Goal: Task Accomplishment & Management: Use online tool/utility

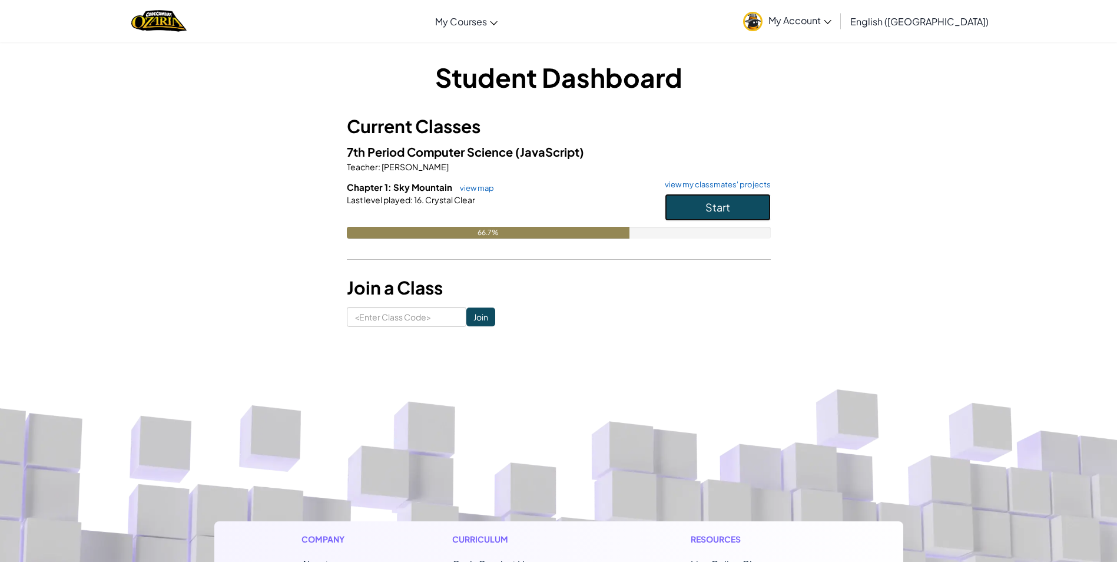
click at [744, 200] on button "Start" at bounding box center [718, 207] width 106 height 27
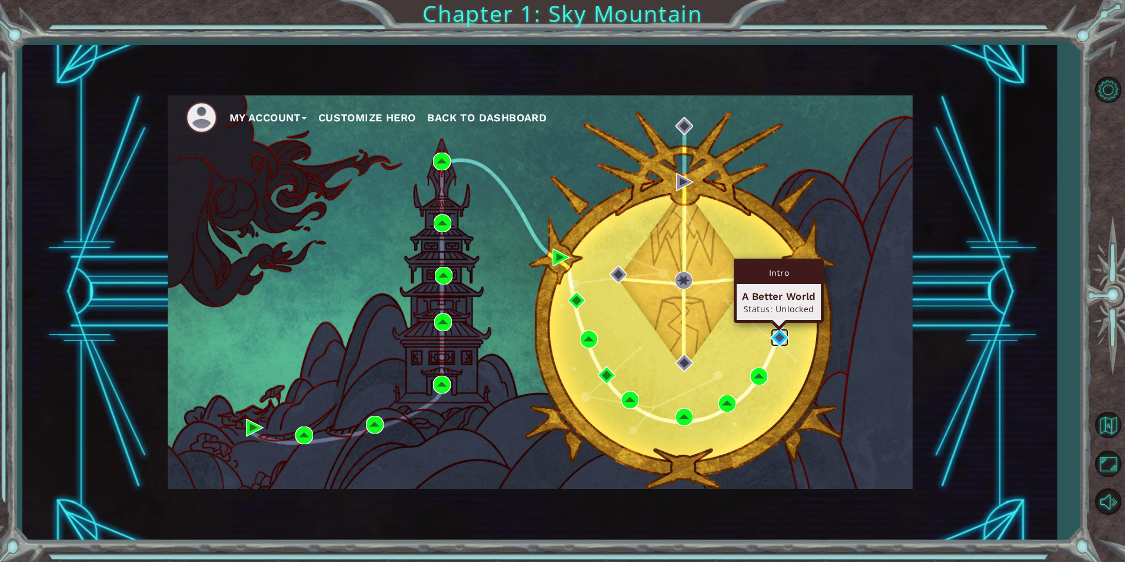
click at [777, 334] on img at bounding box center [780, 337] width 18 height 18
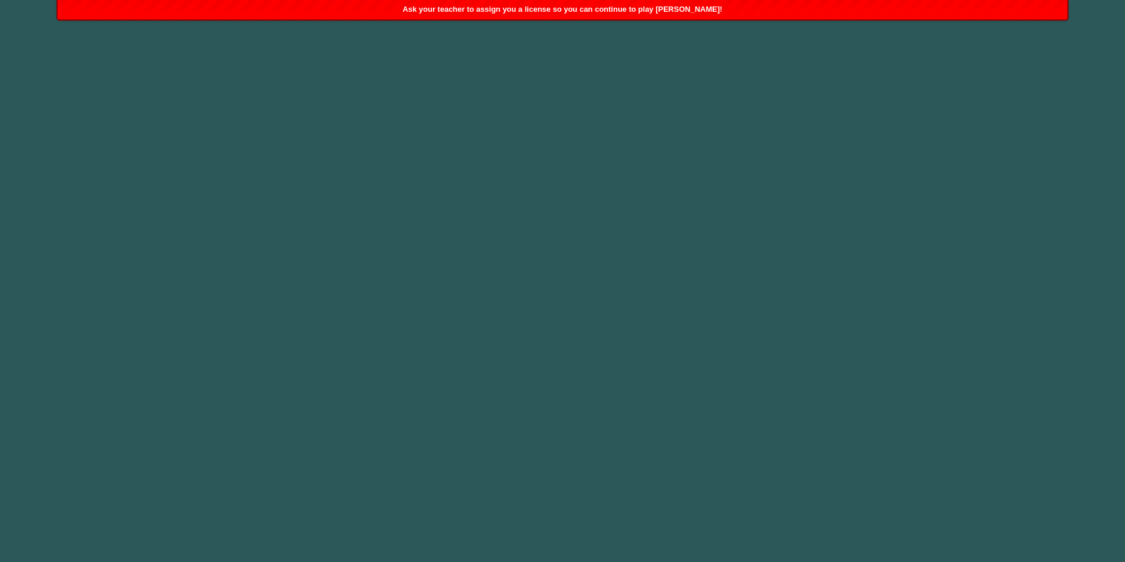
click at [731, 5] on div "Ask your teacher to assign you a license so you can continue to play [PERSON_NA…" at bounding box center [563, 9] width 1011 height 19
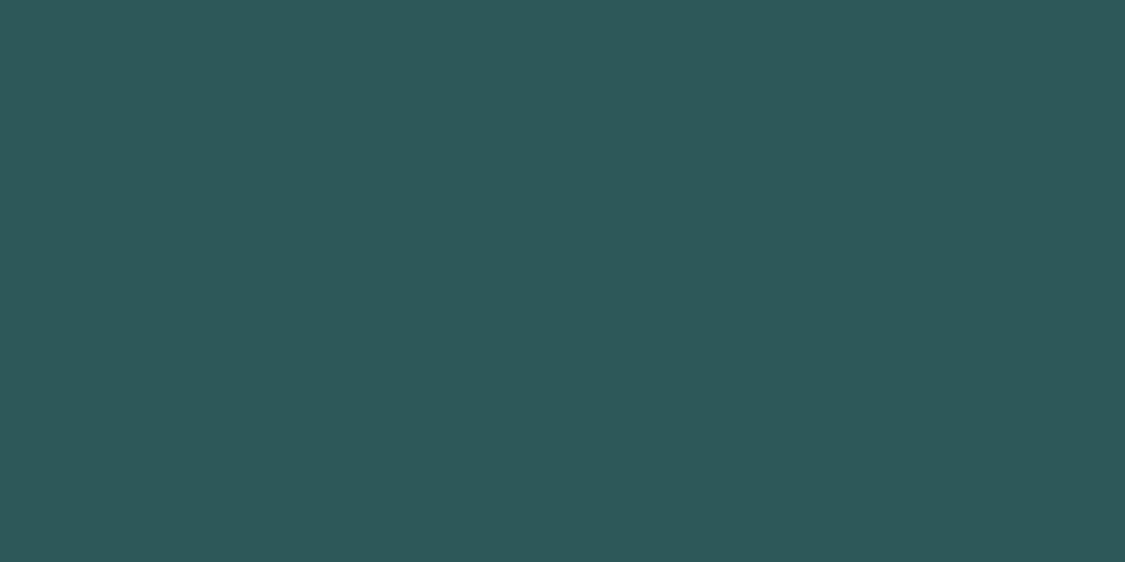
click at [380, 93] on body at bounding box center [562, 281] width 1125 height 562
drag, startPoint x: 380, startPoint y: 93, endPoint x: 502, endPoint y: 133, distance: 128.8
click at [388, 106] on body at bounding box center [562, 281] width 1125 height 562
drag, startPoint x: 502, startPoint y: 133, endPoint x: 741, endPoint y: 202, distance: 248.1
click at [708, 200] on body at bounding box center [562, 281] width 1125 height 562
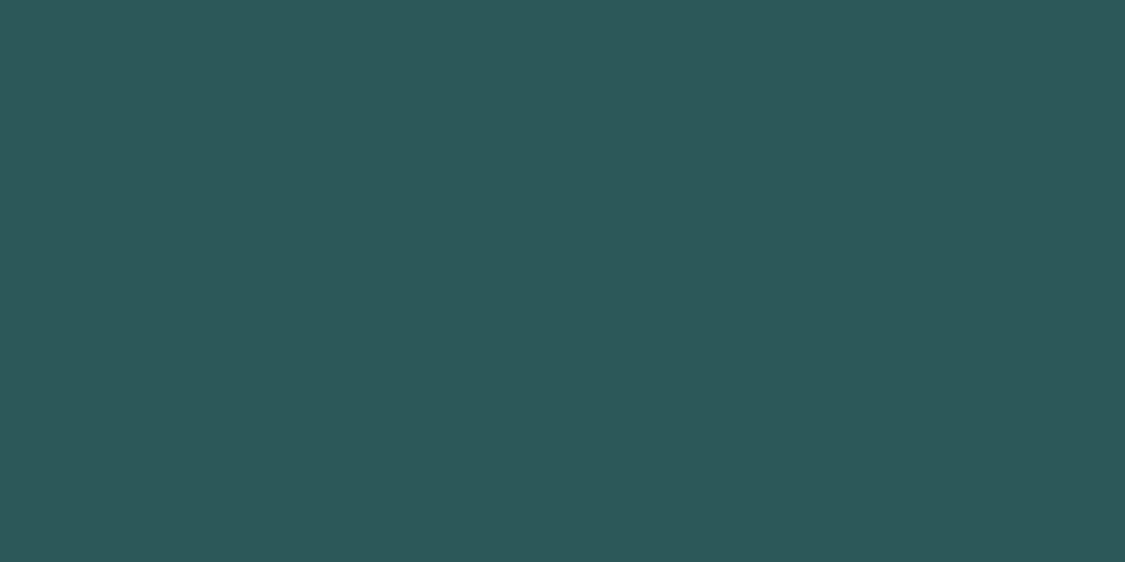
click at [833, 218] on body at bounding box center [562, 281] width 1125 height 562
click at [848, 211] on body at bounding box center [562, 281] width 1125 height 562
drag, startPoint x: 1068, startPoint y: 197, endPoint x: 1032, endPoint y: 178, distance: 40.8
click at [1041, 189] on body at bounding box center [562, 281] width 1125 height 562
click at [956, 177] on body at bounding box center [562, 281] width 1125 height 562
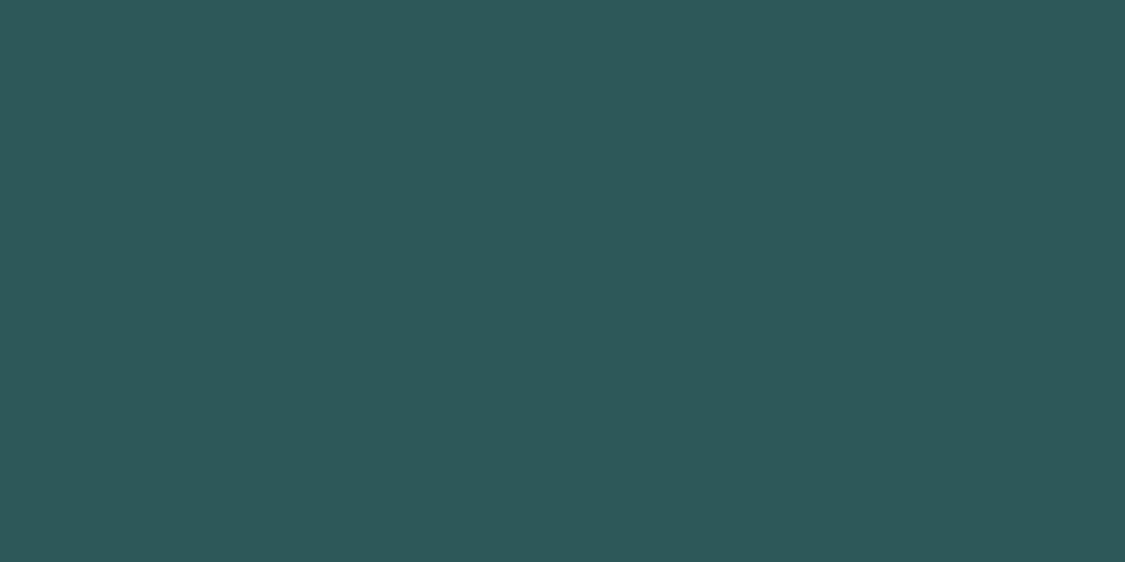
click at [866, 125] on body at bounding box center [562, 281] width 1125 height 562
drag, startPoint x: 829, startPoint y: 105, endPoint x: 718, endPoint y: 181, distance: 134.7
click at [728, 184] on body at bounding box center [562, 281] width 1125 height 562
drag, startPoint x: 718, startPoint y: 181, endPoint x: 633, endPoint y: 154, distance: 89.0
click at [708, 186] on body at bounding box center [562, 281] width 1125 height 562
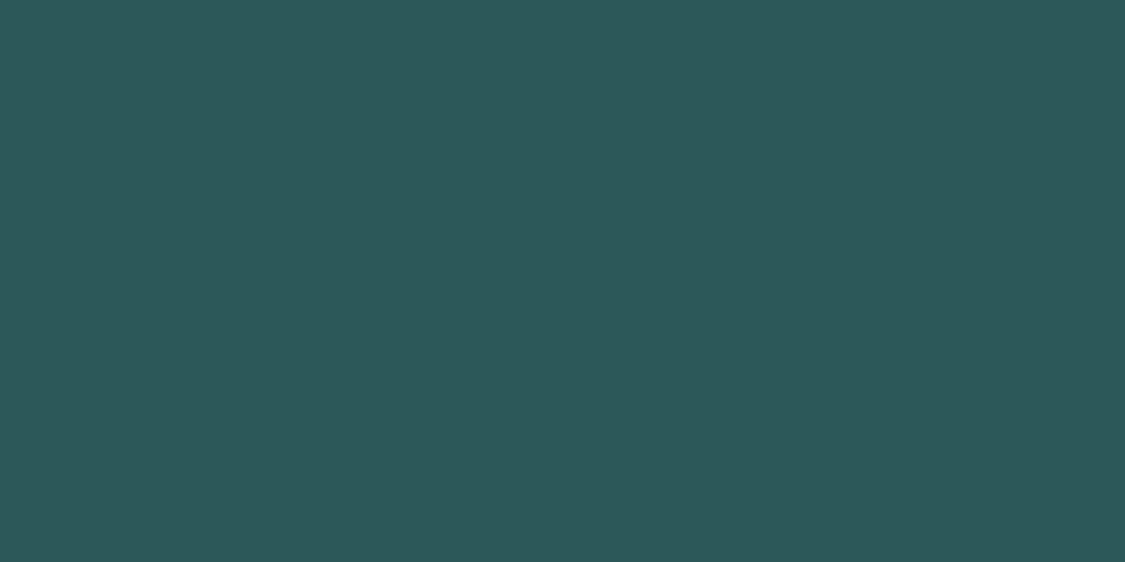
click at [633, 160] on body at bounding box center [562, 281] width 1125 height 562
click at [629, 145] on body at bounding box center [562, 281] width 1125 height 562
drag, startPoint x: 636, startPoint y: 145, endPoint x: 711, endPoint y: 20, distance: 146.3
click at [523, 127] on body at bounding box center [562, 281] width 1125 height 562
click at [585, 111] on body at bounding box center [562, 281] width 1125 height 562
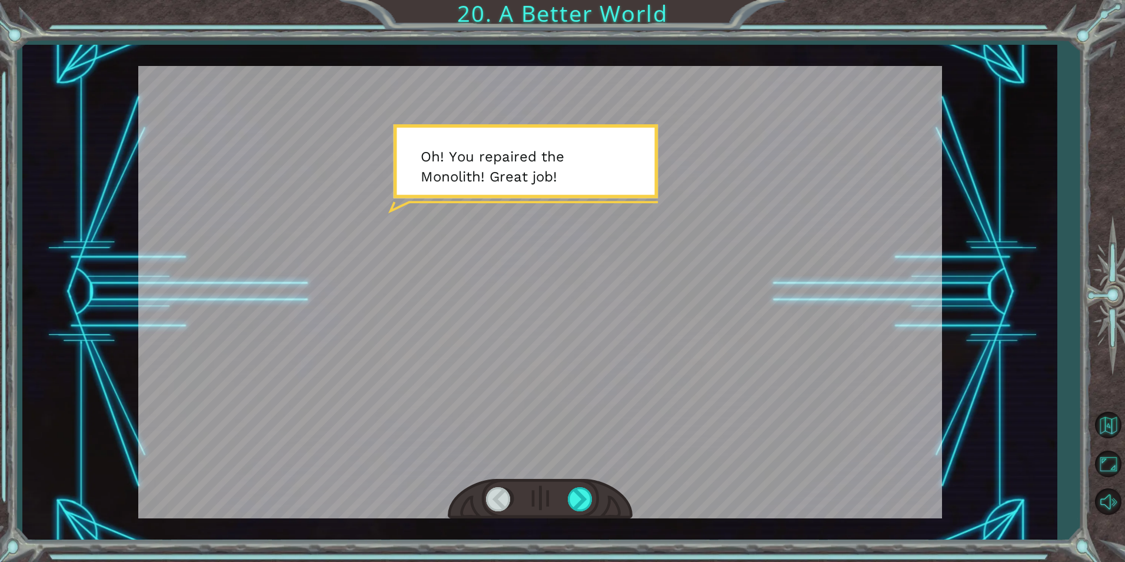
click at [582, 280] on div at bounding box center [540, 292] width 804 height 452
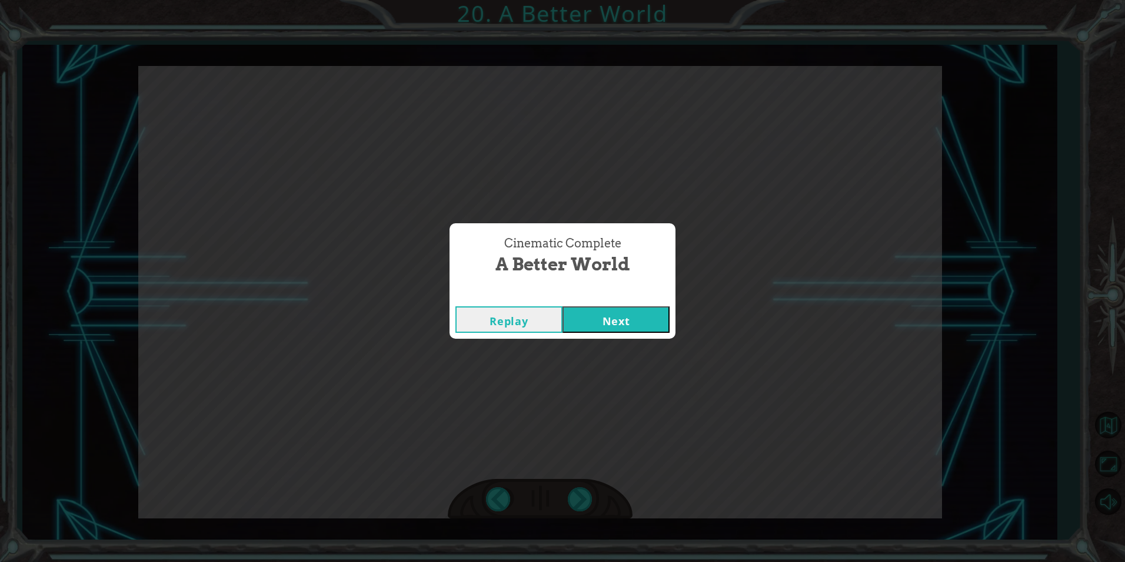
click at [635, 308] on button "Next" at bounding box center [616, 319] width 107 height 26
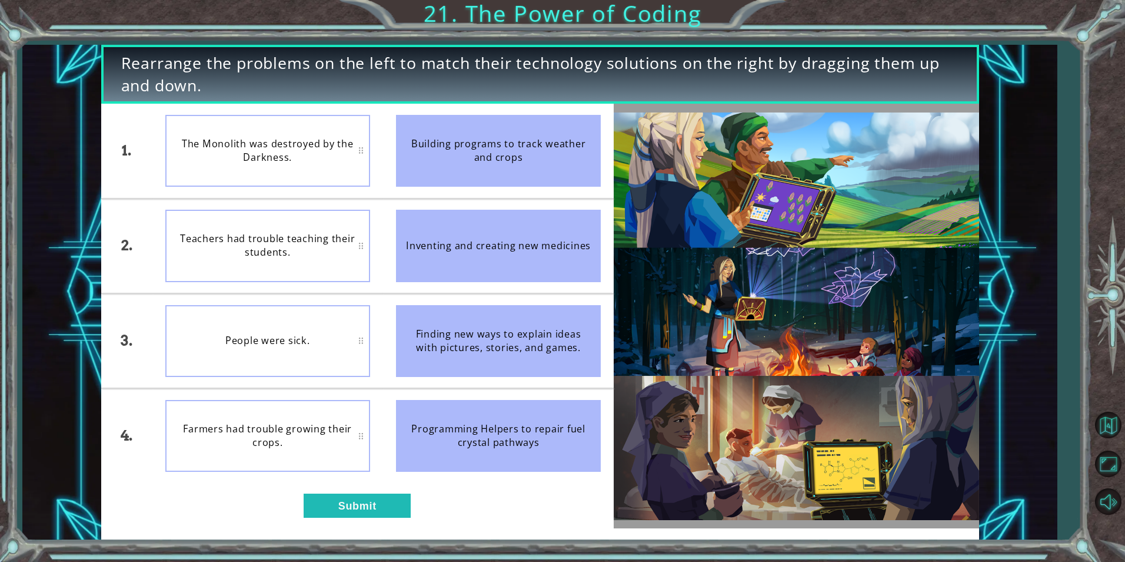
drag, startPoint x: 439, startPoint y: 147, endPoint x: 759, endPoint y: 174, distance: 321.4
click at [759, 174] on div "1. 2. 3. 4. The Monolith was destroyed by the Darkness. Teachers had trouble te…" at bounding box center [540, 316] width 879 height 424
click at [529, 162] on div "Building programs to track weather and crops" at bounding box center [498, 151] width 205 height 72
drag, startPoint x: 466, startPoint y: 243, endPoint x: 326, endPoint y: 246, distance: 140.1
click at [326, 246] on div "1. 2. 3. 4. The Monolith was destroyed by the Darkness. People were sick. Teach…" at bounding box center [357, 293] width 513 height 378
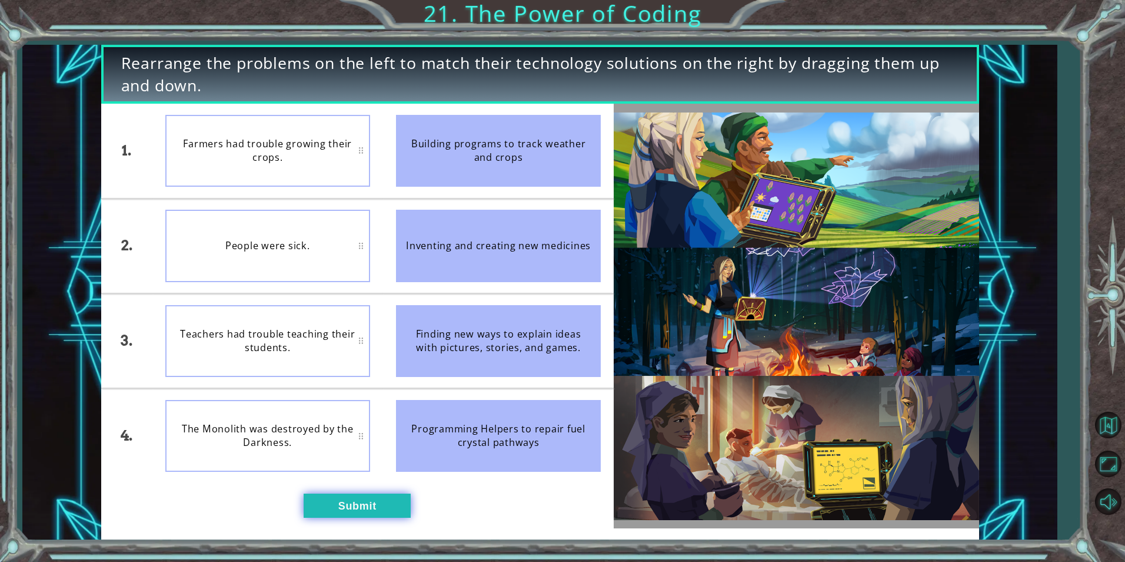
click at [381, 493] on button "Submit" at bounding box center [357, 505] width 107 height 24
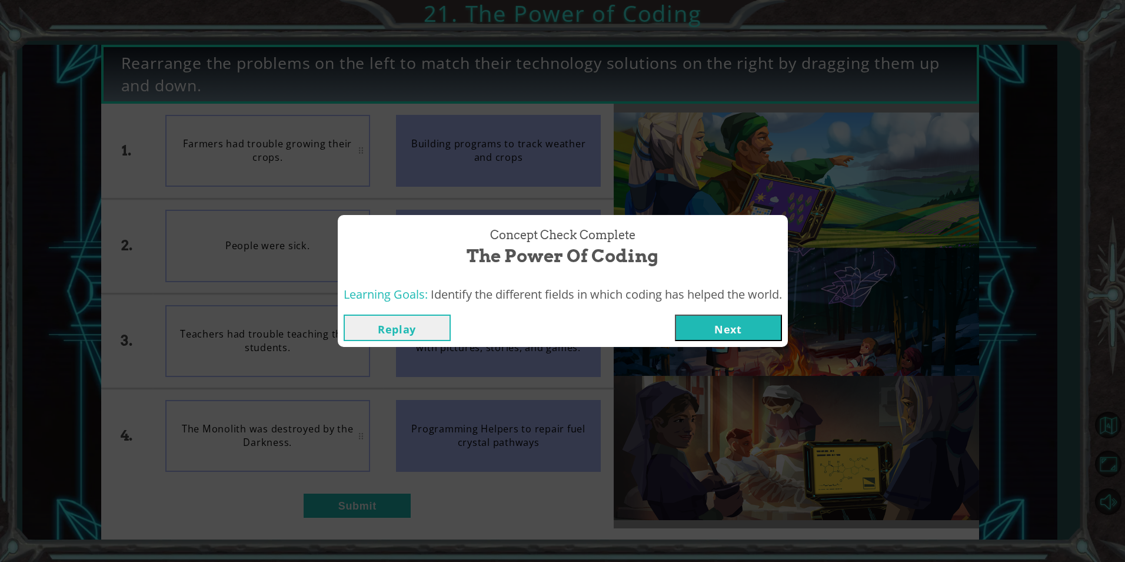
click at [737, 326] on button "Next" at bounding box center [728, 327] width 107 height 26
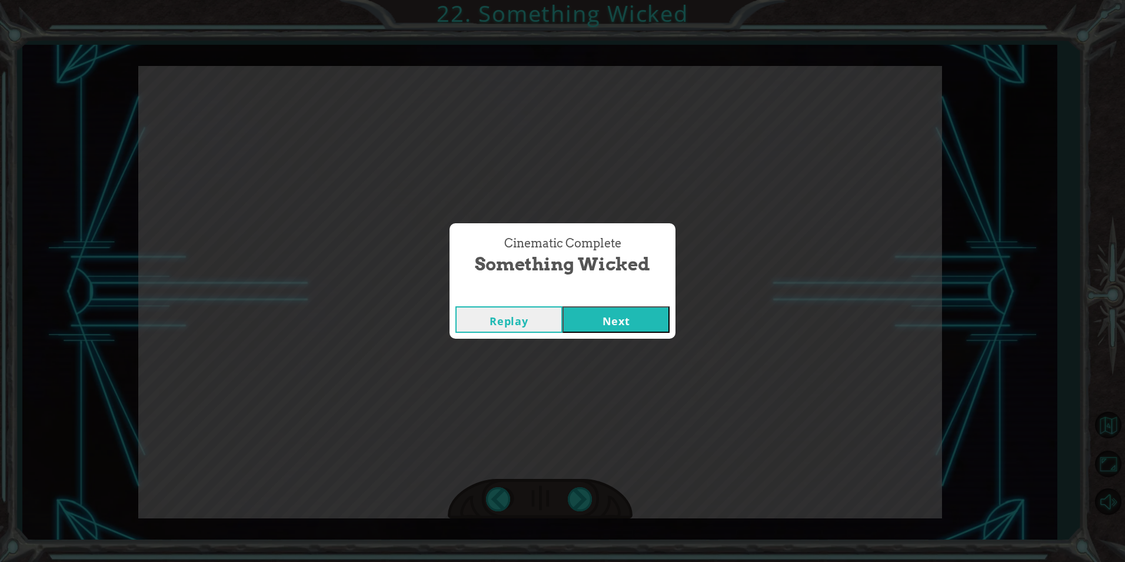
click at [603, 314] on button "Next" at bounding box center [616, 319] width 107 height 26
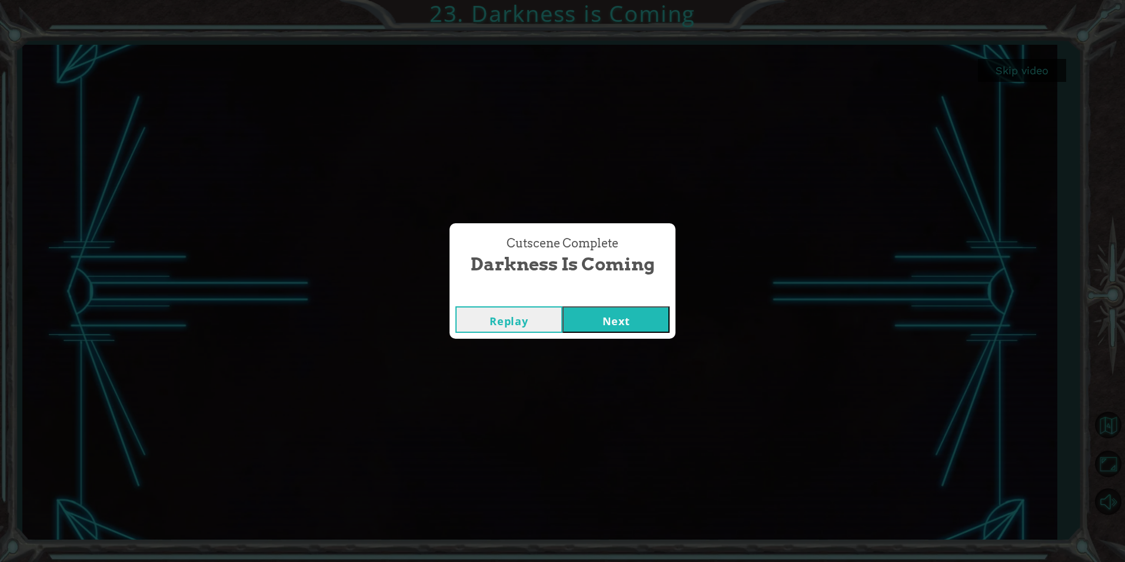
click at [628, 324] on button "Next" at bounding box center [616, 319] width 107 height 26
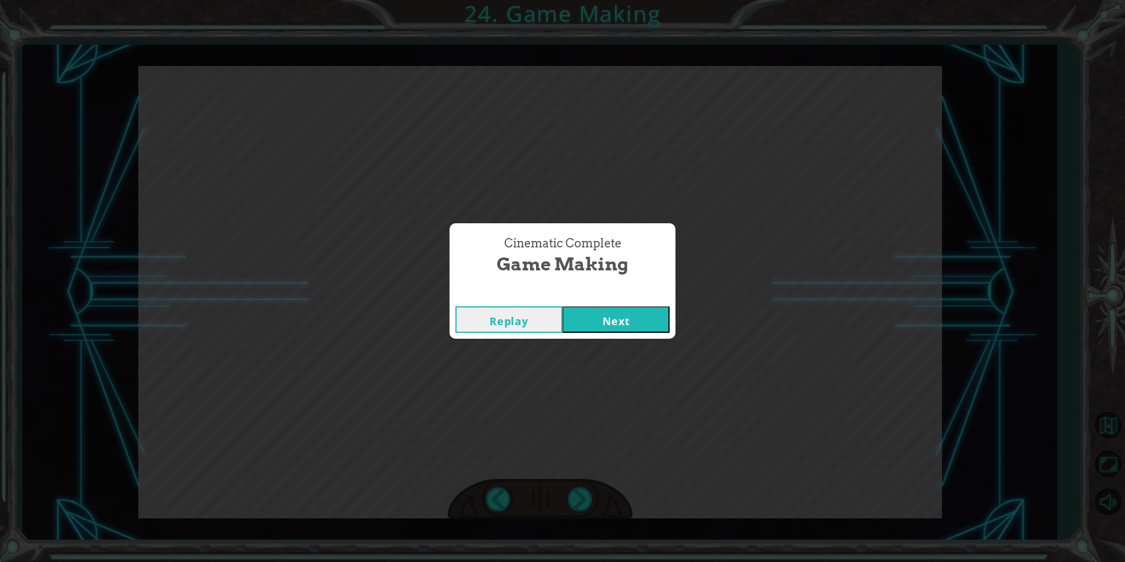
click at [596, 318] on button "Next" at bounding box center [616, 319] width 107 height 26
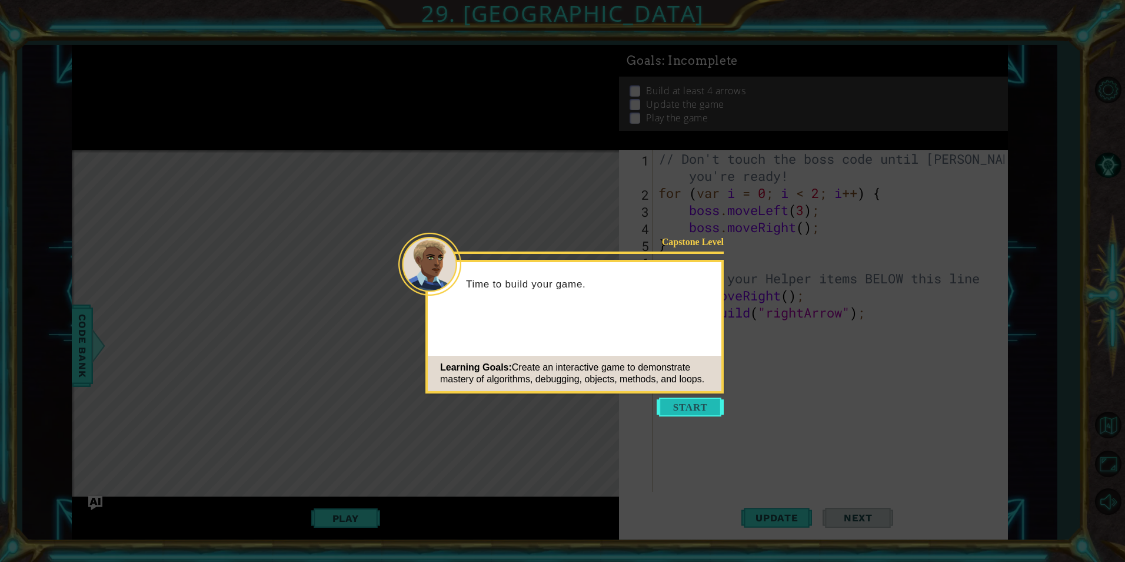
click at [700, 409] on button "Start" at bounding box center [690, 406] width 67 height 19
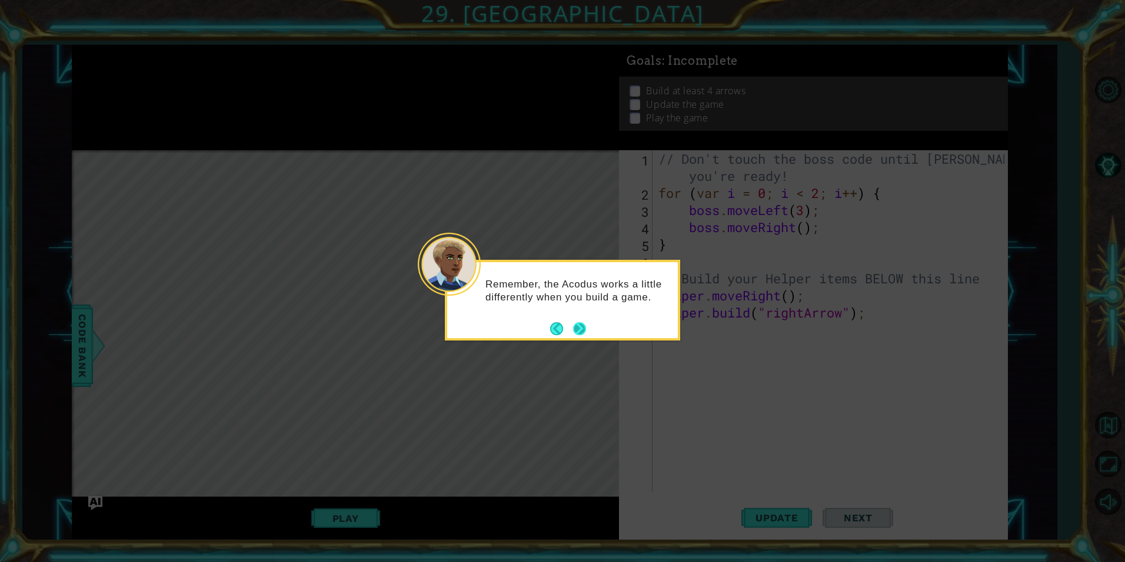
click at [586, 324] on button "Next" at bounding box center [579, 328] width 13 height 13
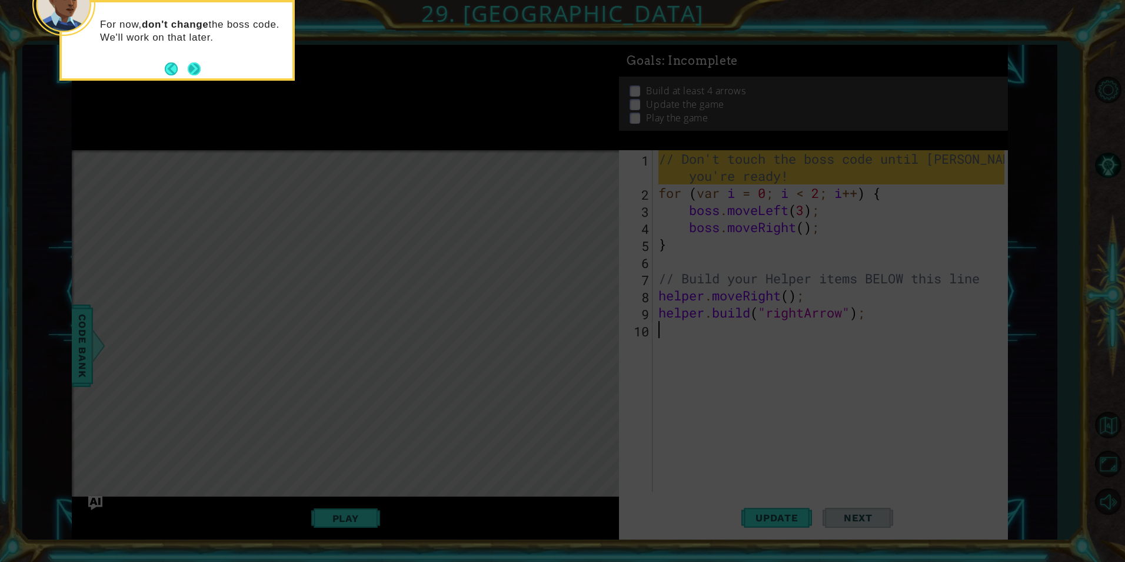
click at [190, 64] on button "Next" at bounding box center [194, 68] width 13 height 13
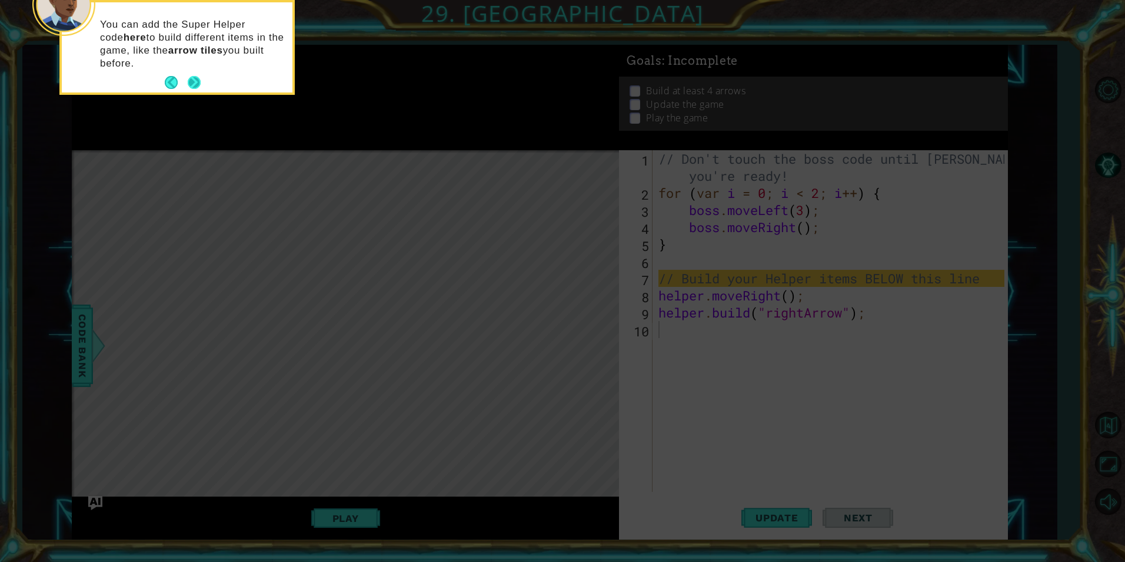
click at [194, 72] on div "You can add the Super Helper code here to build different items in the game, li…" at bounding box center [177, 49] width 231 height 85
click at [188, 85] on button "Next" at bounding box center [194, 82] width 13 height 13
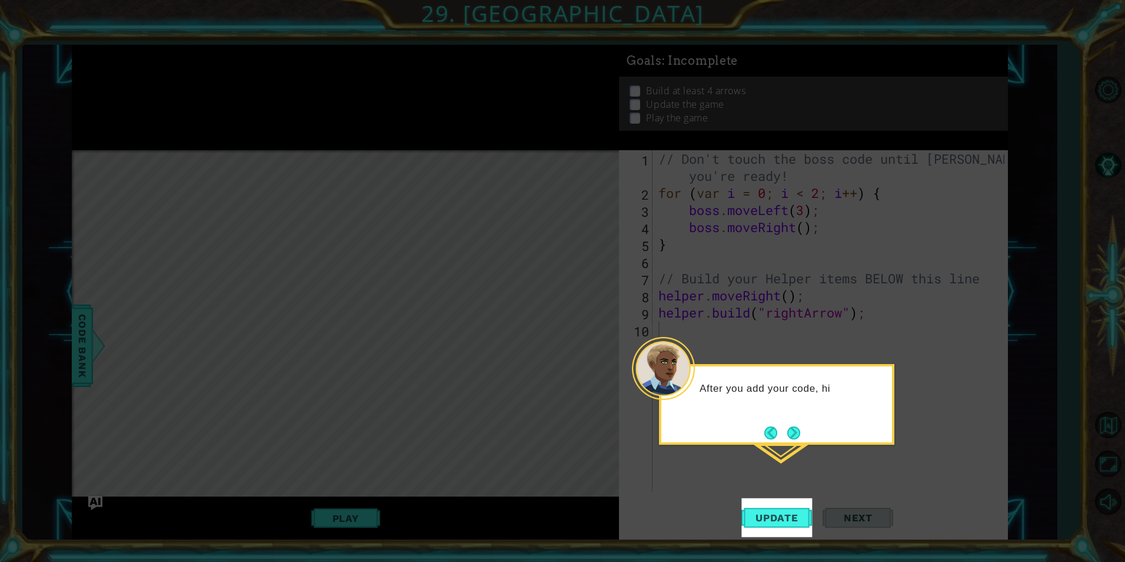
click at [703, 446] on icon at bounding box center [562, 281] width 1125 height 562
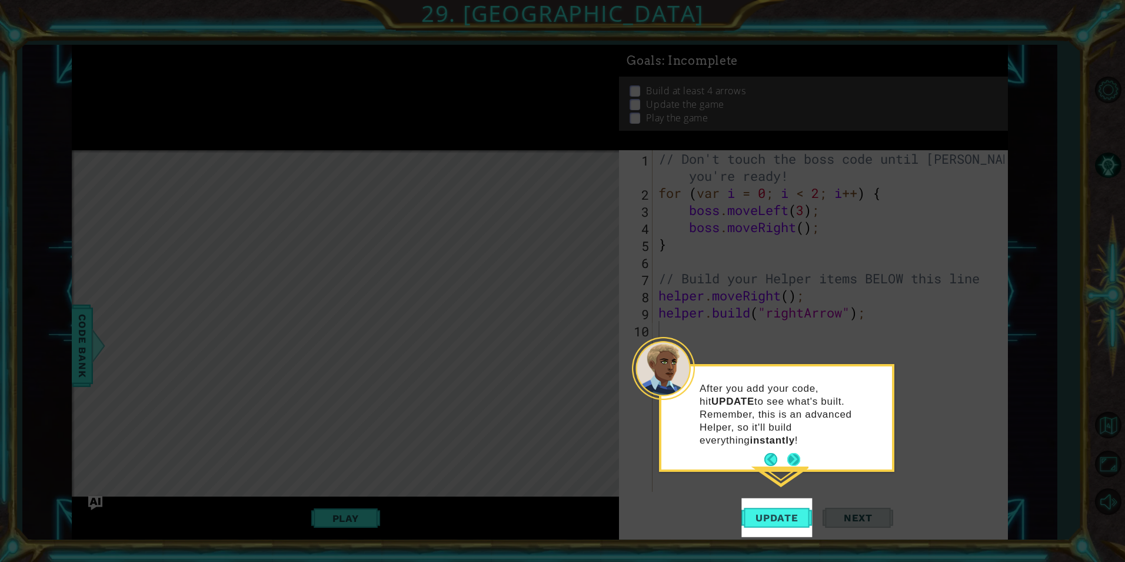
click at [798, 453] on button "Next" at bounding box center [794, 459] width 13 height 13
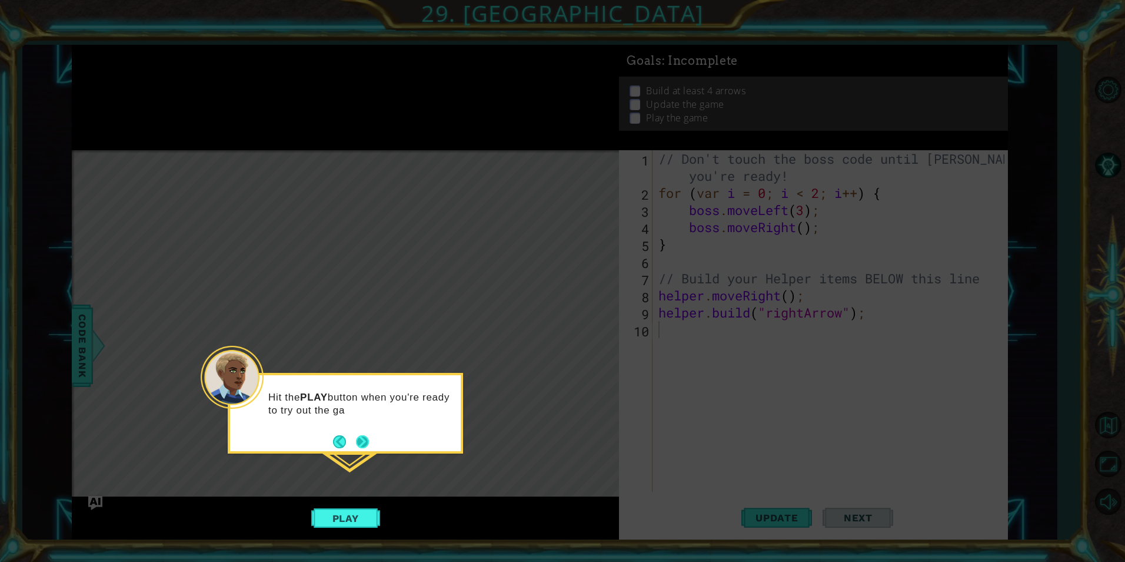
click at [363, 443] on button "Next" at bounding box center [362, 441] width 13 height 13
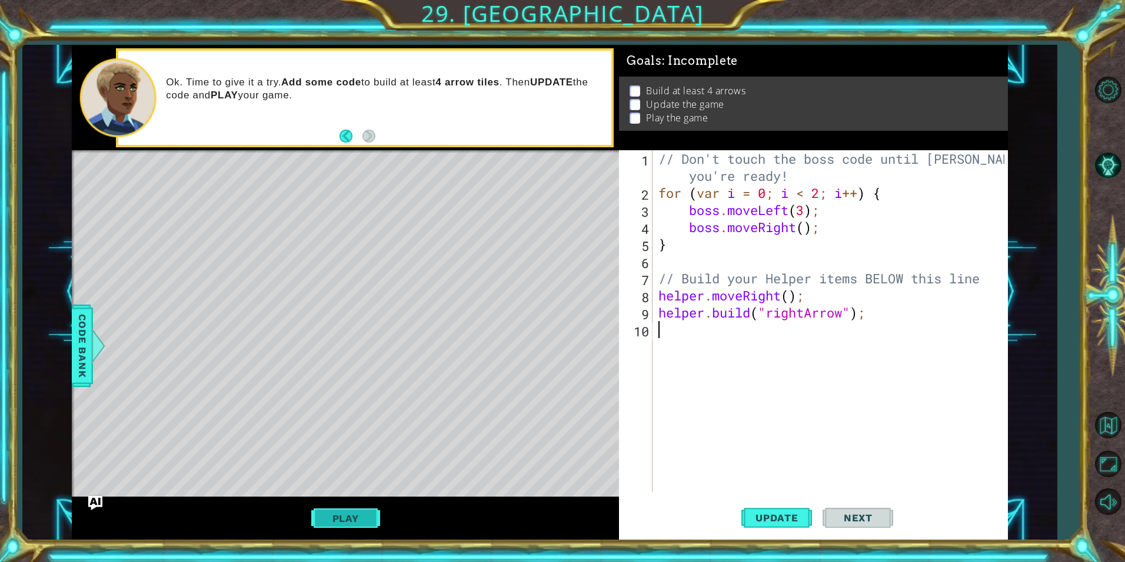
click at [348, 526] on button "Play" at bounding box center [345, 518] width 69 height 22
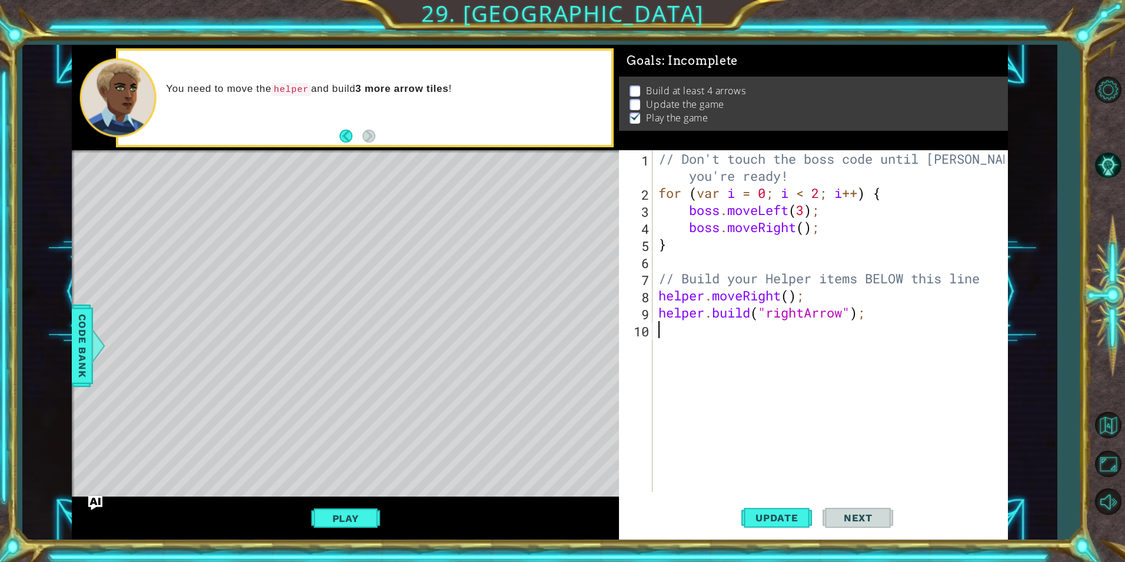
click at [686, 349] on div "// Don't touch the boss code until Vega says you're ready! for ( var i = 0 ; i …" at bounding box center [833, 346] width 354 height 393
type textarea "h"
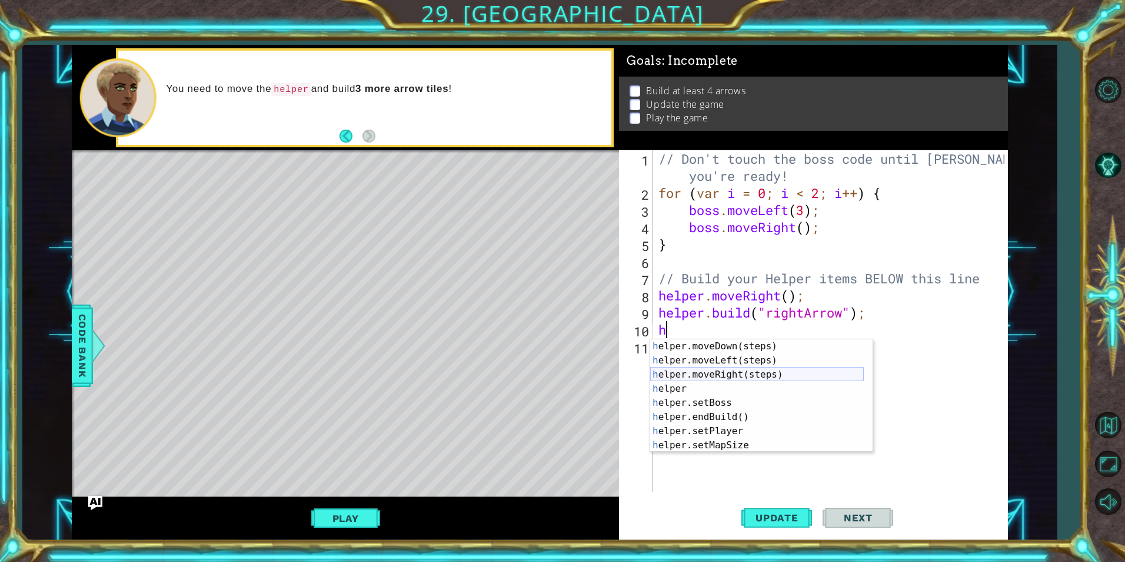
scroll to position [14, 0]
click at [818, 374] on div "h elper.moveDown(steps) press enter h elper.moveLeft(steps) press enter h elper…" at bounding box center [757, 409] width 214 height 141
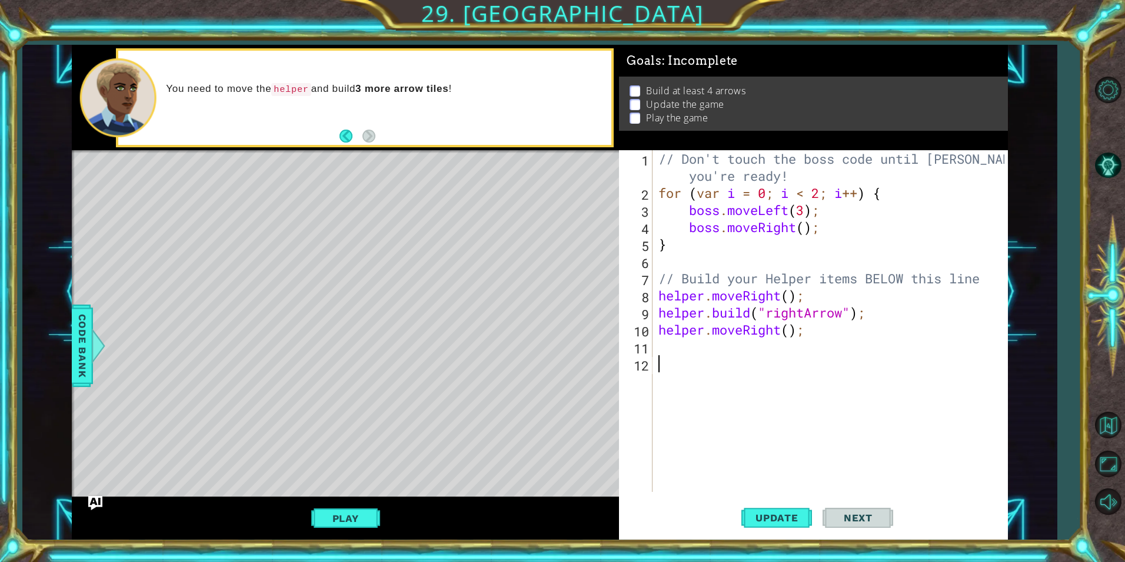
click at [670, 356] on div "// Don't touch the boss code until Vega says you're ready! for ( var i = 0 ; i …" at bounding box center [833, 346] width 354 height 393
click at [678, 341] on div "// Don't touch the boss code until Vega says you're ready! for ( var i = 0 ; i …" at bounding box center [833, 346] width 354 height 393
type textarea "h"
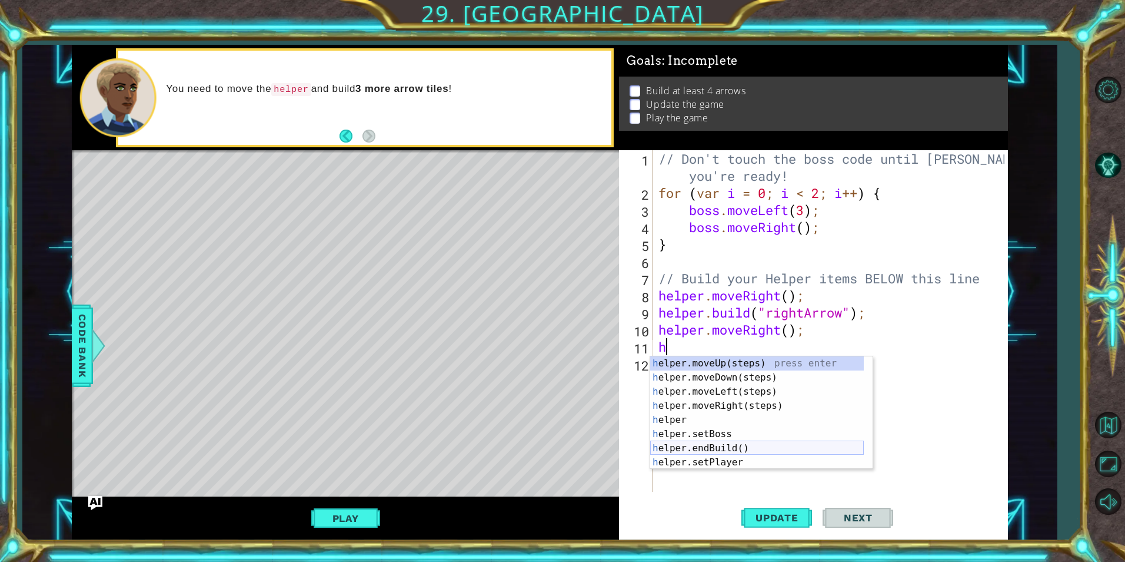
click at [749, 442] on div "h elper.moveUp(steps) press enter h elper.moveDown(steps) press enter h elper.m…" at bounding box center [757, 426] width 214 height 141
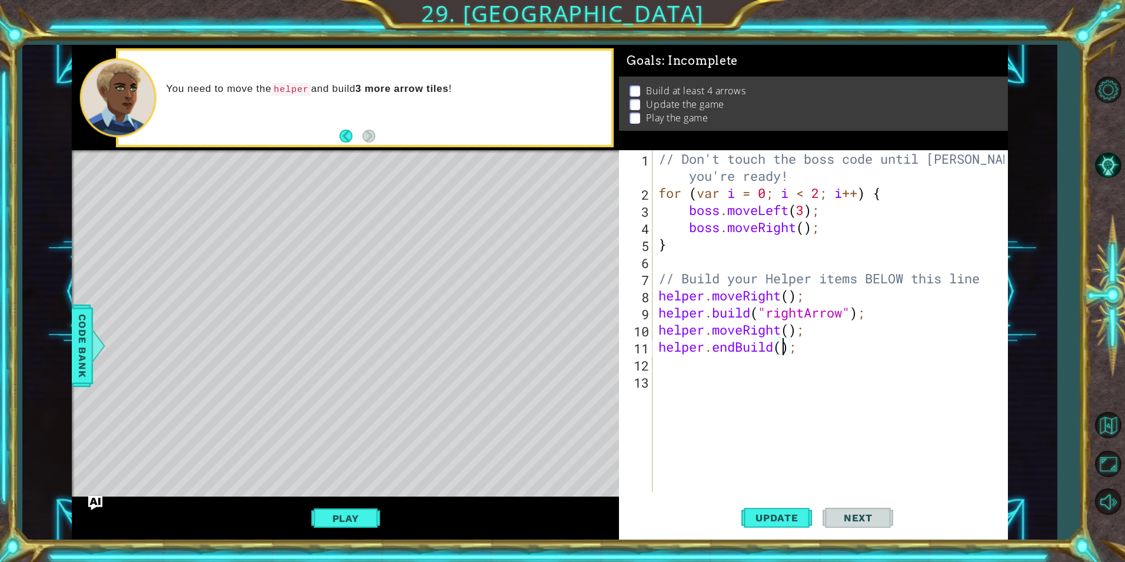
click at [781, 350] on div "// Don't touch the boss code until Vega says you're ready! for ( var i = 0 ; i …" at bounding box center [833, 346] width 354 height 393
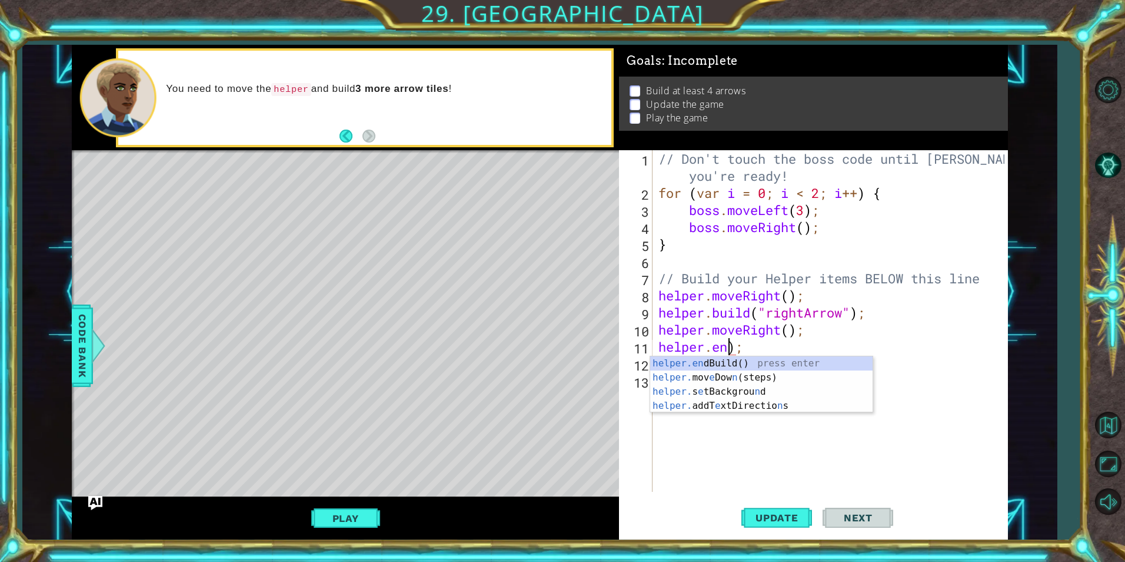
click at [781, 350] on div "// Don't touch the boss code until Vega says you're ready! for ( var i = 0 ; i …" at bounding box center [833, 346] width 354 height 393
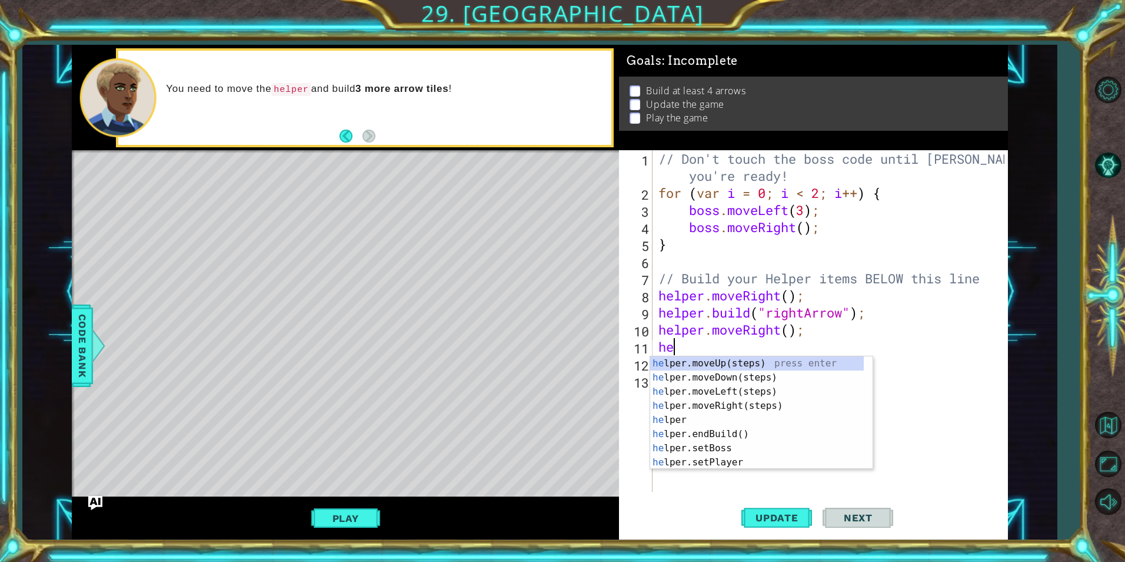
scroll to position [0, 0]
type textarea "h"
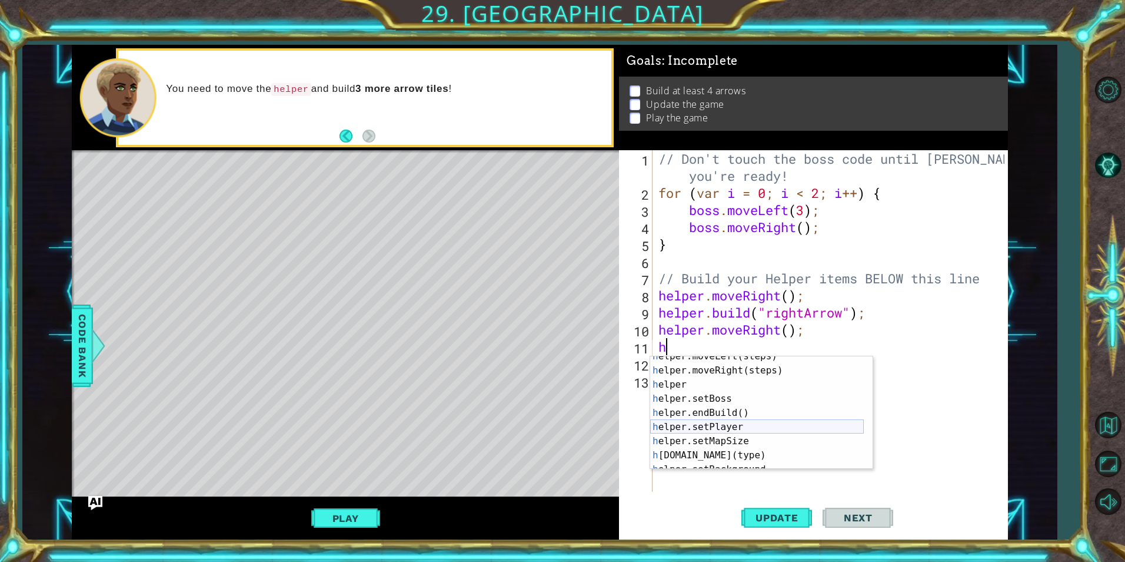
scroll to position [35, 0]
click at [749, 457] on div "h elper.moveLeft(steps) press enter h elper.moveRight(steps) press enter h elpe…" at bounding box center [757, 419] width 214 height 141
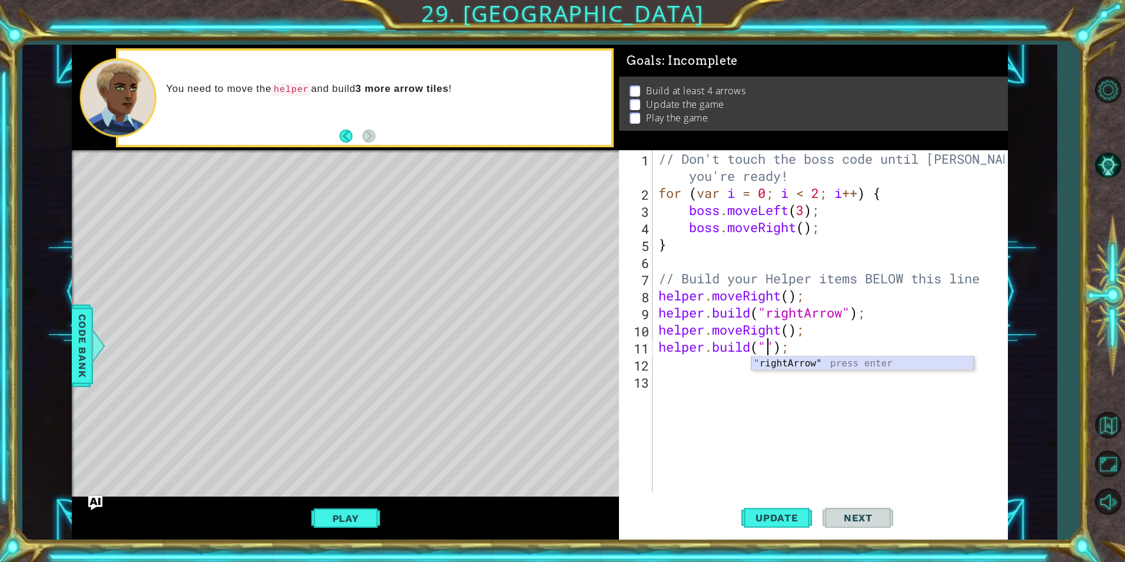
click at [825, 363] on div "" rightArrow" press enter" at bounding box center [863, 377] width 223 height 42
type textarea "helper.build("rightArrow");"
click at [317, 513] on button "Play" at bounding box center [345, 518] width 69 height 22
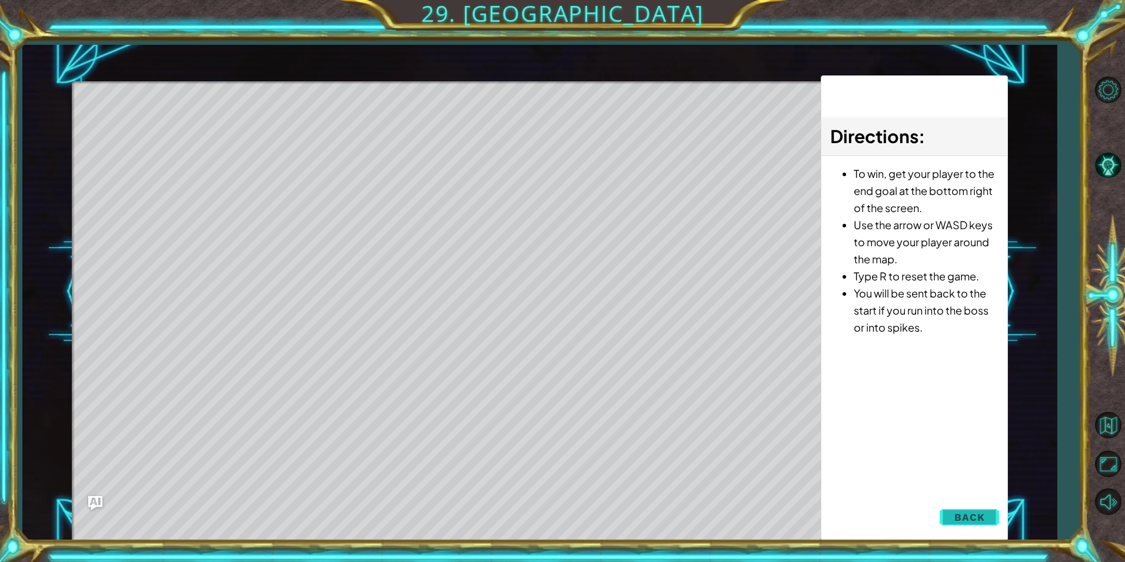
click at [984, 518] on span "Back" at bounding box center [970, 517] width 30 height 12
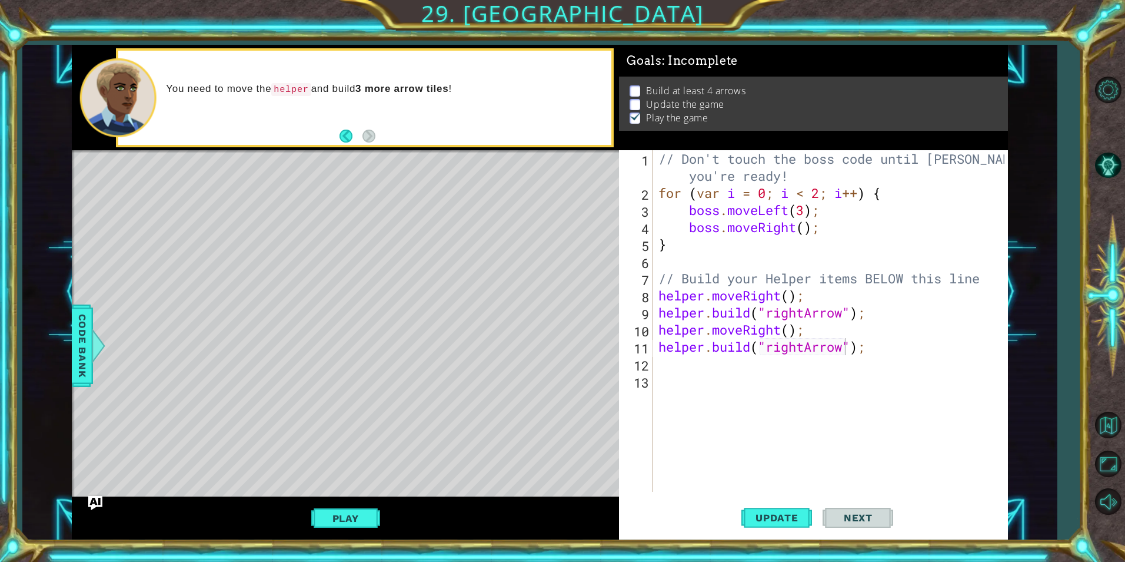
click at [676, 370] on div "// Don't touch the boss code until Vega says you're ready! for ( var i = 0 ; i …" at bounding box center [833, 346] width 354 height 393
type textarea "h"
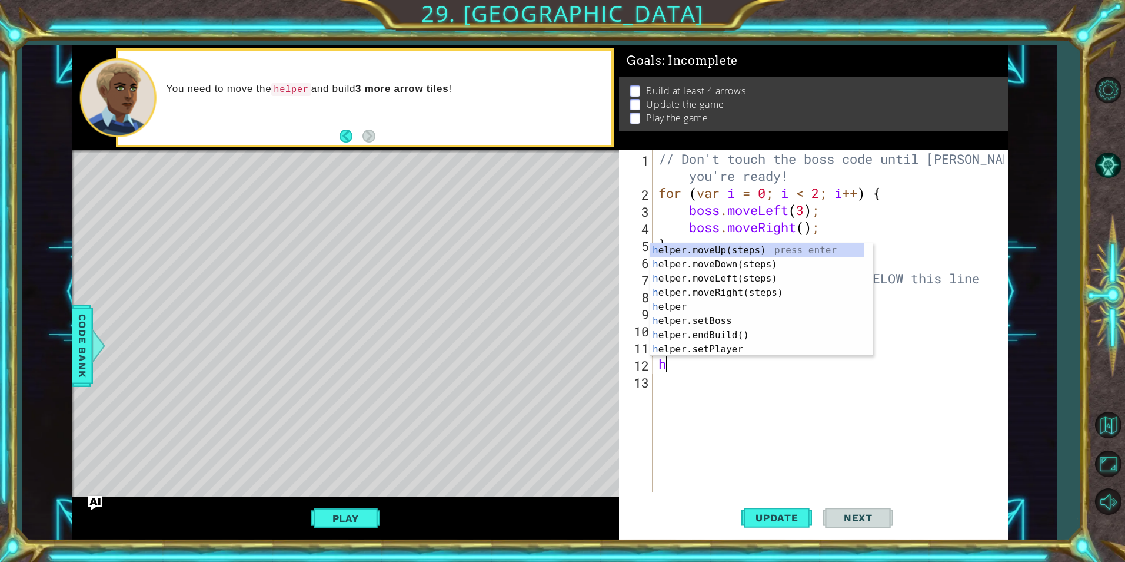
scroll to position [0, 0]
click at [769, 290] on div "h elper.moveUp(steps) press enter h elper.moveDown(steps) press enter h elper.m…" at bounding box center [761, 313] width 223 height 141
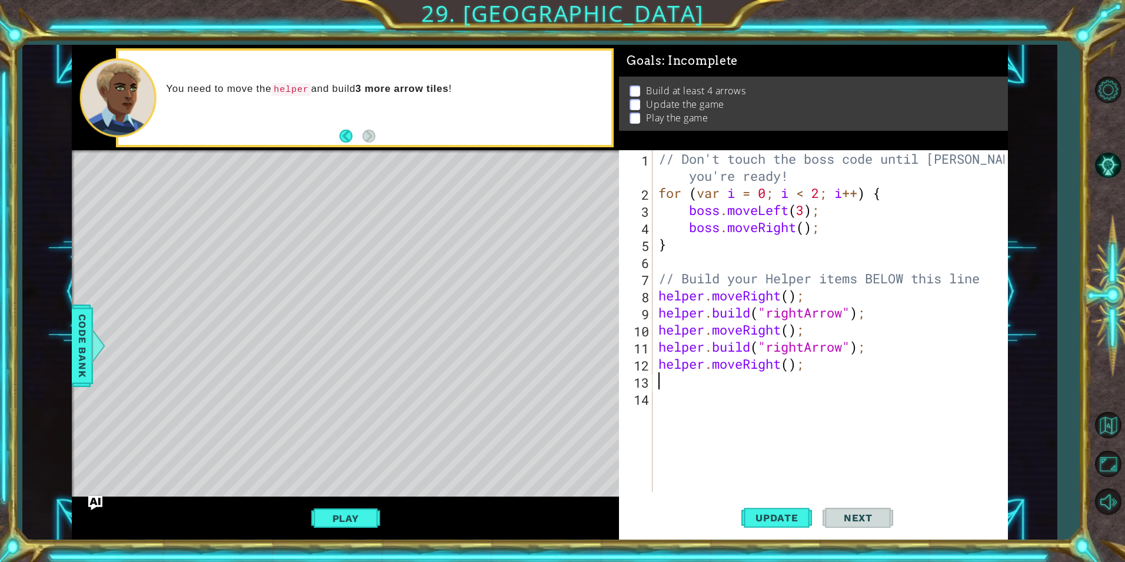
click at [689, 388] on div "// Don't touch the boss code until Vega says you're ready! for ( var i = 0 ; i …" at bounding box center [833, 346] width 354 height 393
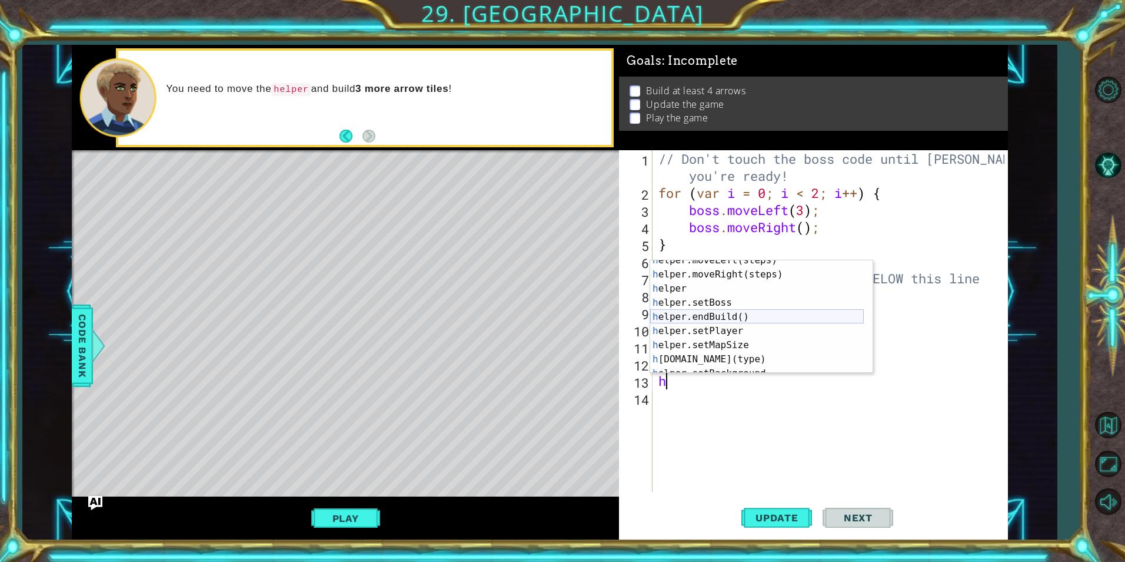
scroll to position [35, 0]
click at [775, 356] on div "h elper.moveLeft(steps) press enter h elper.moveRight(steps) press enter h elpe…" at bounding box center [757, 323] width 214 height 141
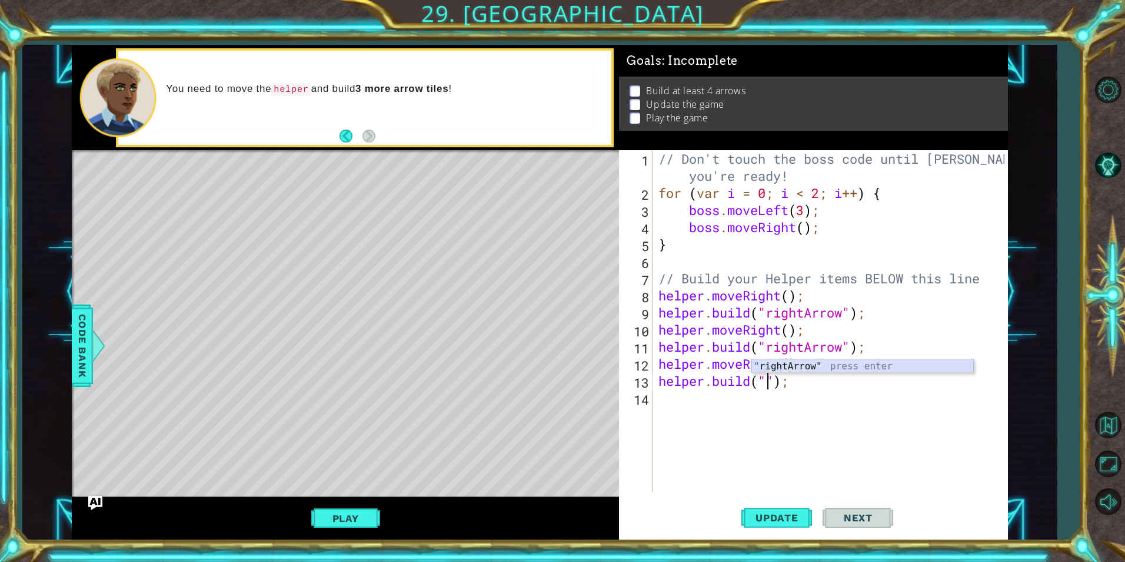
click at [785, 367] on div "" rightArrow" press enter" at bounding box center [863, 380] width 223 height 42
type textarea "helper.build("rightArrow");"
click at [340, 519] on button "Play" at bounding box center [345, 518] width 69 height 22
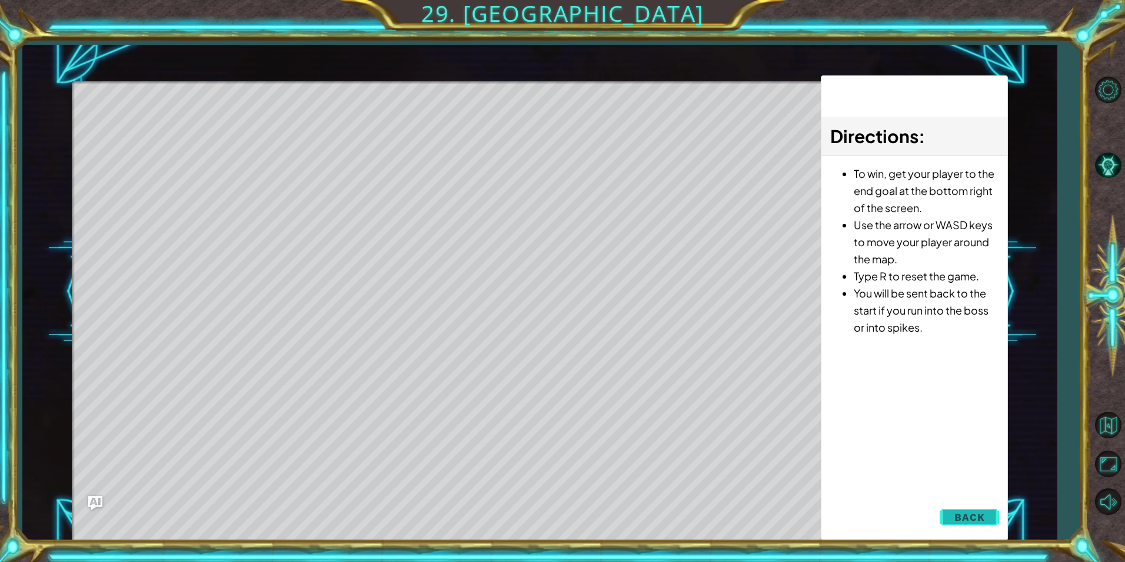
click at [962, 516] on span "Back" at bounding box center [970, 517] width 30 height 12
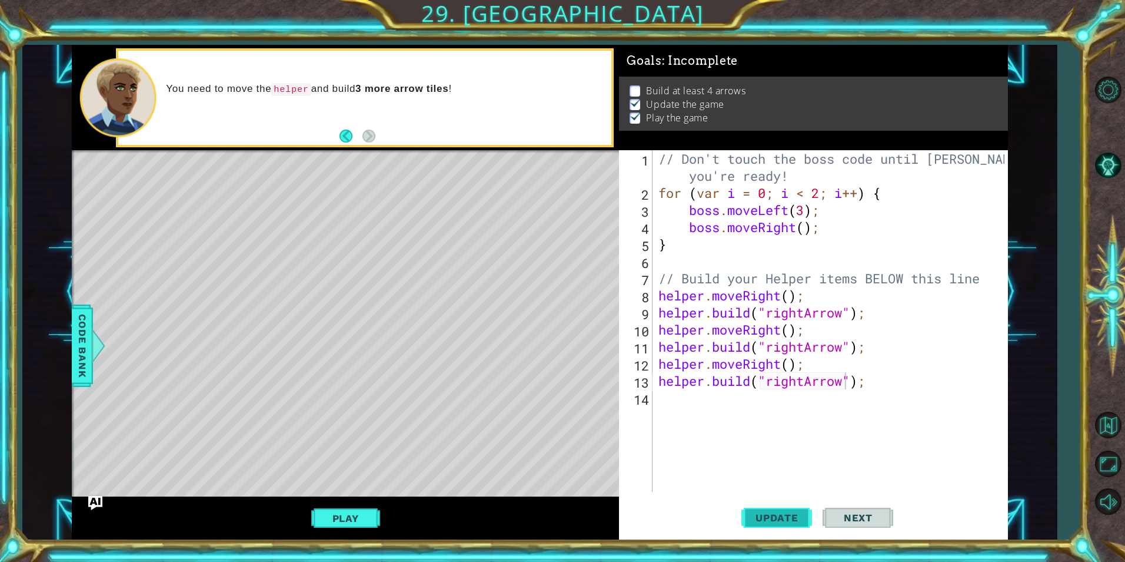
click at [785, 513] on span "Update" at bounding box center [777, 518] width 67 height 12
click at [668, 401] on div "// Don't touch the boss code until Vega says you're ready! for ( var i = 0 ; i …" at bounding box center [833, 346] width 354 height 393
type textarea "h"
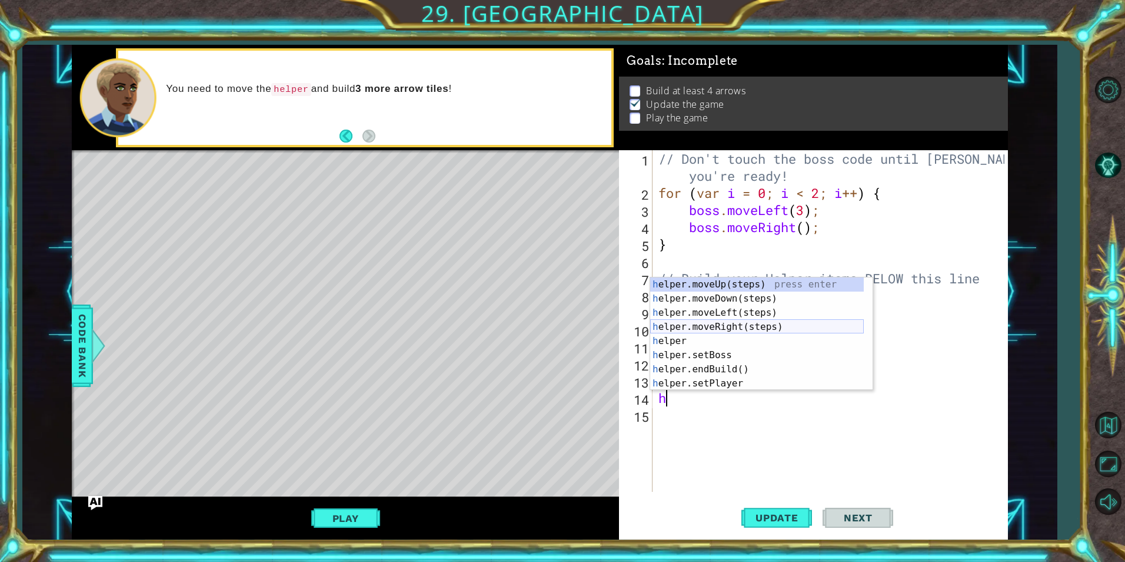
click at [782, 320] on div "h elper.moveUp(steps) press enter h elper.moveDown(steps) press enter h elper.m…" at bounding box center [757, 347] width 214 height 141
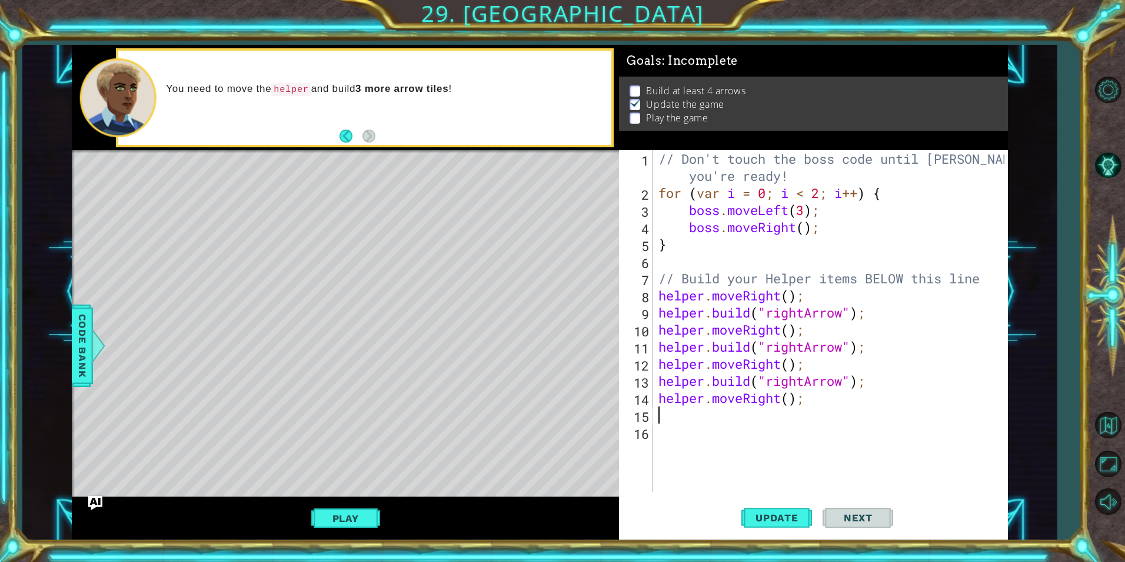
click at [672, 426] on div "// Don't touch the boss code until Vega says you're ready! for ( var i = 0 ; i …" at bounding box center [833, 346] width 354 height 393
click at [676, 409] on div "// Don't touch the boss code until Vega says you're ready! for ( var i = 0 ; i …" at bounding box center [833, 346] width 354 height 393
click at [665, 410] on div "// Don't touch the boss code until Vega says you're ready! for ( var i = 0 ; i …" at bounding box center [833, 346] width 354 height 393
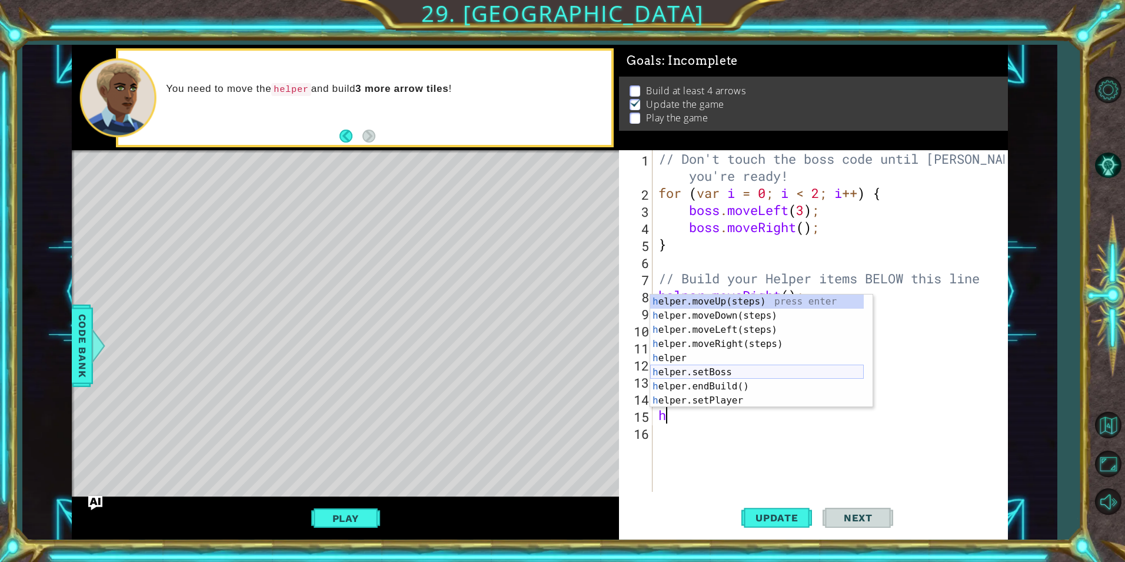
scroll to position [35, 0]
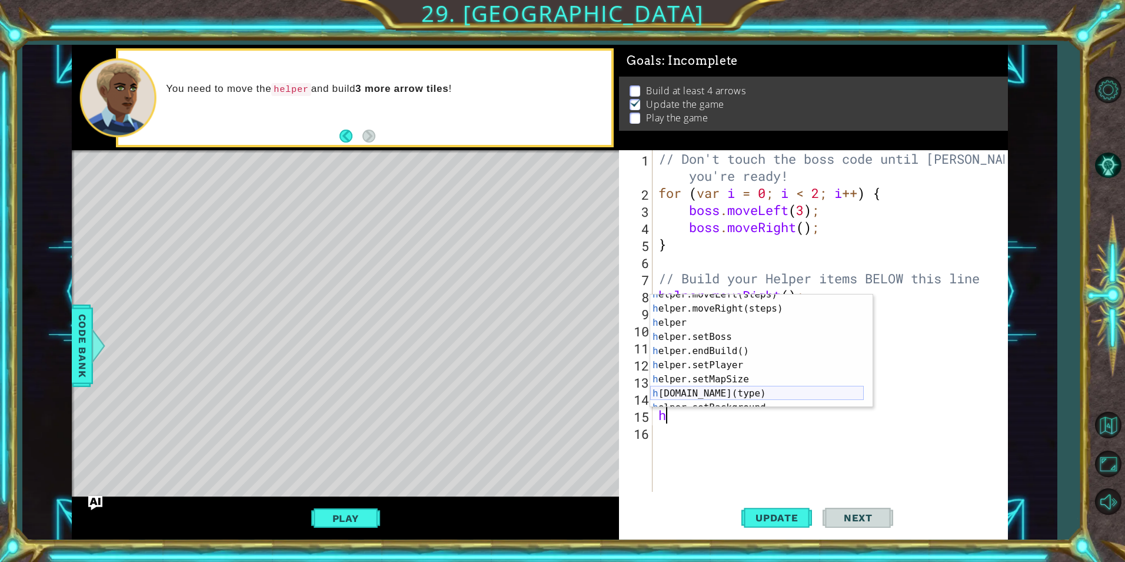
click at [751, 389] on div "h elper.moveLeft(steps) press enter h elper.moveRight(steps) press enter h elpe…" at bounding box center [757, 357] width 214 height 141
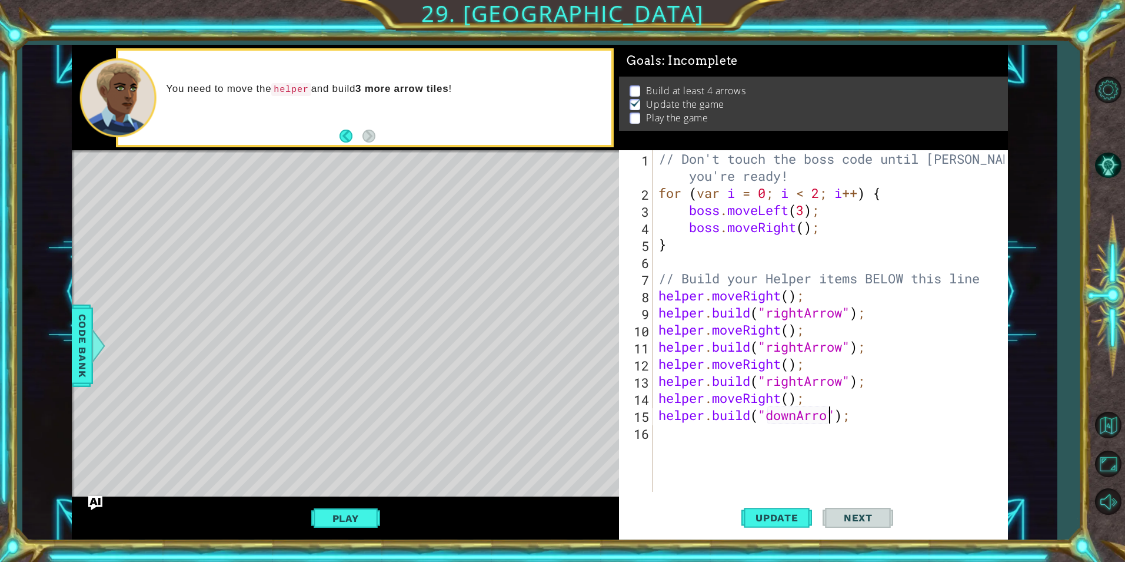
scroll to position [0, 8]
type textarea "helper.build("downArrow");"
click at [798, 518] on span "Update" at bounding box center [777, 518] width 67 height 12
click at [363, 517] on button "Play" at bounding box center [345, 518] width 69 height 22
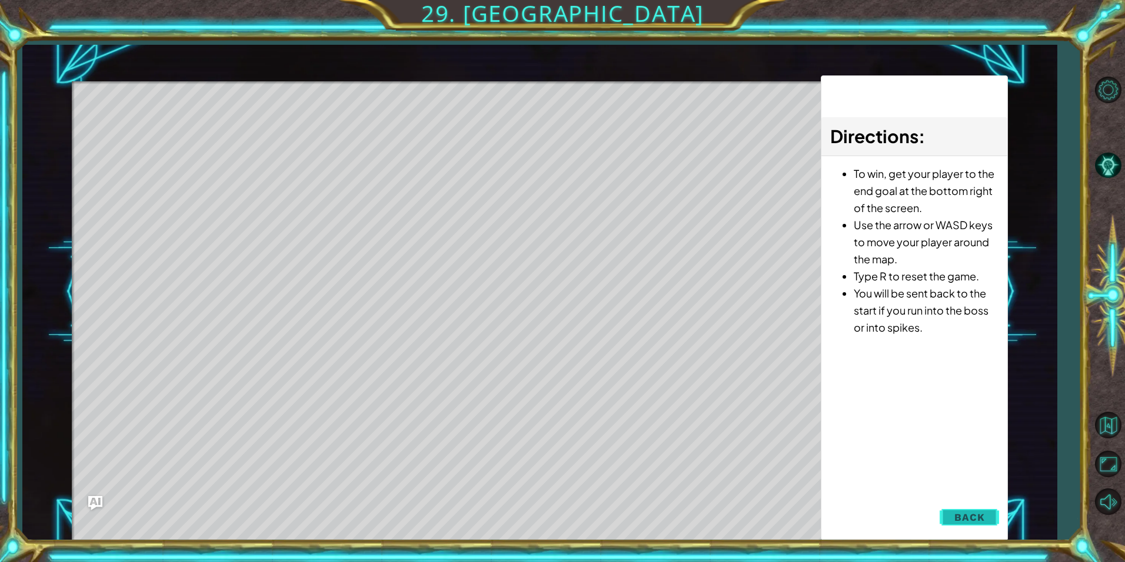
click at [985, 517] on span "Back" at bounding box center [970, 517] width 30 height 12
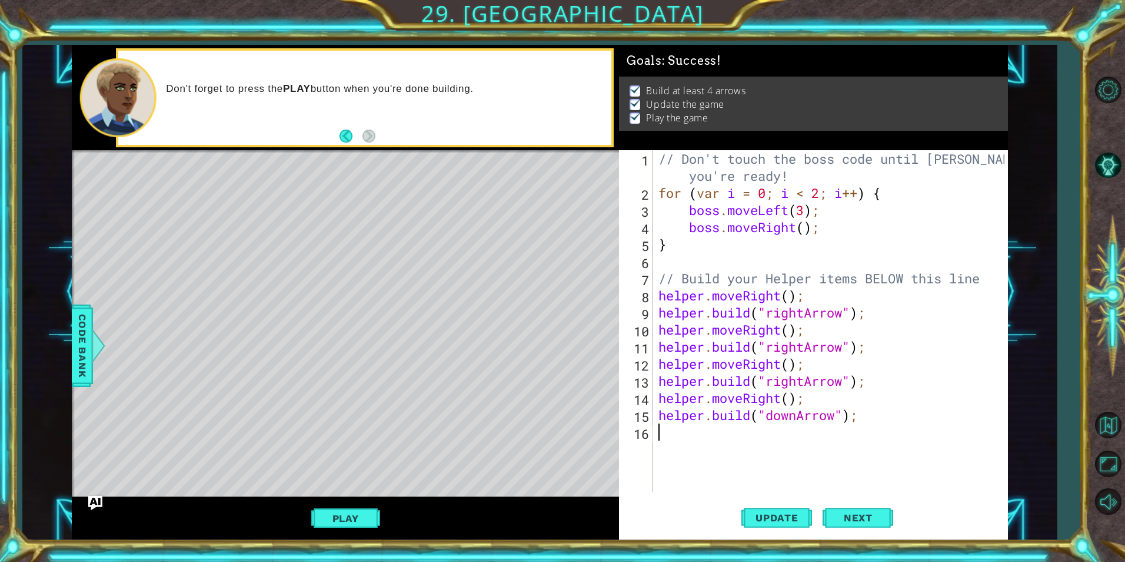
scroll to position [0, 0]
click at [685, 436] on div "// Don't touch the boss code until Vega says you're ready! for ( var i = 0 ; i …" at bounding box center [833, 346] width 354 height 393
click at [839, 514] on span "Next" at bounding box center [858, 515] width 52 height 12
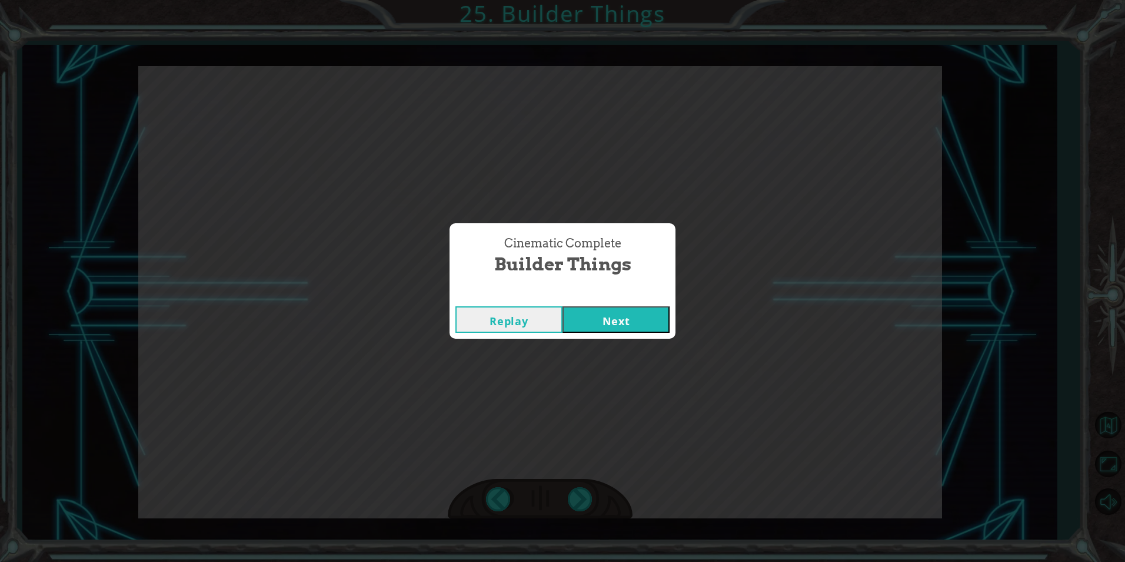
click at [656, 327] on button "Next" at bounding box center [616, 319] width 107 height 26
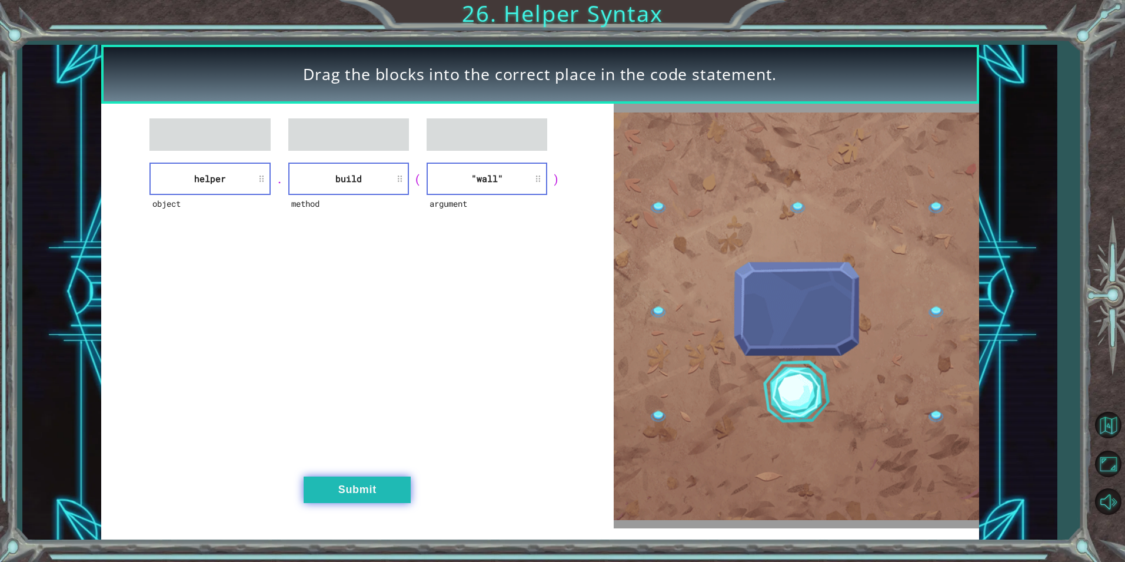
click at [386, 486] on button "Submit" at bounding box center [357, 489] width 107 height 26
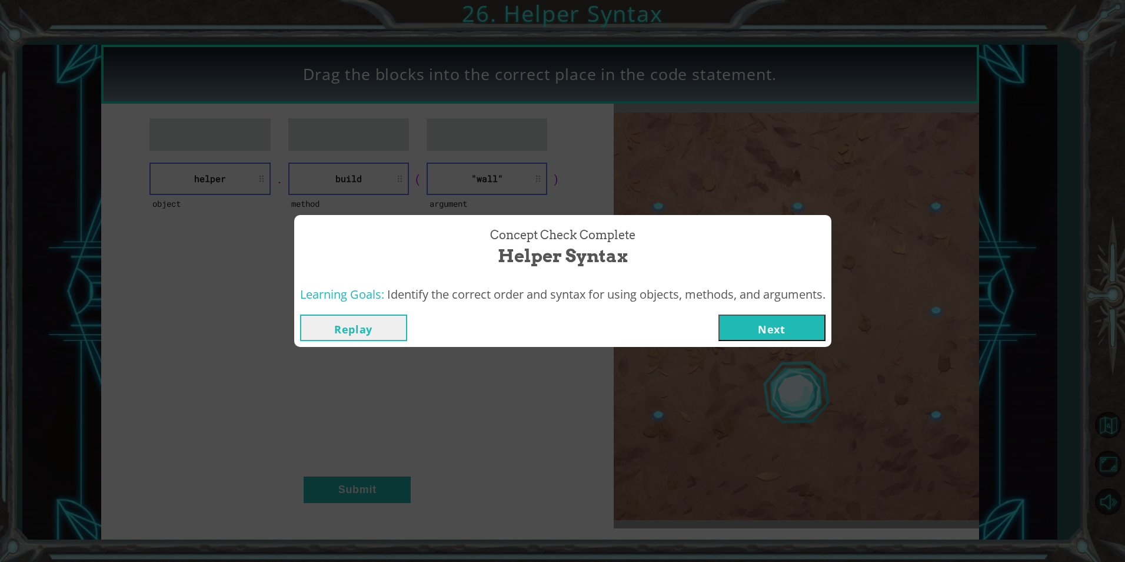
click at [739, 322] on button "Next" at bounding box center [772, 327] width 107 height 26
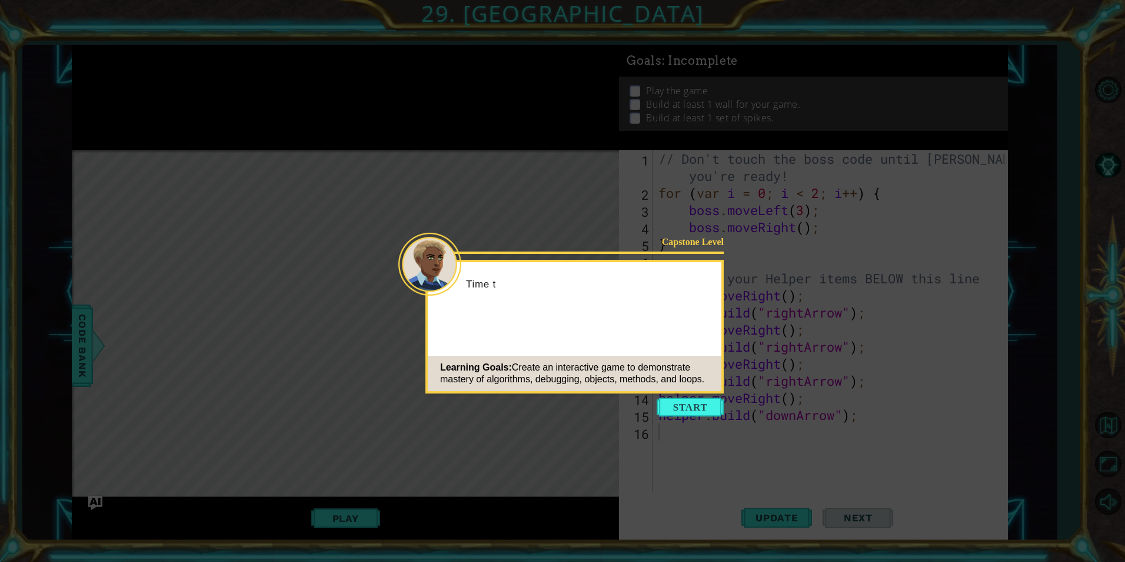
click at [677, 401] on button "Start" at bounding box center [690, 406] width 67 height 19
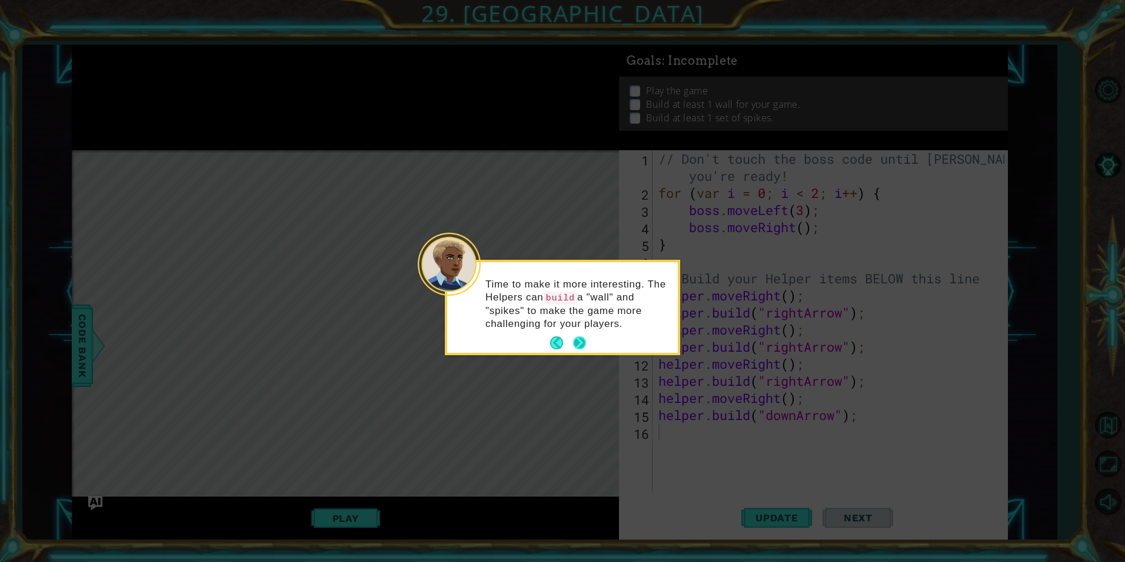
click at [579, 343] on button "Next" at bounding box center [579, 342] width 13 height 13
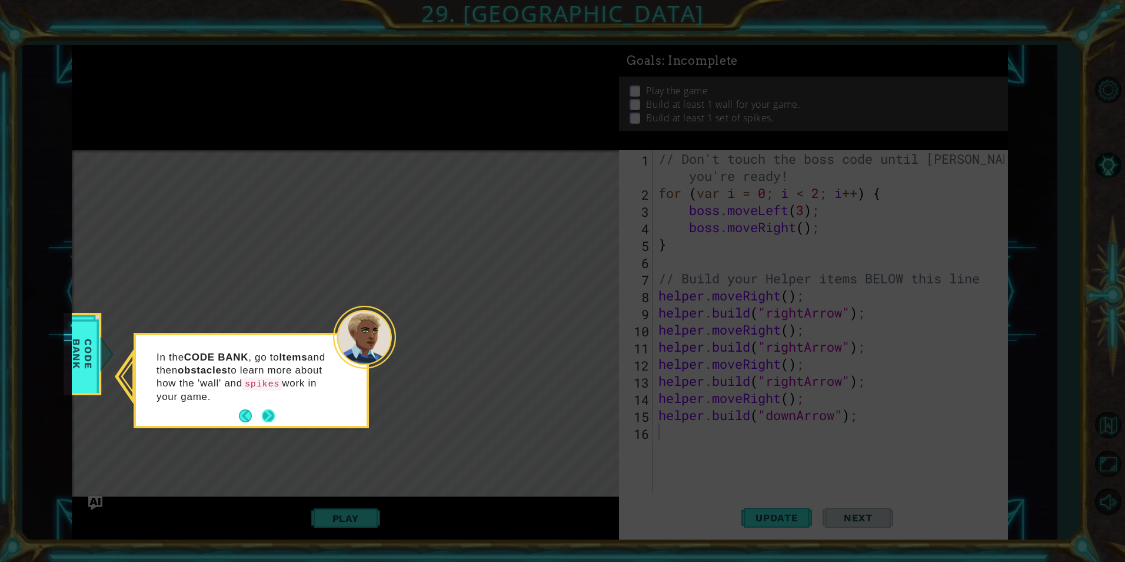
click at [278, 414] on div "In the CODE BANK , go to Items and then obstacles to learn more about how the '…" at bounding box center [251, 383] width 231 height 86
click at [272, 419] on button "Next" at bounding box center [268, 415] width 13 height 13
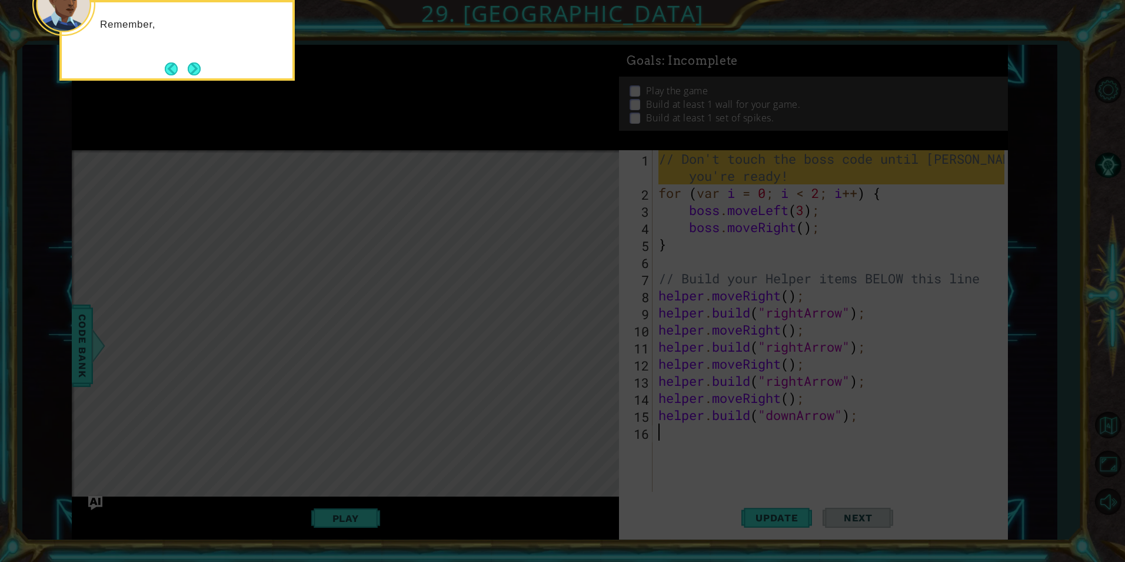
click at [427, 419] on icon at bounding box center [562, 84] width 1125 height 955
click at [194, 66] on button "Next" at bounding box center [194, 68] width 13 height 13
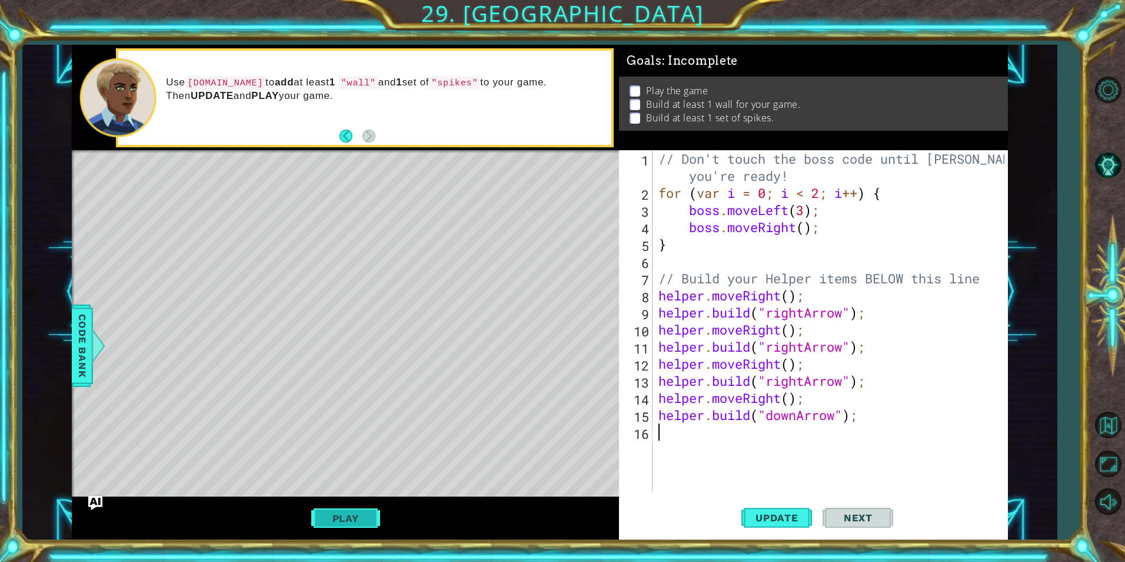
click at [348, 520] on button "Play" at bounding box center [345, 518] width 69 height 22
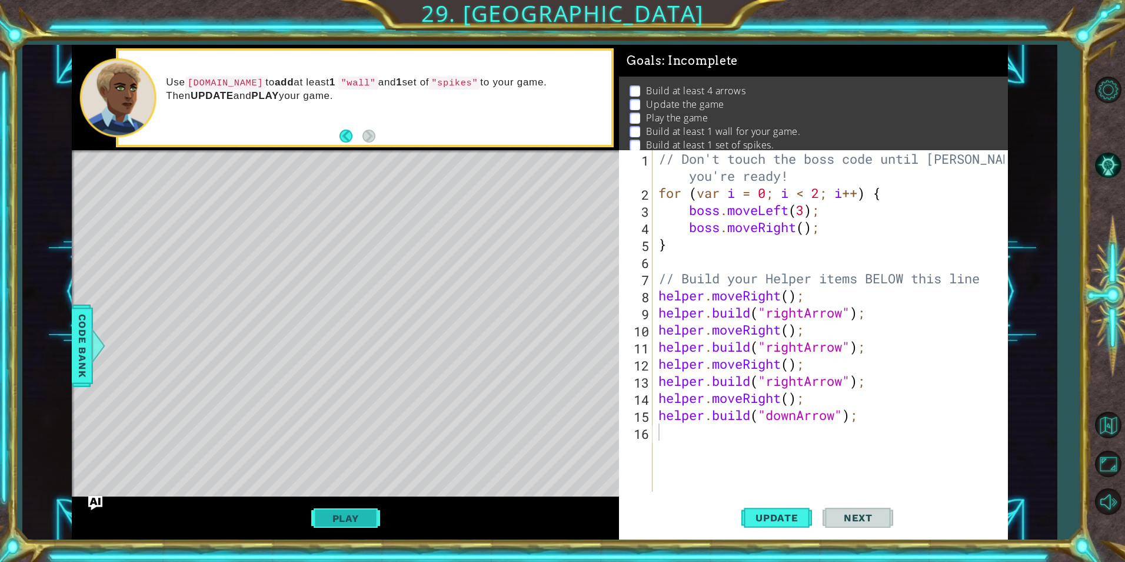
click at [348, 520] on button "Play" at bounding box center [345, 518] width 69 height 22
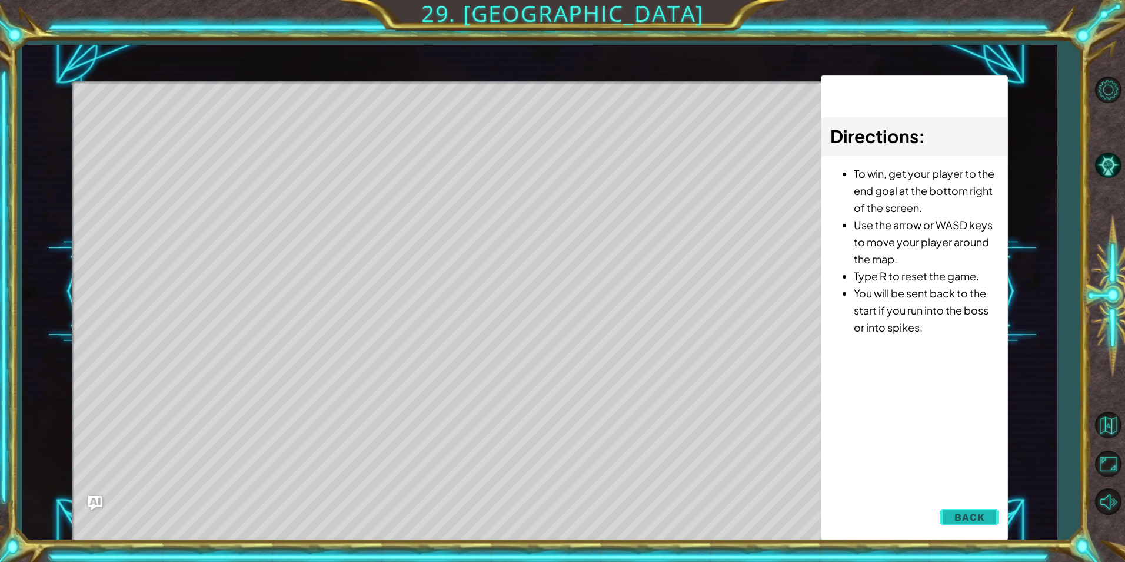
click at [977, 516] on span "Back" at bounding box center [970, 517] width 30 height 12
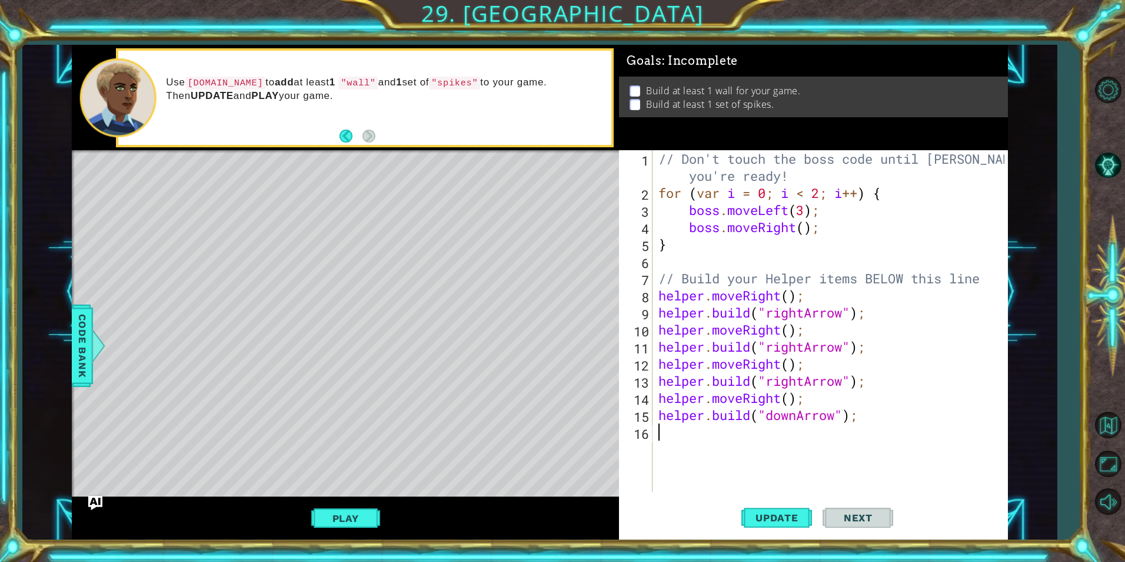
click at [683, 434] on div "// Don't touch the boss code until Vega says you're ready! for ( var i = 0 ; i …" at bounding box center [833, 346] width 354 height 393
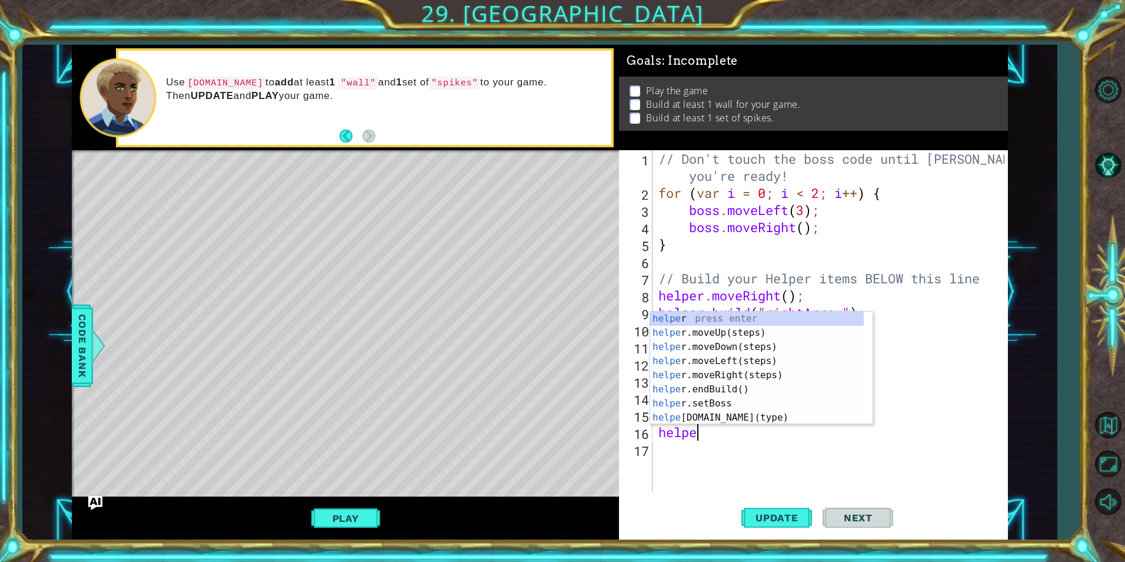
scroll to position [0, 2]
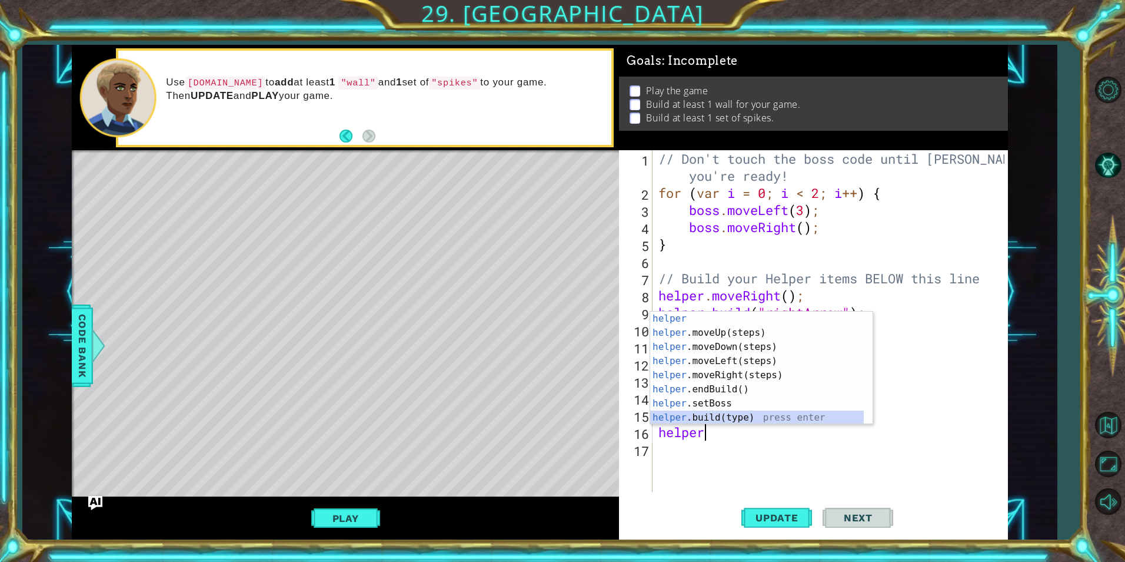
click at [704, 417] on div "helper press enter helper .moveUp(steps) press enter helper .moveDown(steps) pr…" at bounding box center [757, 381] width 214 height 141
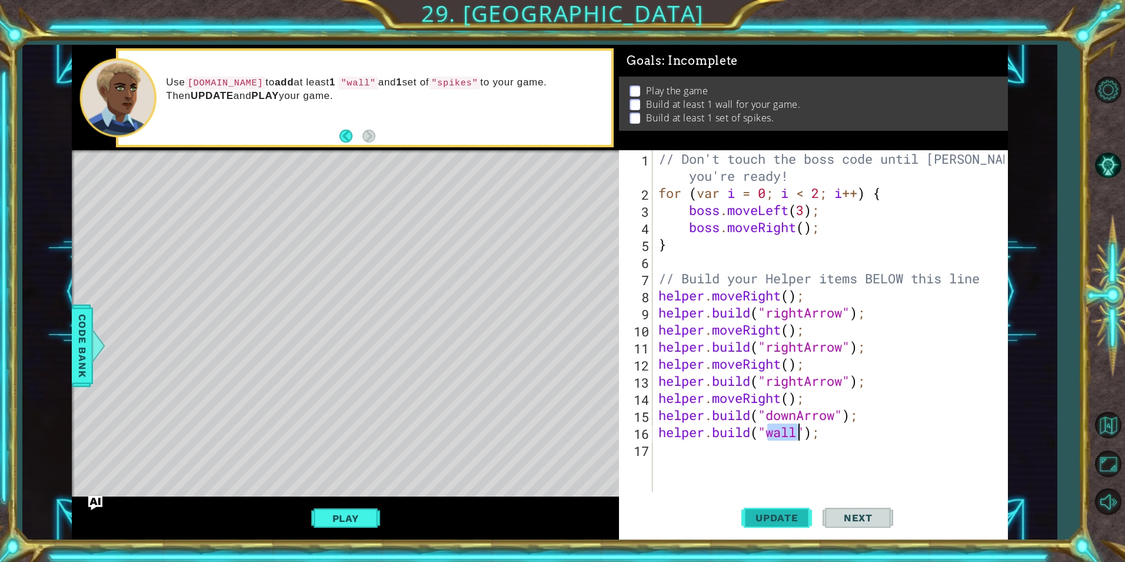
type textarea "helper.build("wall");"
click at [765, 513] on span "Update" at bounding box center [777, 518] width 67 height 12
click at [682, 456] on div "// Don't touch the boss code until Vega says you're ready! for ( var i = 0 ; i …" at bounding box center [833, 346] width 354 height 393
click at [348, 510] on button "Play" at bounding box center [345, 518] width 69 height 22
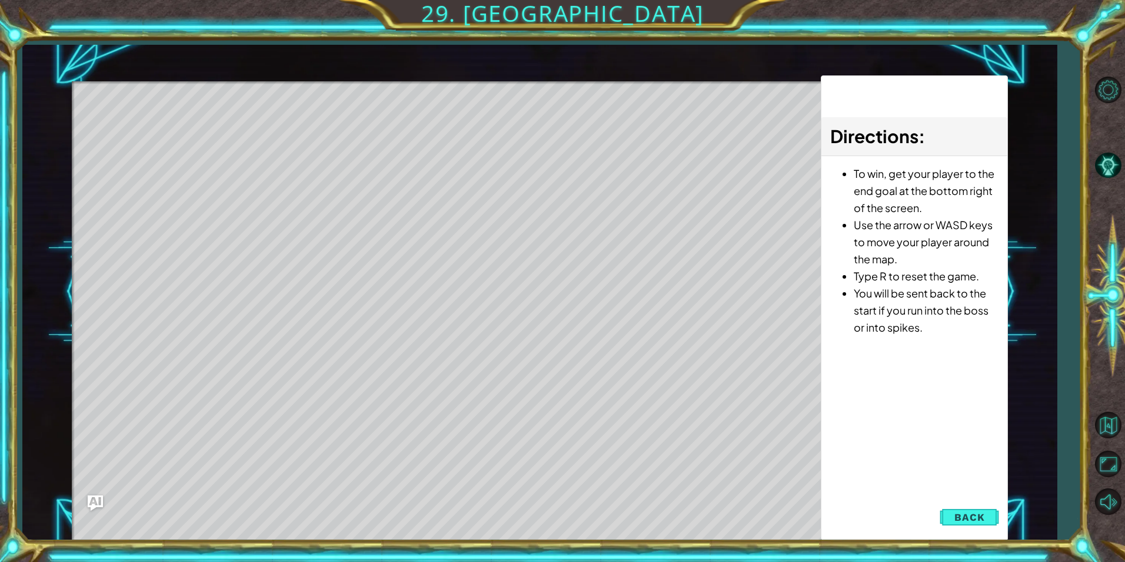
click at [91, 499] on img "Ask AI" at bounding box center [95, 502] width 15 height 15
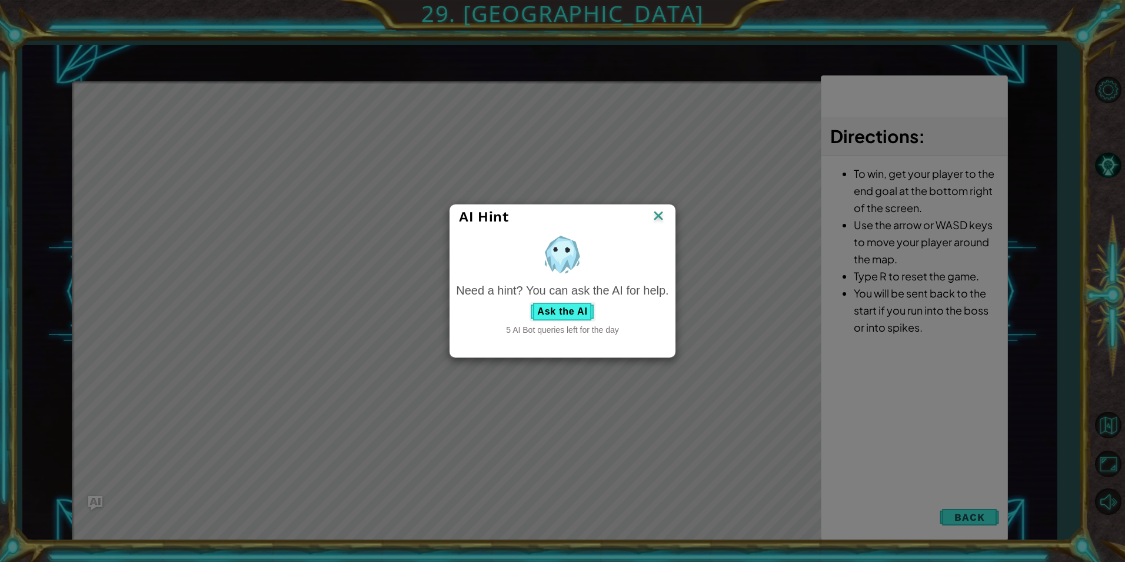
click at [660, 213] on img at bounding box center [658, 217] width 15 height 18
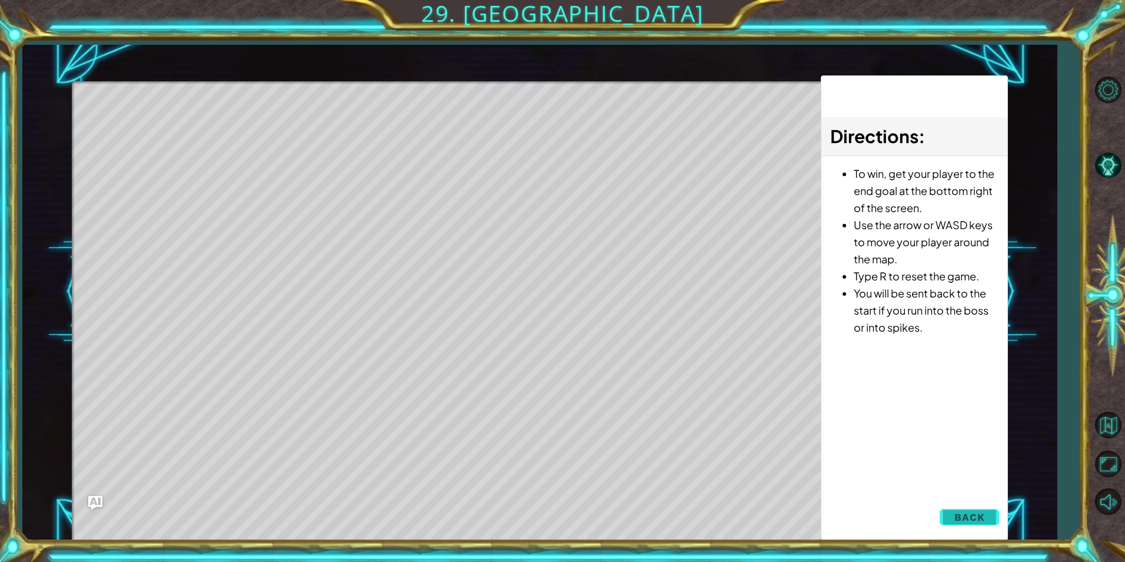
click at [976, 514] on span "Back" at bounding box center [970, 517] width 30 height 12
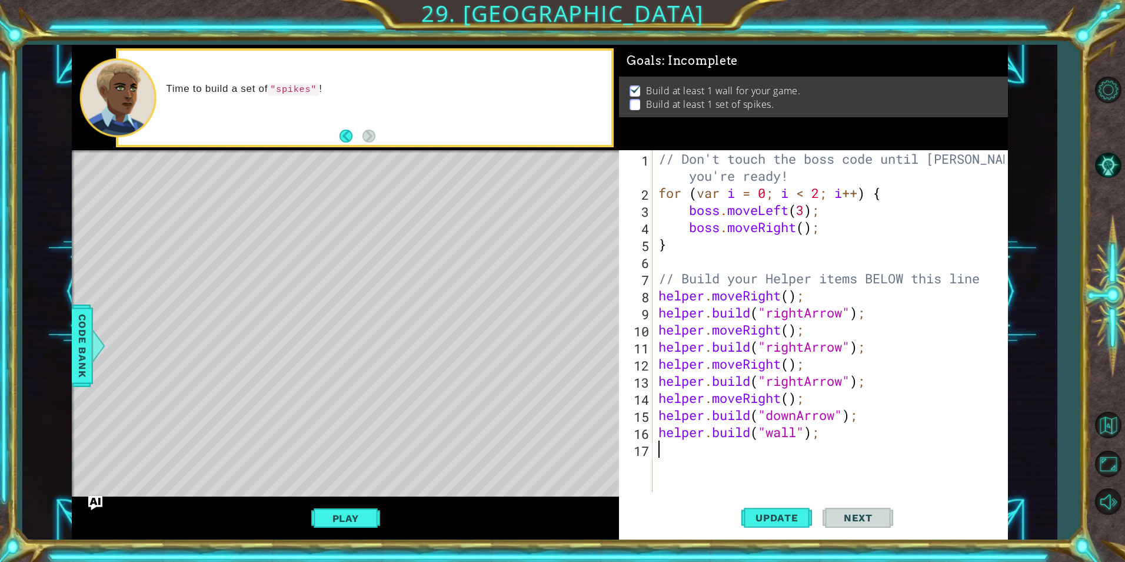
click at [682, 460] on div "// Don't touch the boss code until Vega says you're ready! for ( var i = 0 ; i …" at bounding box center [833, 346] width 354 height 393
click at [756, 512] on span "Update" at bounding box center [777, 518] width 67 height 12
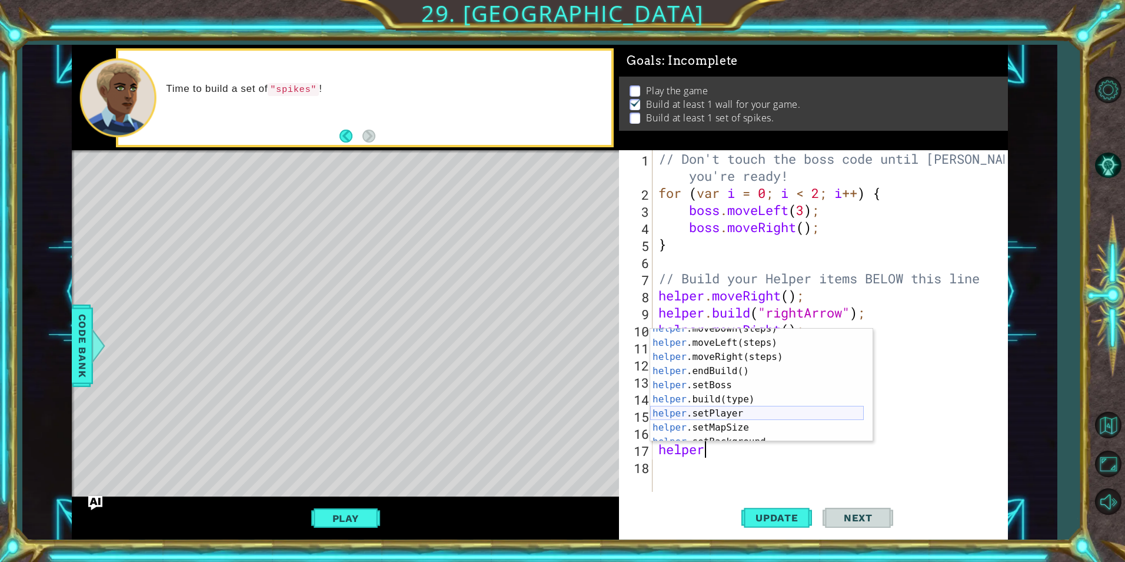
scroll to position [35, 0]
click at [754, 394] on div "helper .moveDown(steps) press enter helper .moveLeft(steps) press enter helper …" at bounding box center [757, 391] width 214 height 141
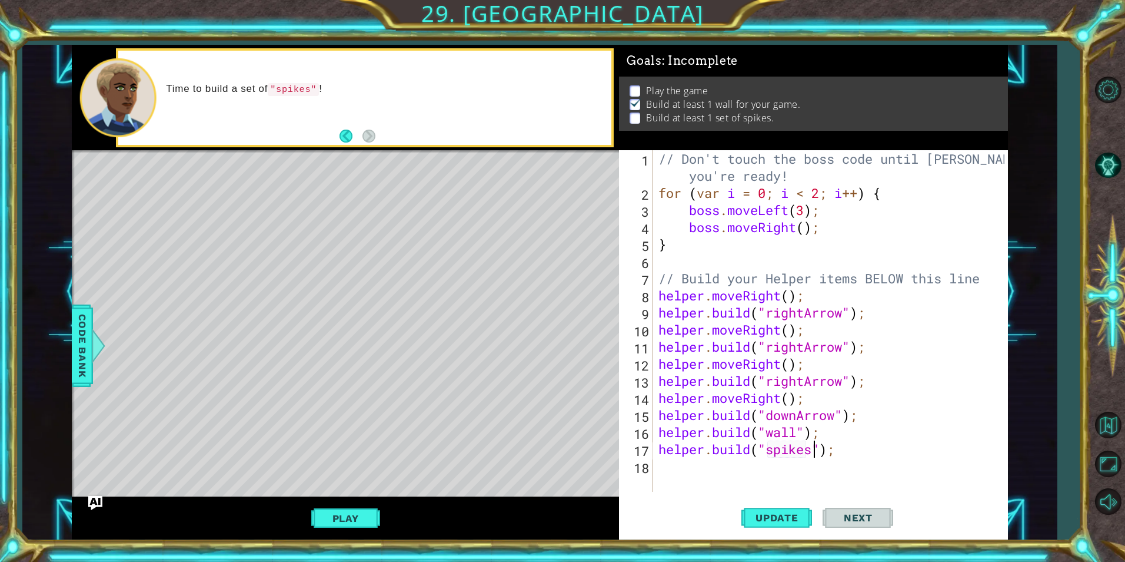
scroll to position [0, 8]
type textarea "helper.build("spikes");"
click at [765, 523] on button "Update" at bounding box center [777, 517] width 71 height 39
click at [697, 475] on div "// Don't touch the boss code until Vega says you're ready! for ( var i = 0 ; i …" at bounding box center [833, 346] width 354 height 393
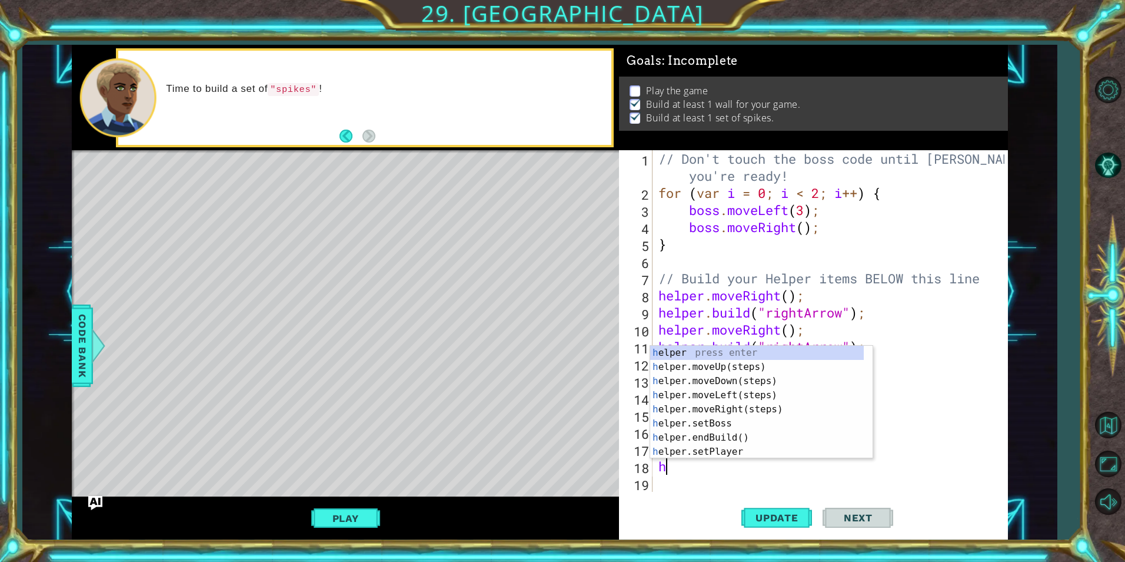
scroll to position [0, 0]
type textarea "helper"
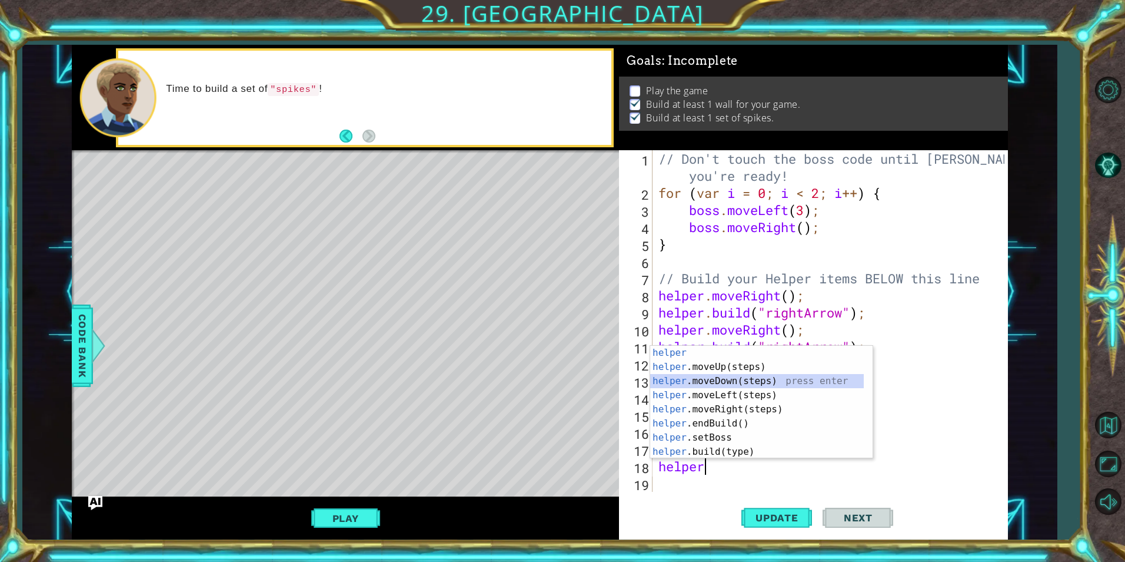
click at [758, 379] on div "helper press enter helper .moveUp(steps) press enter helper .moveDown(steps) pr…" at bounding box center [757, 416] width 214 height 141
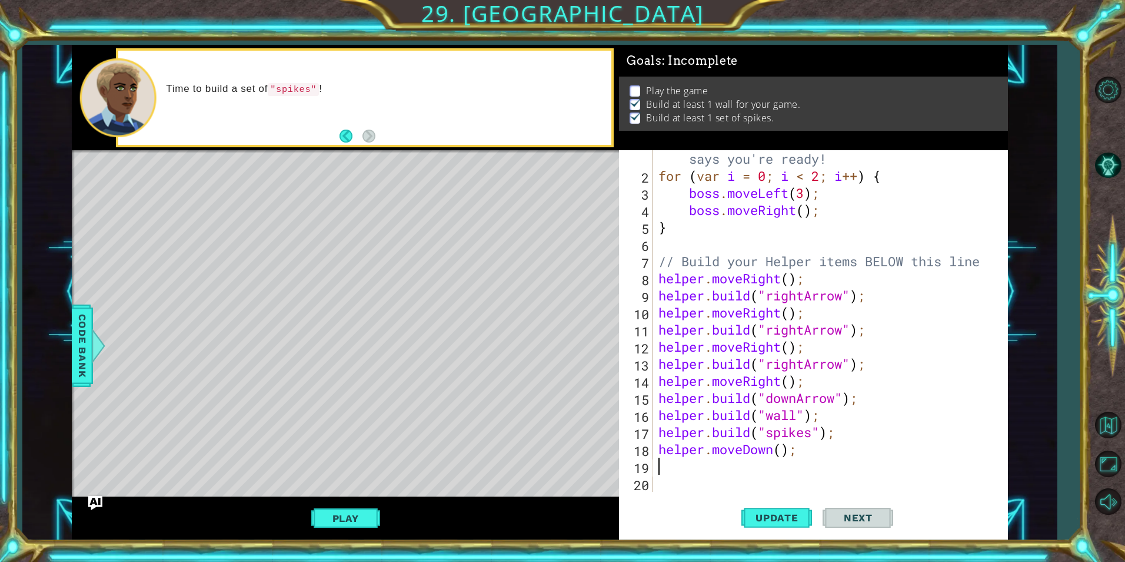
click at [666, 468] on div "// Don't touch the boss code until Vega says you're ready! for ( var i = 0 ; i …" at bounding box center [828, 329] width 345 height 393
click at [348, 518] on button "Play" at bounding box center [345, 518] width 69 height 22
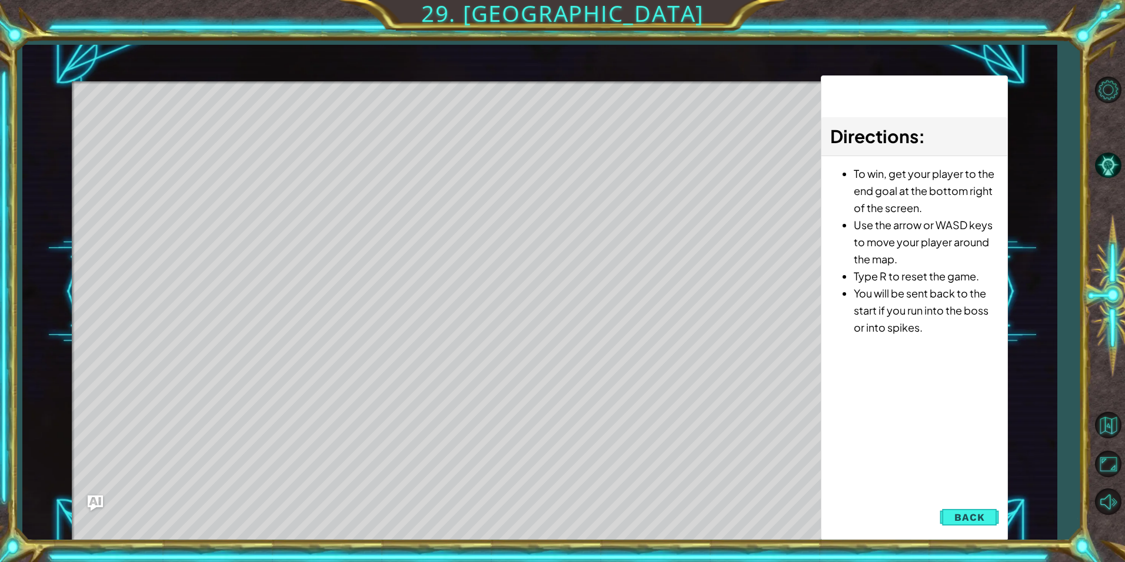
click at [92, 505] on img "Ask AI" at bounding box center [95, 502] width 15 height 15
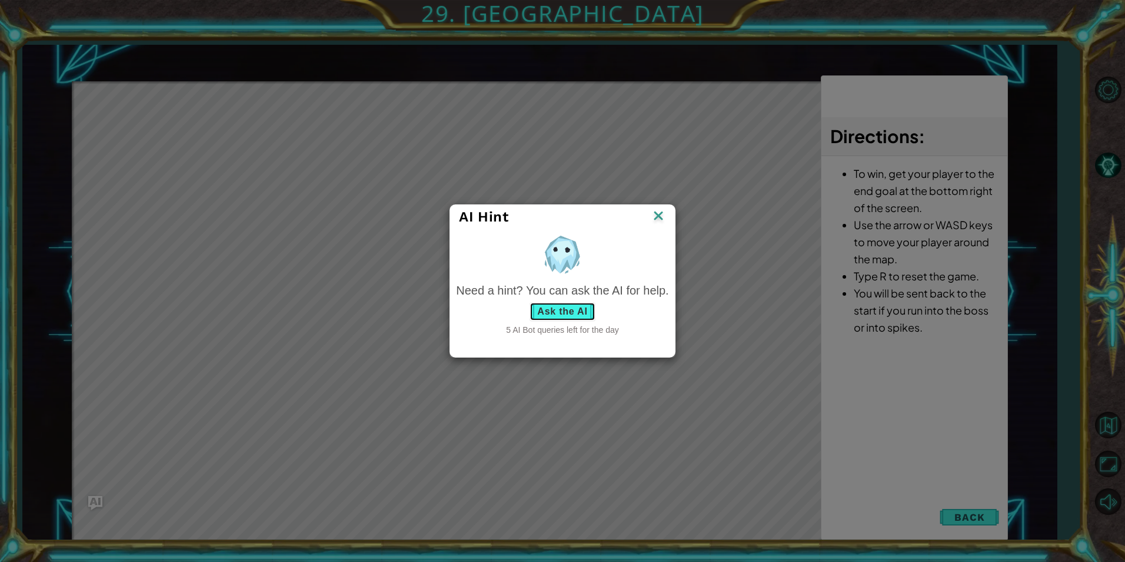
click at [582, 306] on button "Ask the AI" at bounding box center [562, 311] width 65 height 19
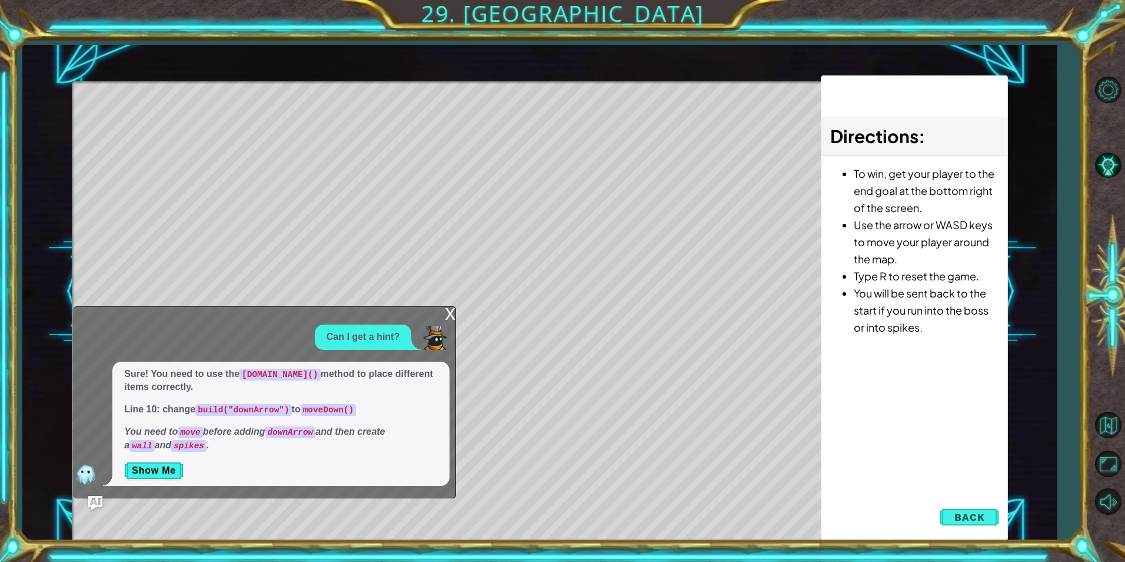
click at [450, 317] on div "x" at bounding box center [450, 313] width 11 height 12
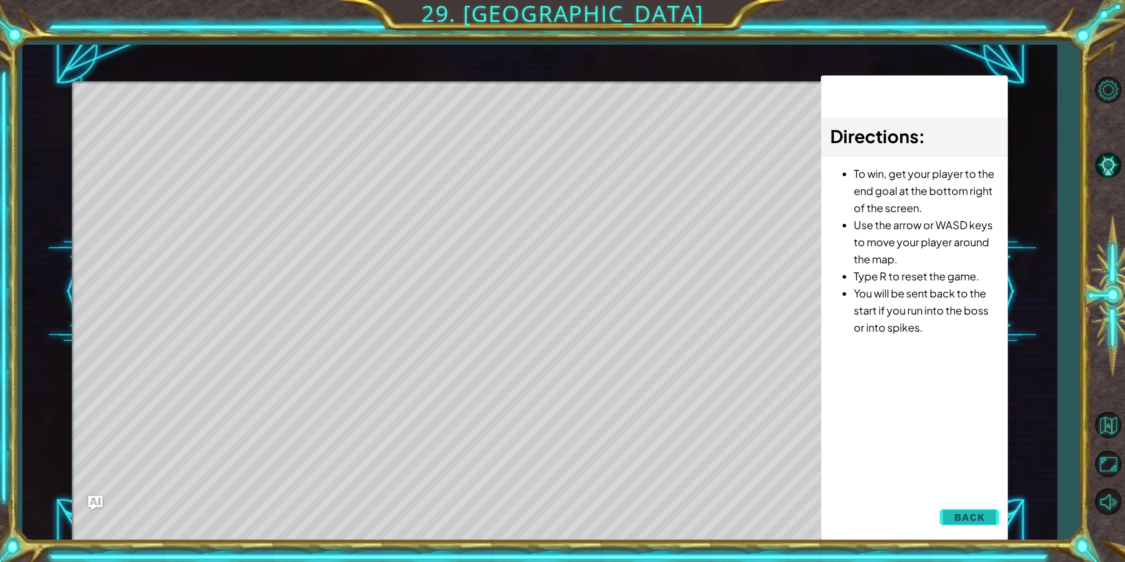
click at [969, 507] on button "Back" at bounding box center [969, 517] width 59 height 24
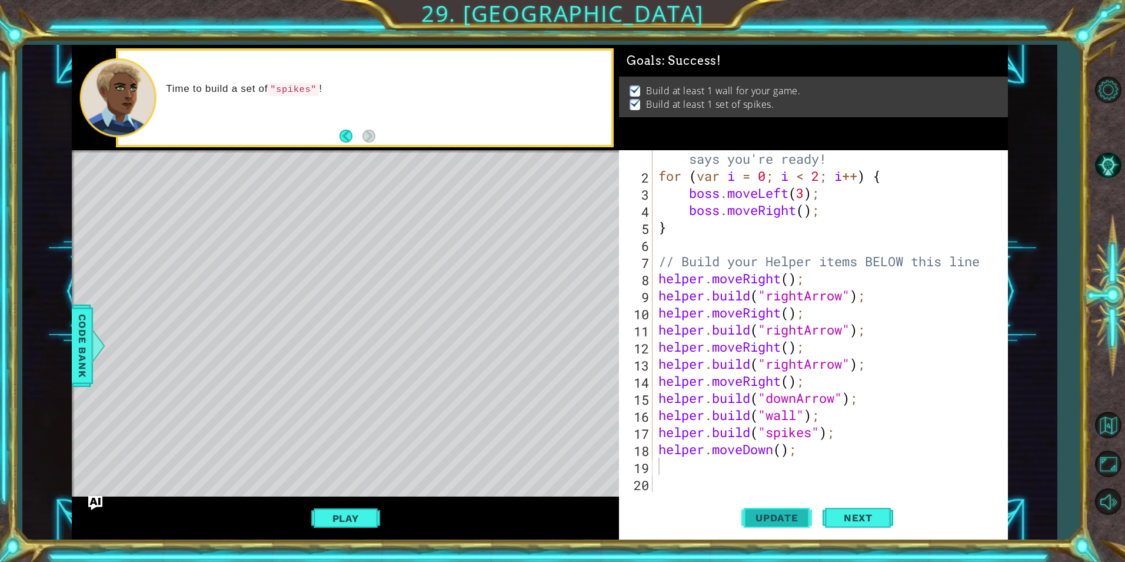
click at [782, 520] on span "Update" at bounding box center [777, 518] width 67 height 12
click at [663, 467] on div "// Don't touch the boss code until Vega says you're ready! for ( var i = 0 ; i …" at bounding box center [828, 329] width 345 height 393
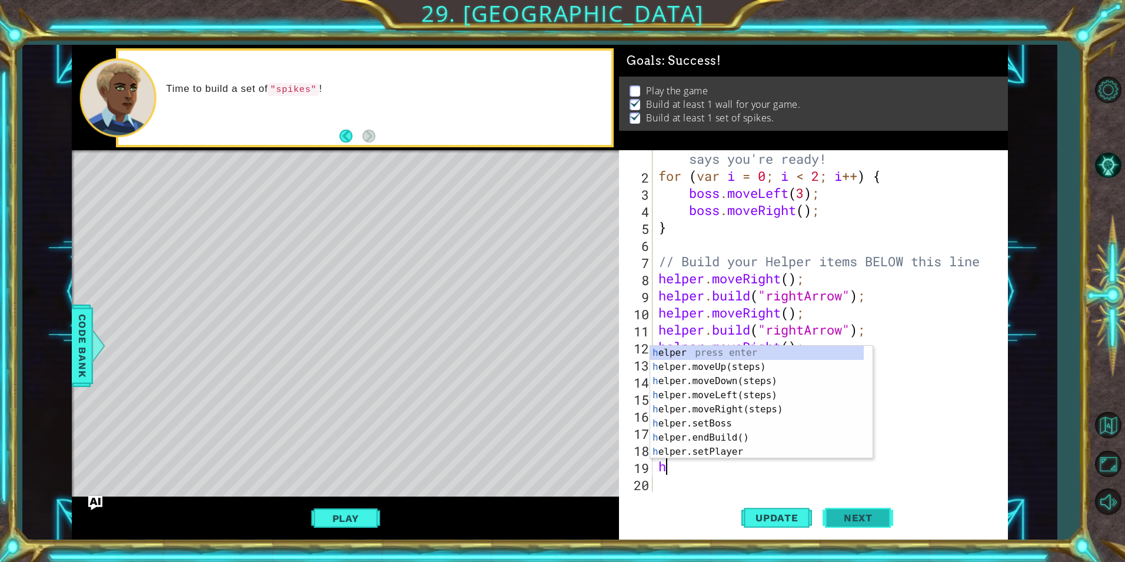
type textarea "h"
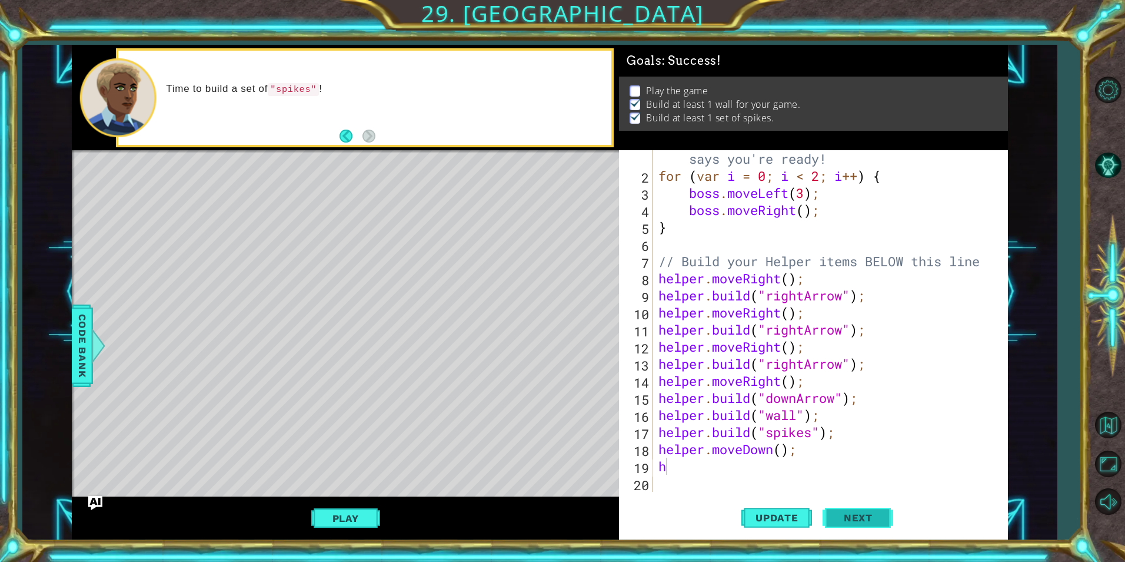
click at [851, 512] on span "Next" at bounding box center [858, 518] width 52 height 12
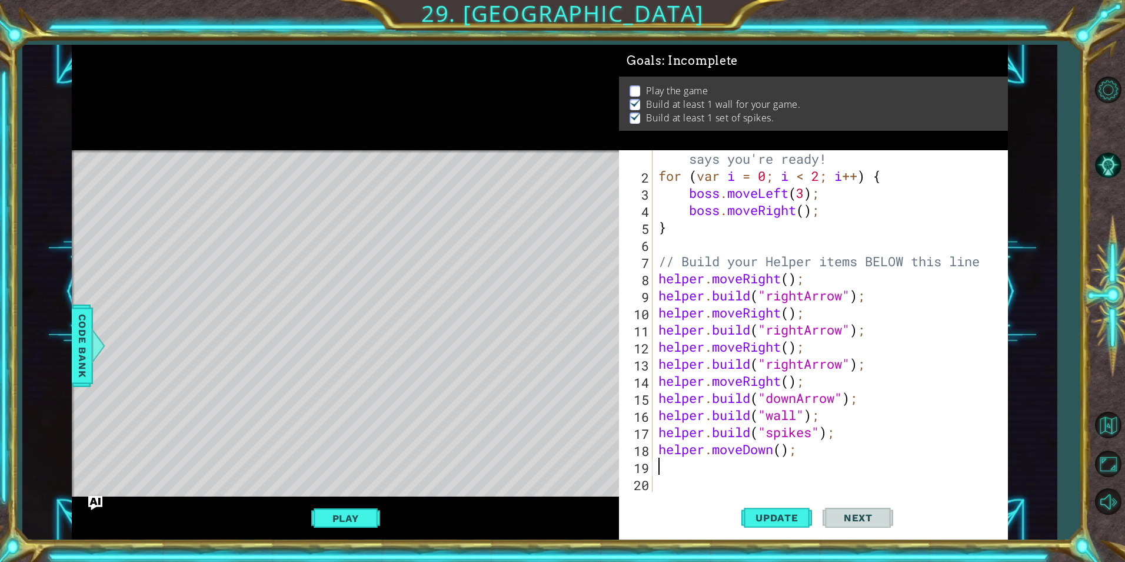
scroll to position [0, 0]
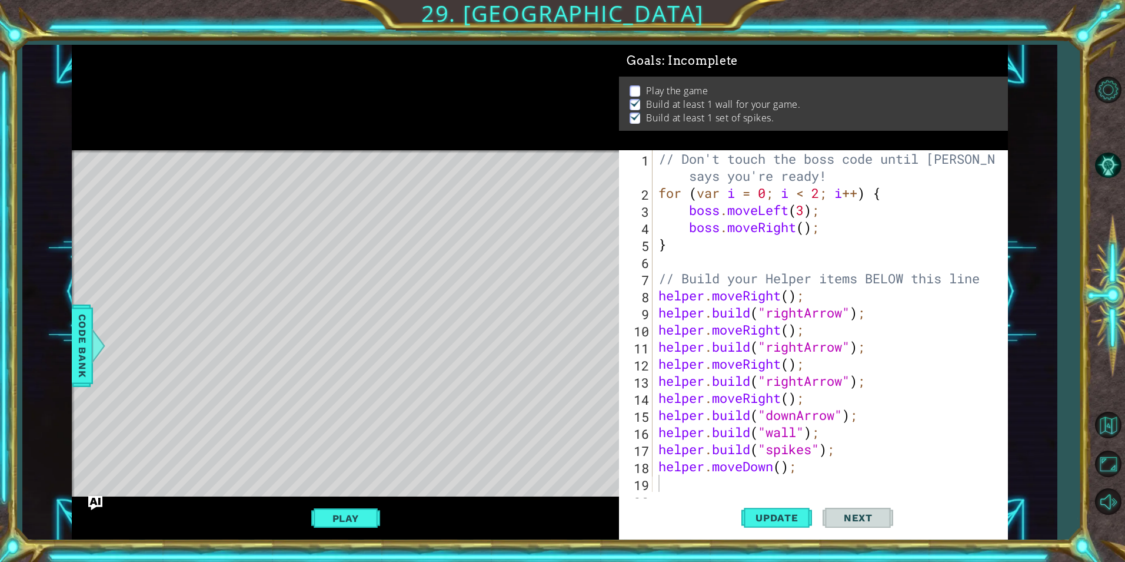
click at [868, 518] on span "Next" at bounding box center [858, 519] width 52 height 12
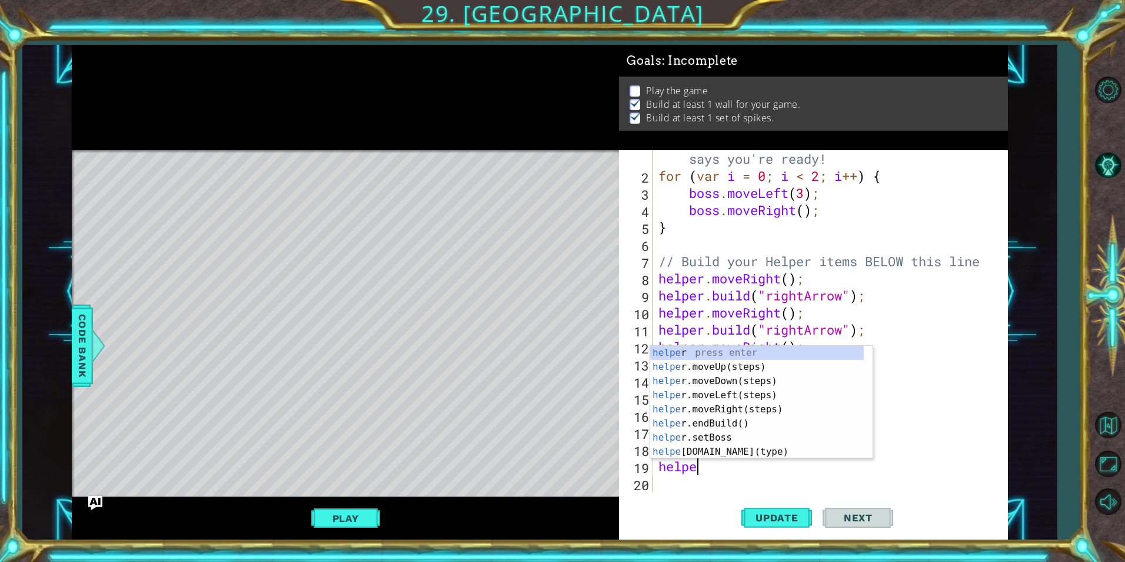
type textarea "helper"
click at [742, 400] on div "helper press enter helper .moveUp(steps) press enter helper .moveDown(steps) pr…" at bounding box center [757, 416] width 214 height 141
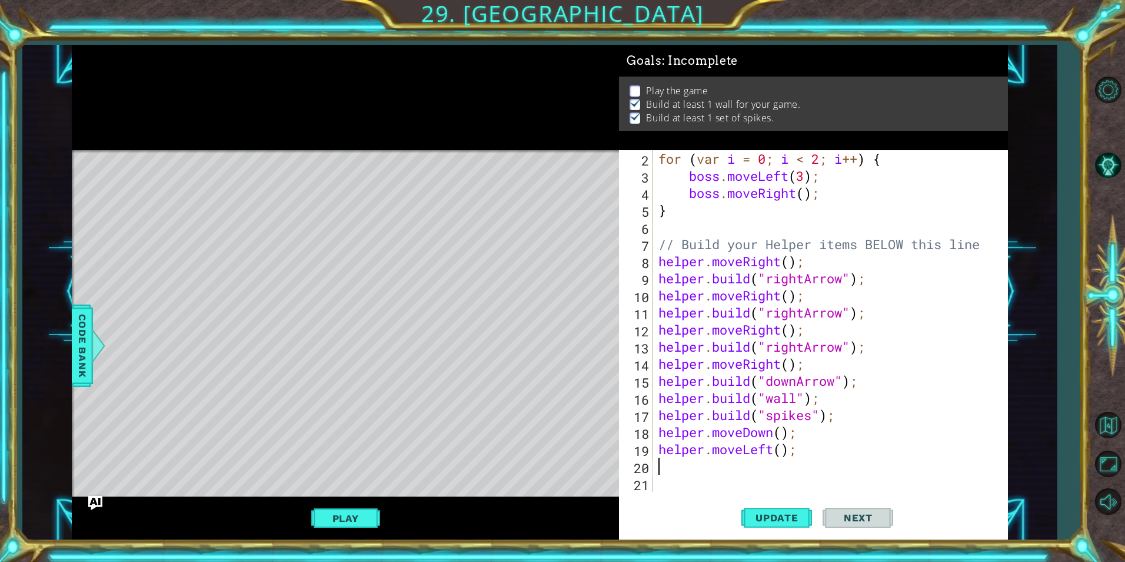
scroll to position [34, 0]
click at [671, 476] on div "for ( var i = 0 ; i < 2 ; i ++ ) { boss . moveLeft ( 3 ) ; boss . moveRight ( )…" at bounding box center [828, 338] width 345 height 376
click at [675, 467] on div "for ( var i = 0 ; i < 2 ; i ++ ) { boss . moveLeft ( 3 ) ; boss . moveRight ( )…" at bounding box center [828, 338] width 345 height 376
type textarea "h"
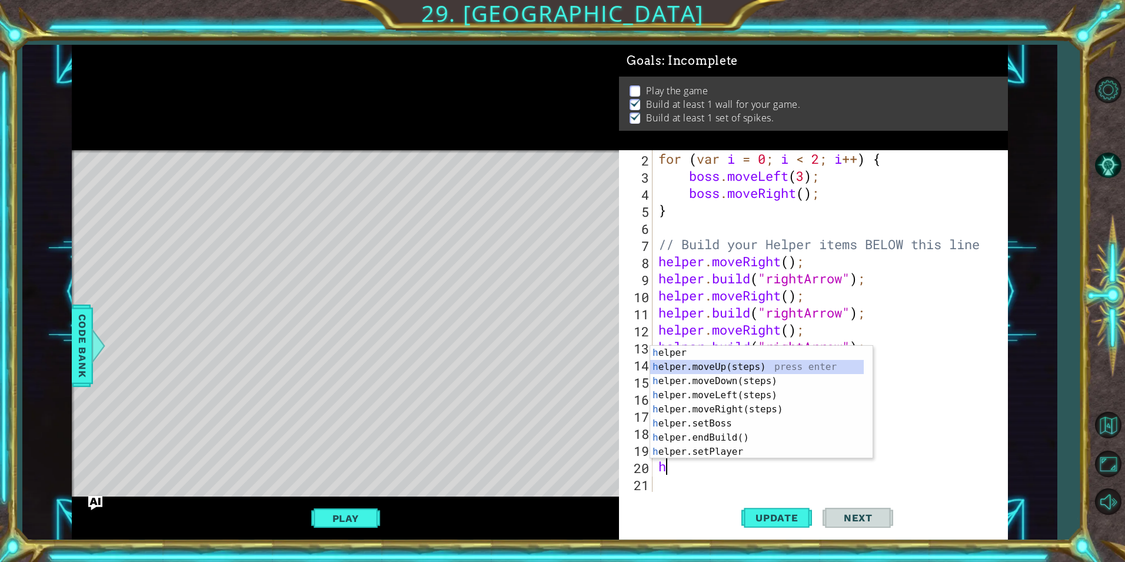
click at [744, 364] on div "h elper press enter h elper.moveUp(steps) press enter h elper.moveDown(steps) p…" at bounding box center [757, 416] width 214 height 141
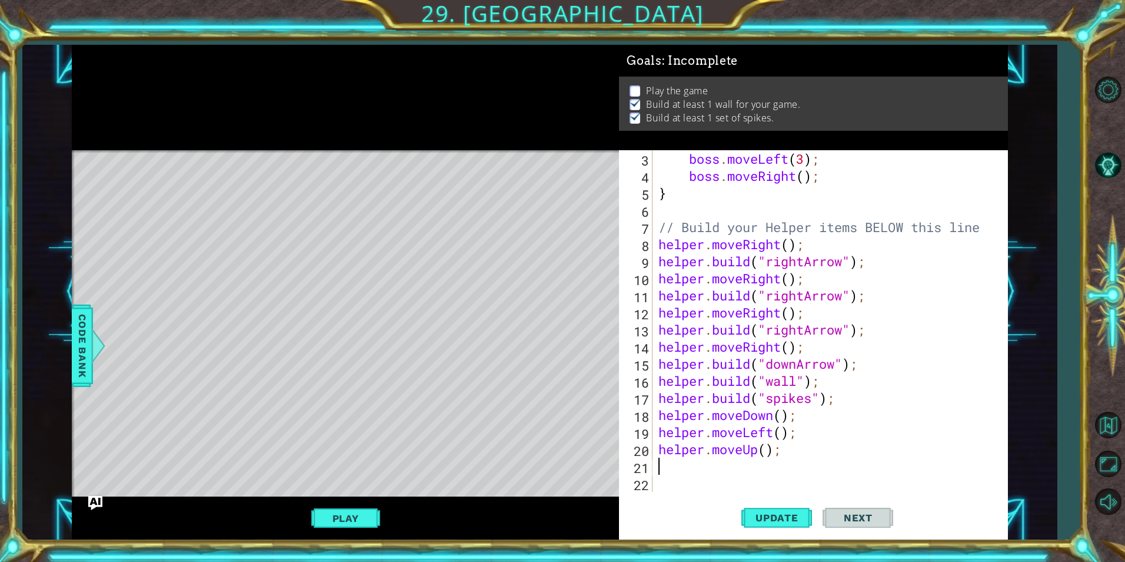
click at [661, 469] on div "boss . moveLeft ( 3 ) ; boss . moveRight ( ) ; } // Build your Helper items BEL…" at bounding box center [828, 338] width 345 height 376
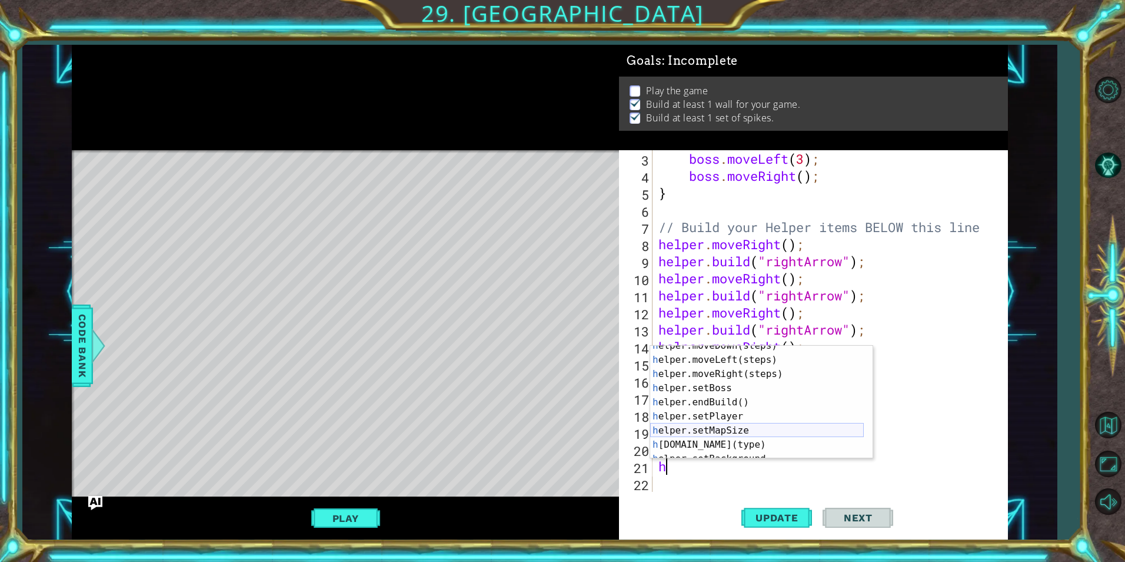
scroll to position [35, 0]
click at [740, 440] on div "h elper.moveDown(steps) press enter h elper.moveLeft(steps) press enter h elper…" at bounding box center [757, 408] width 214 height 141
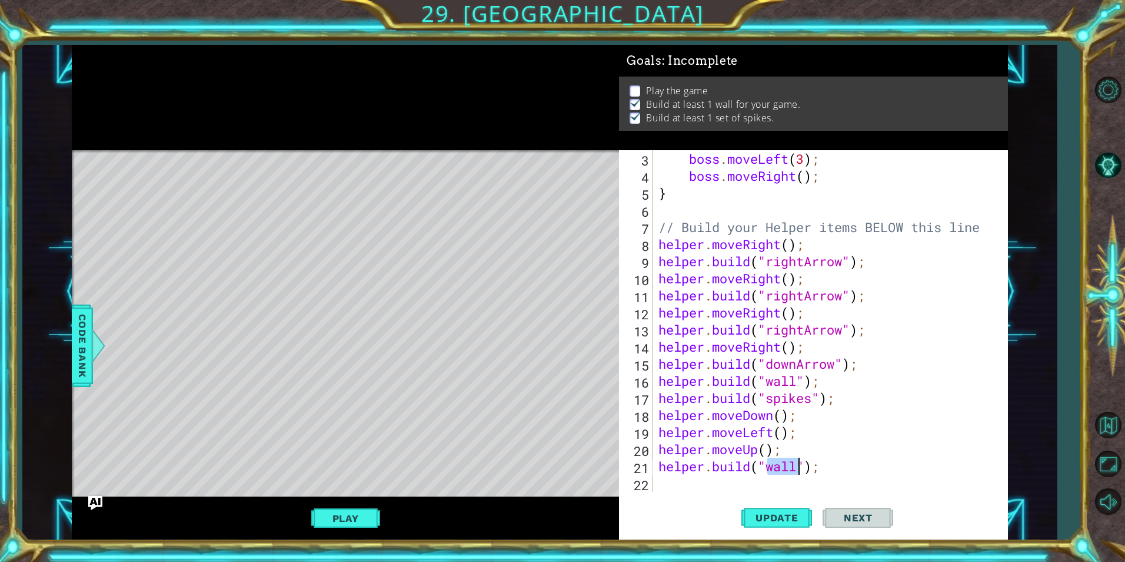
scroll to position [0, 6]
click at [774, 527] on button "Update" at bounding box center [777, 517] width 71 height 39
type textarea "helper.build("downArrow");"
click at [670, 479] on div "boss . moveLeft ( 3 ) ; boss . moveRight ( ) ; } // Build your Helper items BEL…" at bounding box center [828, 338] width 345 height 376
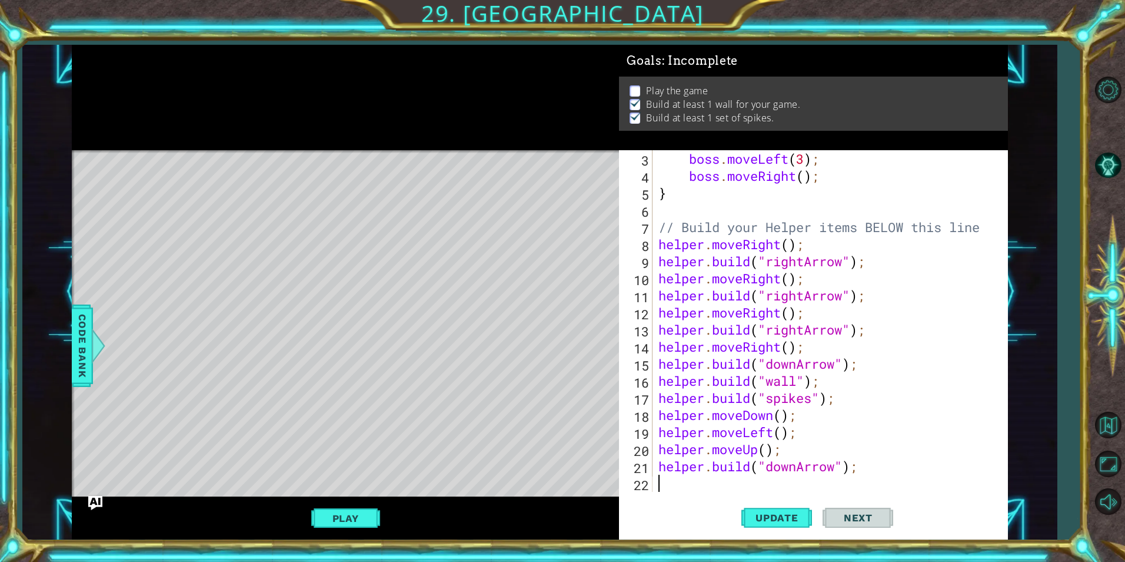
scroll to position [0, 0]
type textarea "h"
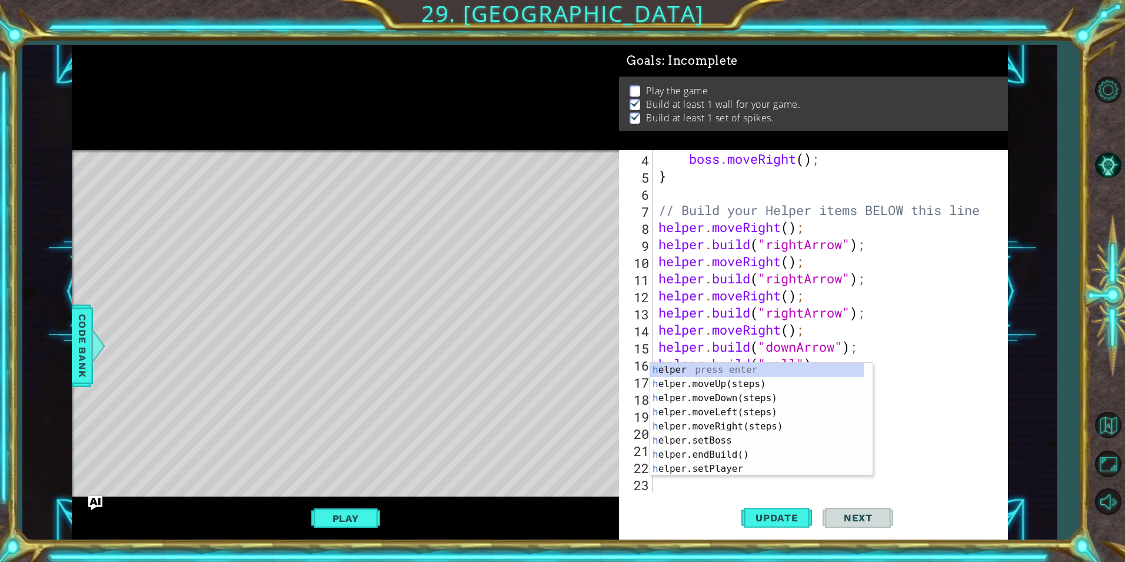
scroll to position [68, 0]
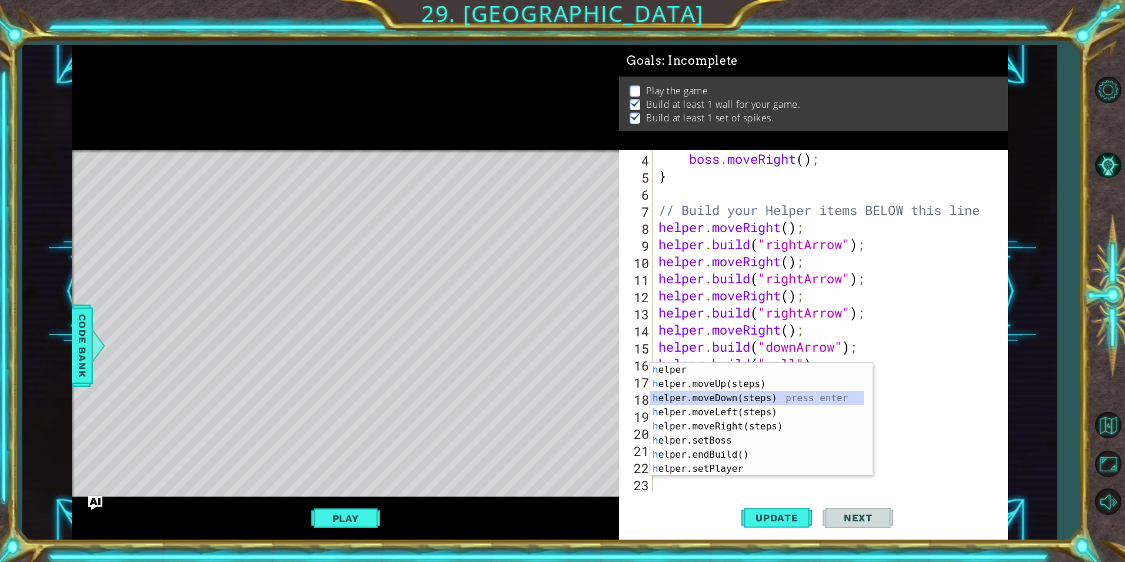
click at [749, 398] on div "h elper press enter h elper.moveUp(steps) press enter h elper.moveDown(steps) p…" at bounding box center [757, 433] width 214 height 141
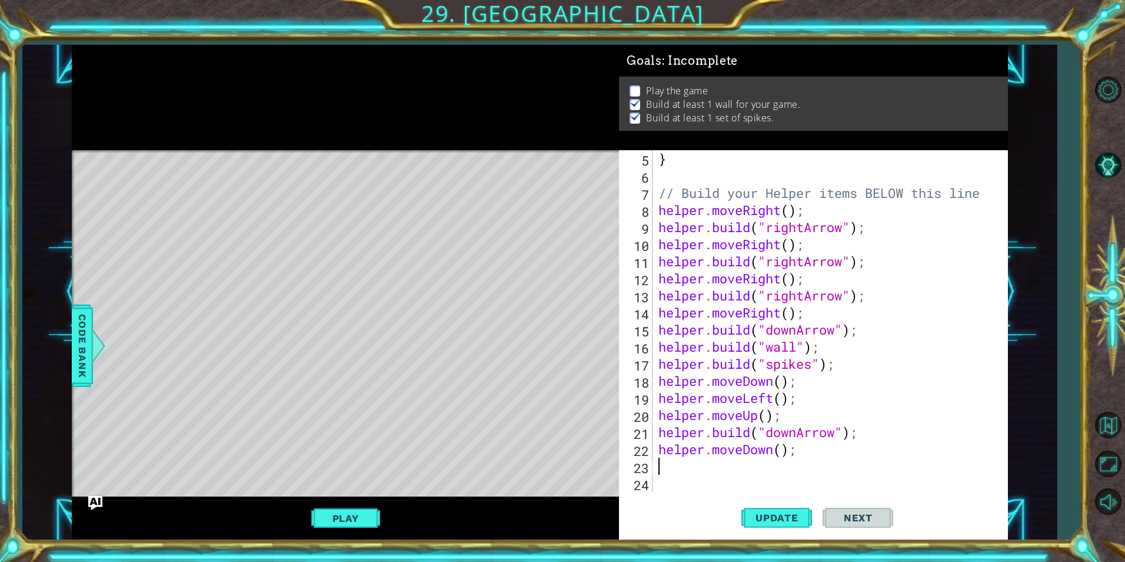
click at [679, 467] on div "} // Build your Helper items BELOW this line helper . moveRight ( ) ; helper . …" at bounding box center [828, 338] width 345 height 376
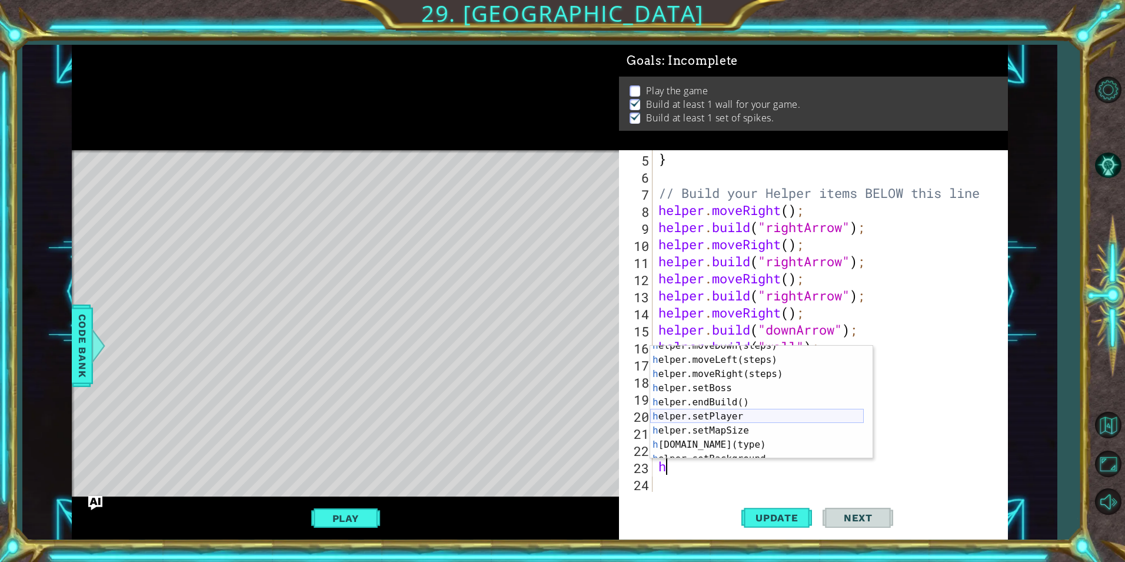
scroll to position [35, 0]
click at [739, 444] on div "h elper.moveDown(steps) press enter h elper.moveLeft(steps) press enter h elper…" at bounding box center [757, 408] width 214 height 141
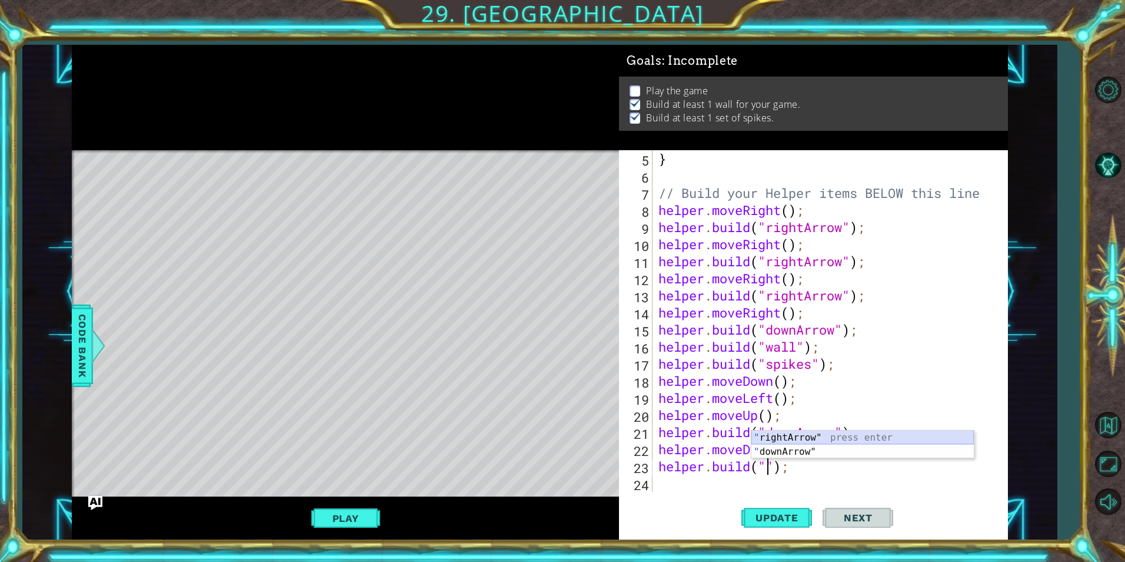
click at [828, 433] on div "" rightArrow" press enter " downArrow" press enter" at bounding box center [863, 458] width 223 height 57
type textarea "helper.build("rightArrow");"
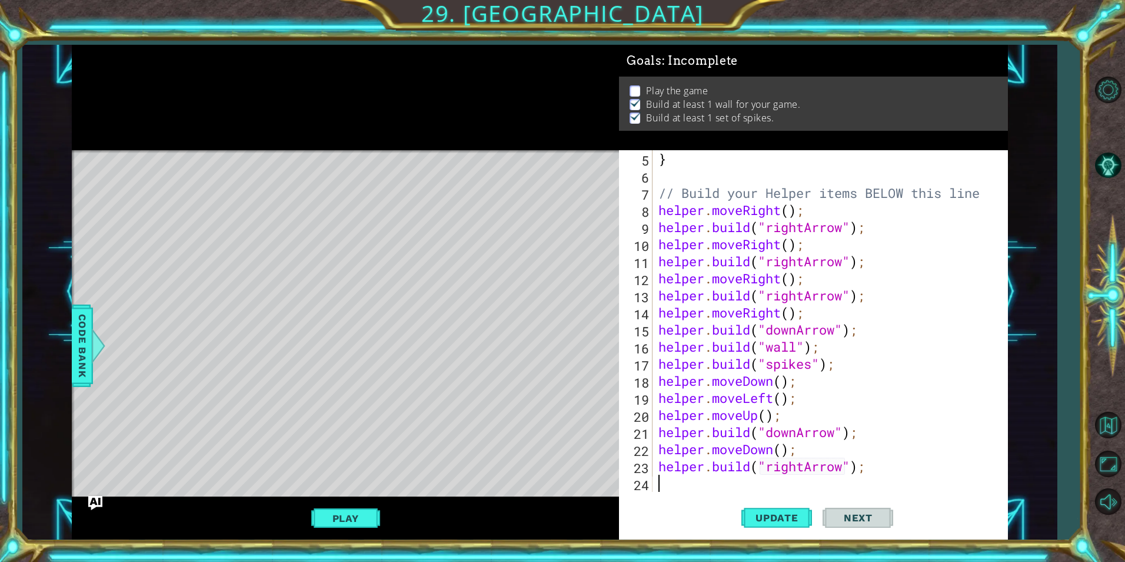
click at [663, 481] on div "} // Build your Helper items BELOW this line helper . moveRight ( ) ; helper . …" at bounding box center [828, 338] width 345 height 376
type textarea "h"
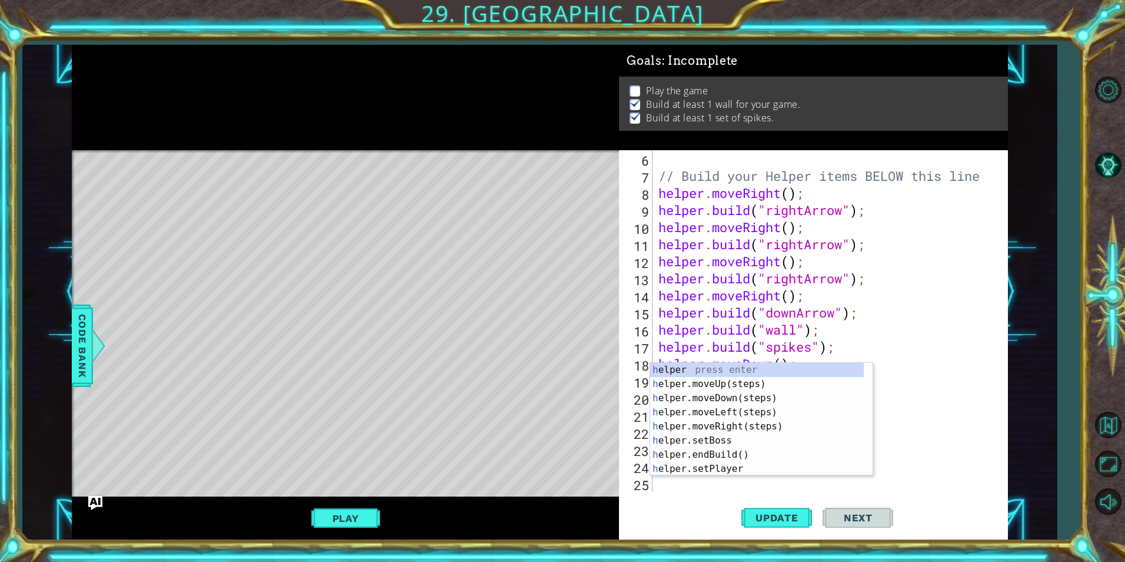
scroll to position [102, 0]
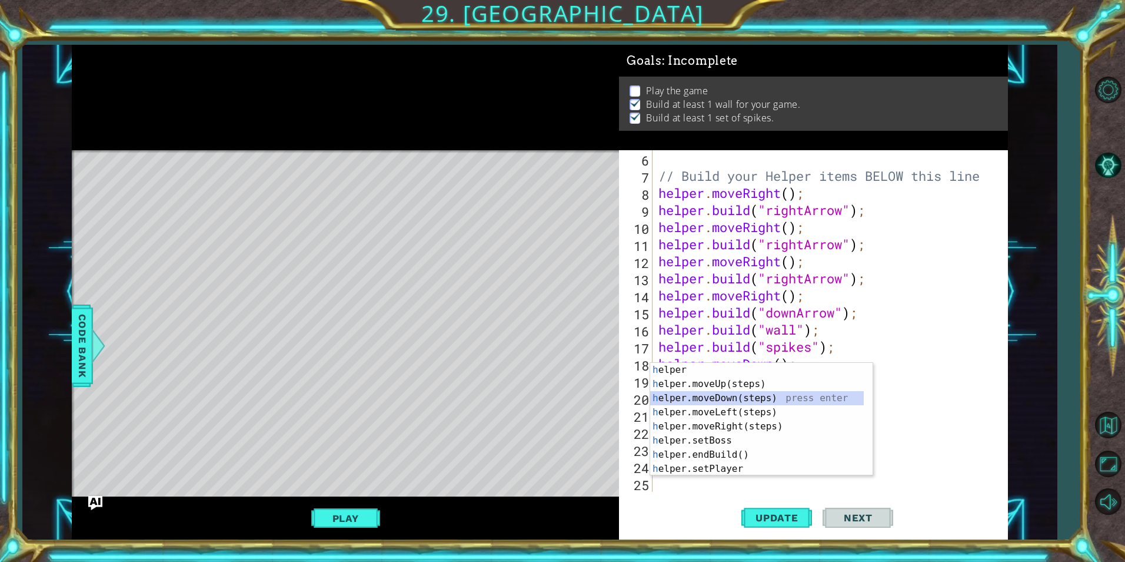
click at [759, 394] on div "h elper press enter h elper.moveUp(steps) press enter h elper.moveDown(steps) p…" at bounding box center [757, 433] width 214 height 141
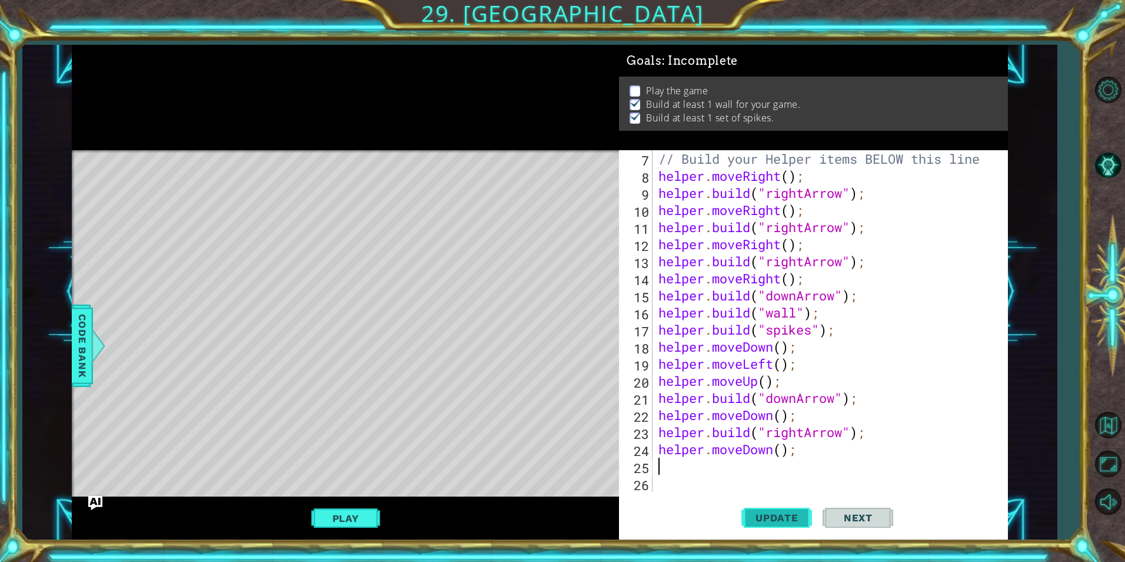
click at [801, 516] on span "Update" at bounding box center [777, 518] width 67 height 12
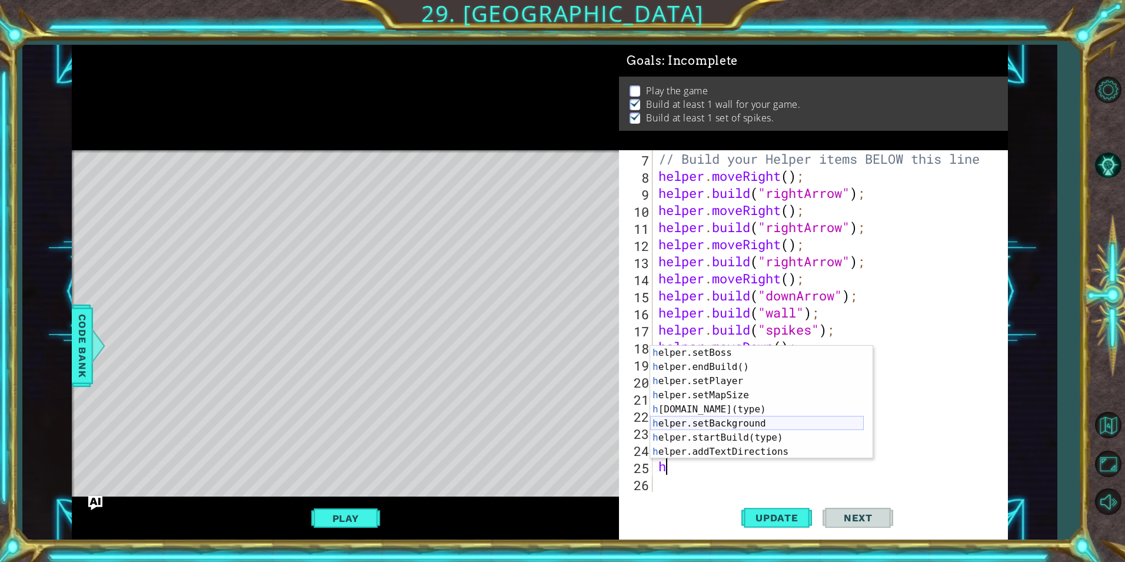
scroll to position [71, 0]
click at [770, 412] on div "h elper.setBoss press enter h elper.endBuild() press enter h elper.setPlayer pr…" at bounding box center [757, 416] width 214 height 141
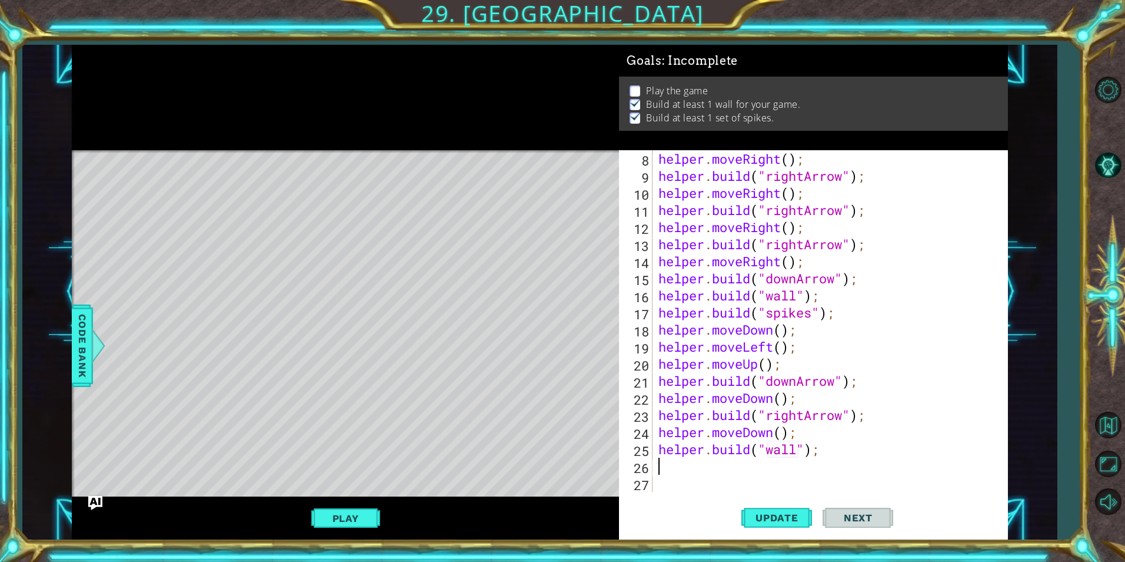
scroll to position [137, 0]
type textarea "helper.build("wall");"
click at [782, 510] on button "Update" at bounding box center [777, 517] width 71 height 39
type textarea "h"
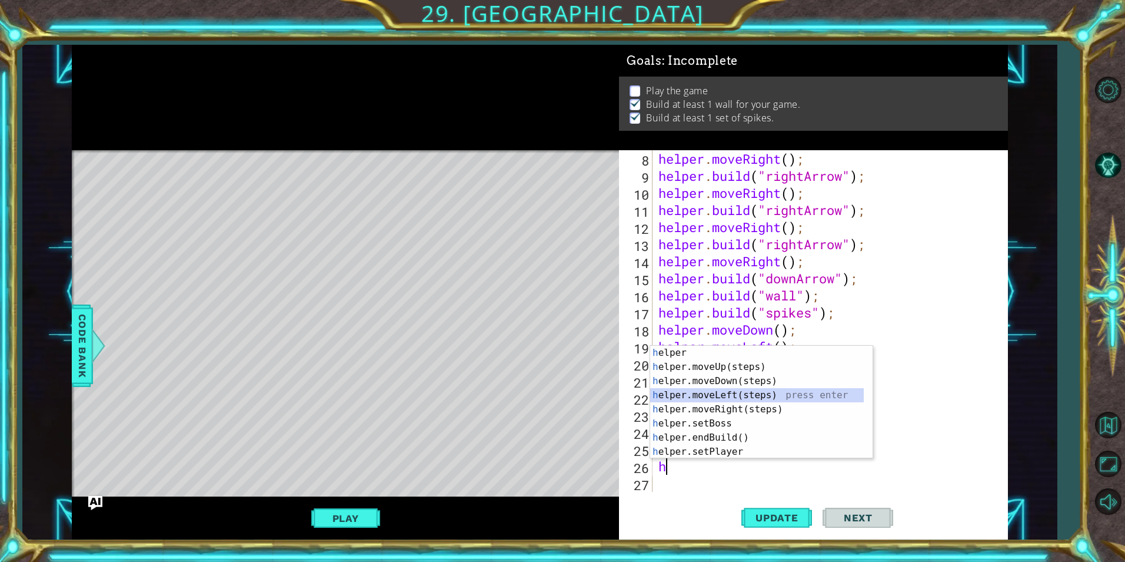
click at [739, 397] on div "h elper press enter h elper.moveUp(steps) press enter h elper.moveDown(steps) p…" at bounding box center [757, 416] width 214 height 141
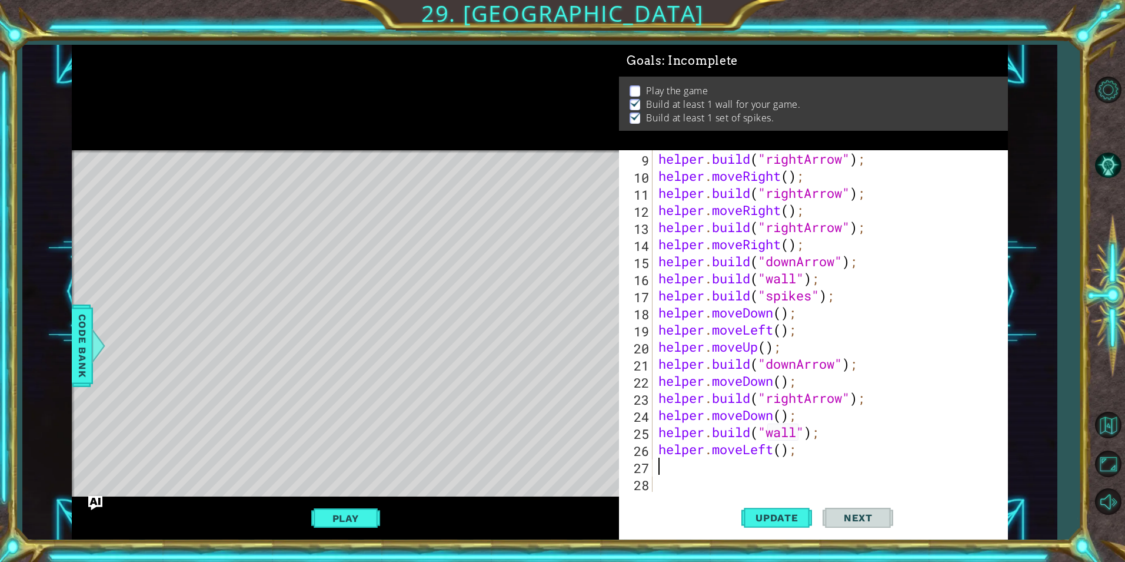
type textarea "h"
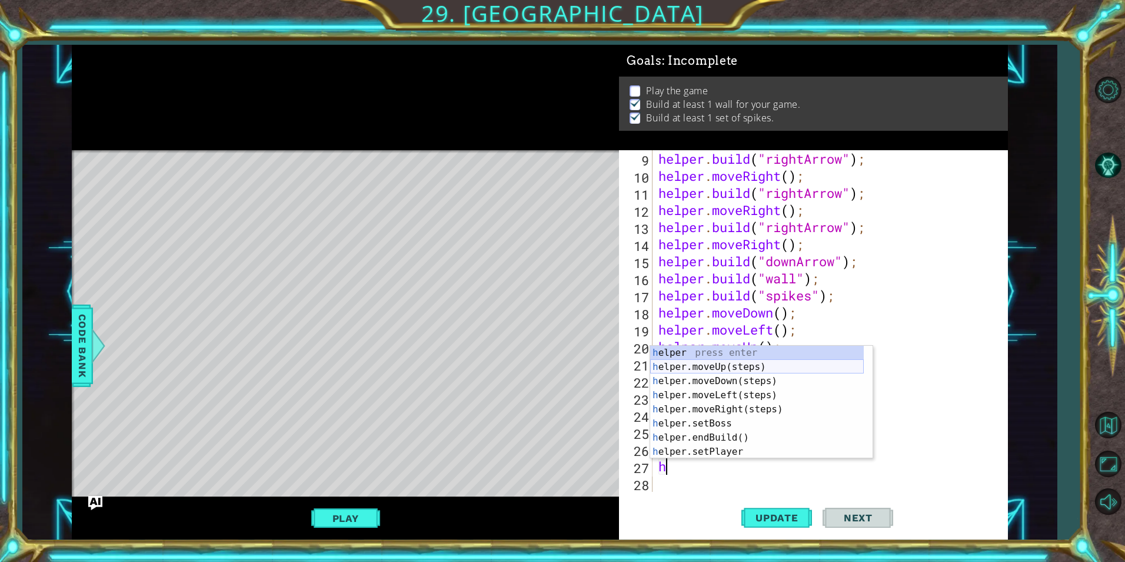
click at [725, 367] on div "h elper press enter h elper.moveUp(steps) press enter h elper.moveDown(steps) p…" at bounding box center [757, 416] width 214 height 141
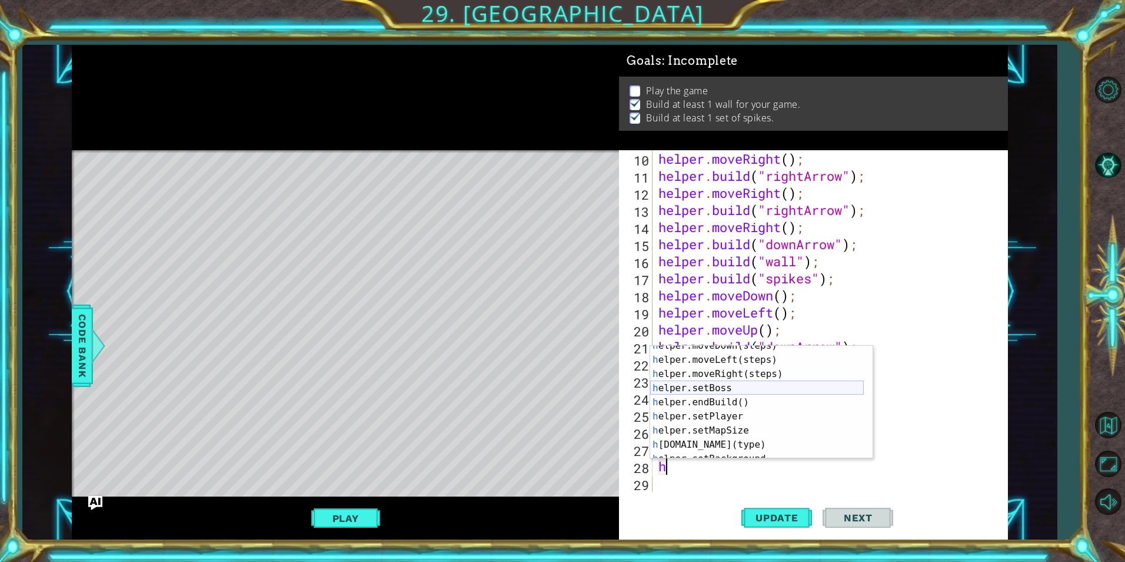
scroll to position [71, 0]
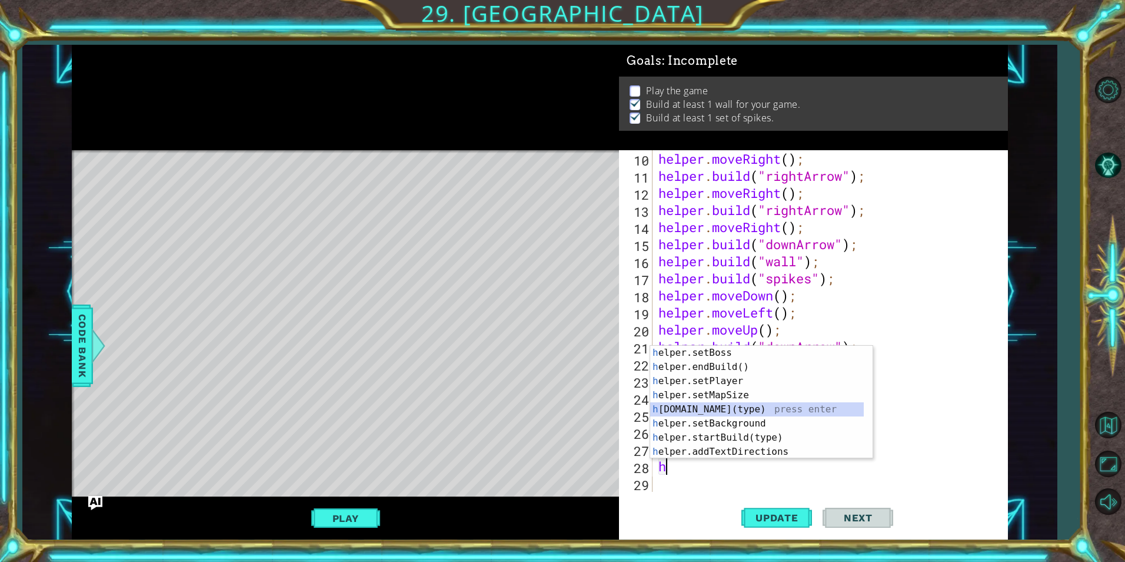
click at [766, 410] on div "h elper.setBoss press enter h elper.endBuild() press enter h elper.setPlayer pr…" at bounding box center [757, 416] width 214 height 141
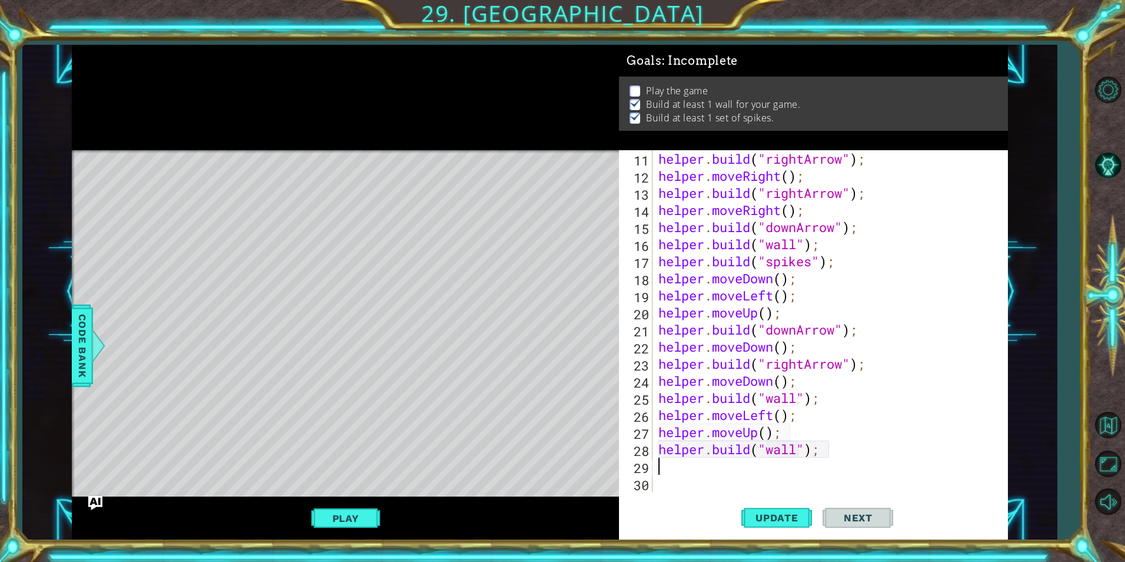
scroll to position [188, 0]
type textarea "helper.build("wall");"
click at [797, 526] on button "Update" at bounding box center [777, 517] width 71 height 39
type textarea "h"
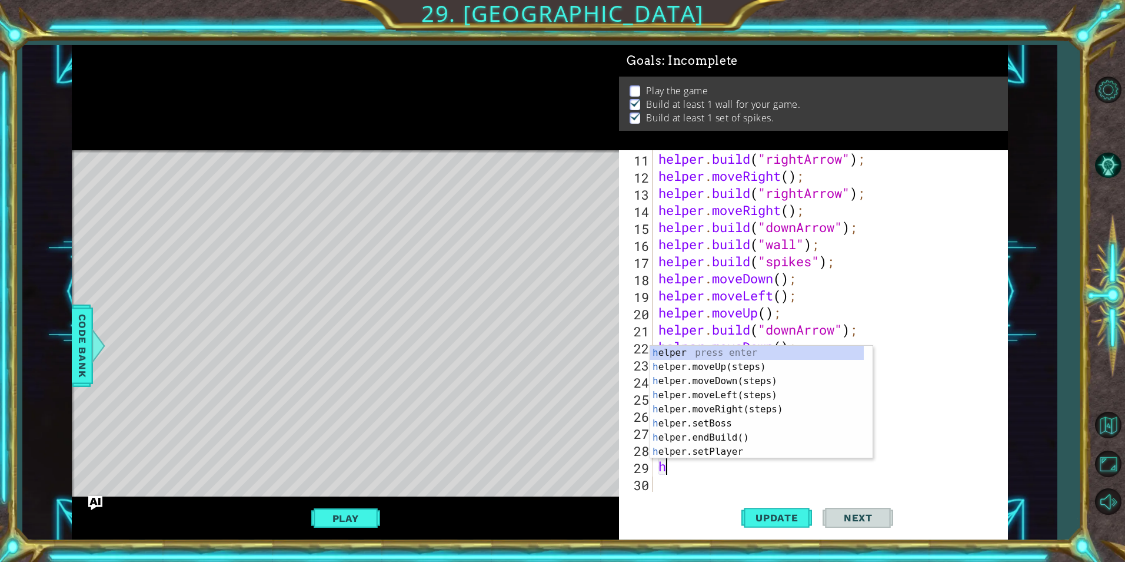
scroll to position [0, 0]
click at [768, 399] on div "h elper press enter h elper.moveUp(steps) press enter h elper.moveDown(steps) p…" at bounding box center [757, 416] width 214 height 141
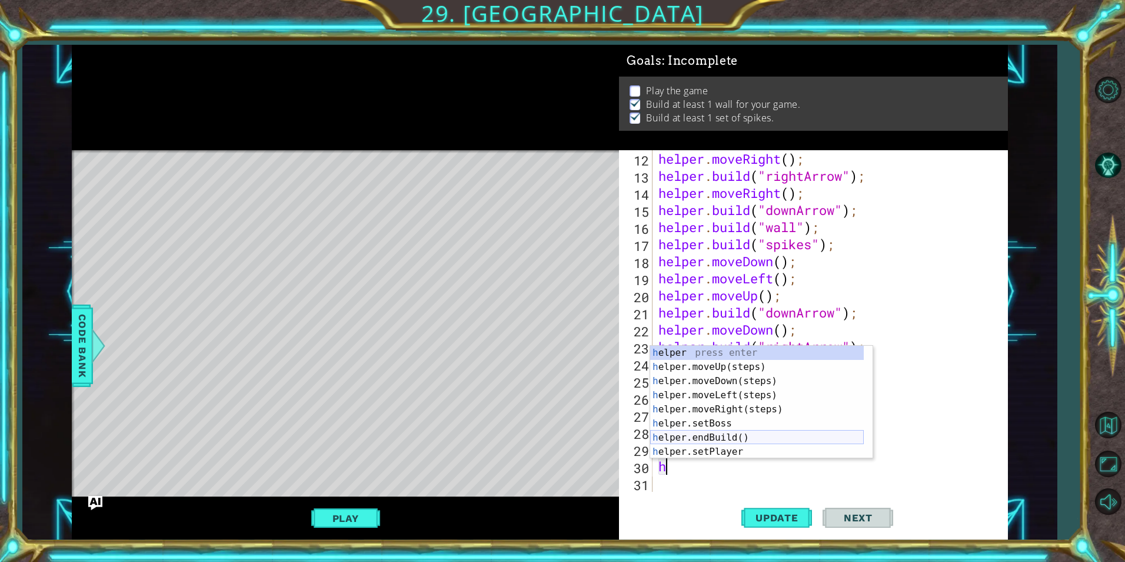
scroll to position [35, 0]
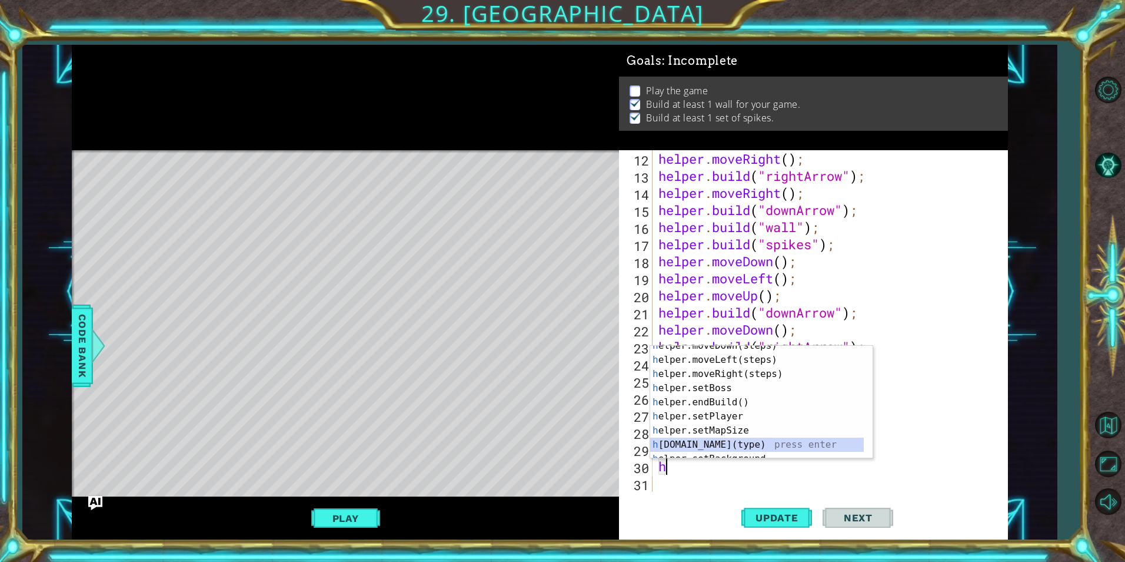
click at [749, 444] on div "h elper.moveDown(steps) press enter h elper.moveLeft(steps) press enter h elper…" at bounding box center [757, 408] width 214 height 141
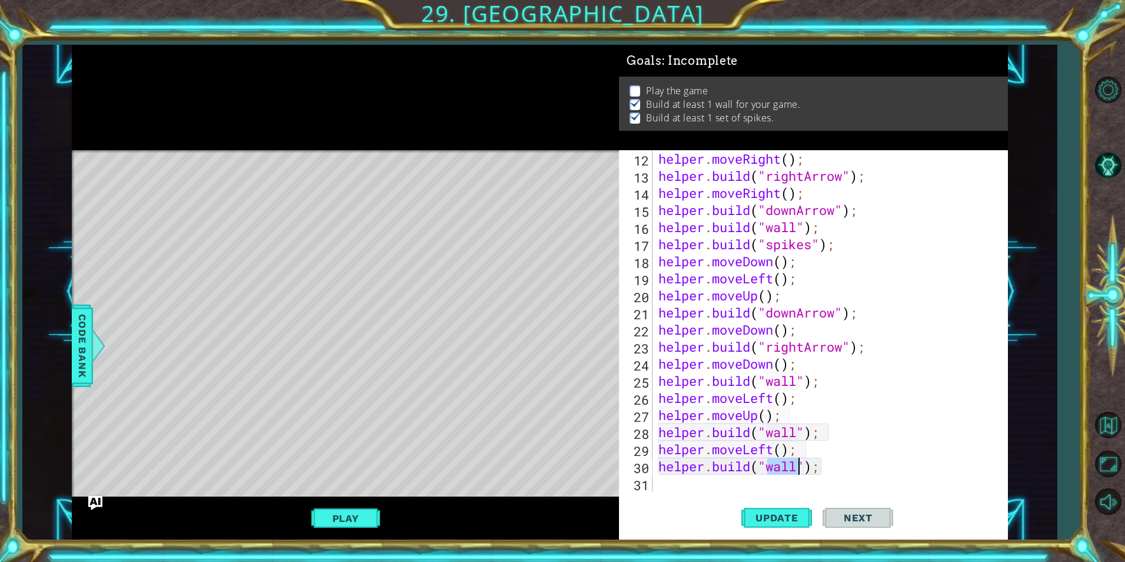
scroll to position [222, 0]
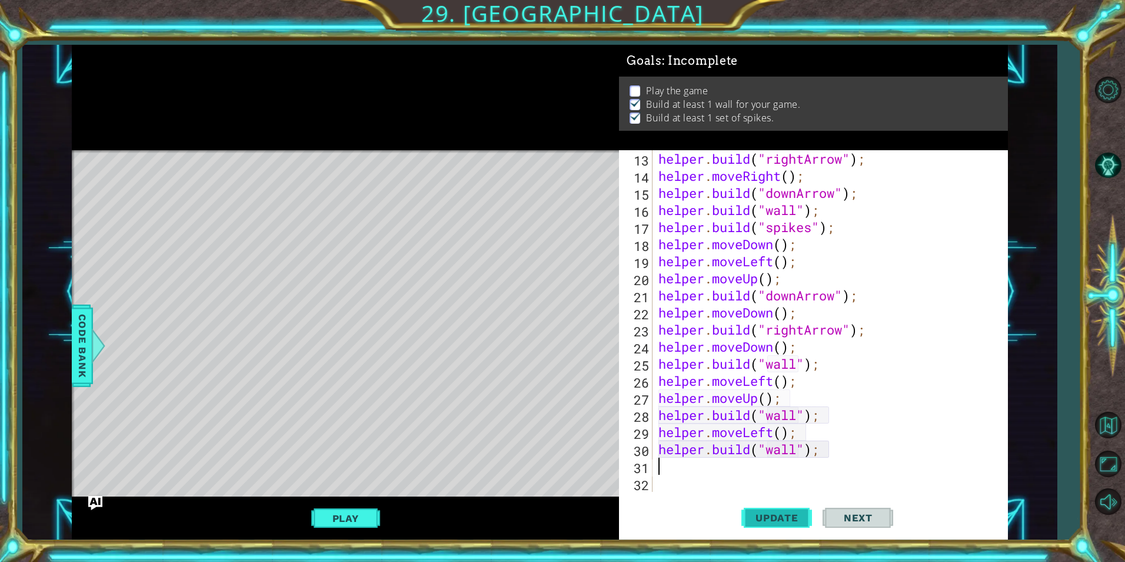
type textarea "helper.build("wall");"
click at [792, 519] on span "Update" at bounding box center [777, 518] width 67 height 12
click at [675, 470] on div "helper . build ( "rightArrow" ) ; helper . moveRight ( ) ; helper . build ( "do…" at bounding box center [828, 338] width 345 height 376
type textarea "h"
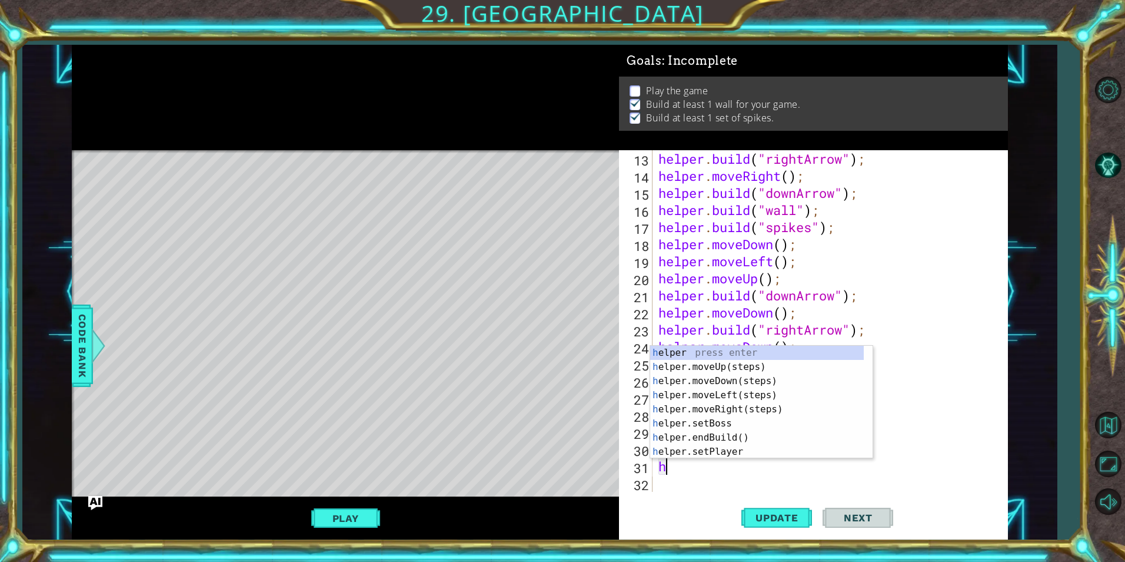
scroll to position [0, 0]
click at [755, 405] on div "h elper press enter h elper.moveUp(steps) press enter h elper.moveDown(steps) p…" at bounding box center [757, 416] width 214 height 141
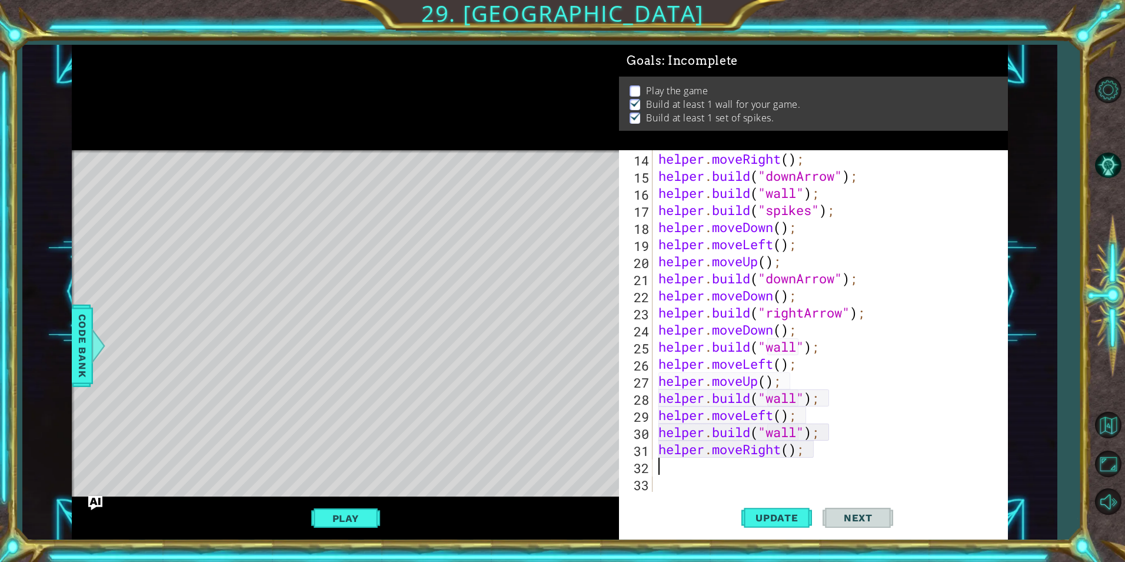
scroll to position [239, 0]
click at [791, 451] on div "helper . moveRight ( ) ; helper . build ( "downArrow" ) ; helper . build ( "wal…" at bounding box center [828, 338] width 345 height 376
type textarea "helper.moveRight(3);"
click at [779, 512] on span "Update" at bounding box center [777, 518] width 67 height 12
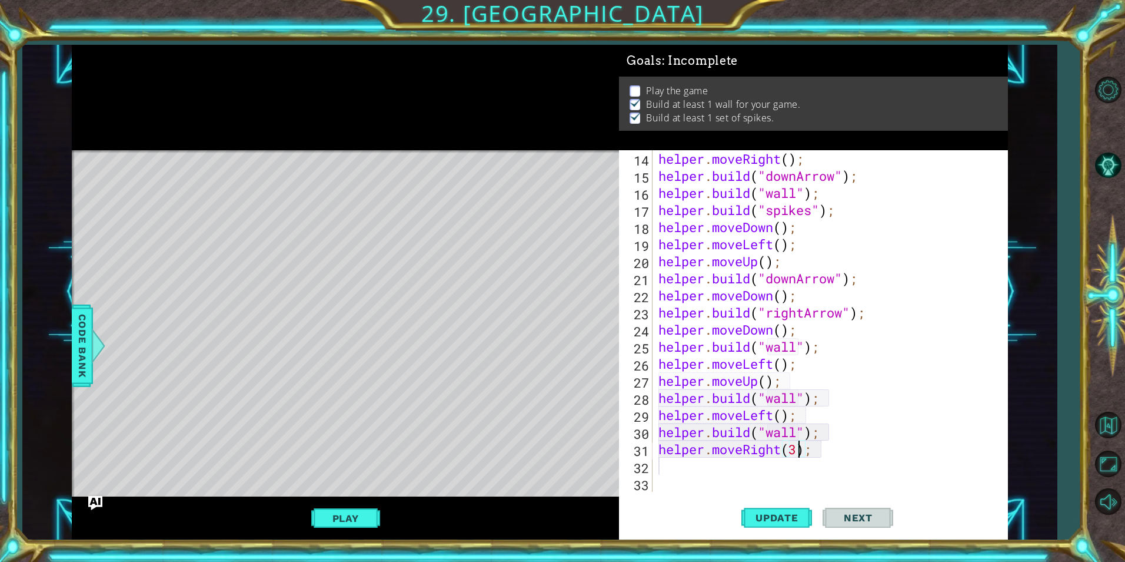
click at [699, 476] on div "helper . moveRight ( ) ; helper . build ( "downArrow" ) ; helper . build ( "wal…" at bounding box center [828, 338] width 345 height 376
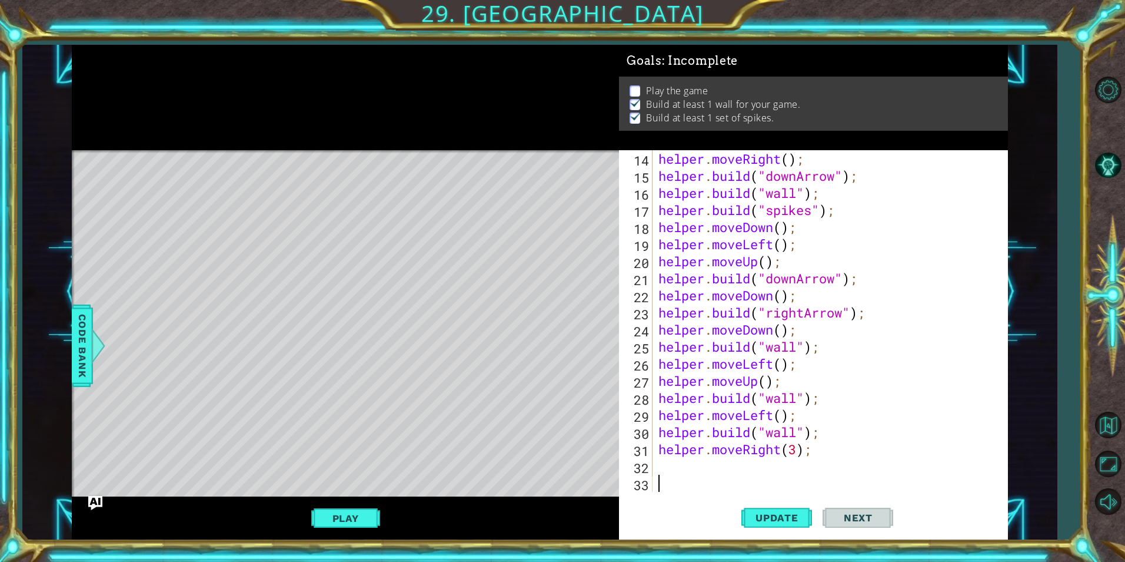
scroll to position [0, 0]
click at [701, 465] on div "helper . moveRight ( ) ; helper . build ( "downArrow" ) ; helper . build ( "wal…" at bounding box center [828, 338] width 345 height 376
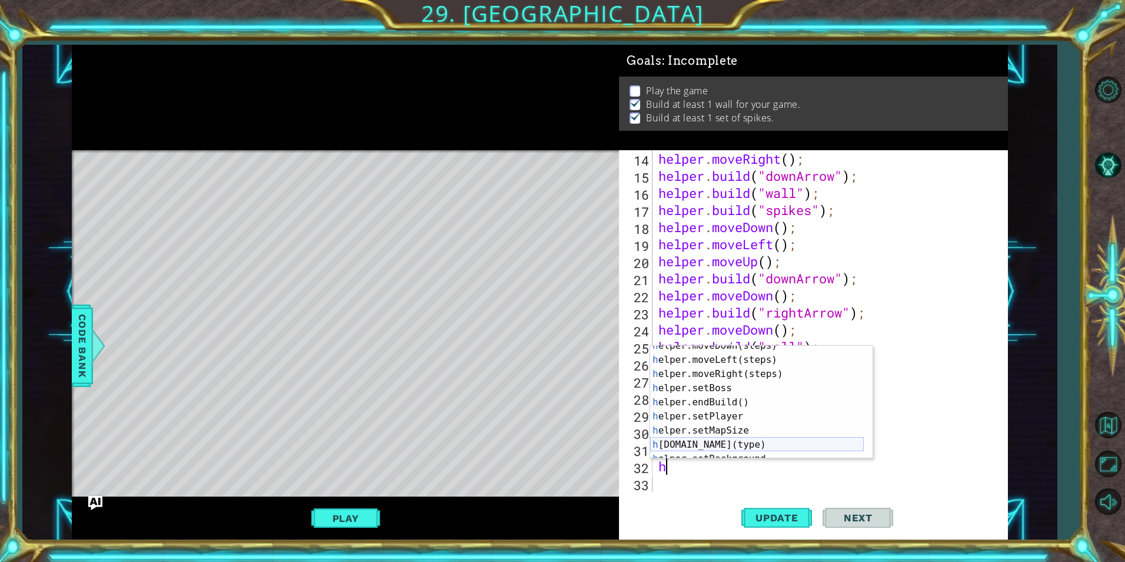
scroll to position [35, 0]
click at [725, 445] on div "h elper.moveDown(steps) press enter h elper.moveLeft(steps) press enter h elper…" at bounding box center [757, 408] width 214 height 141
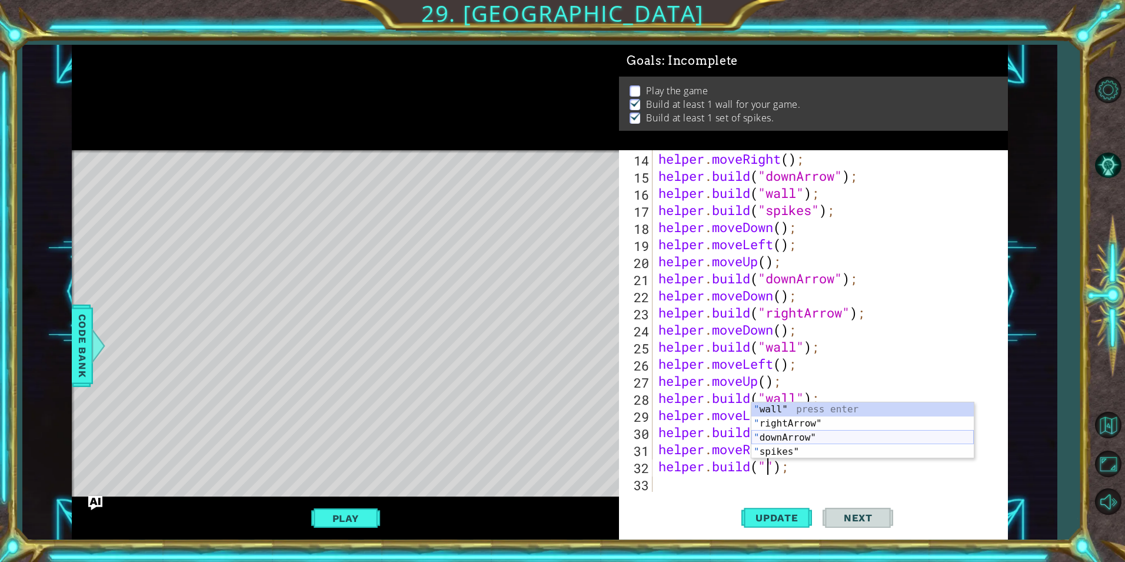
click at [795, 437] on div "" wall" press enter " rightArrow" press enter " downArrow" press enter " spikes…" at bounding box center [863, 444] width 223 height 85
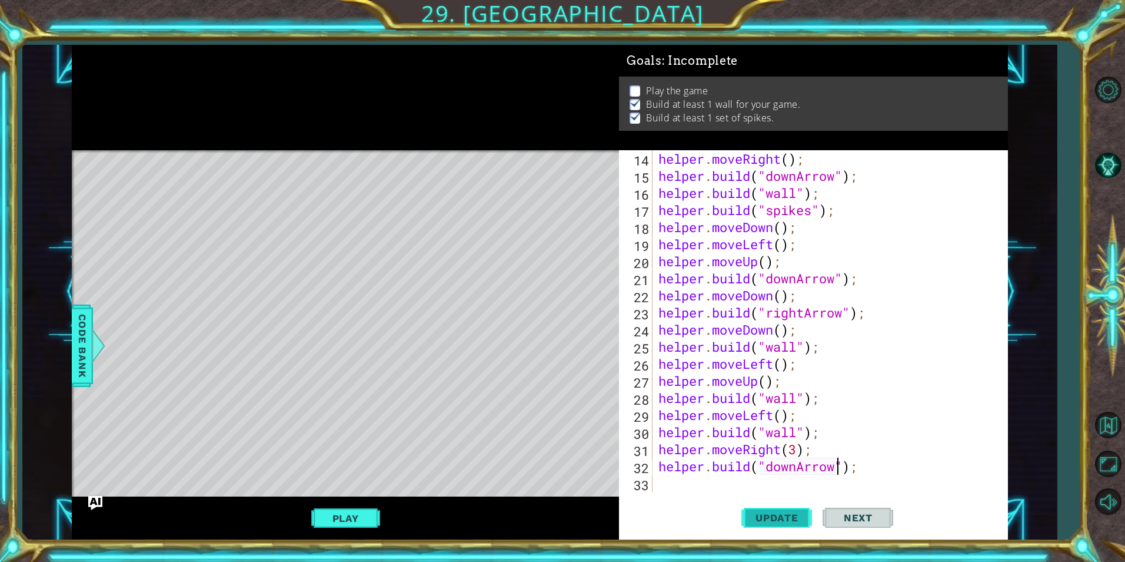
type textarea "helper.build("downArrow");"
click at [773, 524] on button "Update" at bounding box center [777, 517] width 71 height 39
click at [682, 484] on div "helper . moveRight ( ) ; helper . build ( "downArrow" ) ; helper . build ( "wal…" at bounding box center [828, 338] width 345 height 376
type textarea "h"
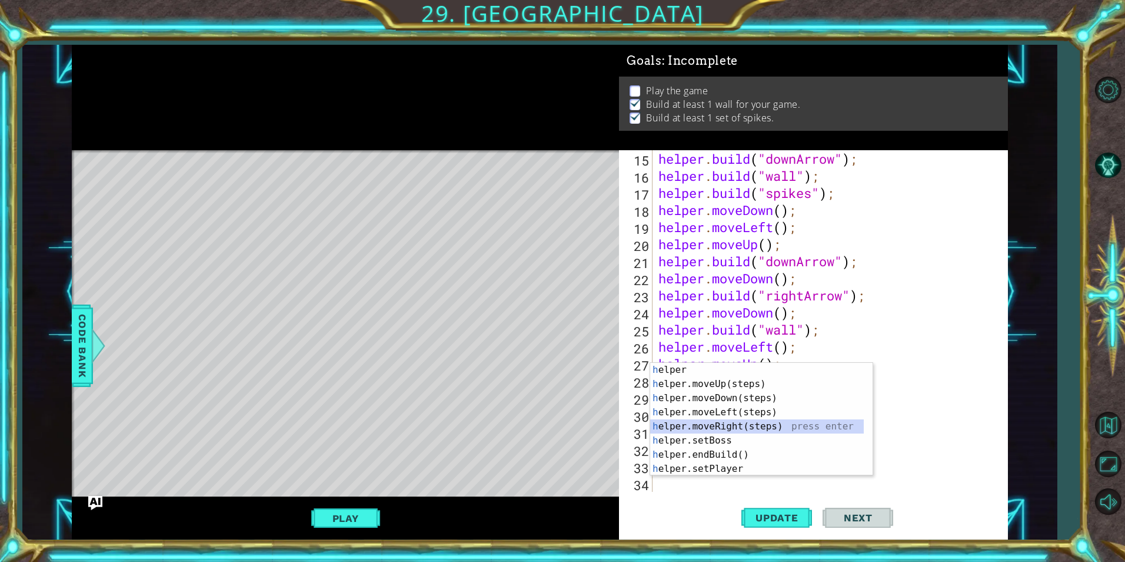
click at [719, 421] on div "h elper press enter h elper.moveUp(steps) press enter h elper.moveDown(steps) p…" at bounding box center [757, 433] width 214 height 141
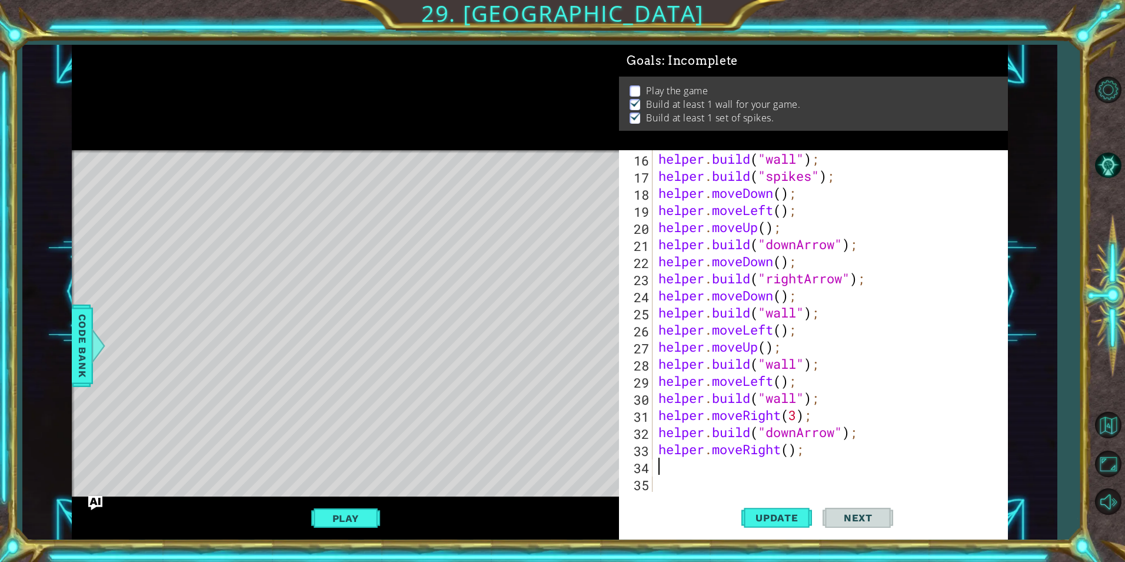
click at [680, 469] on div "helper . build ( "wall" ) ; helper . build ( "spikes" ) ; helper . moveDown ( )…" at bounding box center [828, 338] width 345 height 376
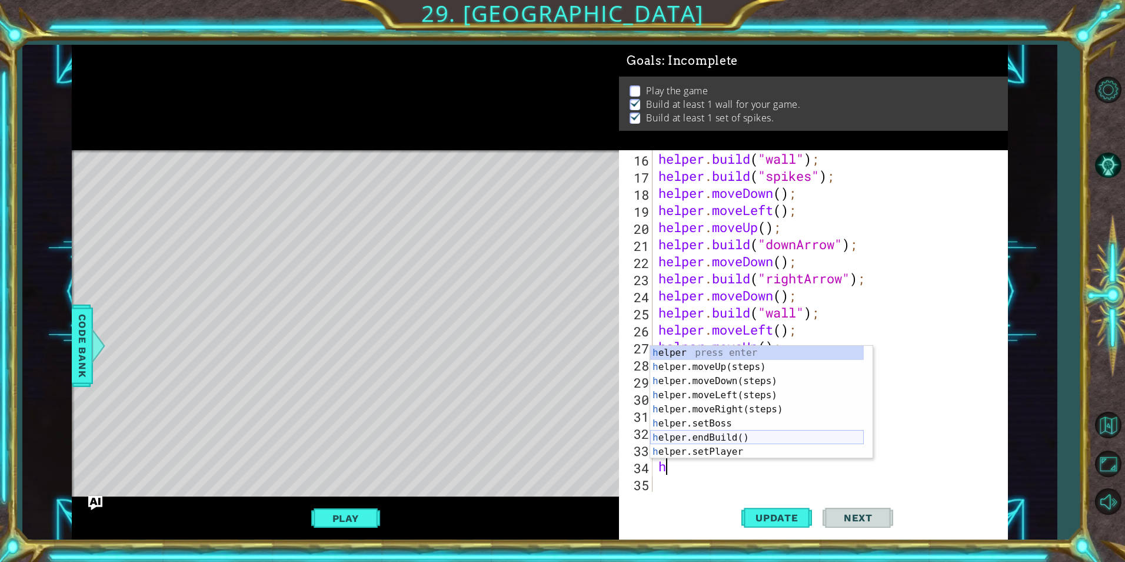
scroll to position [35, 0]
click at [746, 442] on div "h elper.moveDown(steps) press enter h elper.moveLeft(steps) press enter h elper…" at bounding box center [757, 408] width 214 height 141
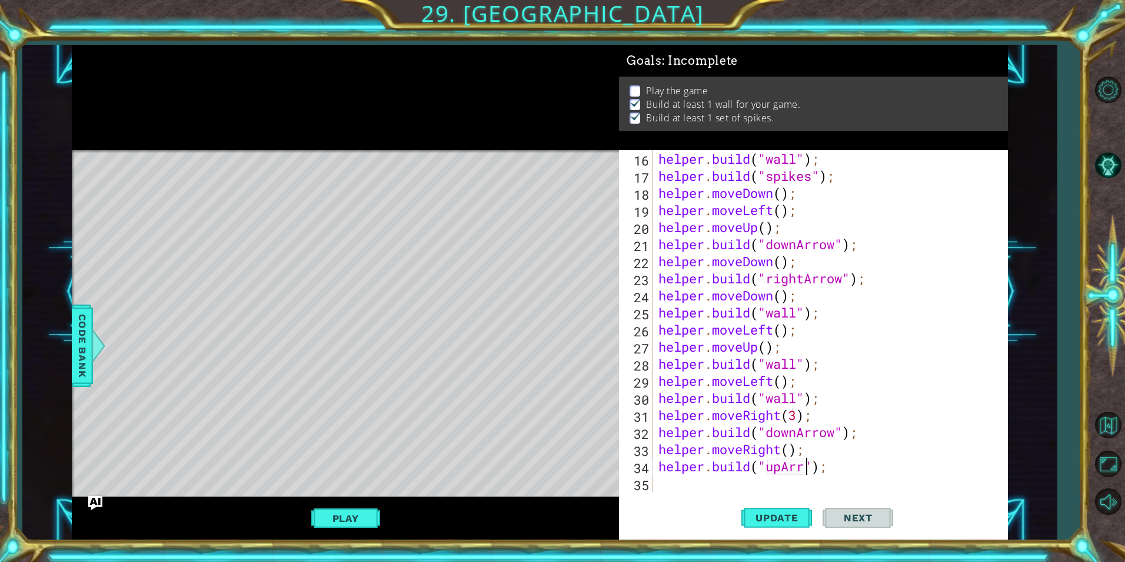
scroll to position [0, 8]
type textarea "helper.build("upArrow");"
click at [761, 506] on button "Update" at bounding box center [777, 517] width 71 height 39
click at [881, 522] on span "Next" at bounding box center [858, 519] width 52 height 12
click at [785, 514] on span "Update" at bounding box center [777, 518] width 67 height 12
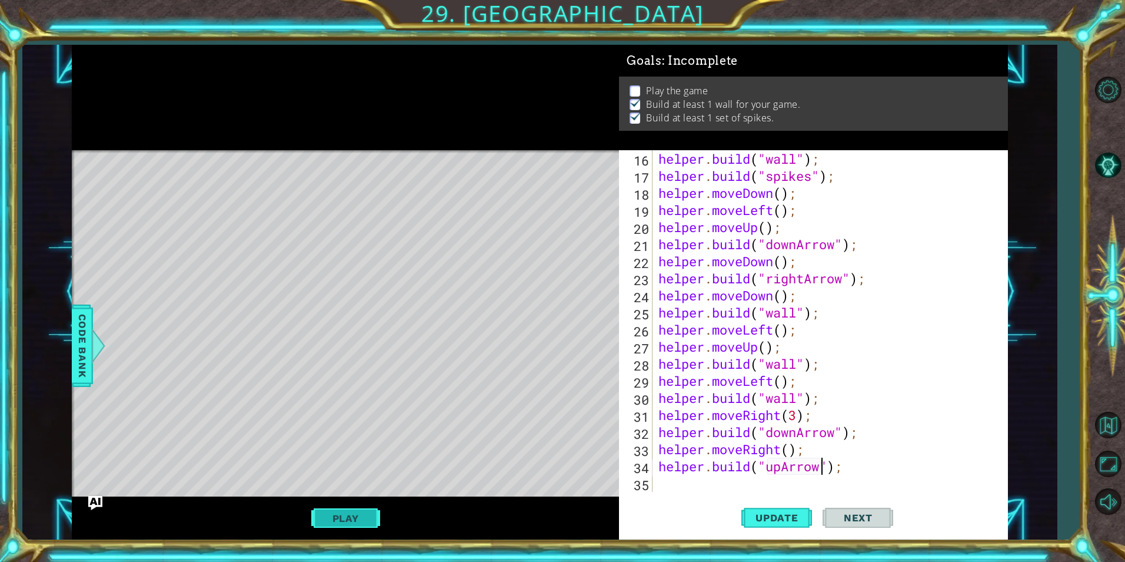
click at [343, 514] on button "Play" at bounding box center [345, 518] width 69 height 22
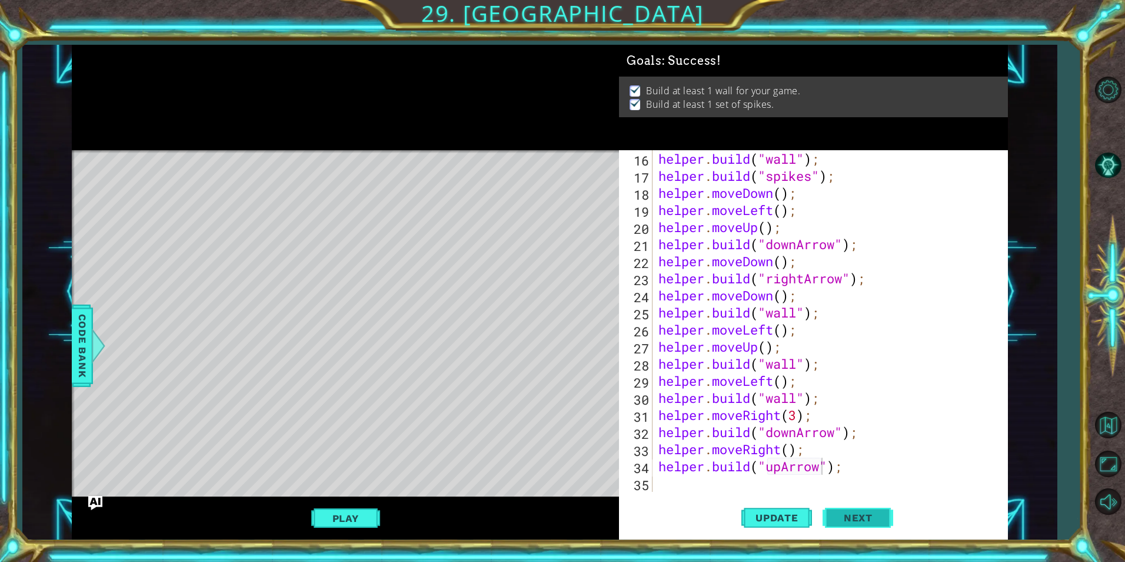
click at [842, 513] on span "Next" at bounding box center [858, 518] width 52 height 12
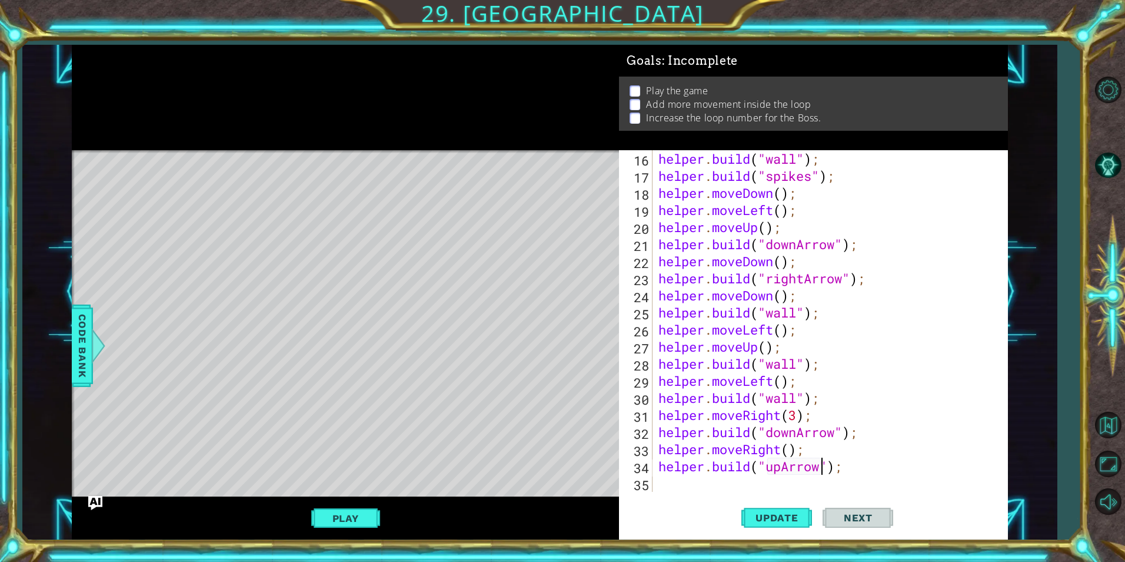
click at [673, 485] on div "helper . build ( "wall" ) ; helper . build ( "spikes" ) ; helper . moveDown ( )…" at bounding box center [828, 338] width 345 height 376
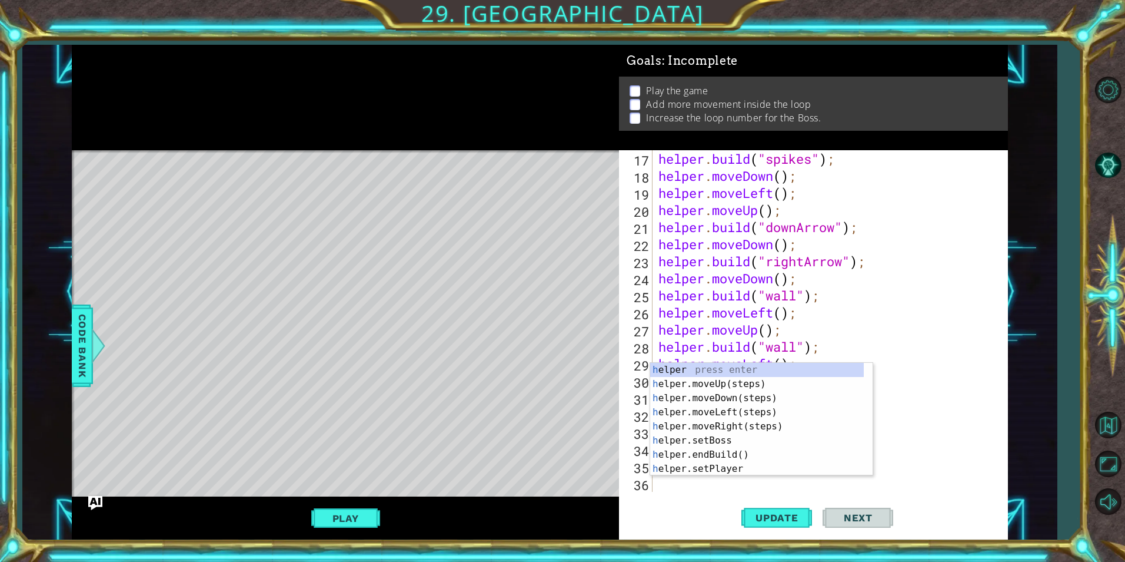
scroll to position [290, 0]
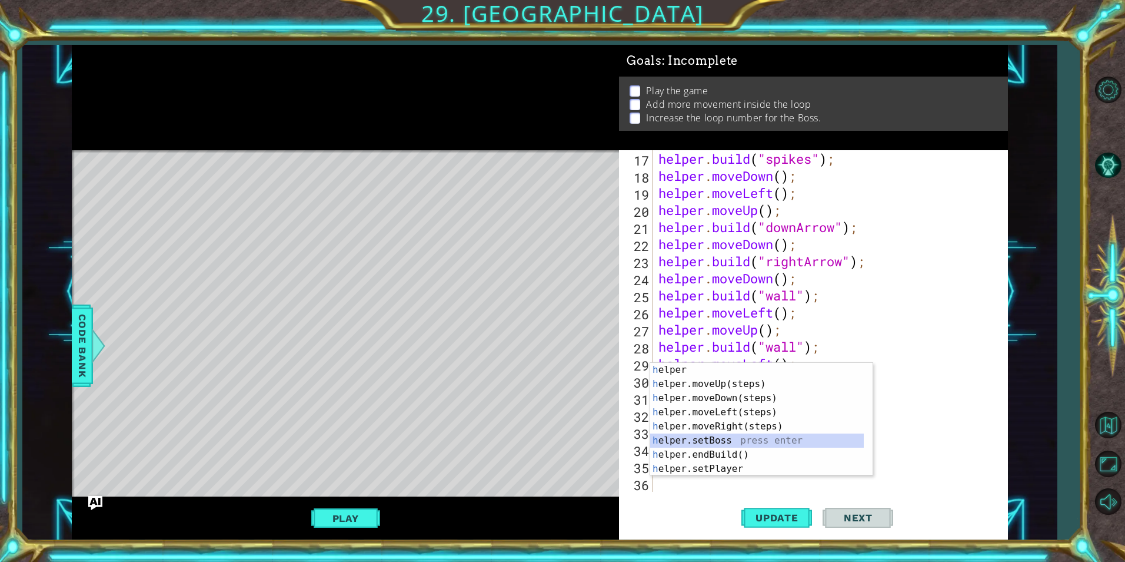
click at [715, 443] on div "h elper press enter h elper.moveUp(steps) press enter h elper.moveDown(steps) p…" at bounding box center [757, 433] width 214 height 141
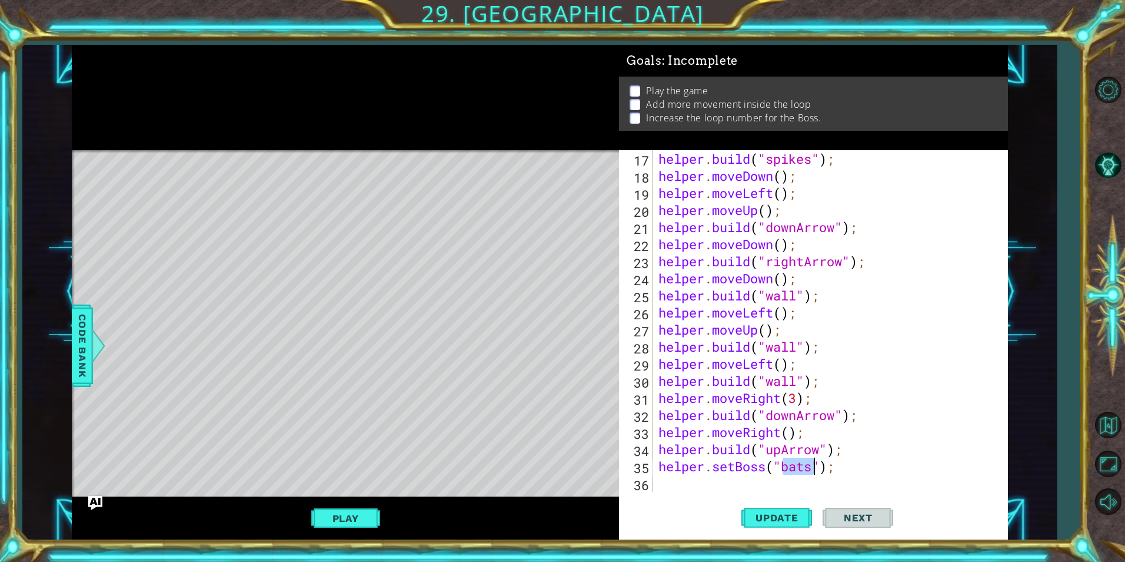
scroll to position [307, 0]
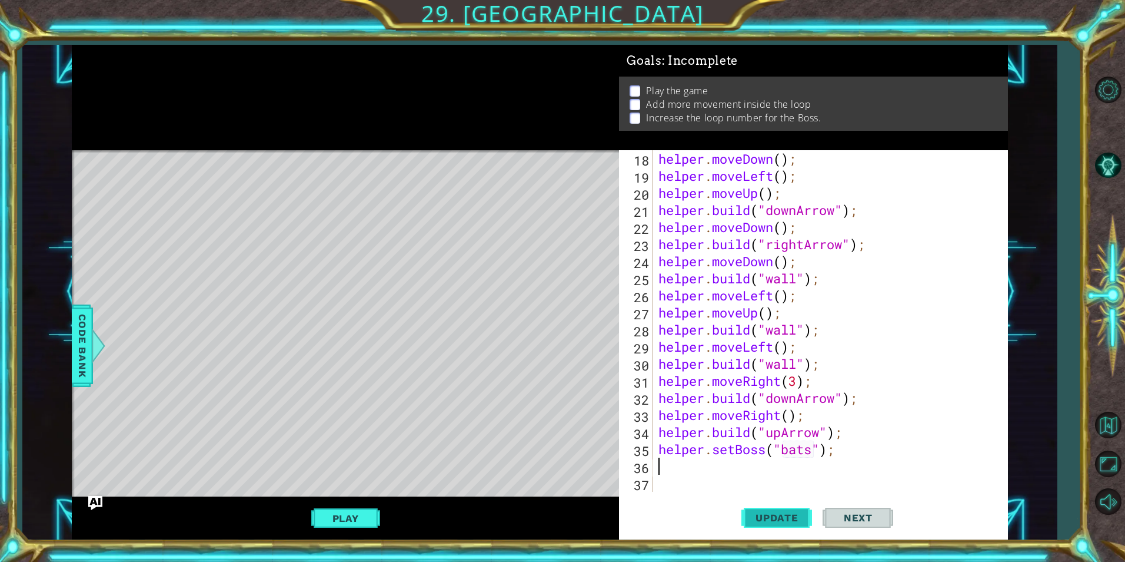
type textarea "helper.setBoss("bats");"
click at [786, 512] on span "Update" at bounding box center [777, 518] width 67 height 12
click at [694, 460] on div "helper . moveDown ( ) ; helper . moveLeft ( ) ; helper . moveUp ( ) ; helper . …" at bounding box center [828, 338] width 345 height 376
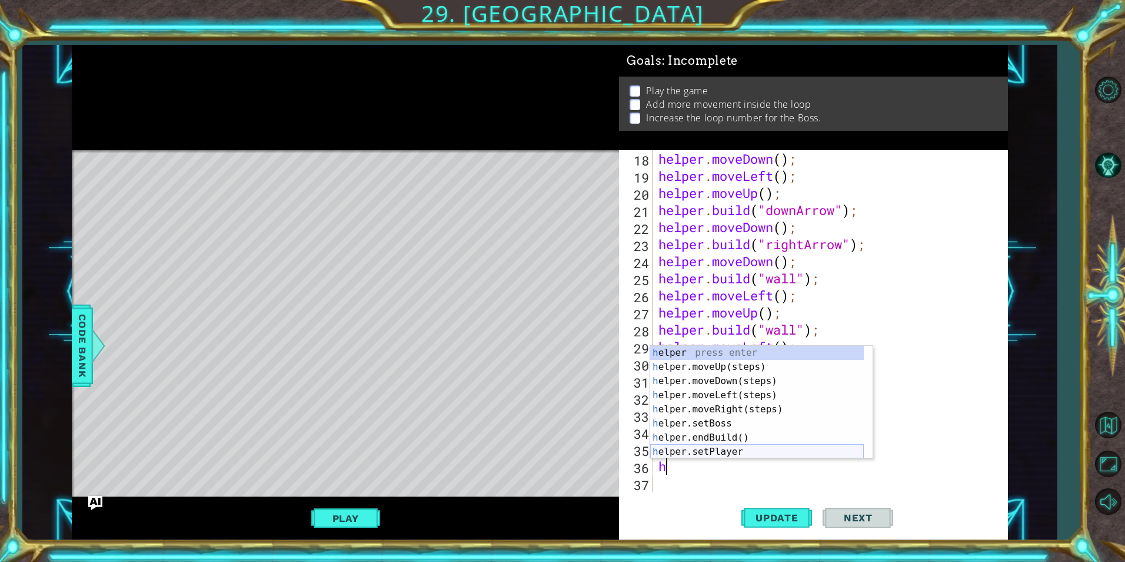
click at [763, 451] on div "h elper press enter h elper.moveUp(steps) press enter h elper.moveDown(steps) p…" at bounding box center [757, 416] width 214 height 141
type textarea "helper.setPlayer("dragon");"
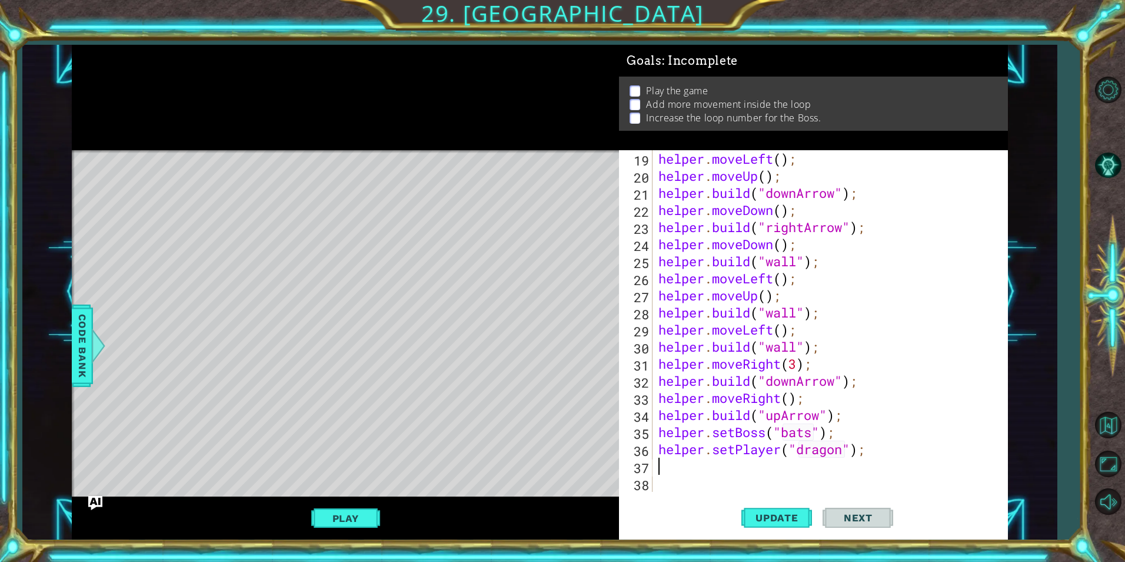
scroll to position [324, 0]
click at [668, 468] on div "helper . moveLeft ( ) ; helper . moveUp ( ) ; helper . build ( "downArrow" ) ; …" at bounding box center [828, 338] width 345 height 376
type textarea "h"
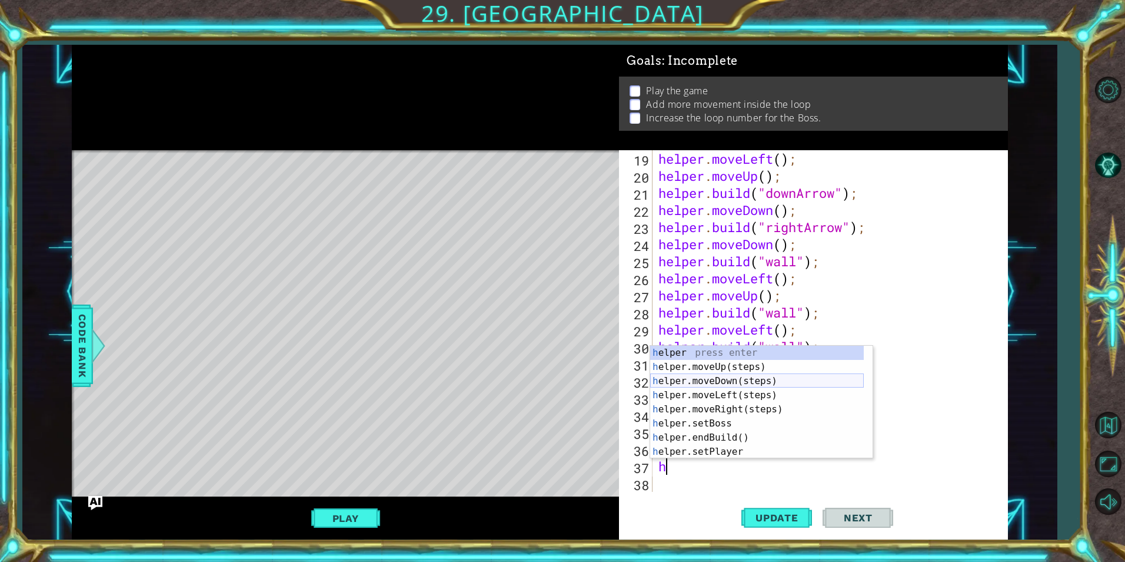
click at [724, 376] on div "h elper press enter h elper.moveUp(steps) press enter h elper.moveDown(steps) p…" at bounding box center [757, 416] width 214 height 141
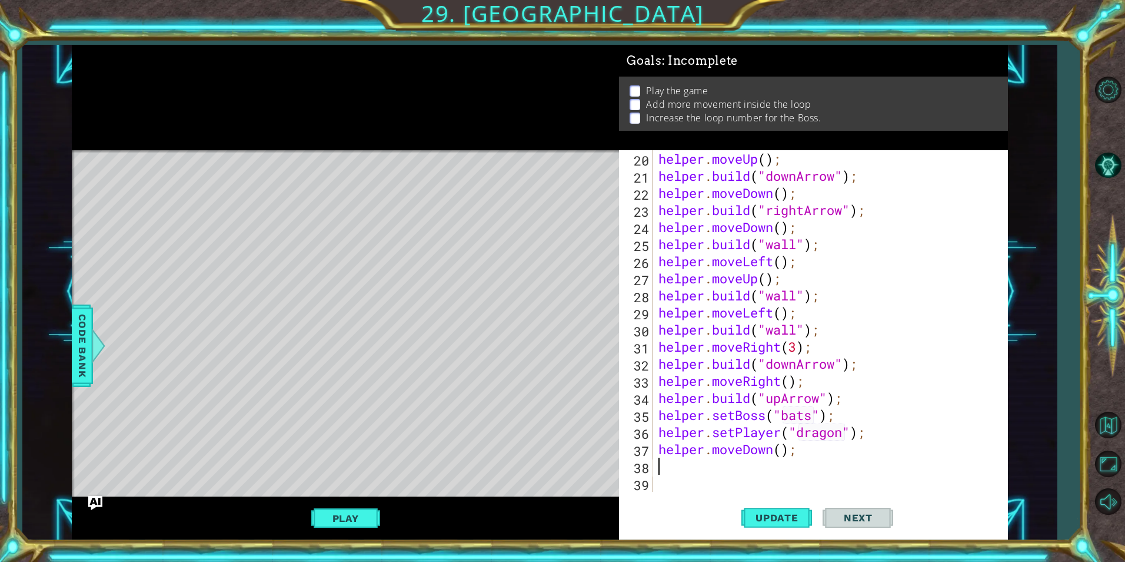
scroll to position [341, 0]
click at [671, 468] on div "helper . moveUp ( ) ; helper . build ( "downArrow" ) ; helper . moveDown ( ) ; …" at bounding box center [828, 338] width 345 height 376
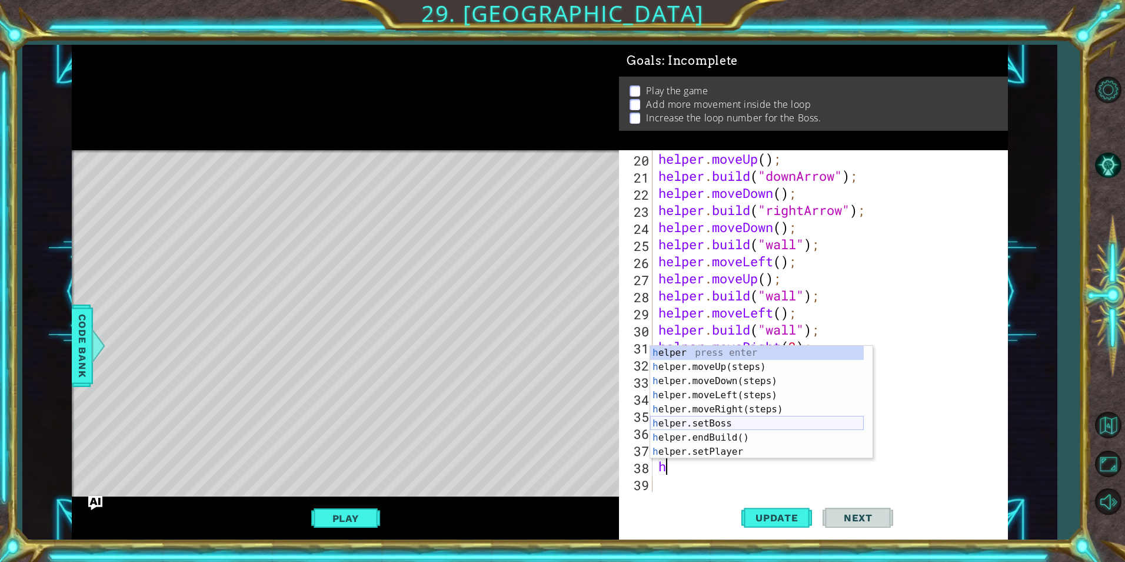
scroll to position [35, 0]
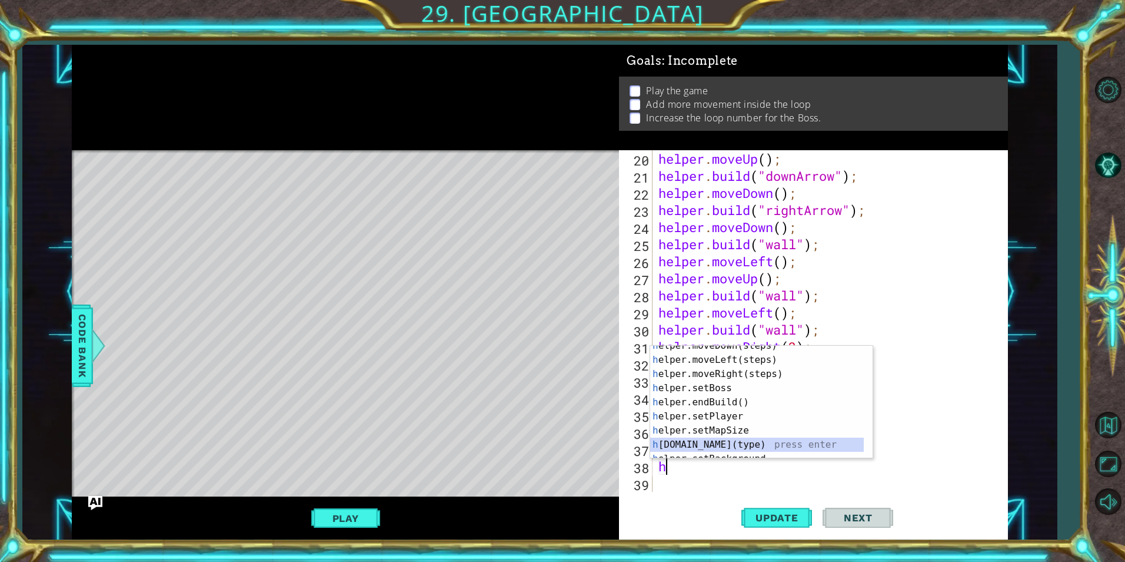
click at [769, 440] on div "h elper.moveDown(steps) press enter h elper.moveLeft(steps) press enter h elper…" at bounding box center [757, 408] width 214 height 141
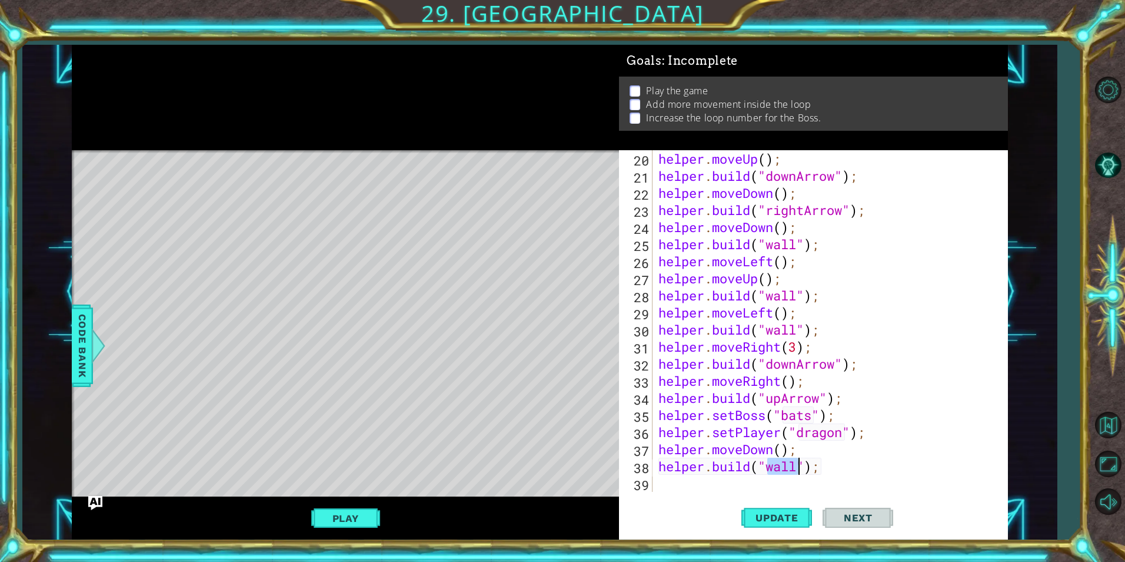
scroll to position [358, 0]
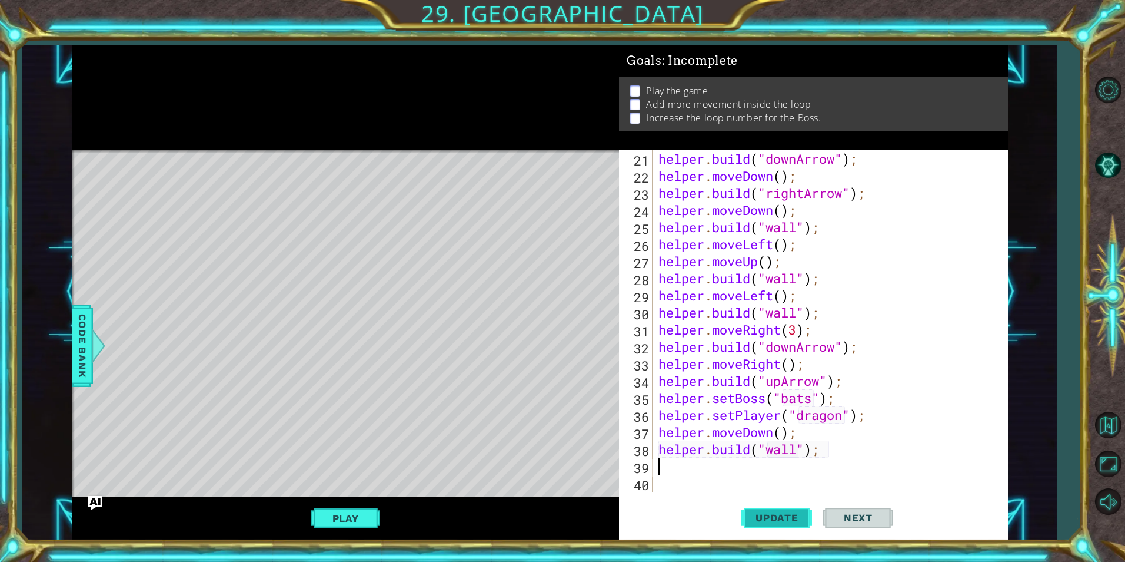
type textarea "helper.build("wall");"
click at [775, 521] on span "Update" at bounding box center [777, 518] width 67 height 12
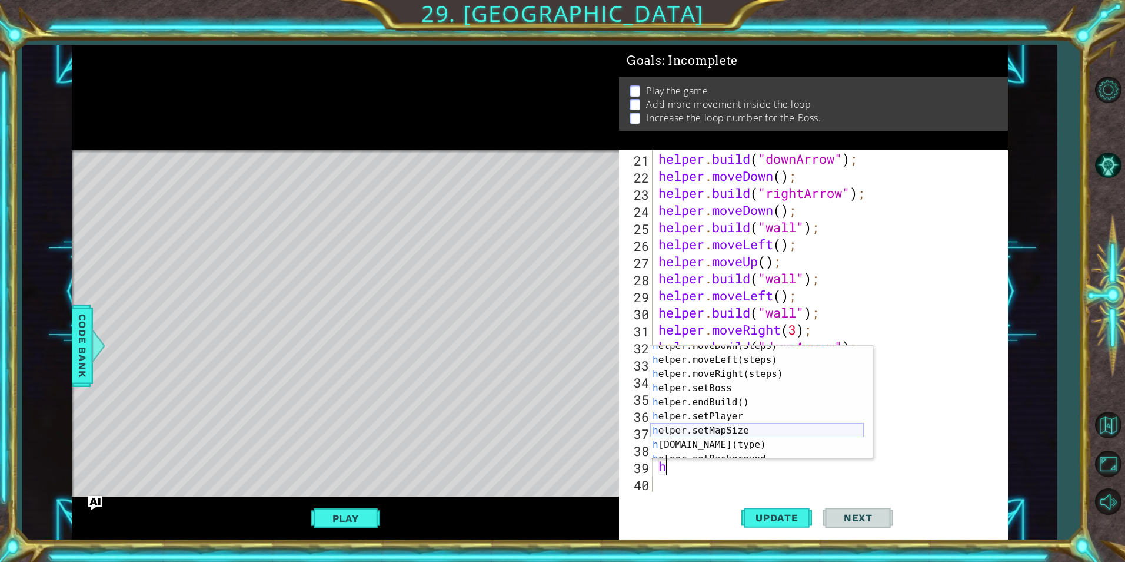
scroll to position [35, 0]
click at [745, 443] on div "h elper.moveDown(steps) press enter h elper.moveLeft(steps) press enter h elper…" at bounding box center [757, 408] width 214 height 141
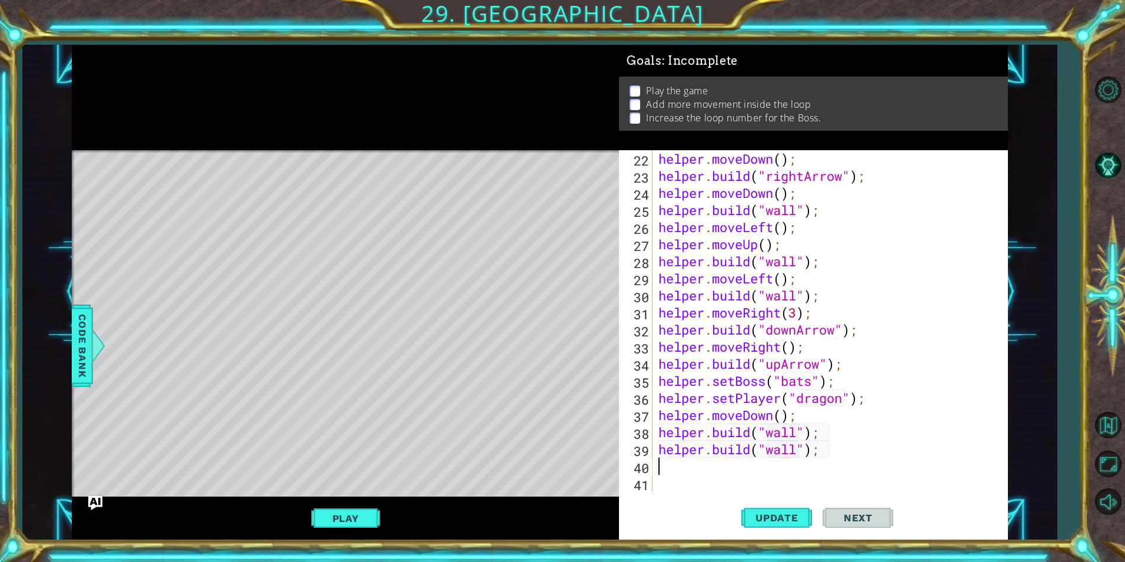
scroll to position [376, 0]
type textarea "helper.build("wall");"
click at [752, 510] on button "Update" at bounding box center [777, 517] width 71 height 39
click at [676, 477] on div "helper . moveDown ( ) ; helper . build ( "rightArrow" ) ; helper . moveDown ( )…" at bounding box center [828, 338] width 345 height 376
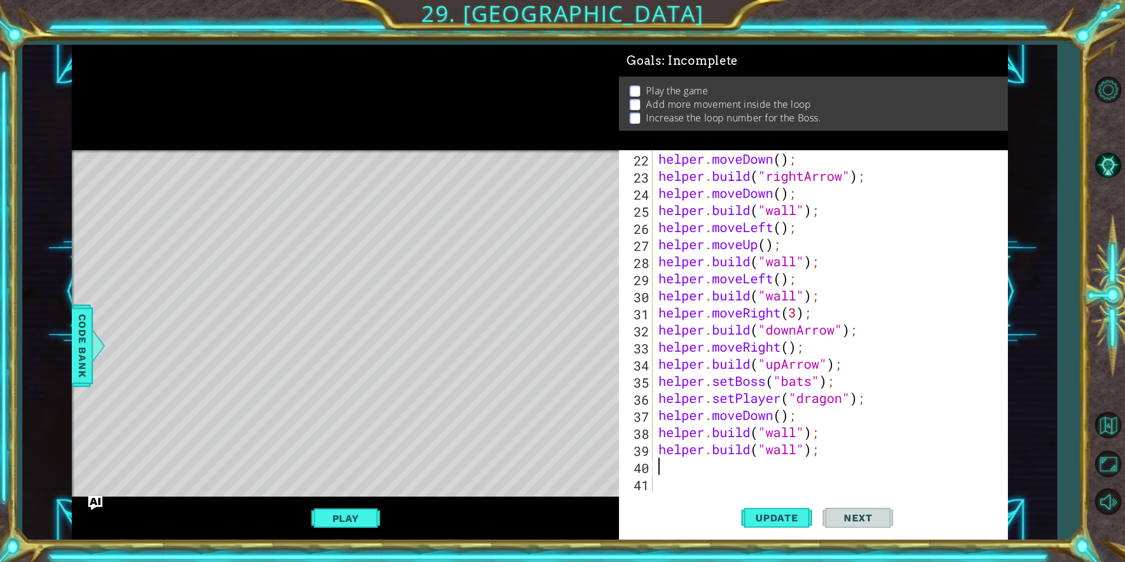
click at [679, 462] on div "helper . moveDown ( ) ; helper . build ( "rightArrow" ) ; helper . moveDown ( )…" at bounding box center [828, 338] width 345 height 376
type textarea "h"
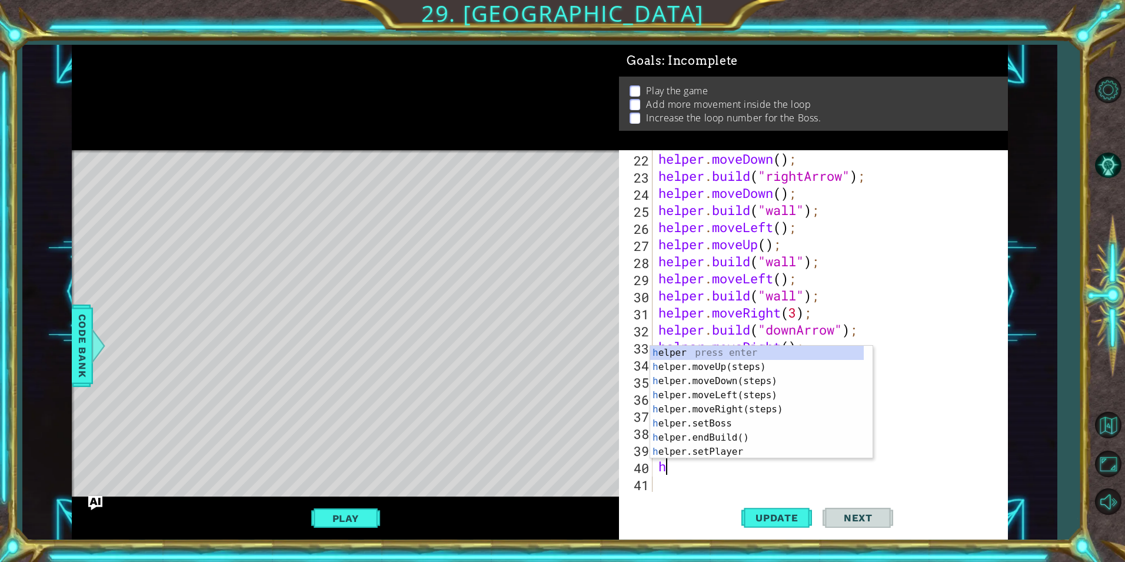
scroll to position [0, 0]
click at [731, 392] on div "h elper press enter h elper.moveUp(steps) press enter h elper.moveDown(steps) p…" at bounding box center [757, 416] width 214 height 141
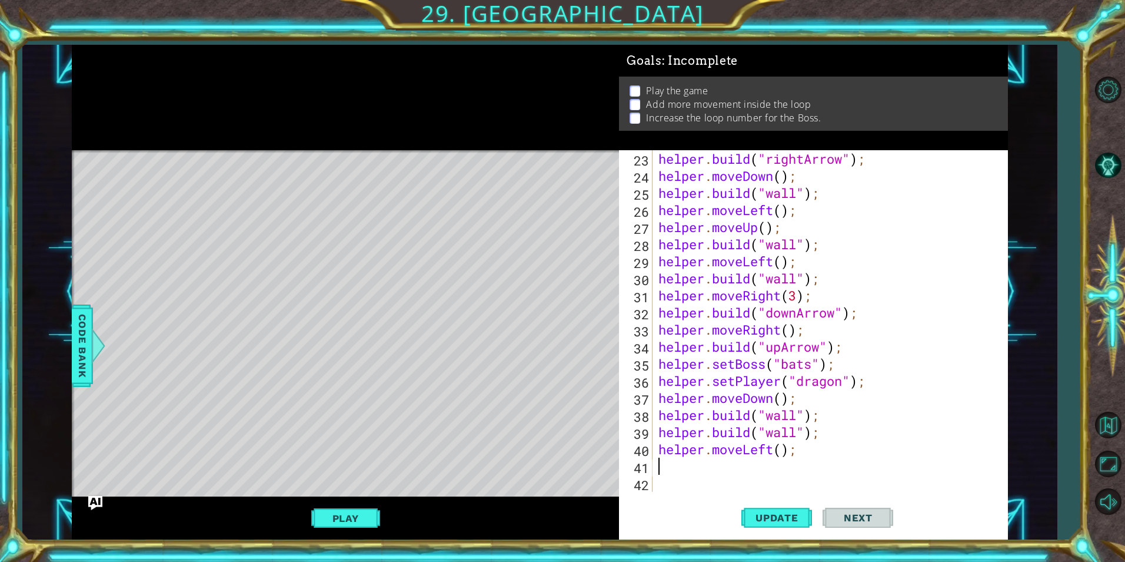
scroll to position [393, 0]
click at [691, 472] on div "helper . build ( "rightArrow" ) ; helper . moveDown ( ) ; helper . build ( "wal…" at bounding box center [828, 338] width 345 height 376
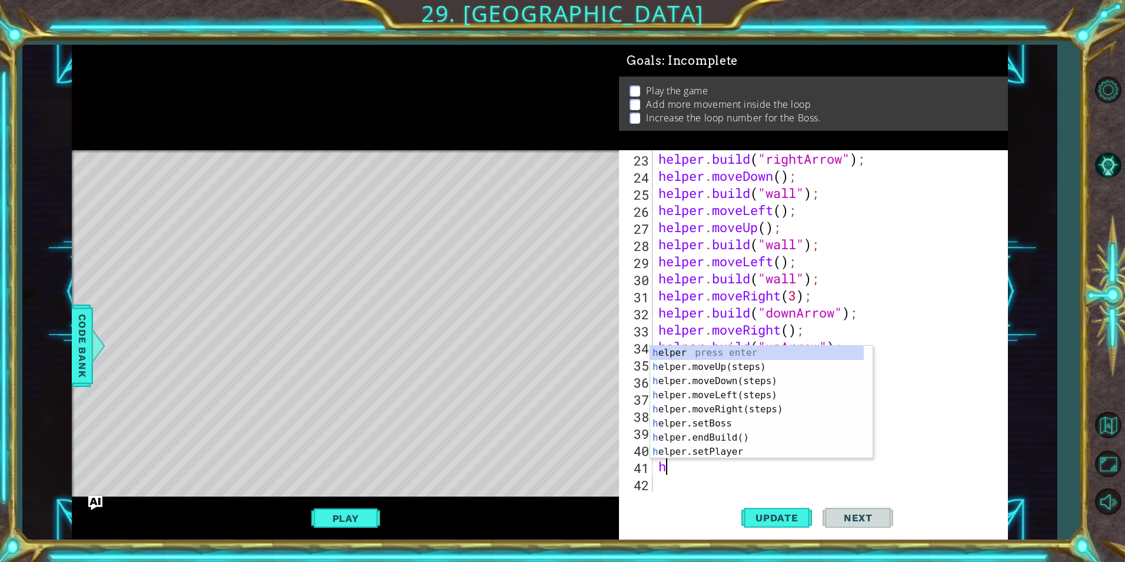
click at [937, 419] on div "helper . build ( "rightArrow" ) ; helper . moveDown ( ) ; helper . build ( "wal…" at bounding box center [828, 338] width 345 height 376
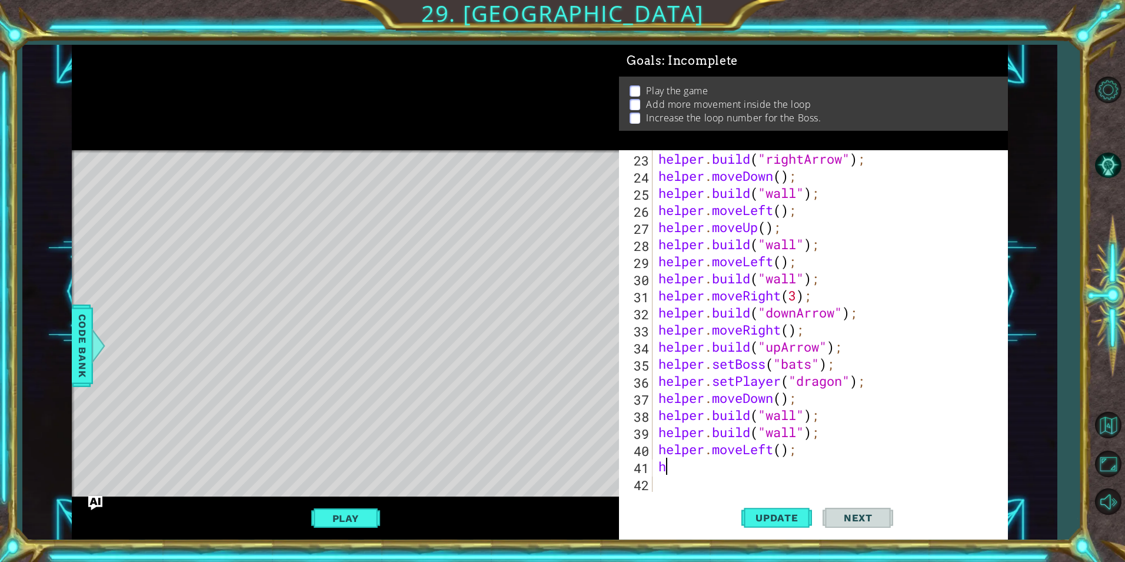
click at [686, 464] on div "helper . build ( "rightArrow" ) ; helper . moveDown ( ) ; helper . build ( "wal…" at bounding box center [828, 338] width 345 height 376
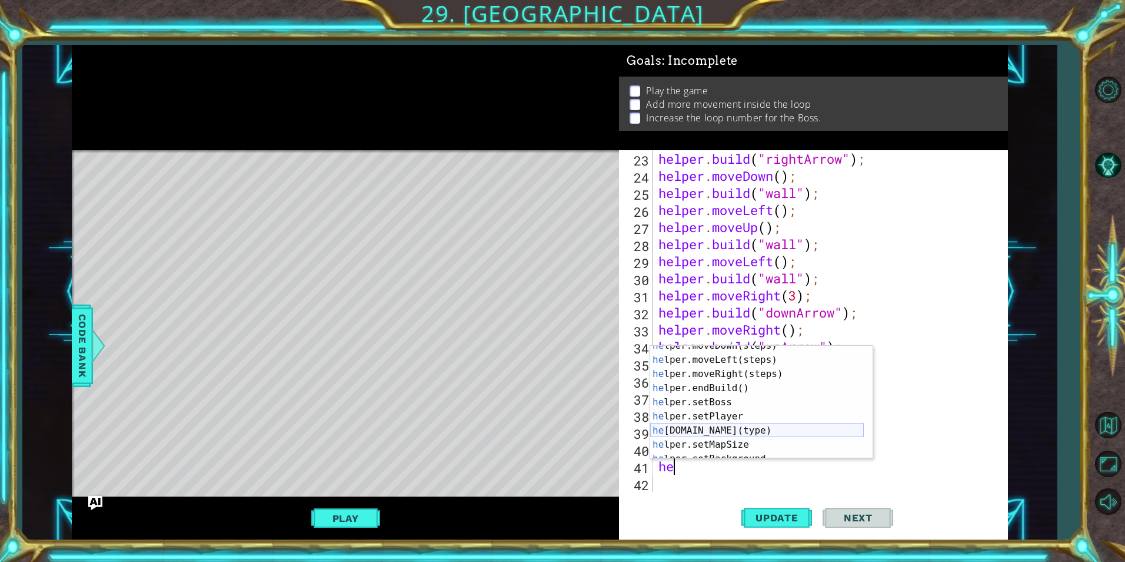
scroll to position [35, 0]
click at [736, 434] on div "he lper.moveDown(steps) press enter he lper.moveLeft(steps) press enter he lper…" at bounding box center [757, 408] width 214 height 141
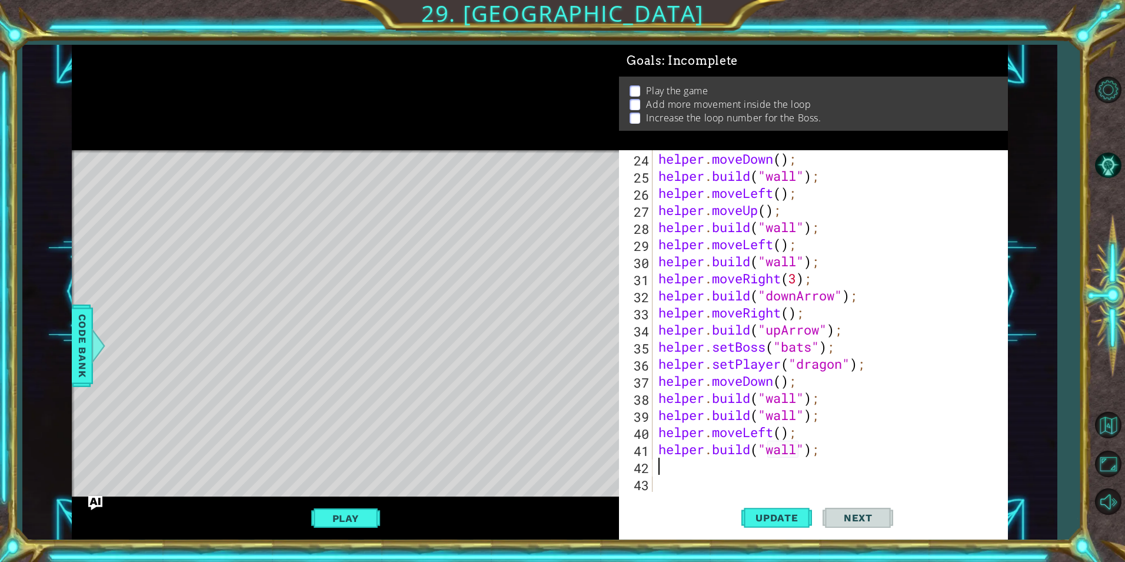
scroll to position [410, 0]
type textarea "helper.build("wall");"
click at [792, 523] on button "Update" at bounding box center [777, 517] width 71 height 39
click at [637, 112] on p at bounding box center [635, 117] width 11 height 11
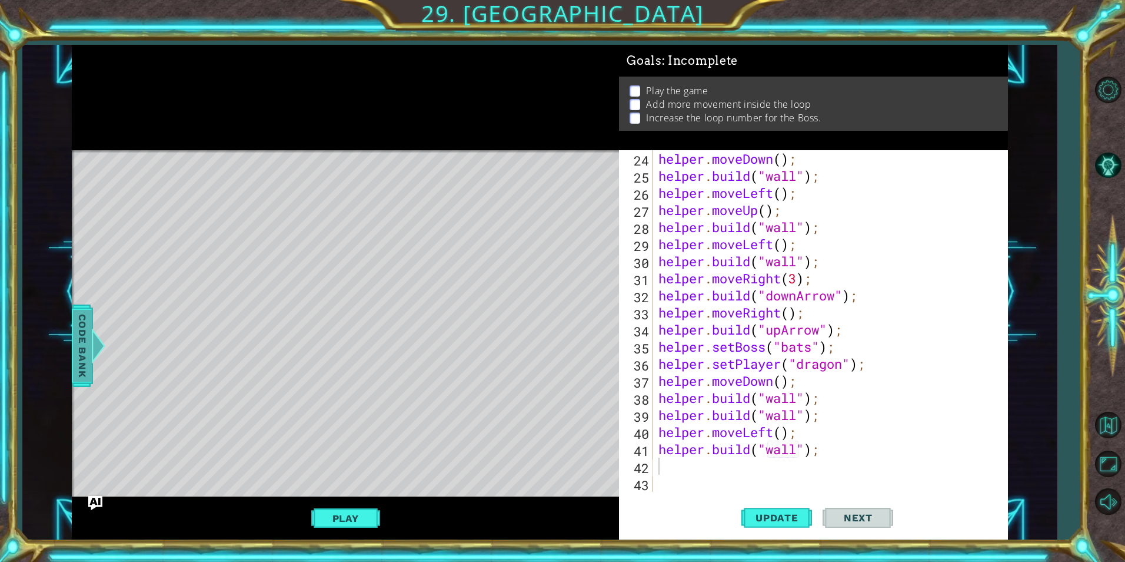
click at [84, 360] on span "Code Bank" at bounding box center [82, 346] width 19 height 72
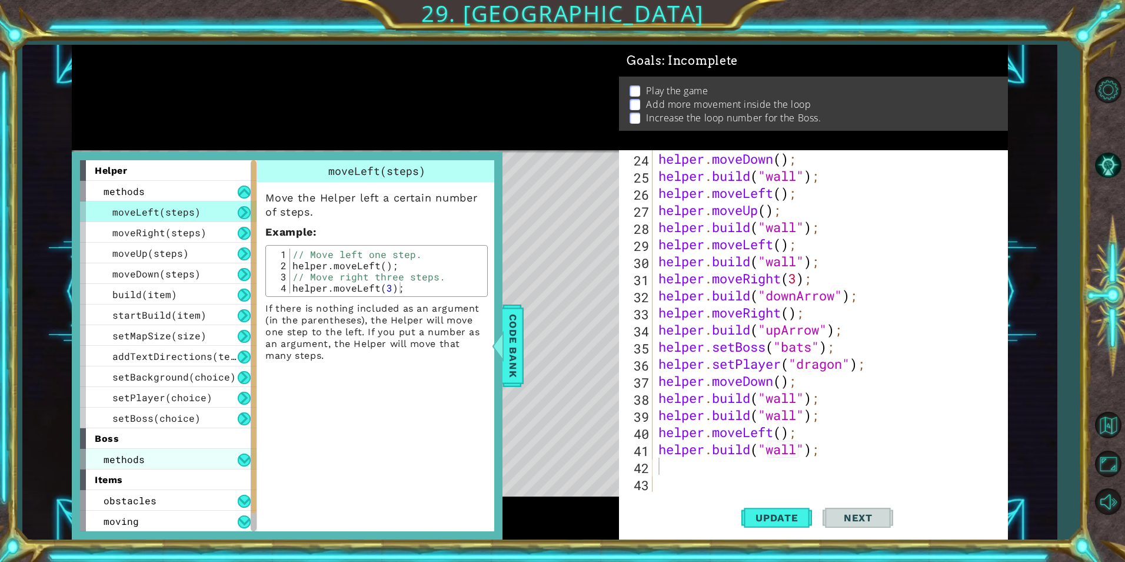
click at [217, 457] on div "methods" at bounding box center [168, 459] width 177 height 21
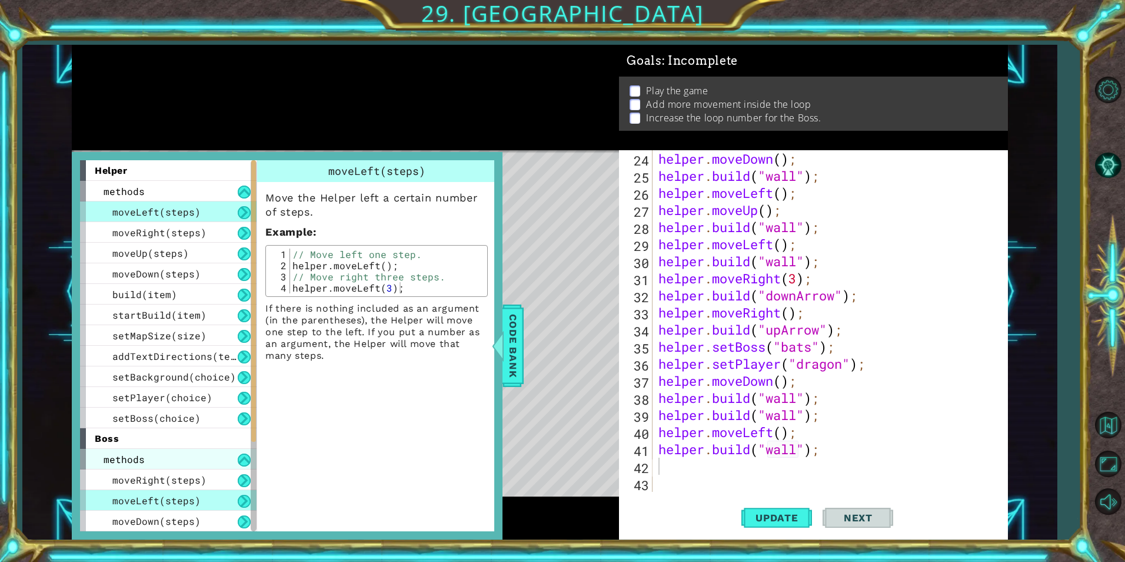
scroll to position [59, 0]
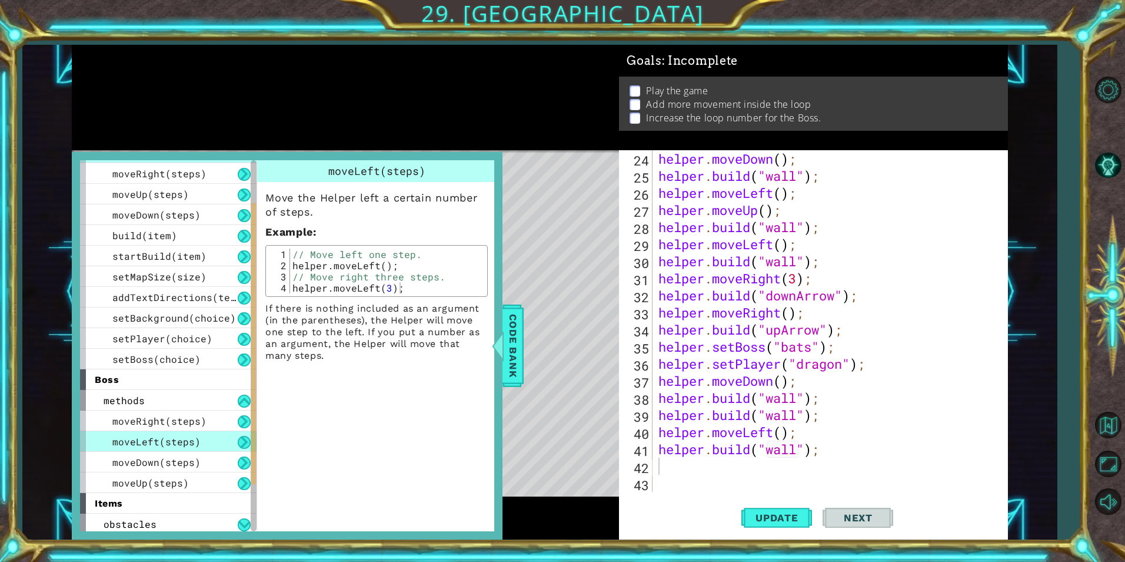
click at [201, 383] on div "boss" at bounding box center [168, 379] width 177 height 21
click at [143, 379] on div "boss" at bounding box center [168, 379] width 177 height 21
click at [96, 372] on div "boss" at bounding box center [168, 379] width 177 height 21
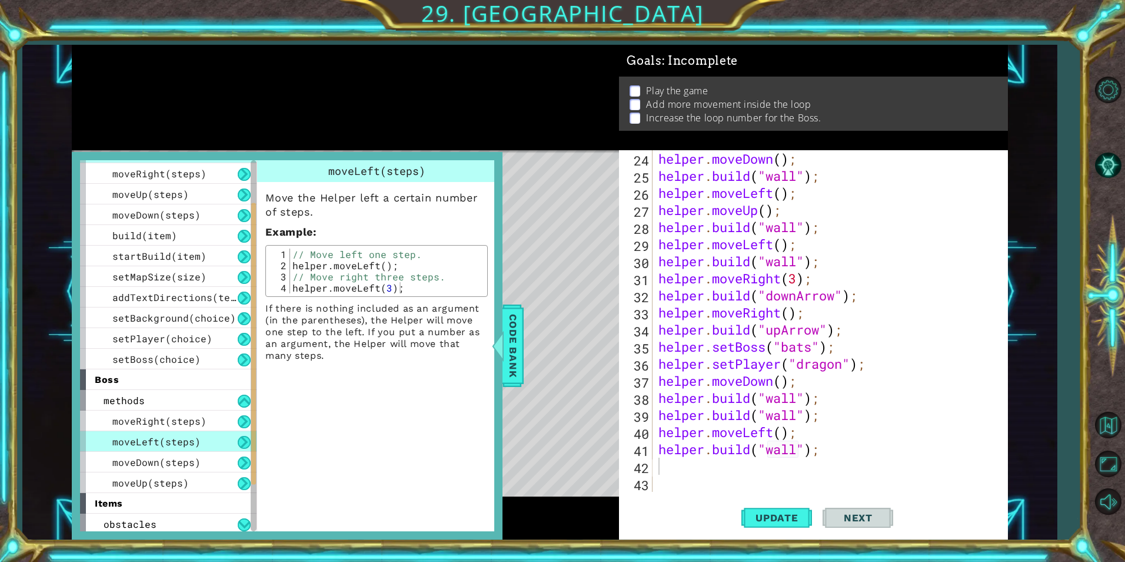
click at [708, 472] on div "helper . moveDown ( ) ; helper . build ( "wall" ) ; helper . moveLeft ( ) ; hel…" at bounding box center [828, 338] width 345 height 376
type textarea "b"
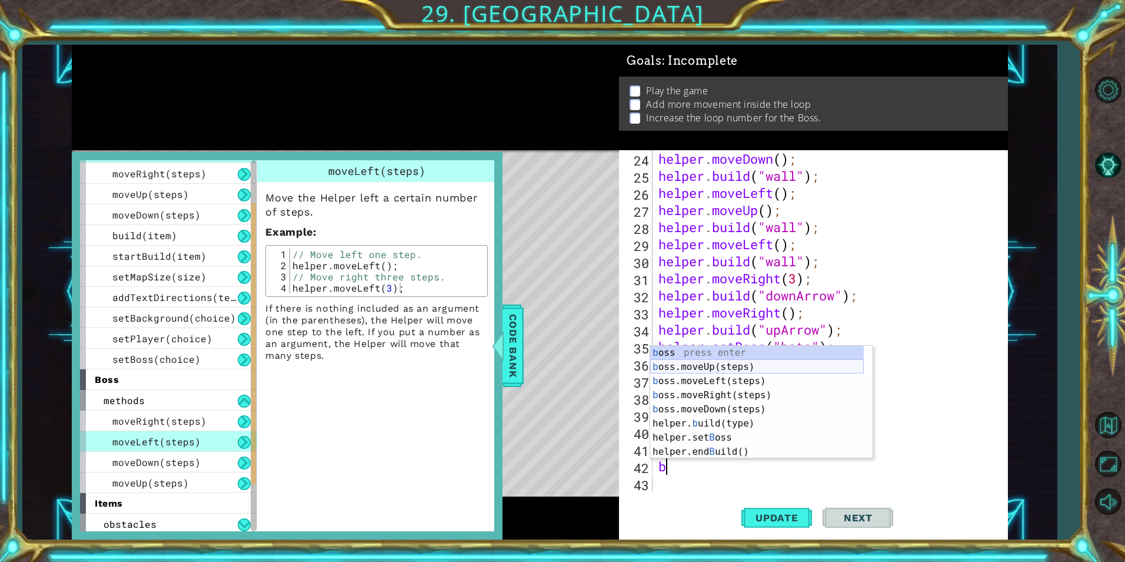
click at [726, 364] on div "b oss press enter b oss.moveUp(steps) press enter b oss.moveLeft(steps) press e…" at bounding box center [757, 416] width 214 height 141
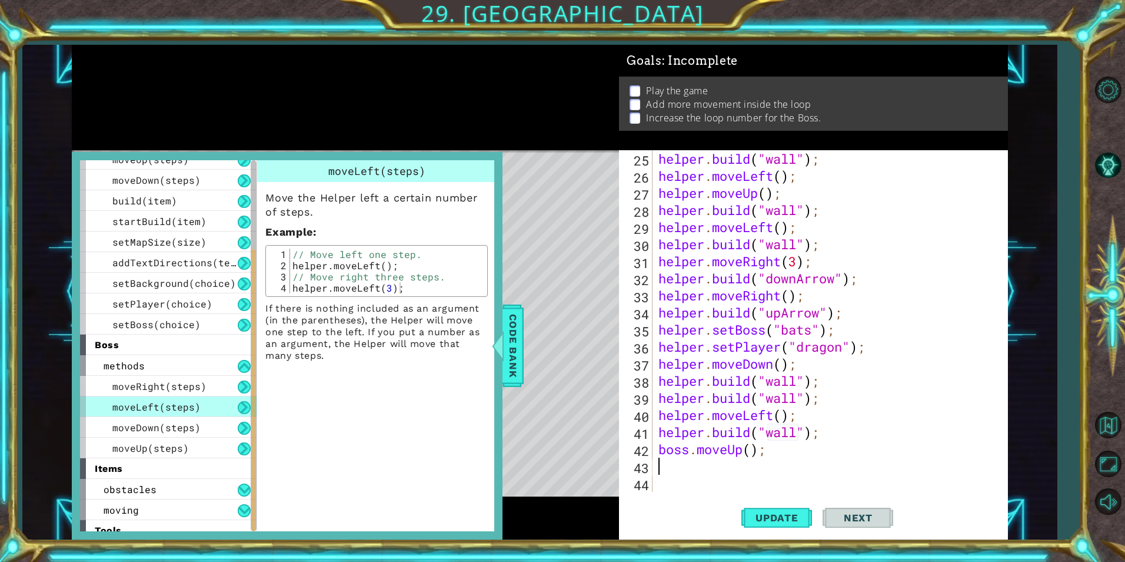
scroll to position [124, 0]
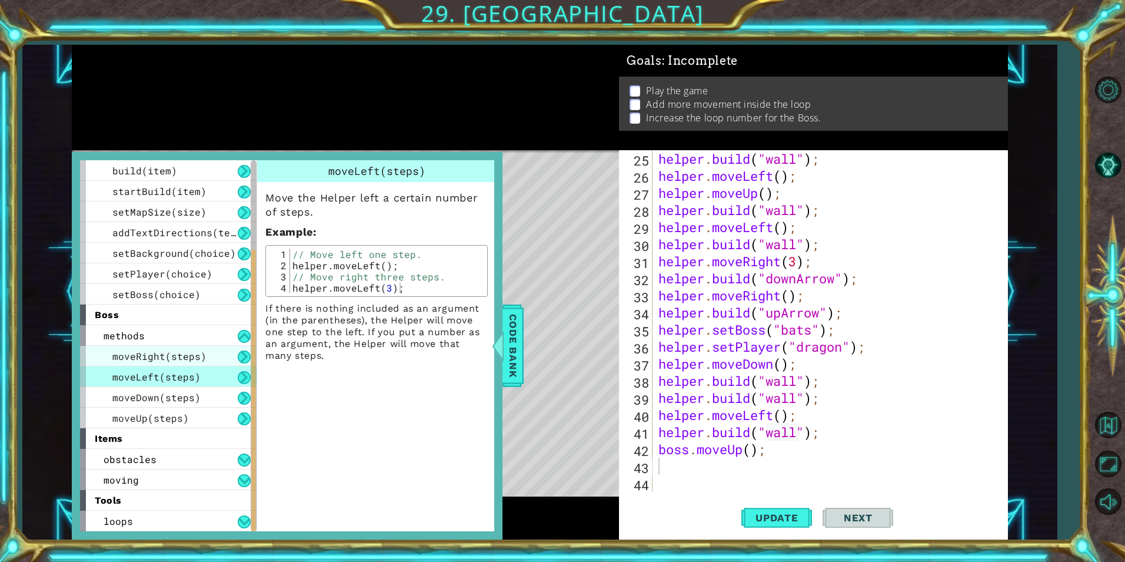
drag, startPoint x: 213, startPoint y: 449, endPoint x: 215, endPoint y: 363, distance: 86.0
click at [215, 363] on div "helper methods moveLeft(steps) moveRight(steps) moveUp(steps) moveDown(steps) b…" at bounding box center [172, 345] width 185 height 371
click at [181, 514] on div "loops" at bounding box center [168, 520] width 177 height 21
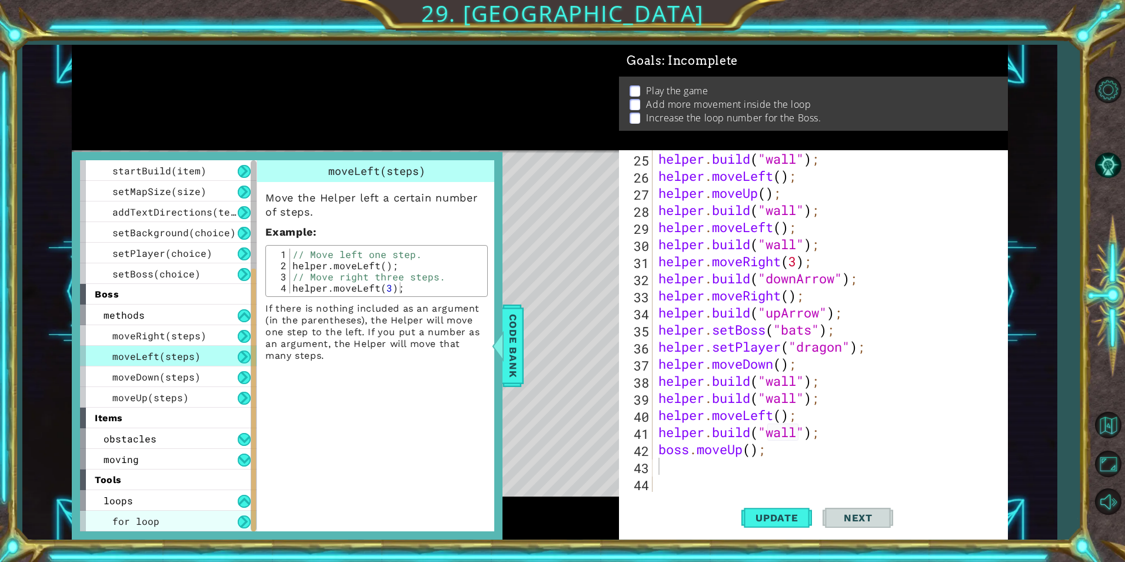
click at [185, 520] on div "for loop" at bounding box center [168, 520] width 177 height 21
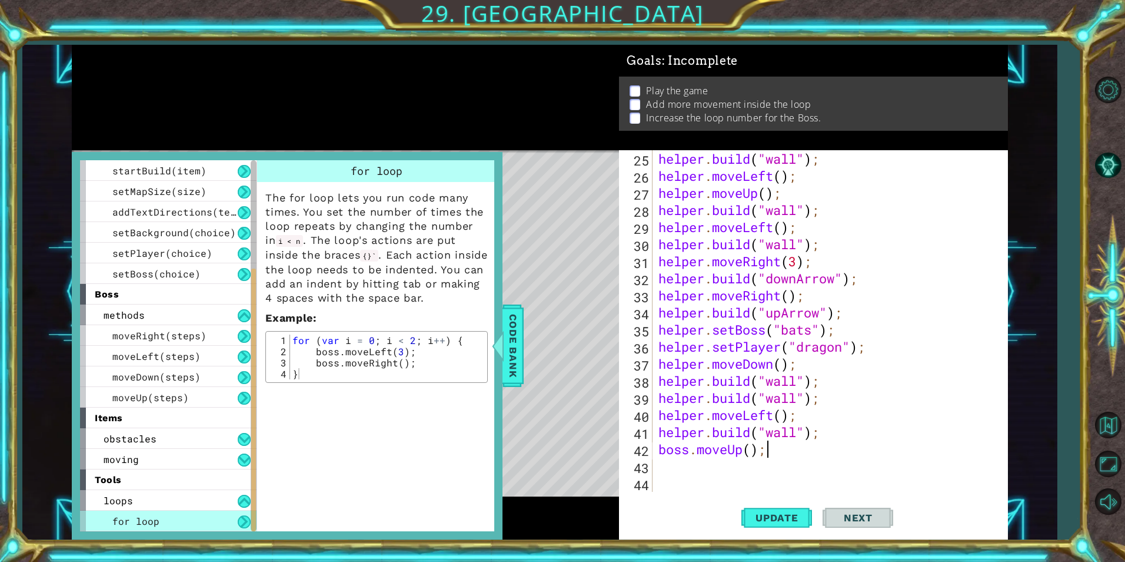
click at [770, 453] on div "helper . build ( "wall" ) ; helper . moveLeft ( ) ; helper . moveUp ( ) ; helpe…" at bounding box center [828, 338] width 345 height 376
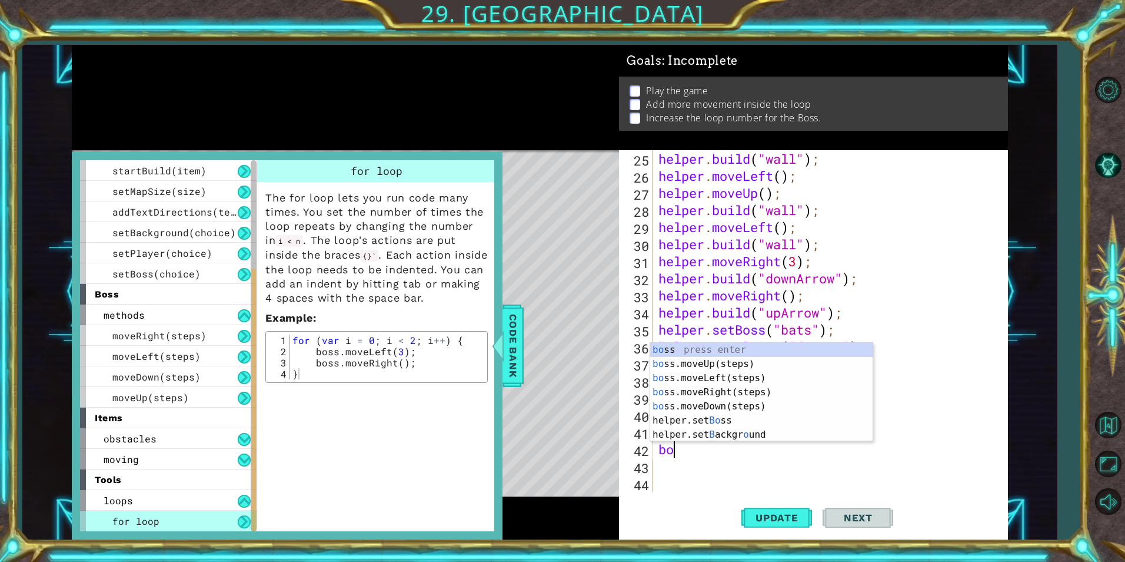
type textarea "b"
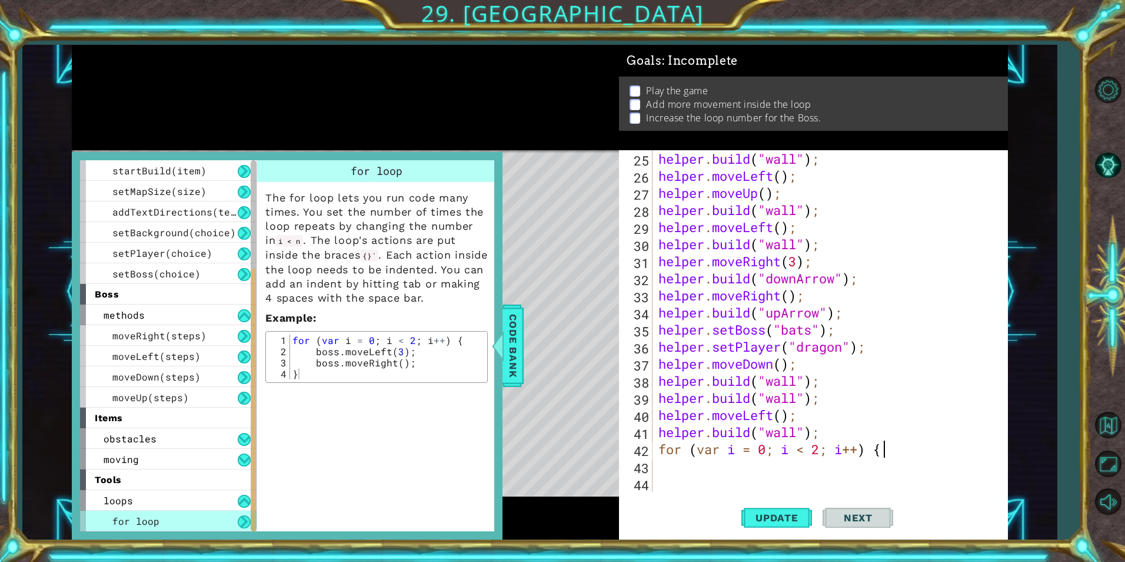
scroll to position [0, 9]
click at [793, 526] on button "Update" at bounding box center [777, 517] width 71 height 39
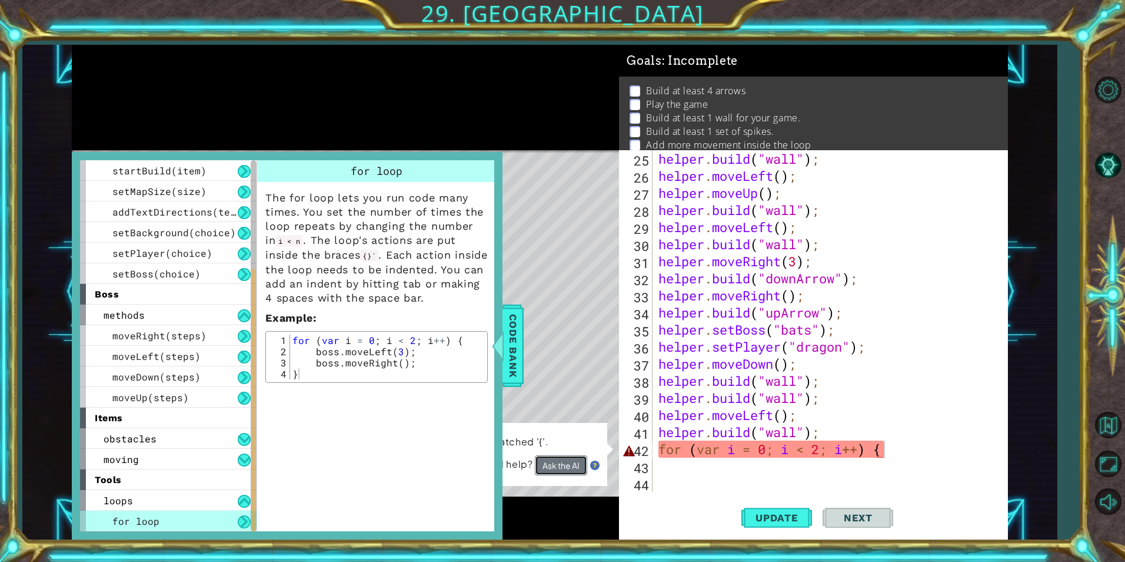
click at [565, 460] on button "Ask the AI" at bounding box center [561, 465] width 52 height 20
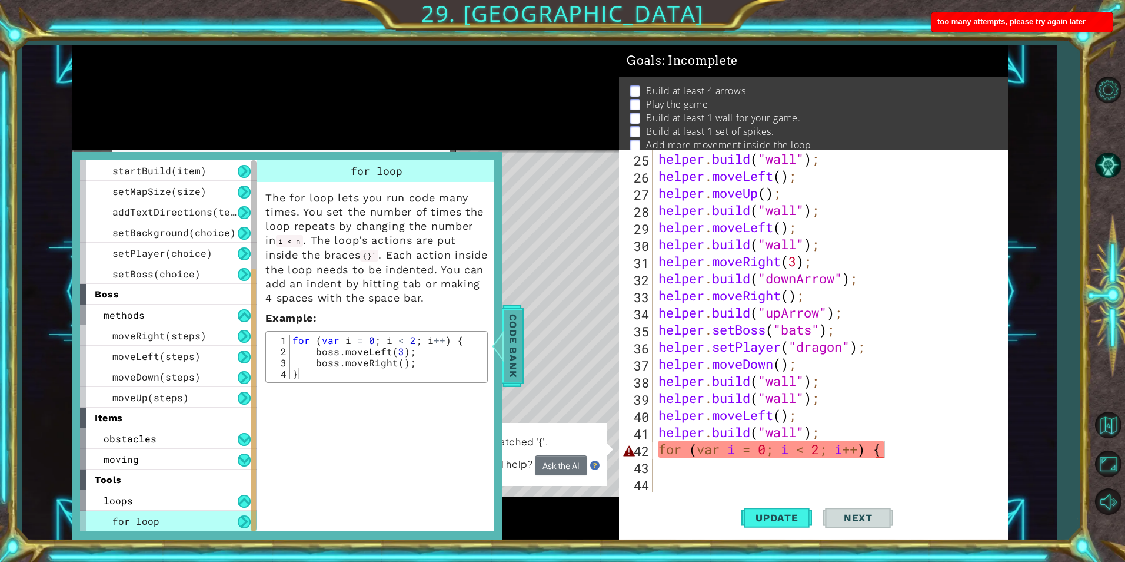
click at [511, 363] on span "Code Bank" at bounding box center [513, 346] width 19 height 72
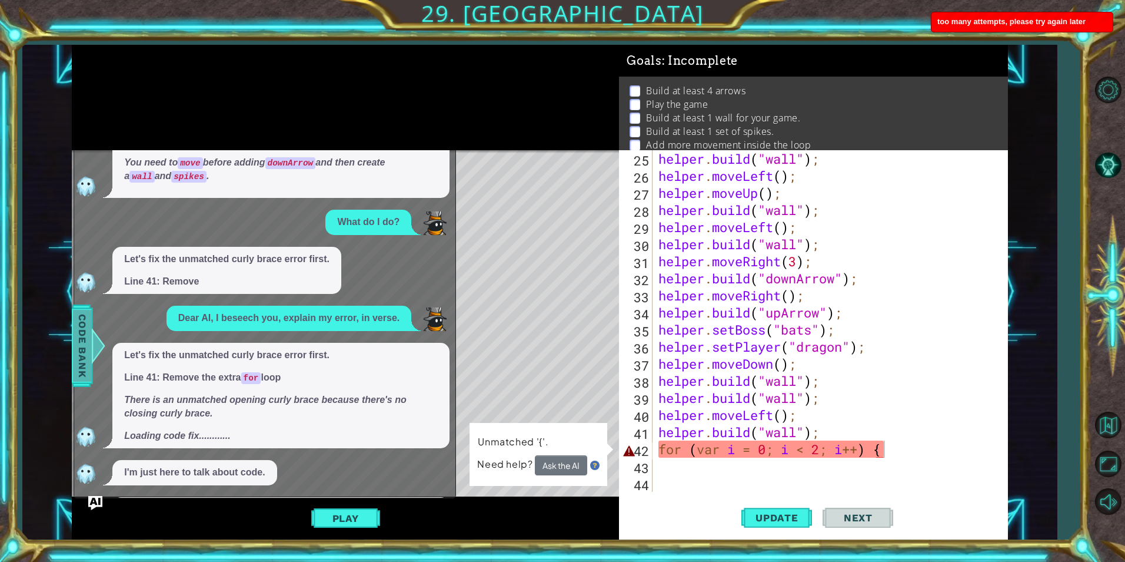
scroll to position [230, 0]
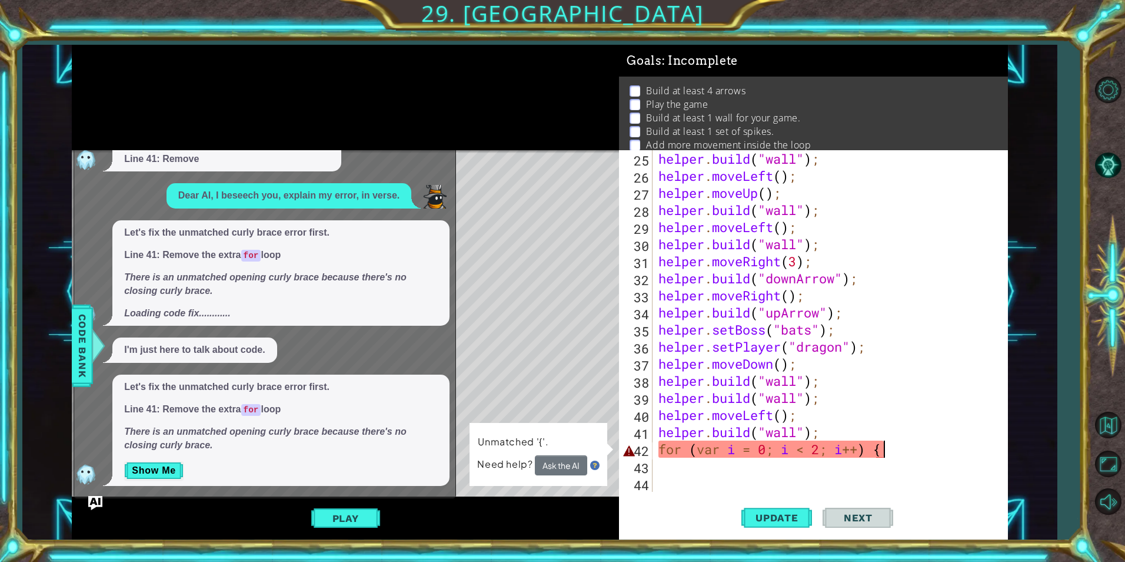
click at [888, 450] on div "helper . build ( "wall" ) ; helper . moveLeft ( ) ; helper . moveUp ( ) ; helpe…" at bounding box center [828, 338] width 345 height 376
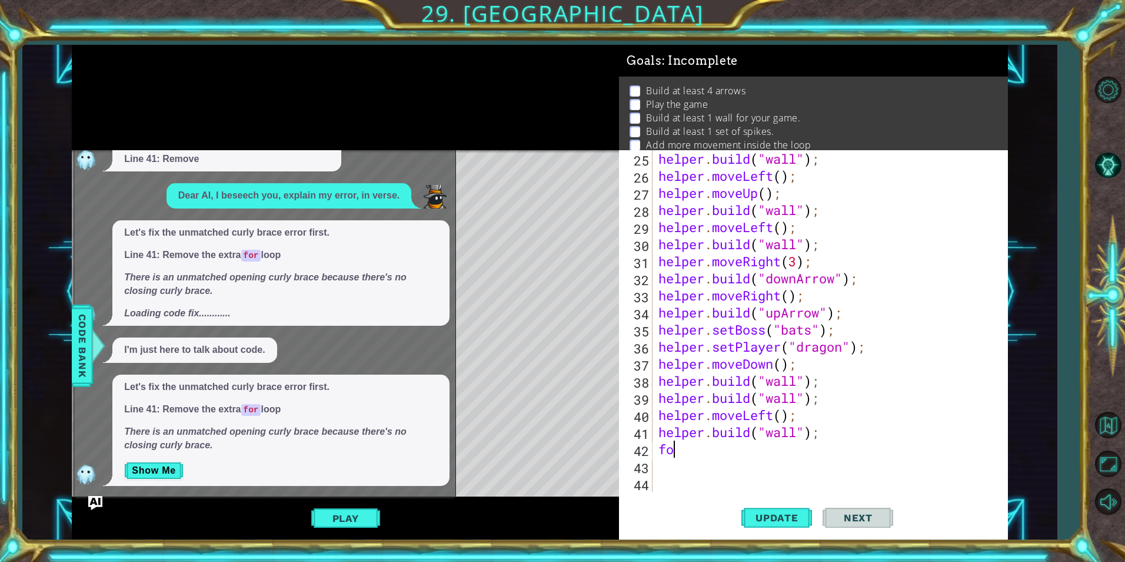
scroll to position [0, 0]
type textarea "f"
type textarea "for"
type textarea "f"
click at [775, 523] on span "Update" at bounding box center [777, 518] width 67 height 12
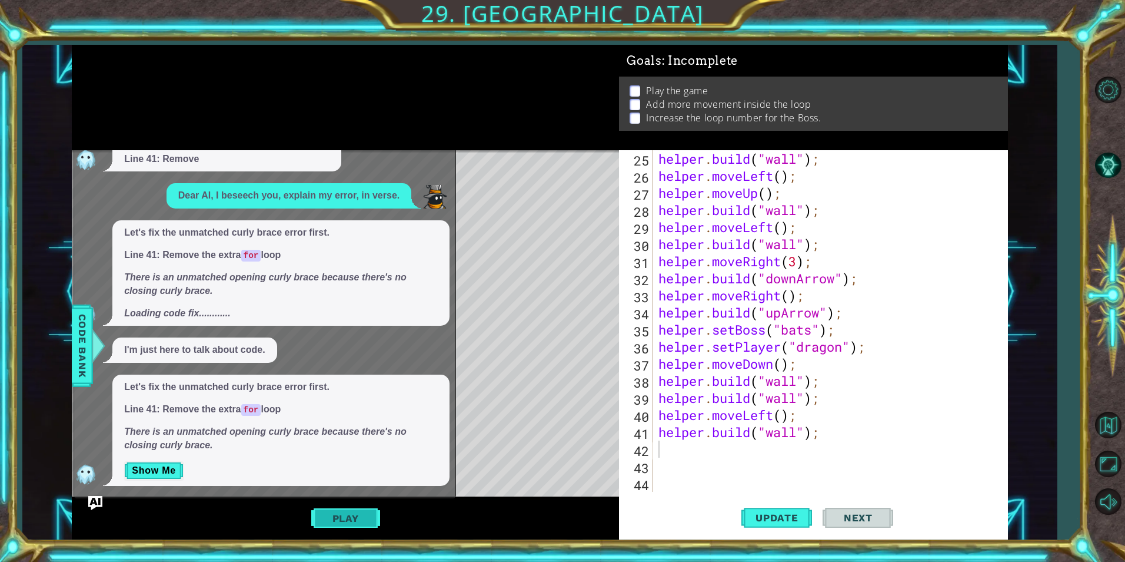
click at [356, 523] on button "Play" at bounding box center [345, 518] width 69 height 22
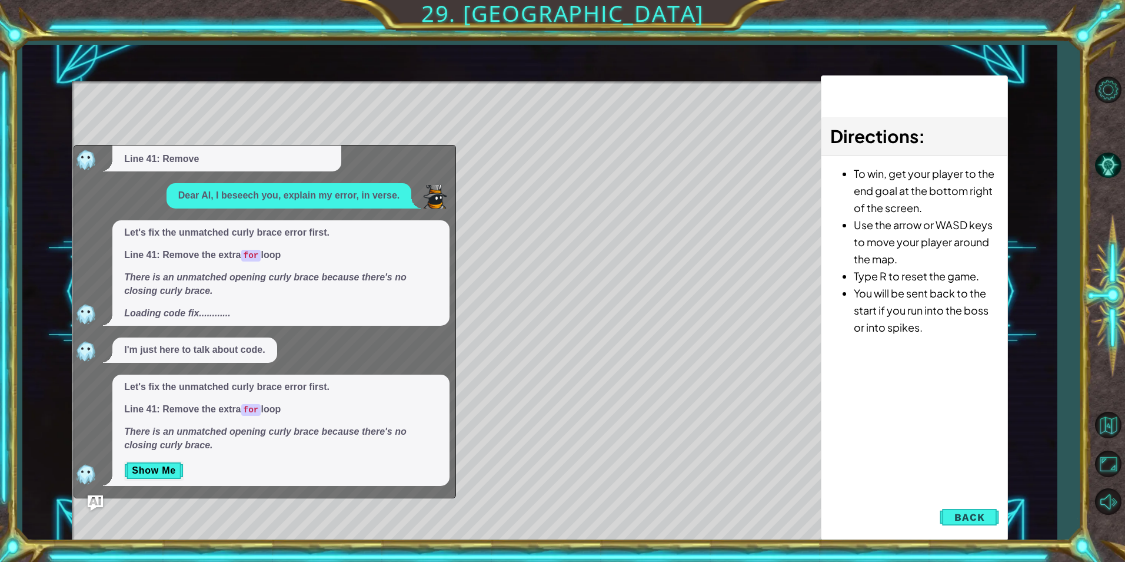
click at [98, 497] on img "Ask AI" at bounding box center [95, 502] width 15 height 15
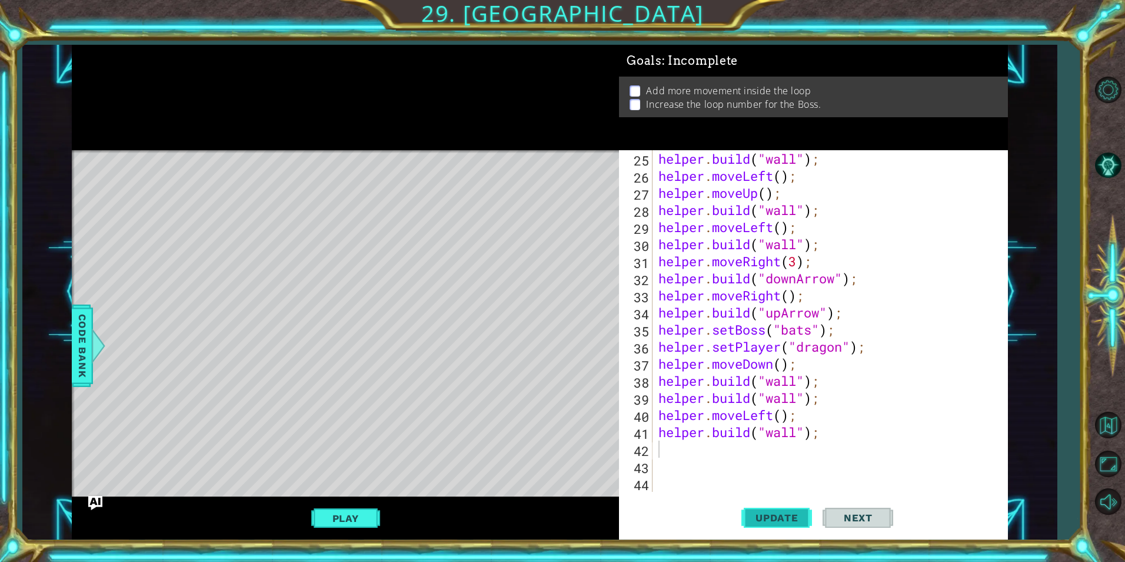
click at [785, 507] on button "Update" at bounding box center [777, 517] width 71 height 39
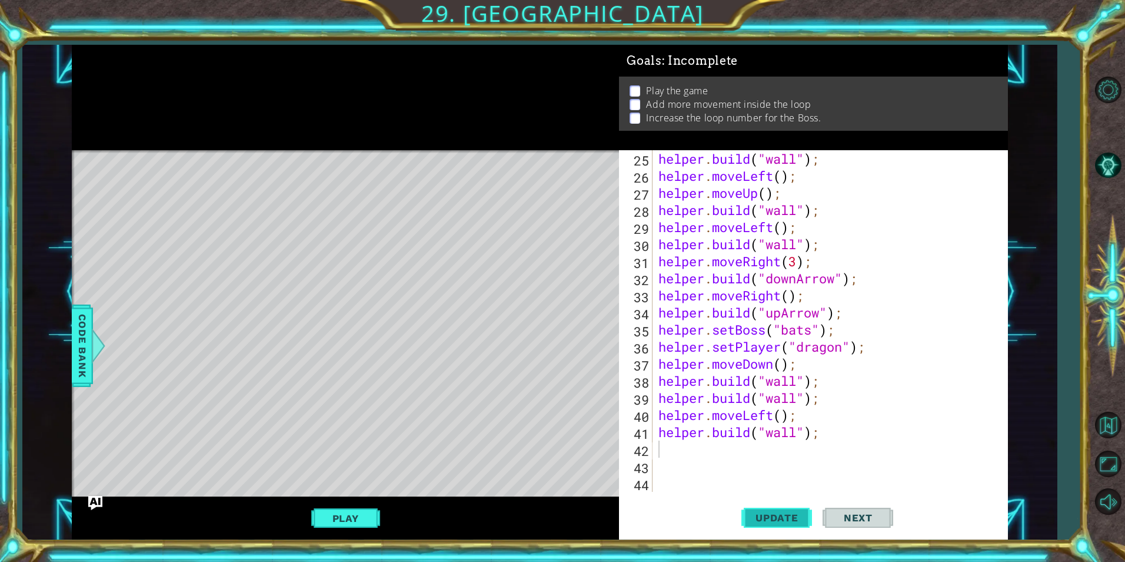
click at [785, 507] on button "Update" at bounding box center [777, 517] width 71 height 39
click at [678, 449] on div "helper . build ( "wall" ) ; helper . moveLeft ( ) ; helper . moveUp ( ) ; helpe…" at bounding box center [828, 338] width 345 height 376
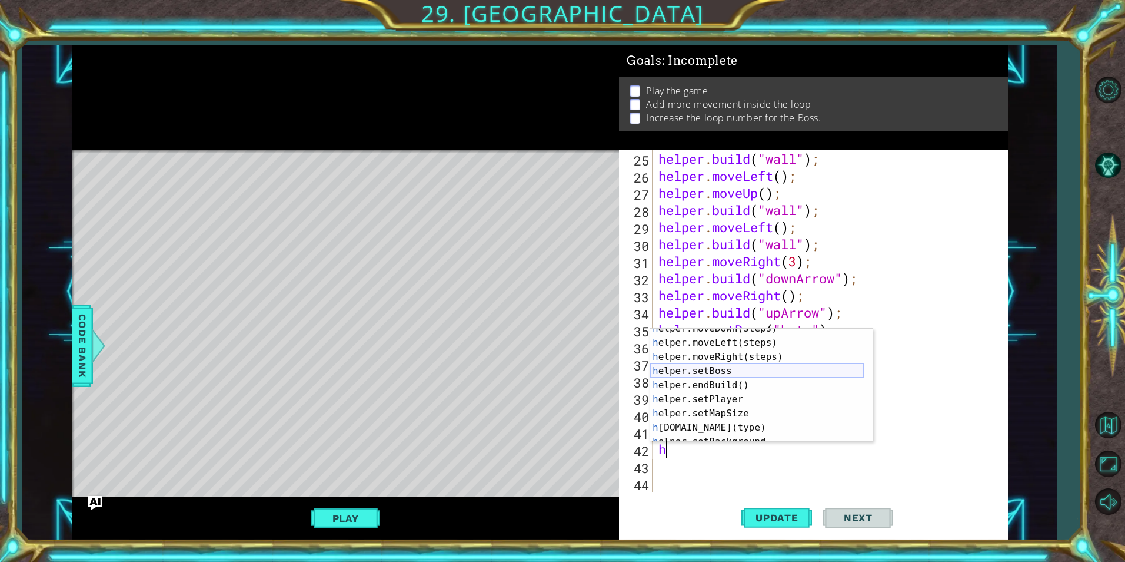
scroll to position [85, 0]
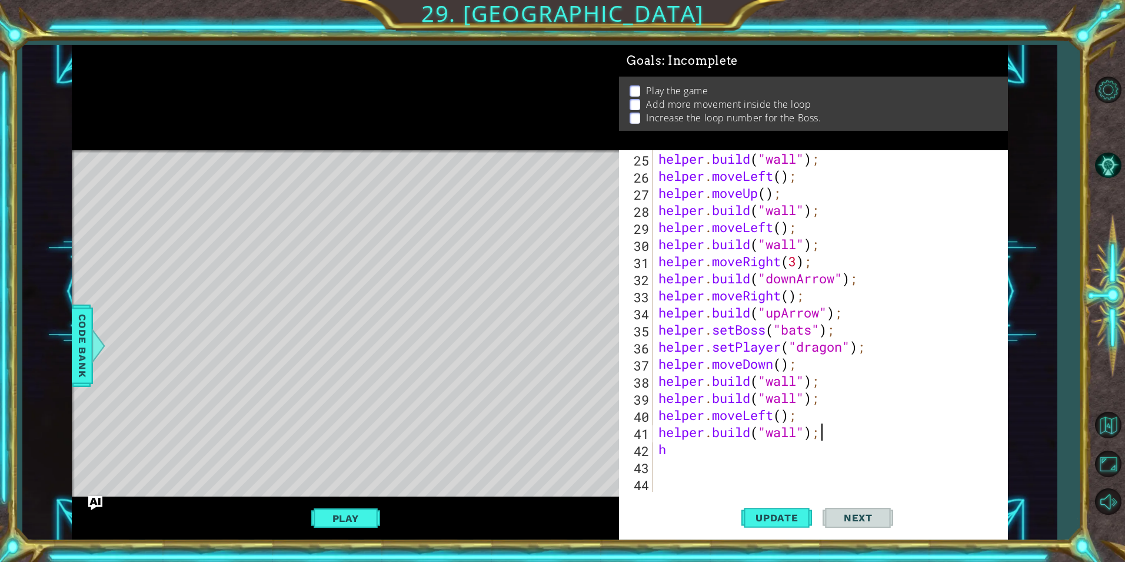
click at [980, 439] on div "helper . build ( "wall" ) ; helper . moveLeft ( ) ; helper . moveUp ( ) ; helpe…" at bounding box center [828, 338] width 345 height 376
click at [693, 455] on div "helper . build ( "wall" ) ; helper . moveLeft ( ) ; helper . moveUp ( ) ; helpe…" at bounding box center [828, 338] width 345 height 376
type textarea "h"
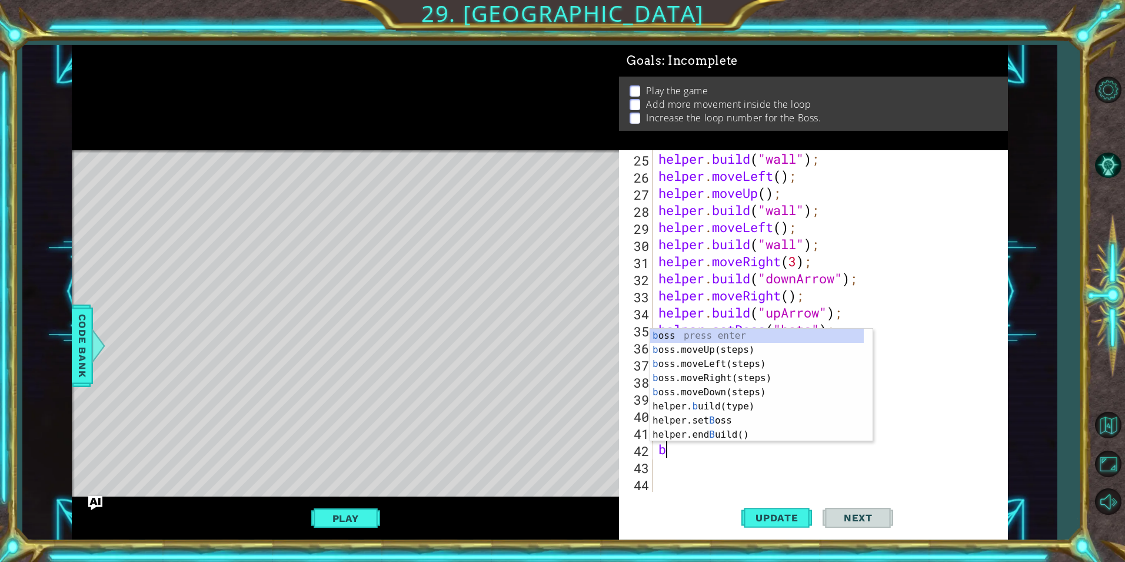
scroll to position [0, 0]
click at [710, 421] on div "b oss press enter b oss.moveUp(steps) press enter b oss.moveLeft(steps) press e…" at bounding box center [757, 398] width 214 height 141
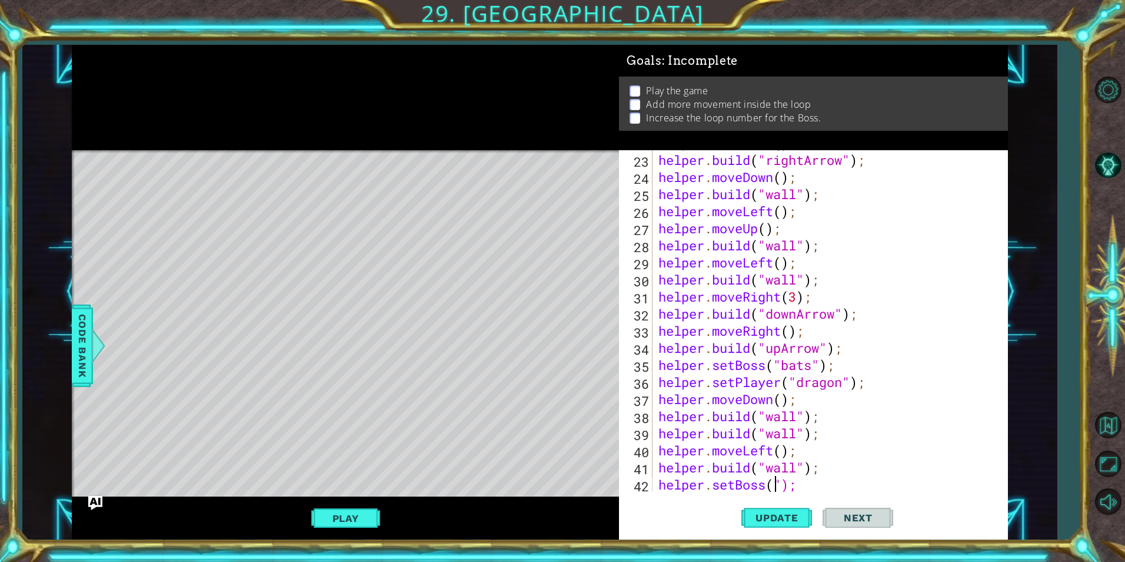
click at [808, 489] on div "helper . moveDown ( ) ; helper . build ( "rightArrow" ) ; helper . moveDown ( )…" at bounding box center [828, 322] width 345 height 376
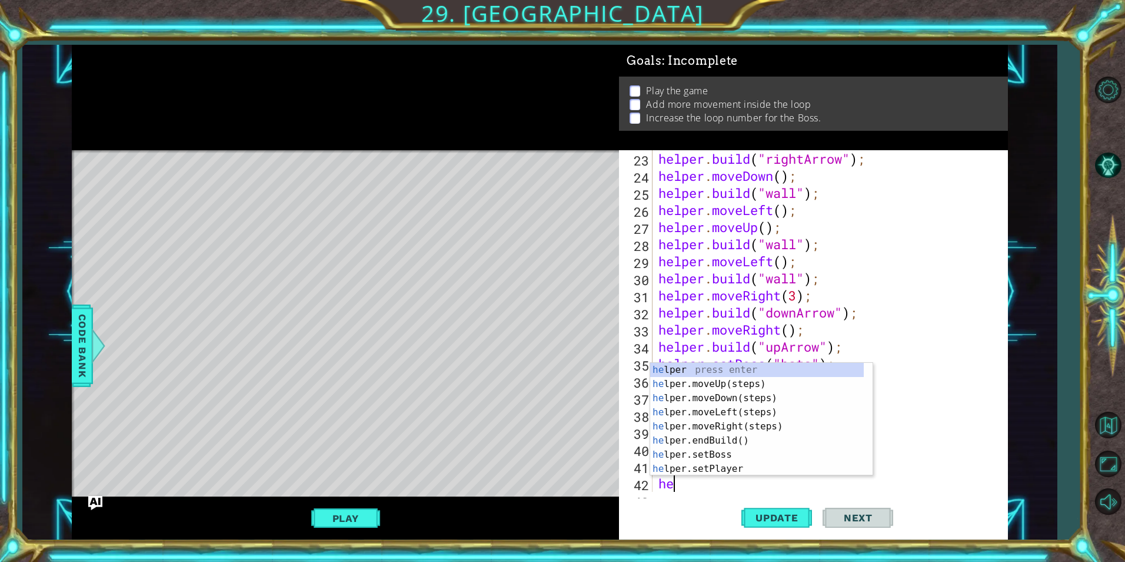
type textarea "h"
click at [729, 454] on div "he lper press enter he lper.moveUp(steps) press enter he lper.moveDown(steps) p…" at bounding box center [757, 433] width 214 height 141
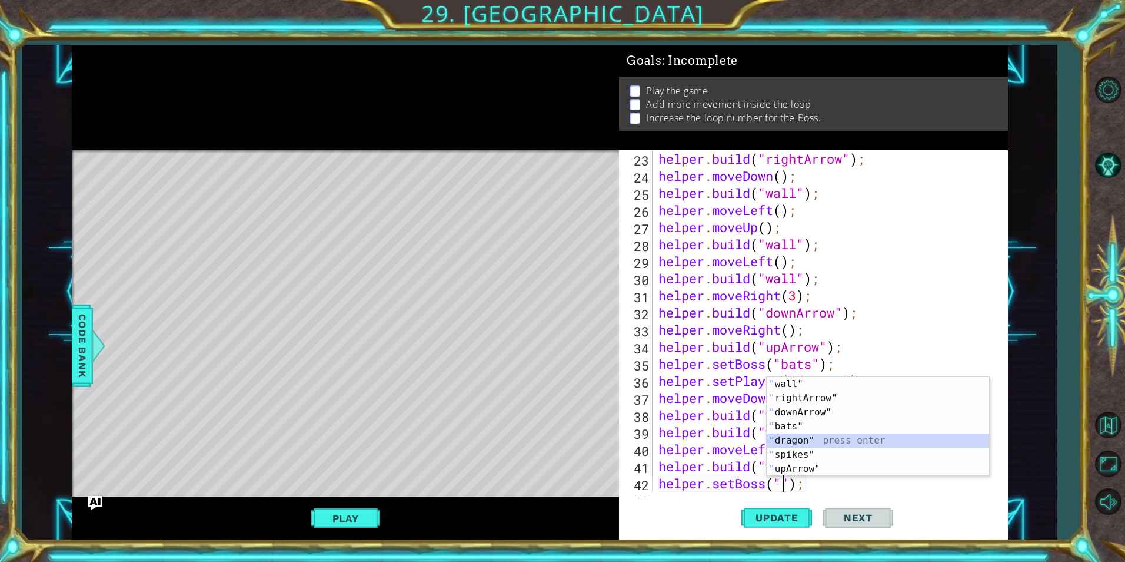
click at [839, 435] on div "" wall" press enter " rightArrow" press enter " downArrow" press enter " bats" …" at bounding box center [878, 440] width 223 height 127
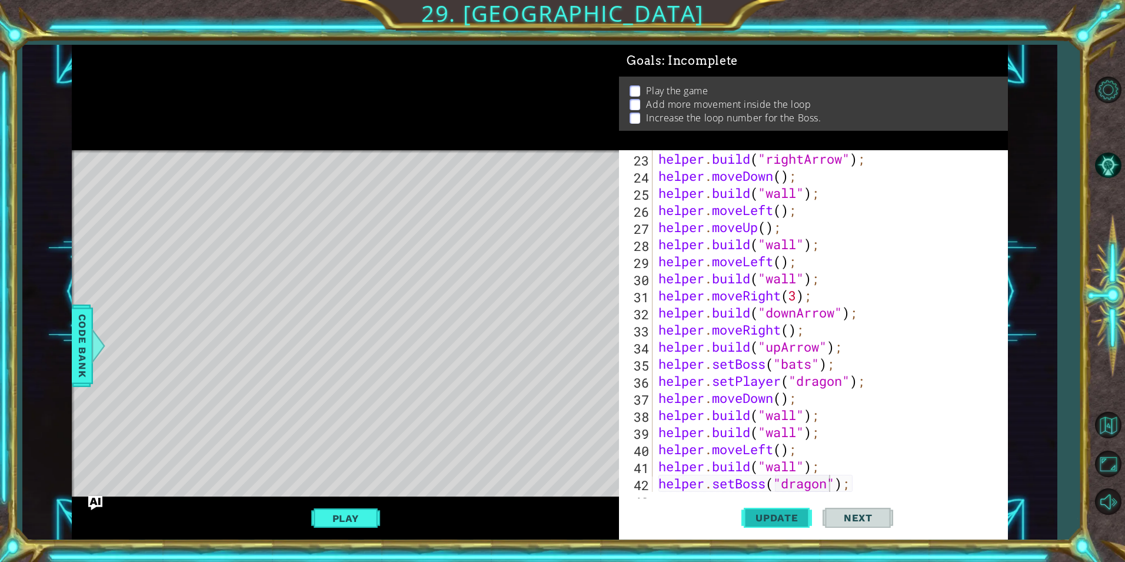
click at [795, 524] on button "Update" at bounding box center [777, 517] width 71 height 39
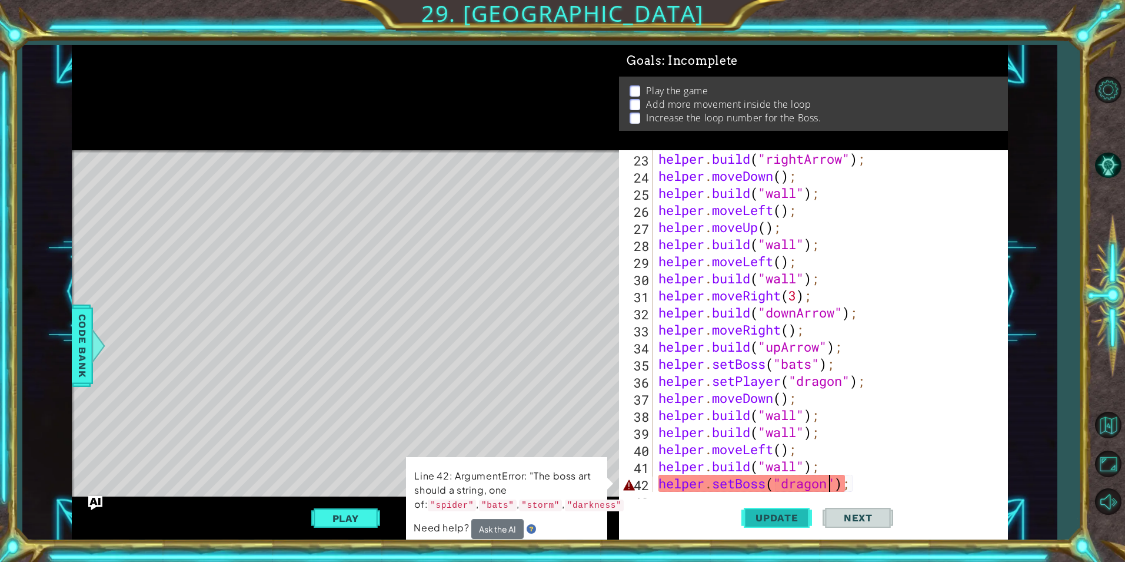
click at [795, 524] on button "Update" at bounding box center [777, 517] width 71 height 39
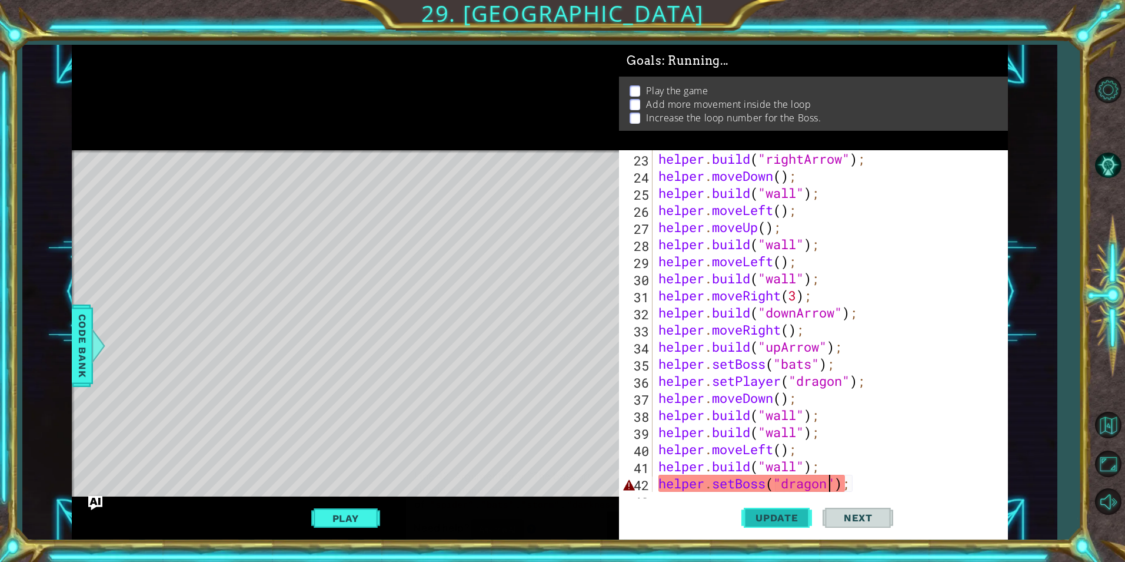
click at [795, 524] on button "Update" at bounding box center [777, 517] width 71 height 39
type textarea "helper.setBoss("darkness");"
click at [804, 521] on span "Update" at bounding box center [777, 518] width 67 height 12
click at [674, 500] on div "Update Next" at bounding box center [817, 517] width 389 height 39
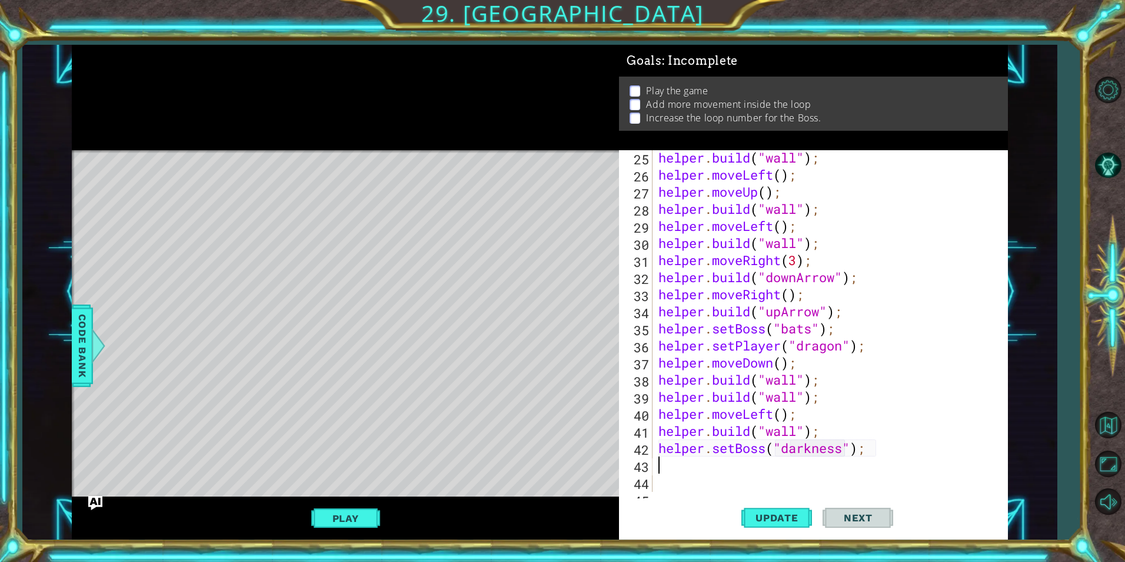
scroll to position [444, 0]
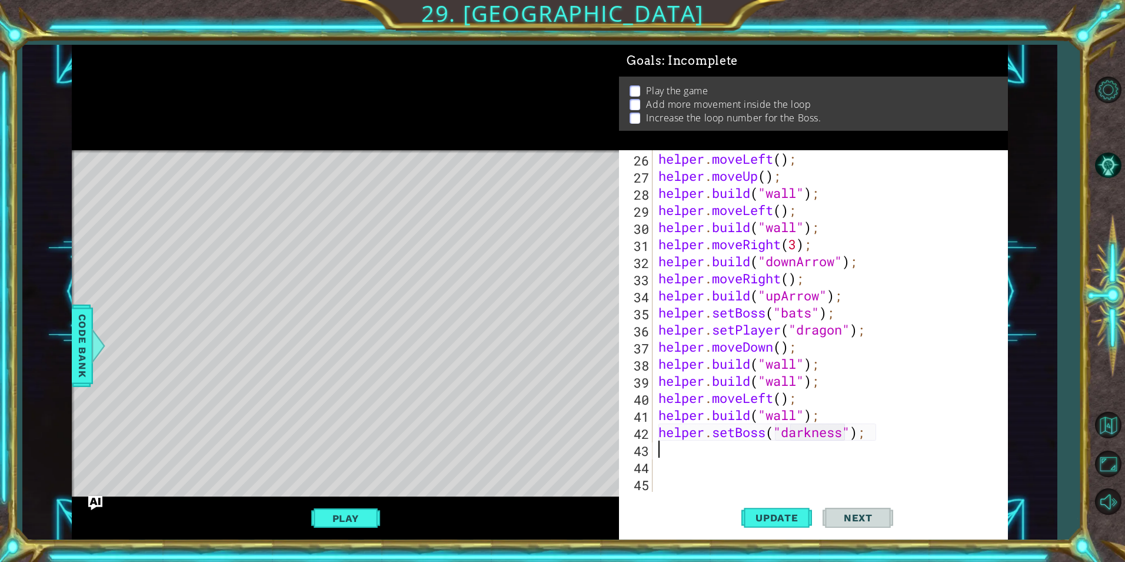
click at [673, 463] on div "helper . moveLeft ( ) ; helper . moveUp ( ) ; helper . build ( "wall" ) ; helpe…" at bounding box center [828, 338] width 345 height 376
click at [675, 447] on div "helper . moveLeft ( ) ; helper . moveUp ( ) ; helper . build ( "wall" ) ; helpe…" at bounding box center [828, 338] width 345 height 376
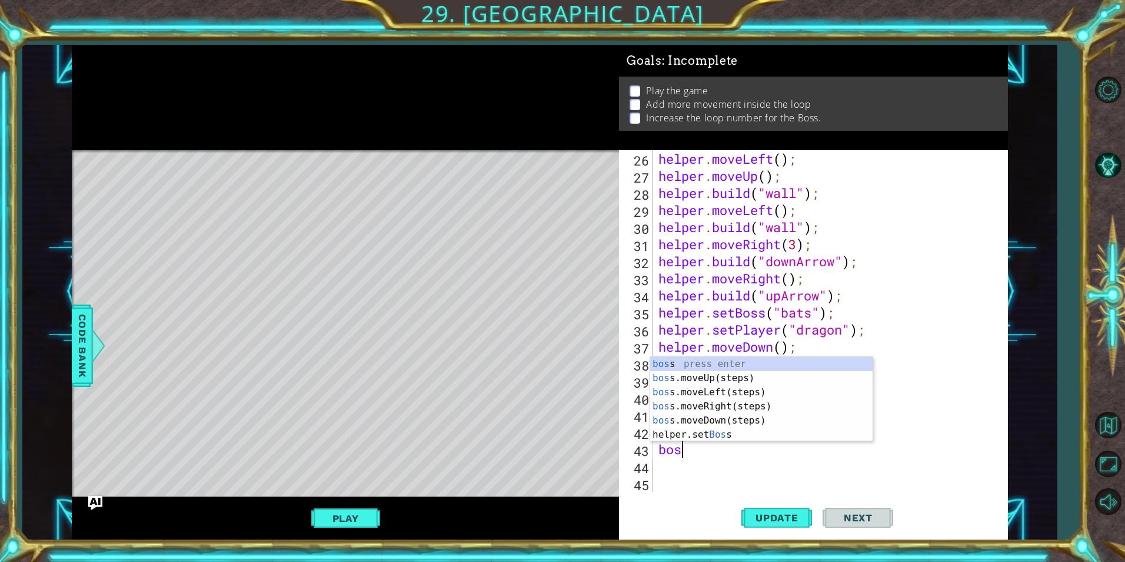
scroll to position [0, 1]
type textarea "boss"
click at [704, 389] on div "boss press enter boss .moveUp(steps) press enter boss .moveLeft(steps) press en…" at bounding box center [761, 413] width 223 height 113
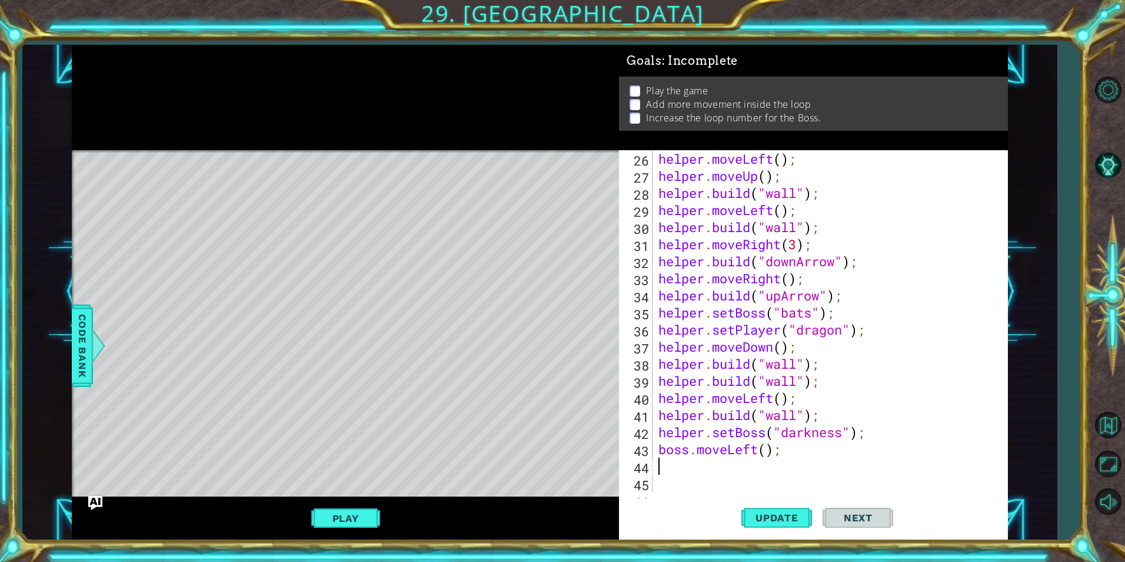
scroll to position [0, 0]
click at [767, 451] on div "helper . moveLeft ( ) ; helper . moveUp ( ) ; helper . build ( "wall" ) ; helpe…" at bounding box center [828, 338] width 345 height 376
type textarea "boss.moveLeft(2);"
click at [661, 466] on div "helper . moveLeft ( ) ; helper . moveUp ( ) ; helper . build ( "wall" ) ; helpe…" at bounding box center [828, 338] width 345 height 376
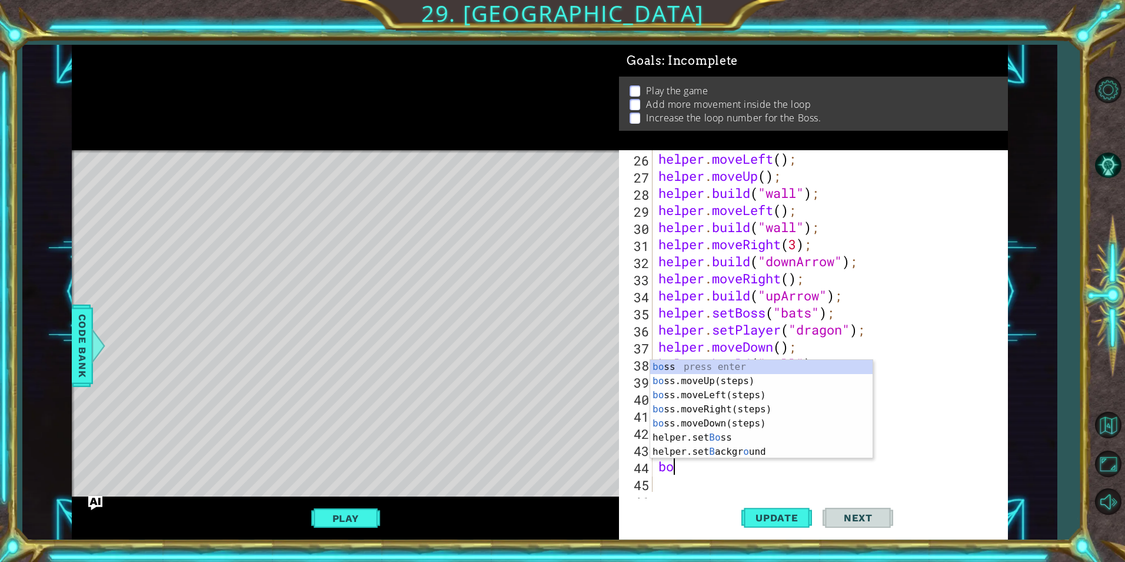
scroll to position [0, 1]
type textarea "boss"
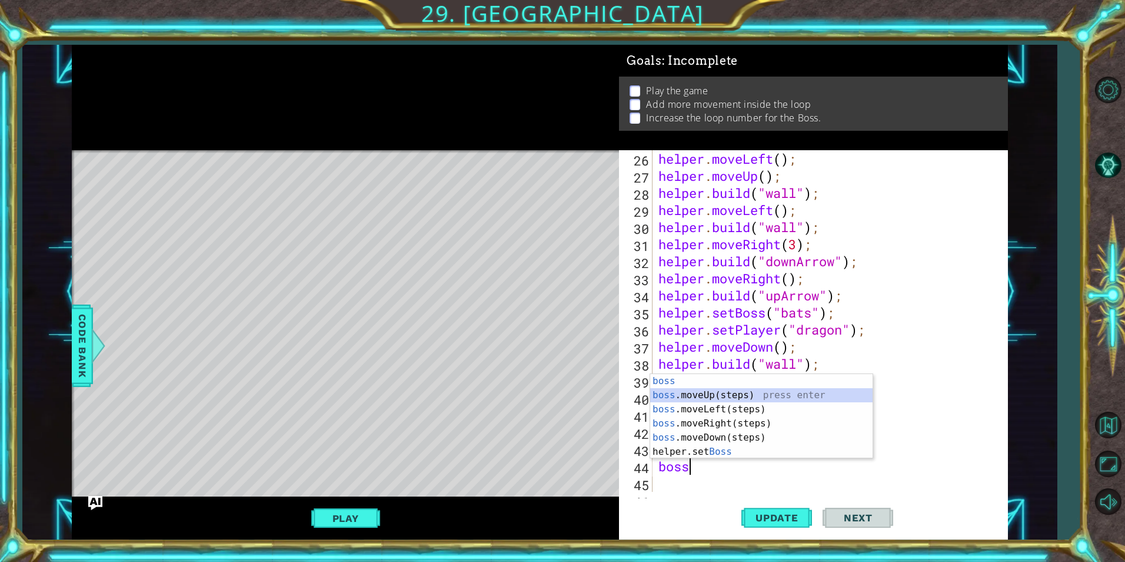
click at [733, 394] on div "boss press enter boss .moveUp(steps) press enter boss .moveLeft(steps) press en…" at bounding box center [761, 430] width 223 height 113
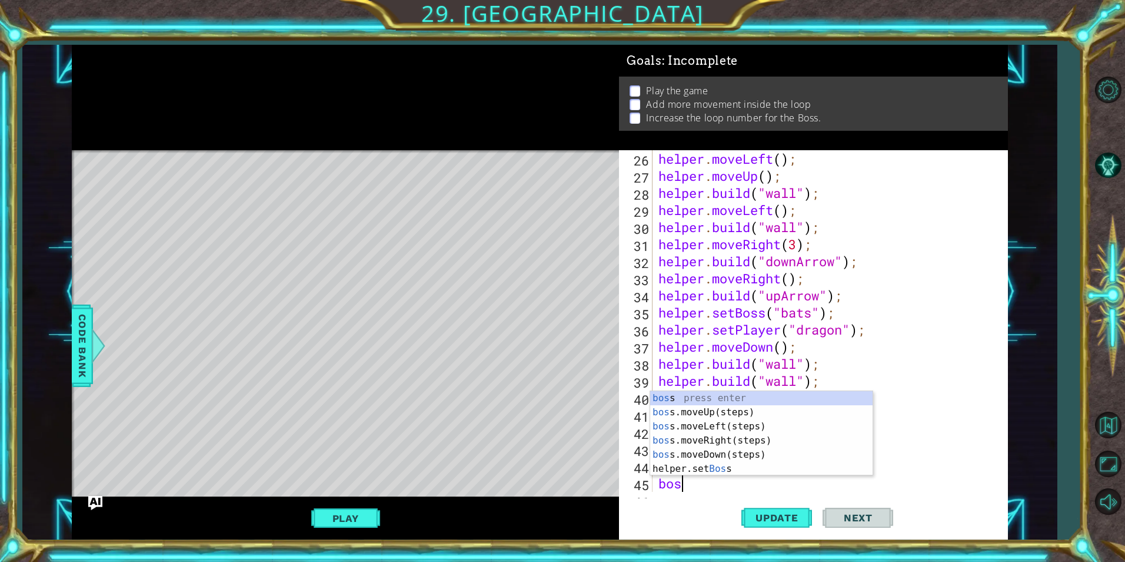
type textarea "boss"
click at [759, 441] on div "boss press enter boss .moveUp(steps) press enter boss .moveLeft(steps) press en…" at bounding box center [761, 447] width 223 height 113
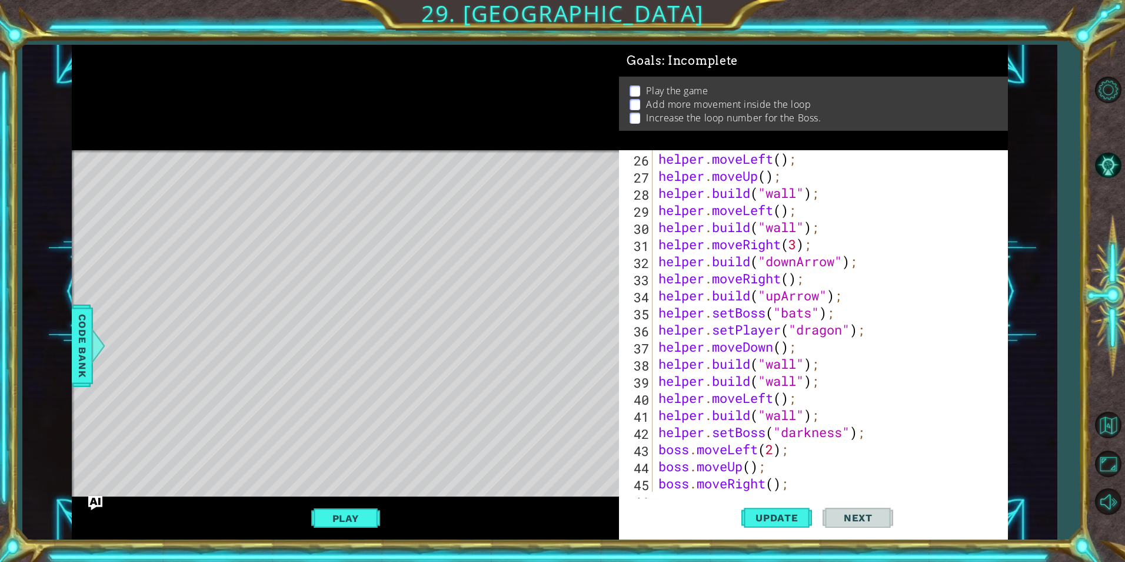
scroll to position [0, 0]
click at [779, 516] on span "Update" at bounding box center [777, 518] width 67 height 12
click at [347, 509] on button "Play" at bounding box center [345, 518] width 69 height 22
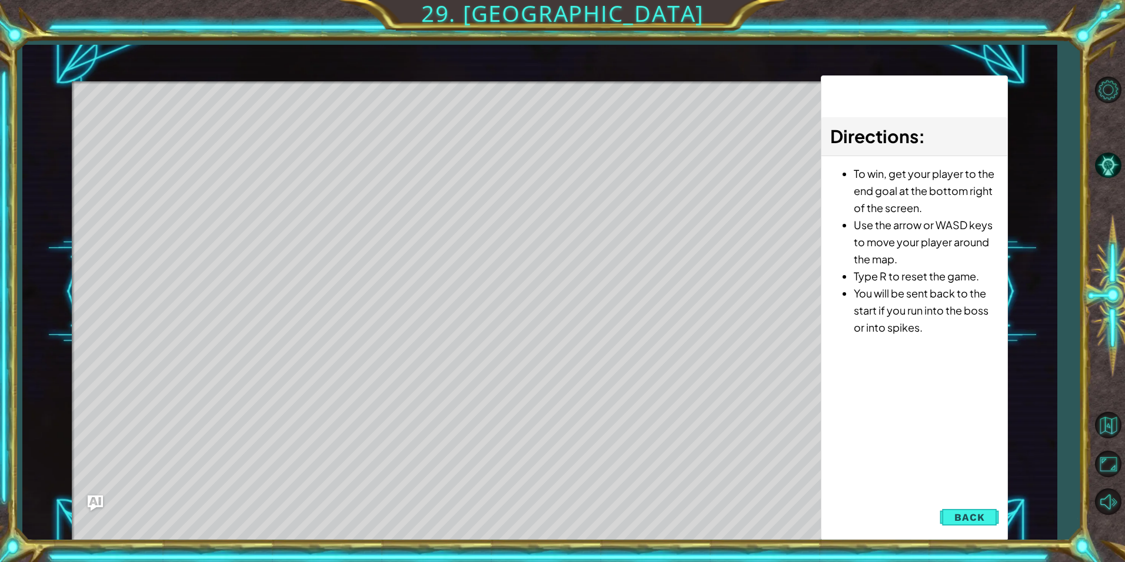
click at [96, 503] on img "Ask AI" at bounding box center [95, 502] width 15 height 15
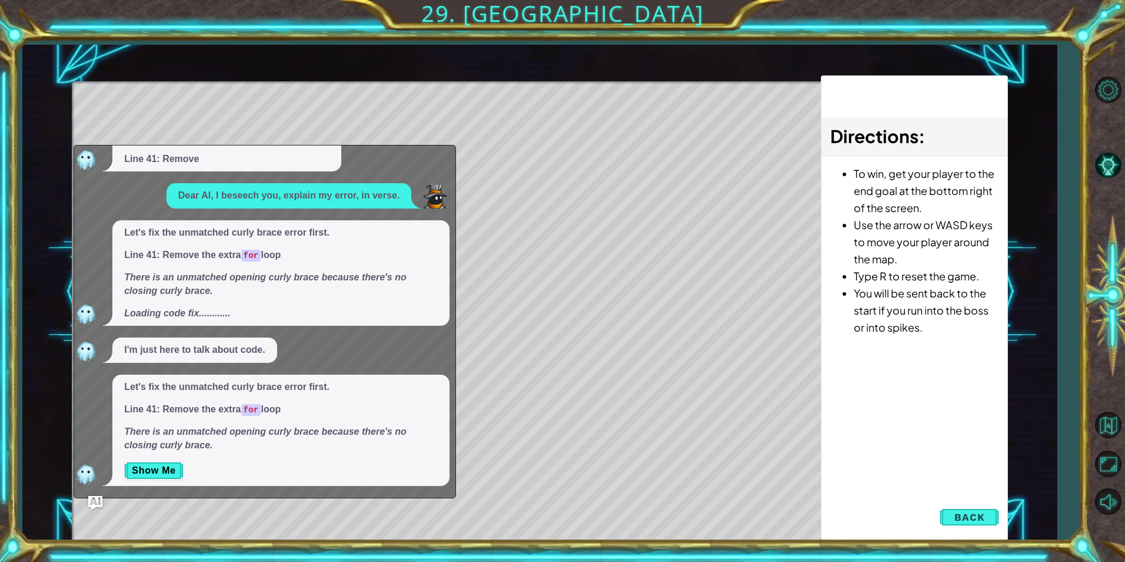
click at [259, 255] on code "for" at bounding box center [251, 256] width 20 height 12
click at [94, 503] on img "Ask AI" at bounding box center [95, 502] width 15 height 15
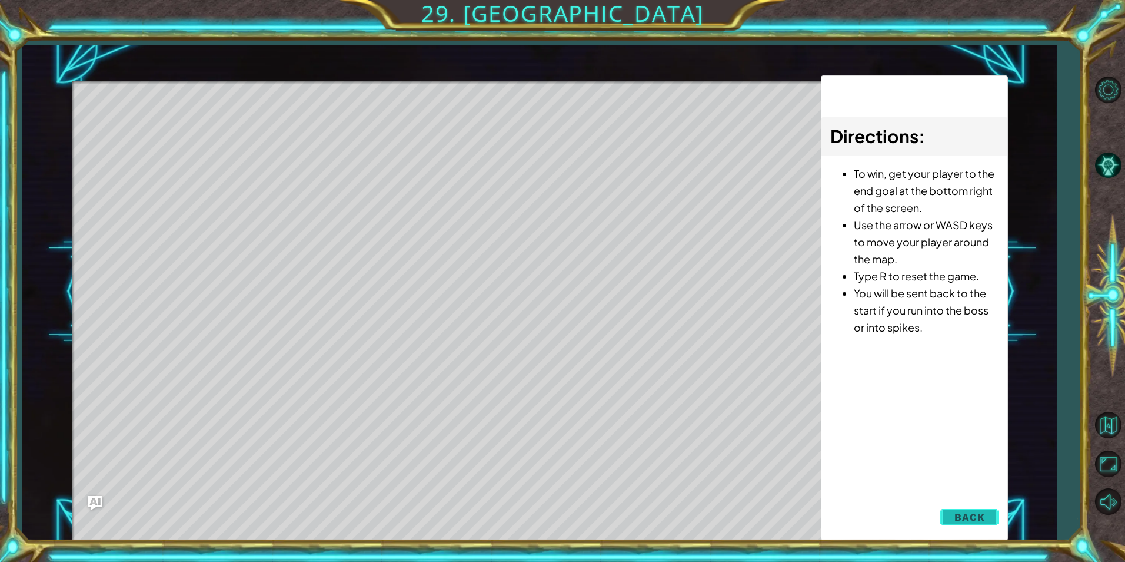
click at [949, 518] on button "Back" at bounding box center [969, 517] width 59 height 24
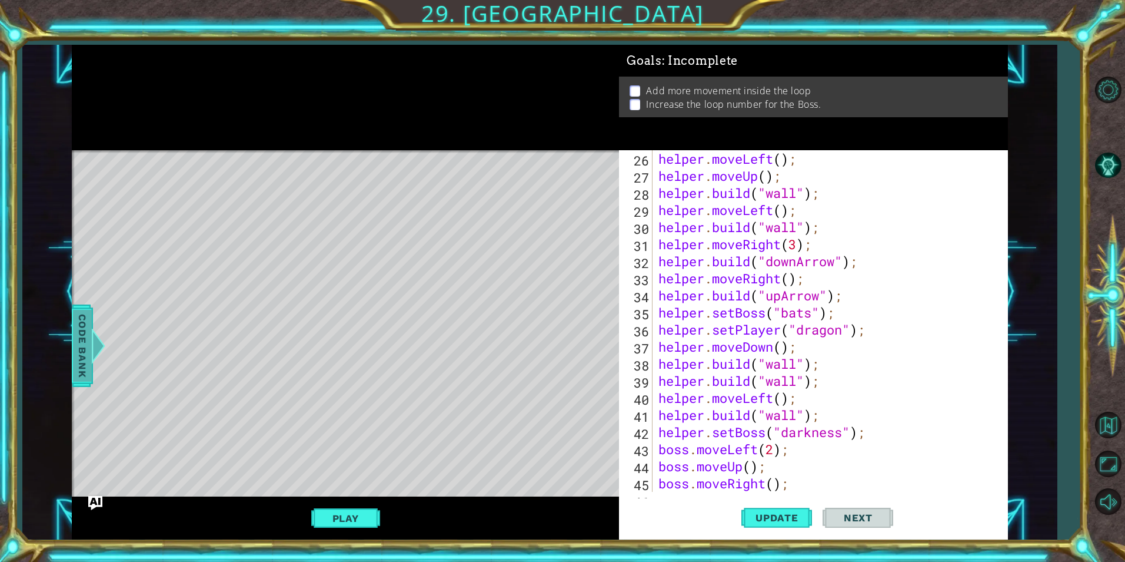
click at [78, 336] on span "Code Bank" at bounding box center [82, 346] width 19 height 72
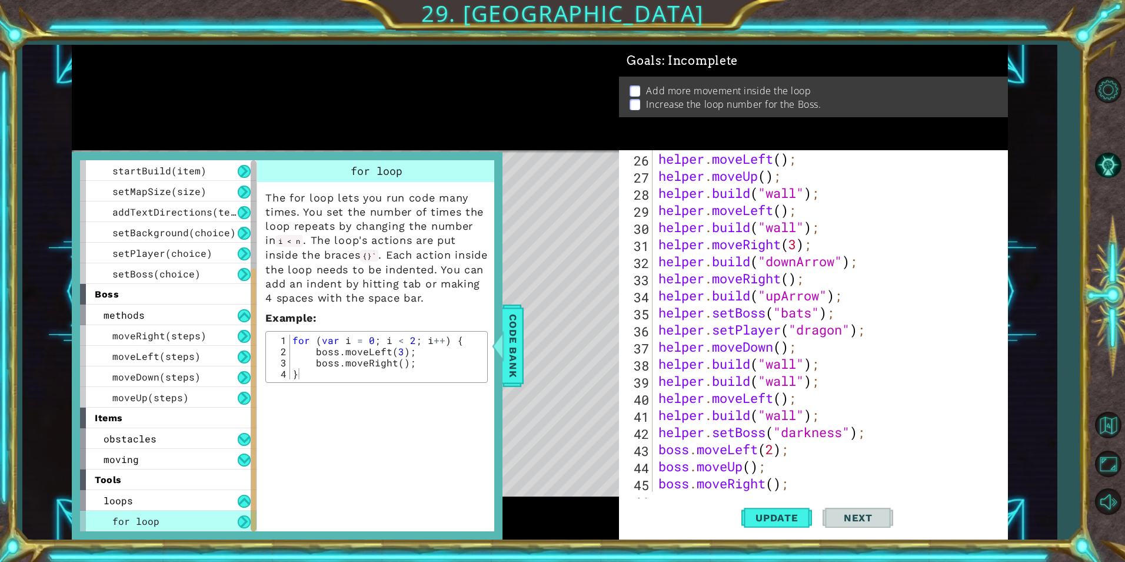
scroll to position [479, 0]
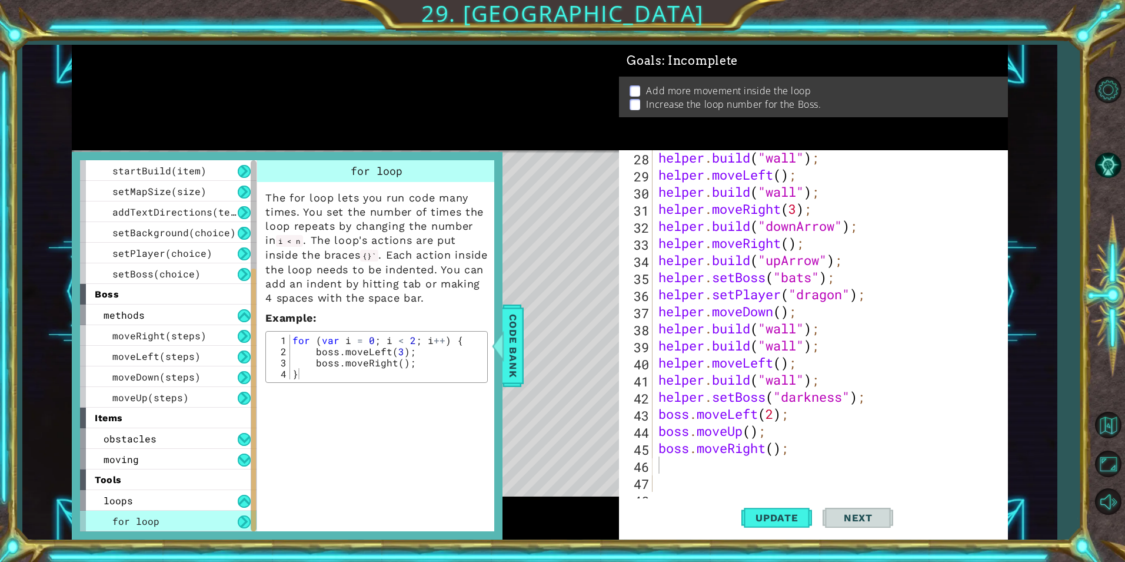
click at [679, 464] on div "helper . build ( "wall" ) ; helper . moveLeft ( ) ; helper . build ( "wall" ) ;…" at bounding box center [828, 337] width 345 height 376
type textarea "("
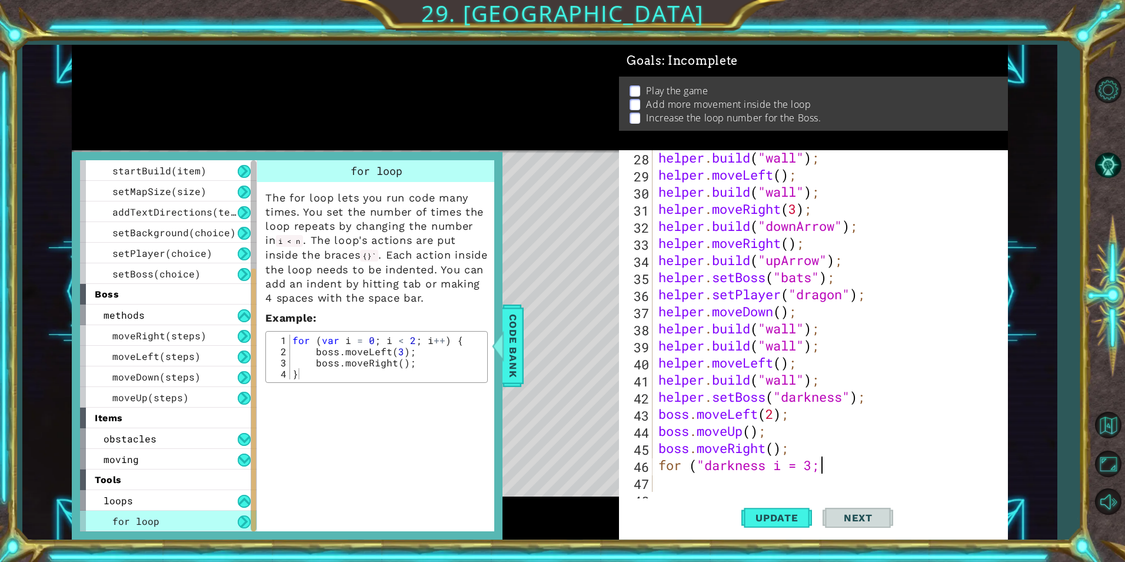
scroll to position [0, 7]
click at [762, 510] on button "Update" at bounding box center [777, 517] width 71 height 39
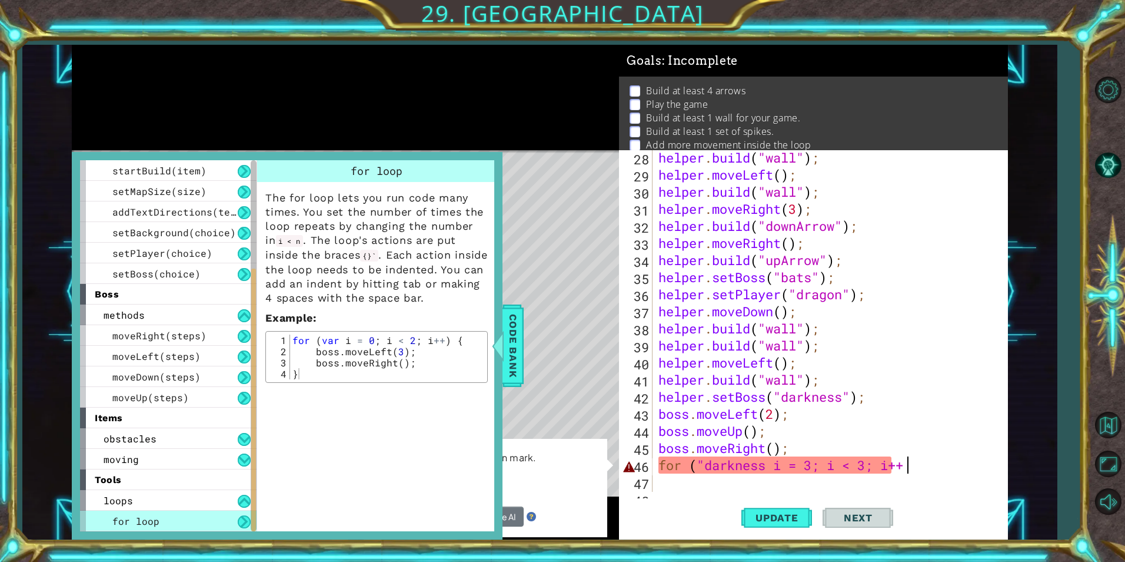
scroll to position [0, 11]
type textarea "for ("darkness i = 3; i < 3; i++) {"
click at [765, 510] on button "Update" at bounding box center [777, 517] width 71 height 39
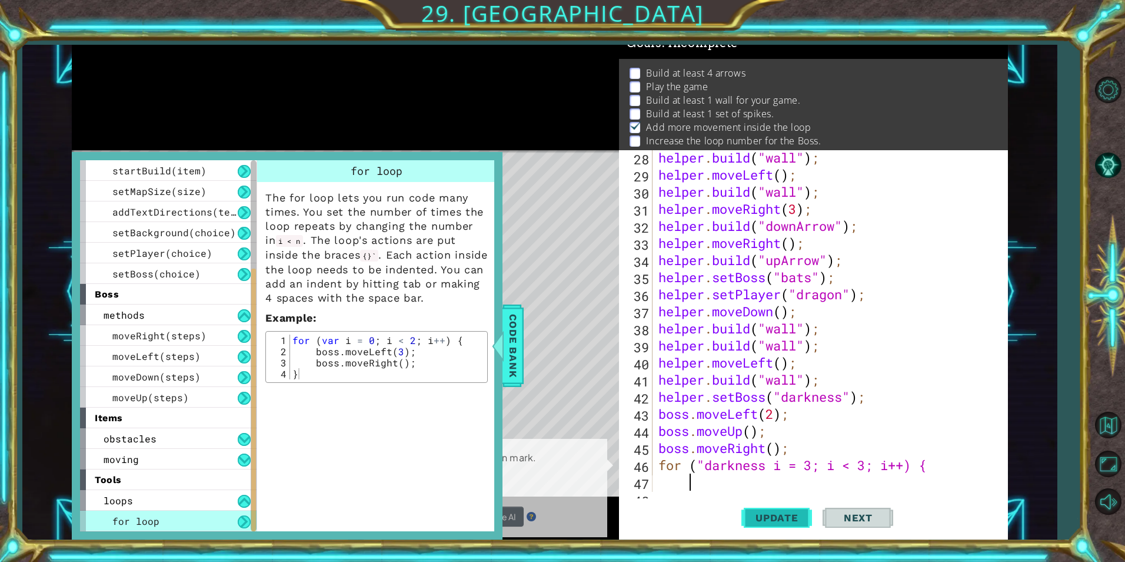
scroll to position [18, 0]
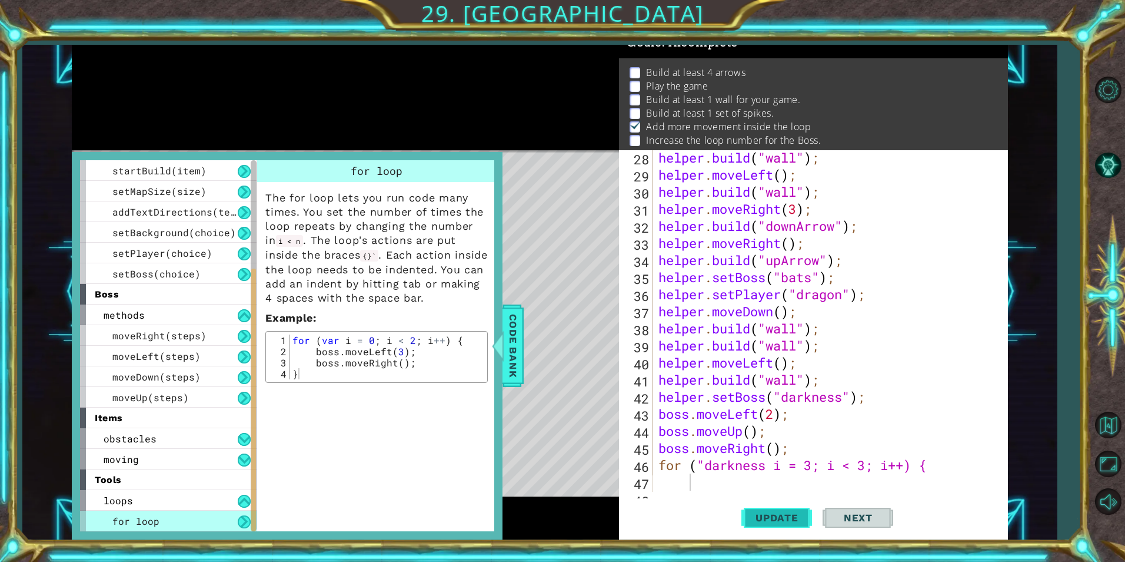
click at [765, 510] on button "Update" at bounding box center [777, 517] width 71 height 39
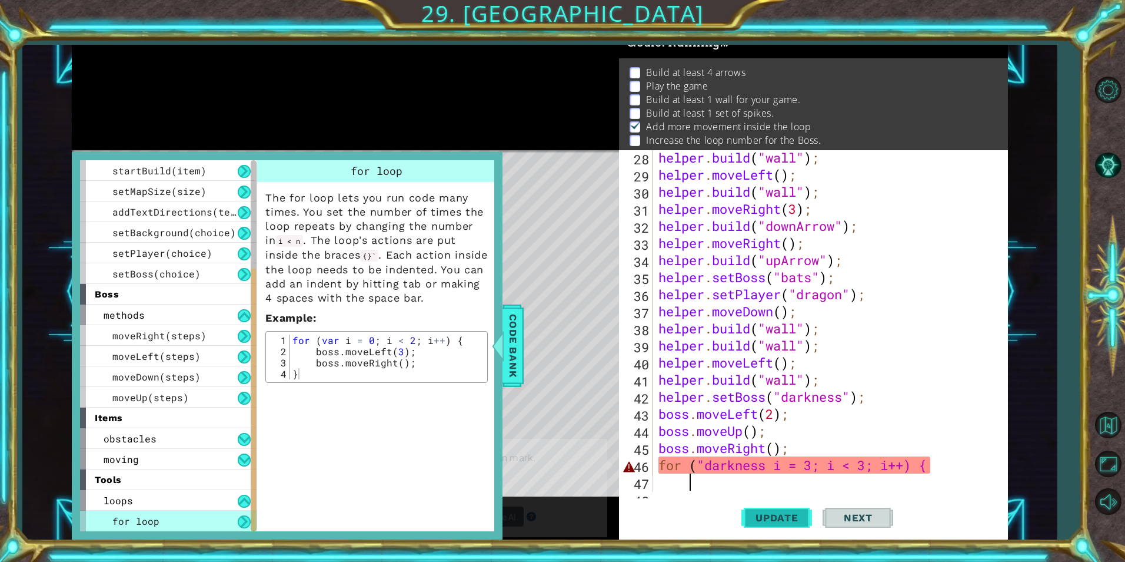
click at [765, 510] on button "Update" at bounding box center [777, 517] width 71 height 39
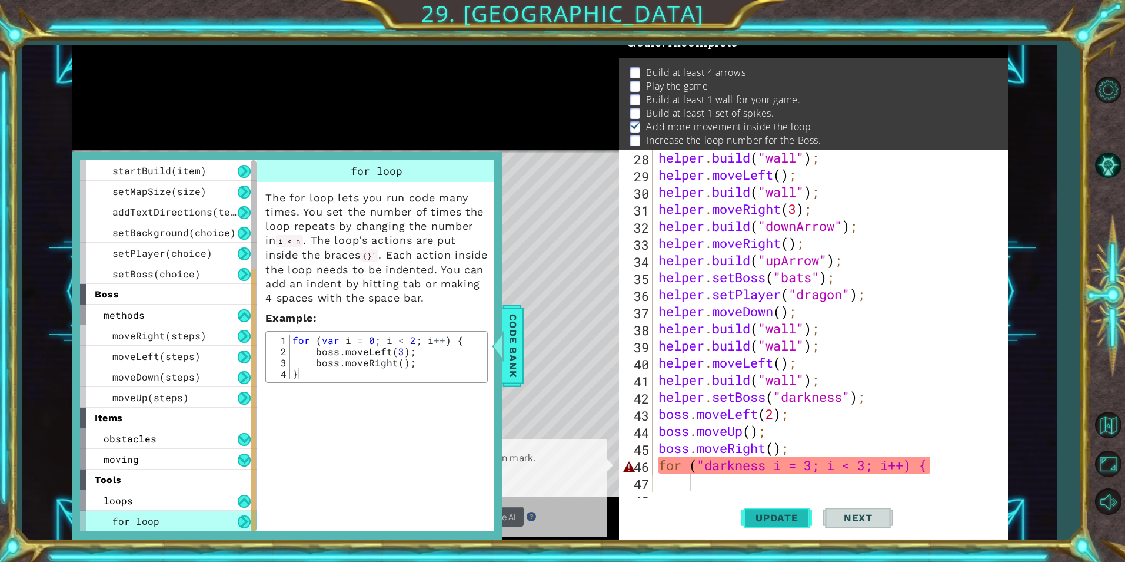
click at [765, 510] on button "Update" at bounding box center [777, 517] width 71 height 39
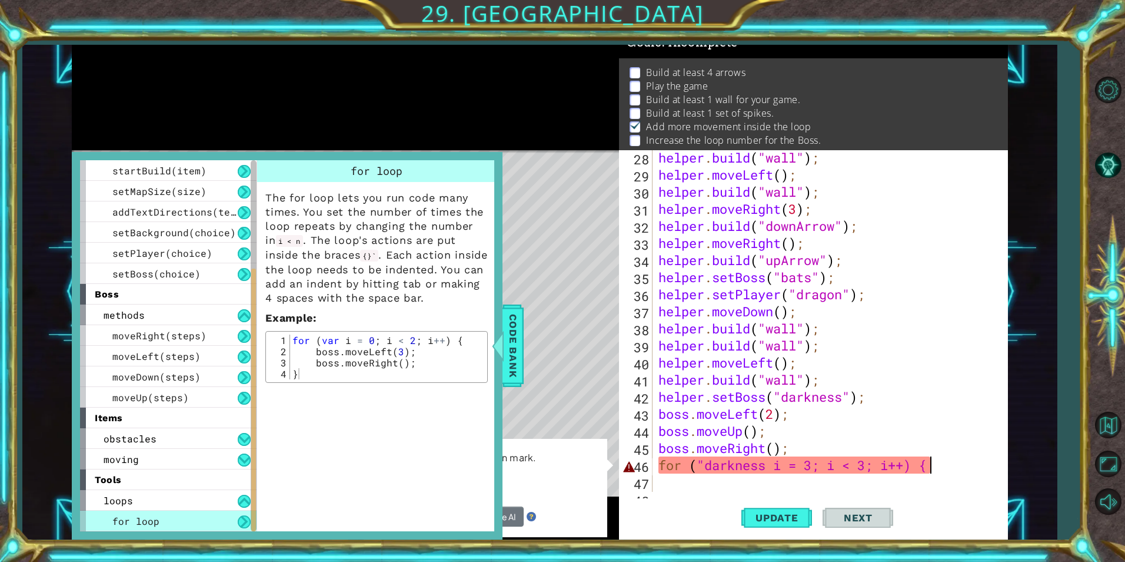
click at [938, 464] on div "helper . build ( "wall" ) ; helper . moveLeft ( ) ; helper . build ( "wall" ) ;…" at bounding box center [828, 337] width 345 height 376
type textarea "f"
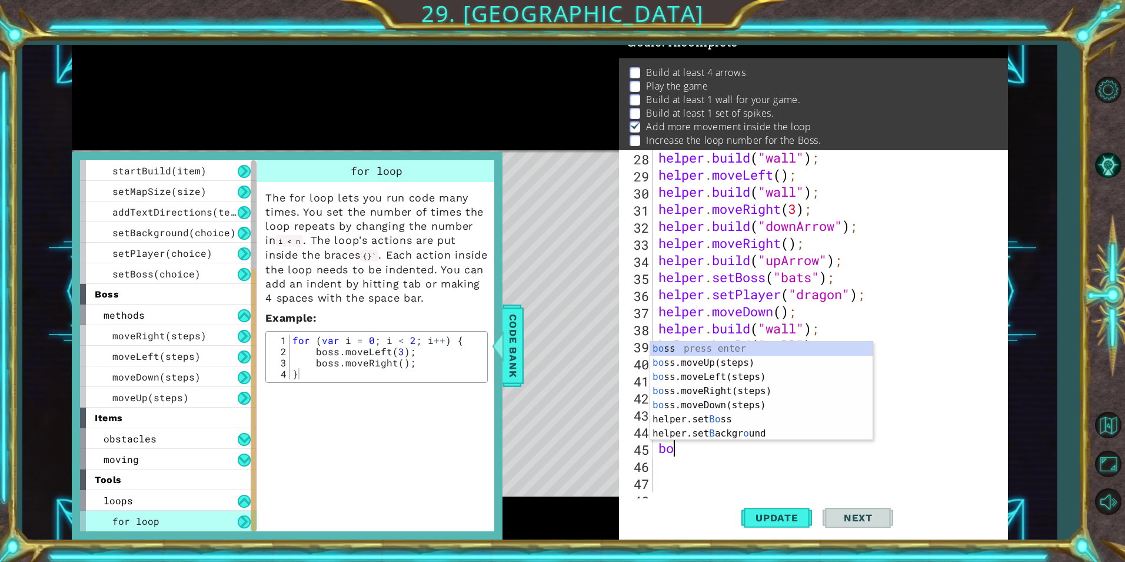
type textarea "b"
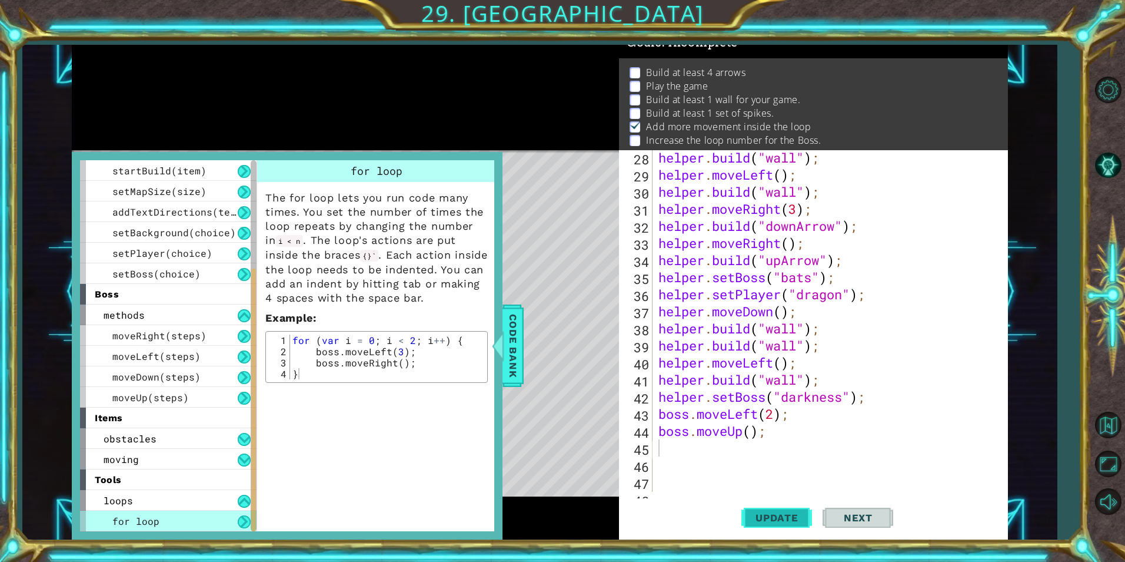
click at [765, 510] on button "Update" at bounding box center [777, 517] width 71 height 39
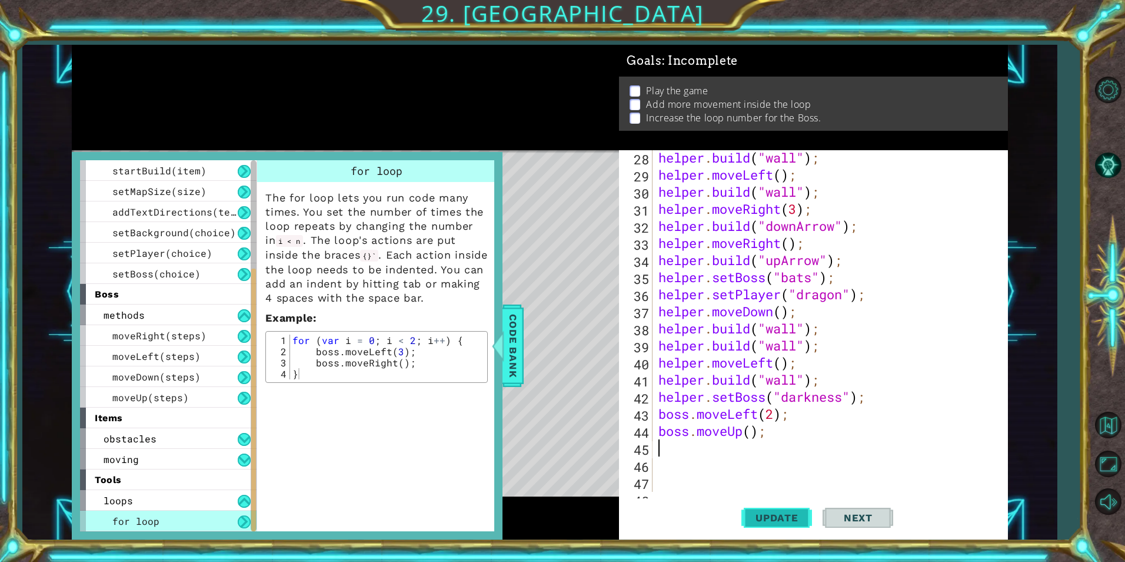
click at [765, 510] on button "Update" at bounding box center [777, 517] width 71 height 39
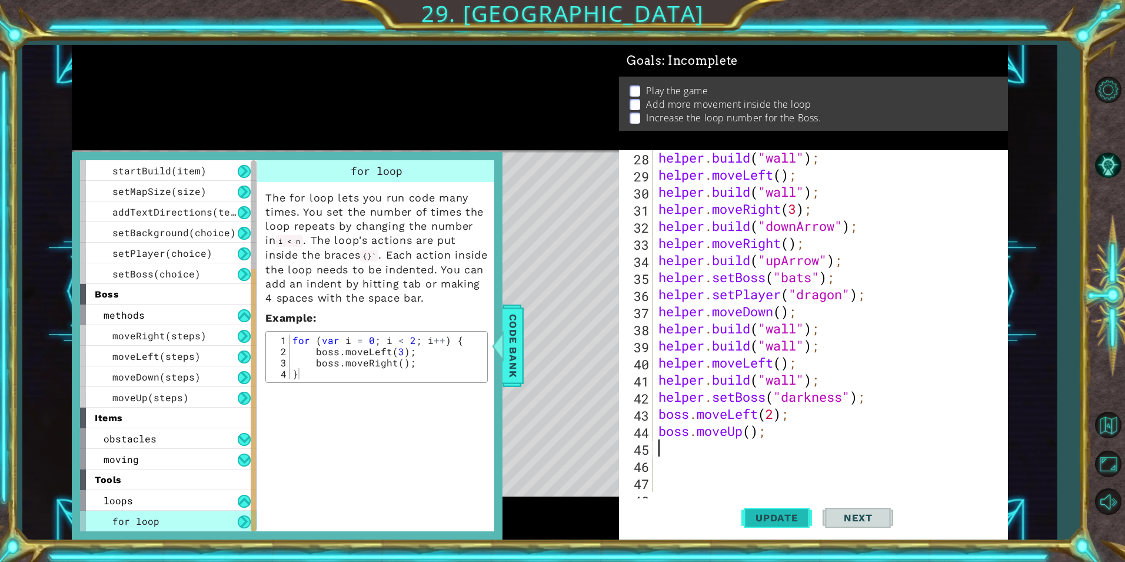
click at [765, 510] on button "Update" at bounding box center [777, 517] width 71 height 39
click at [523, 359] on div "Code Bank" at bounding box center [513, 345] width 21 height 82
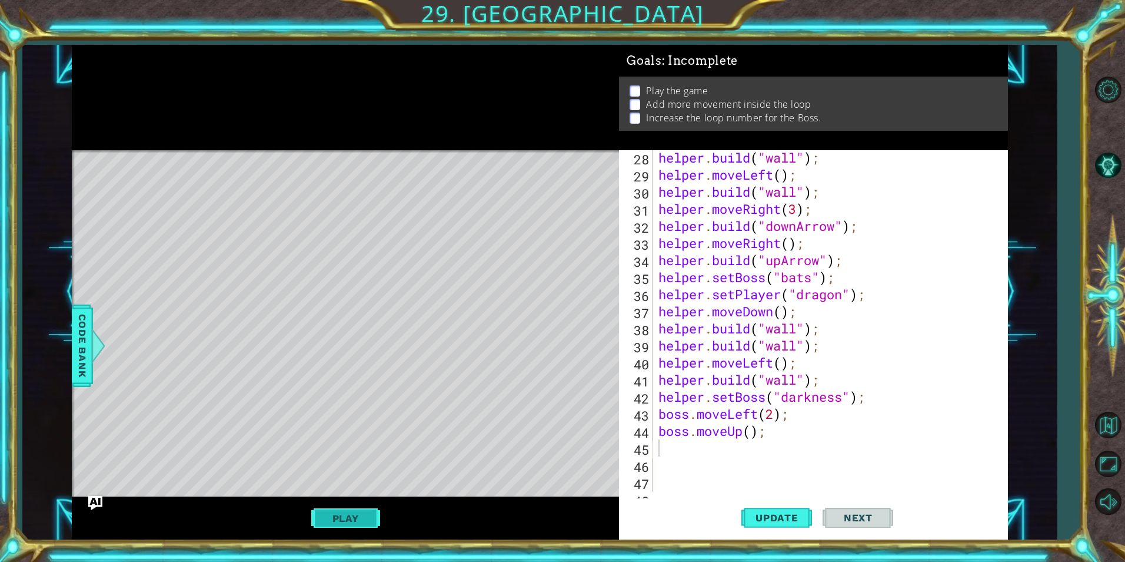
click at [324, 523] on button "Play" at bounding box center [345, 518] width 69 height 22
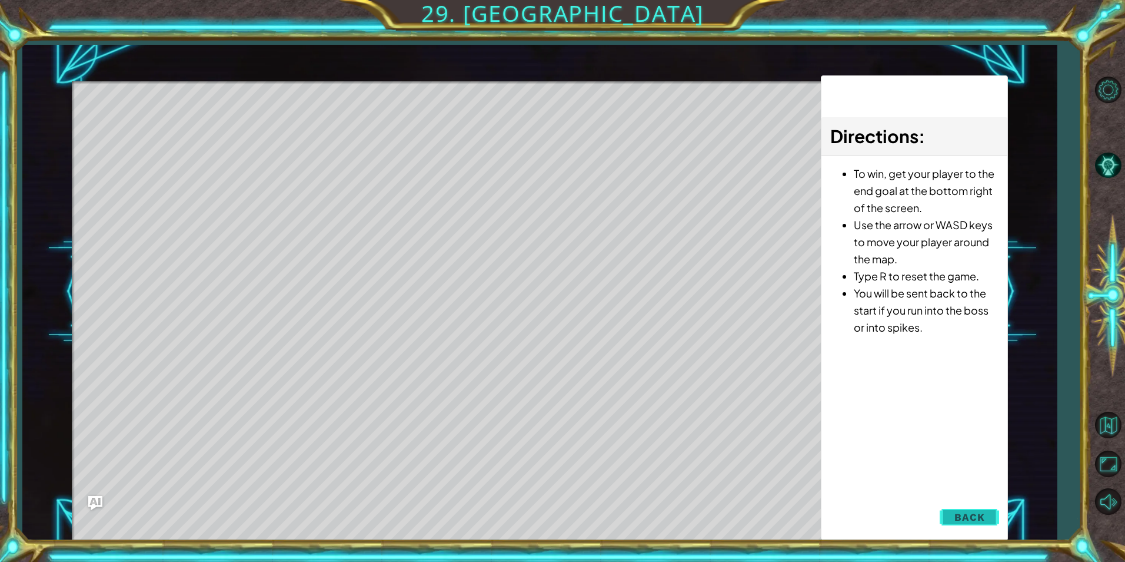
click at [968, 510] on button "Back" at bounding box center [969, 517] width 59 height 24
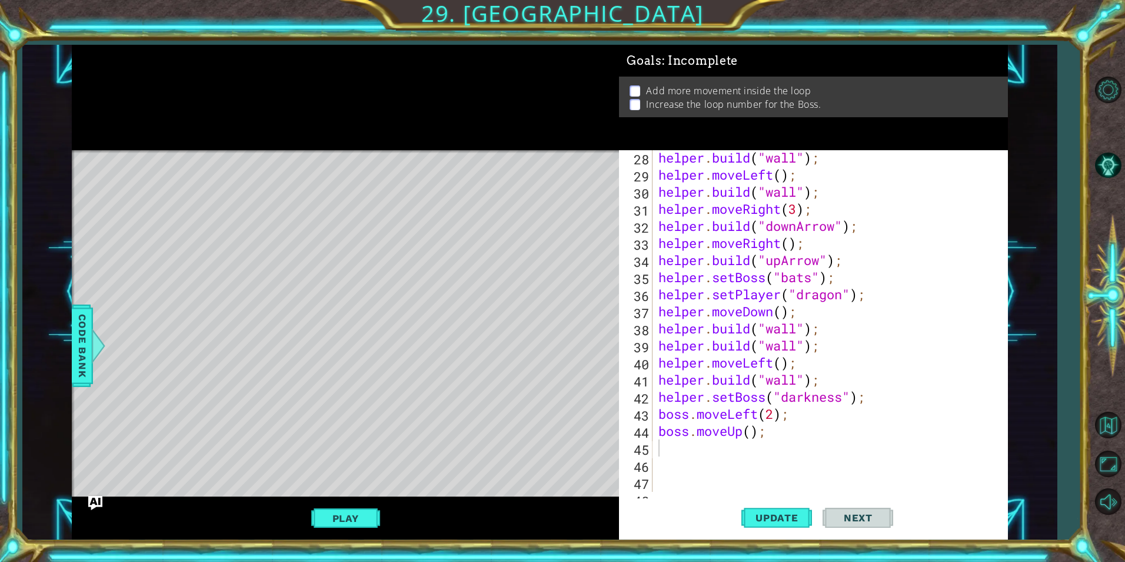
click at [673, 460] on div "helper . build ( "wall" ) ; helper . moveLeft ( ) ; helper . build ( "wall" ) ;…" at bounding box center [828, 337] width 345 height 376
click at [679, 447] on div "helper . build ( "wall" ) ; helper . moveLeft ( ) ; helper . build ( "wall" ) ;…" at bounding box center [828, 337] width 345 height 376
type textarea "b"
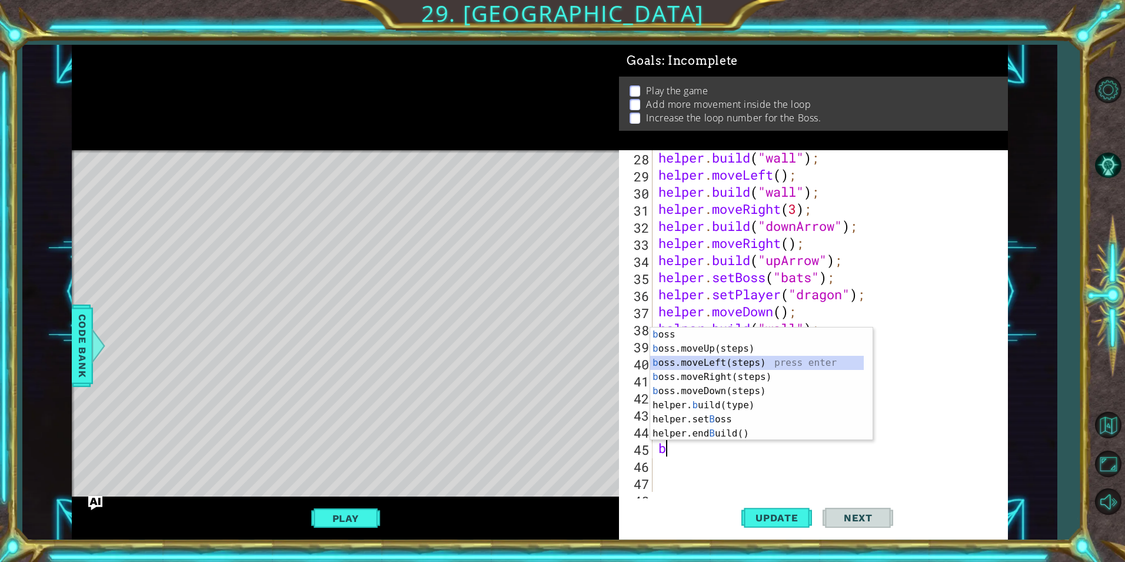
click at [729, 363] on div "b oss press enter b oss.moveUp(steps) press enter b oss.moveLeft(steps) press e…" at bounding box center [757, 397] width 214 height 141
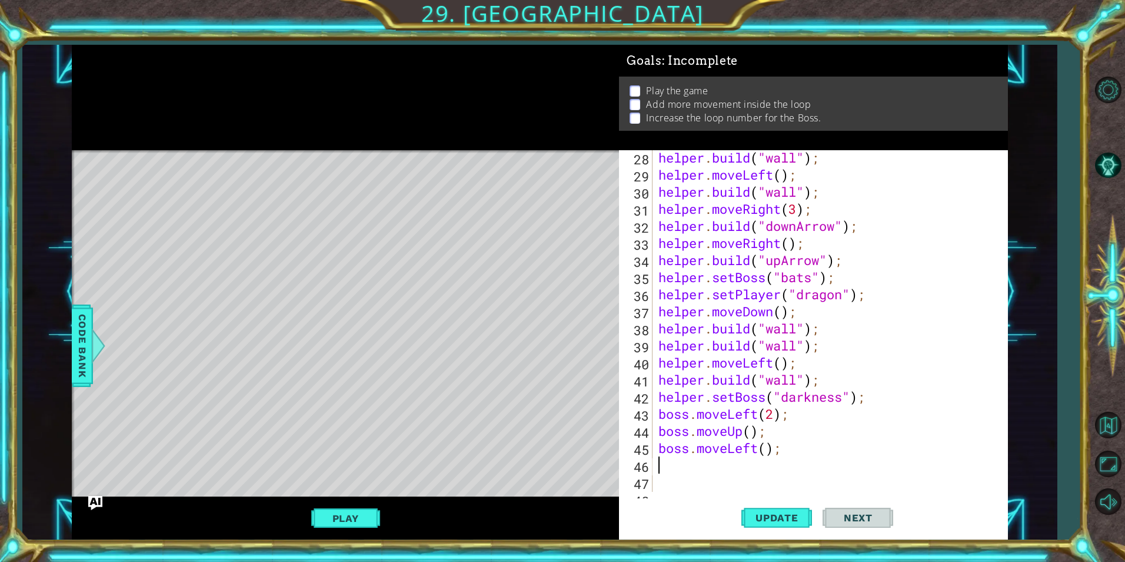
click at [692, 472] on div "helper . build ( "wall" ) ; helper . moveLeft ( ) ; helper . build ( "wall" ) ;…" at bounding box center [828, 337] width 345 height 376
type textarea "b"
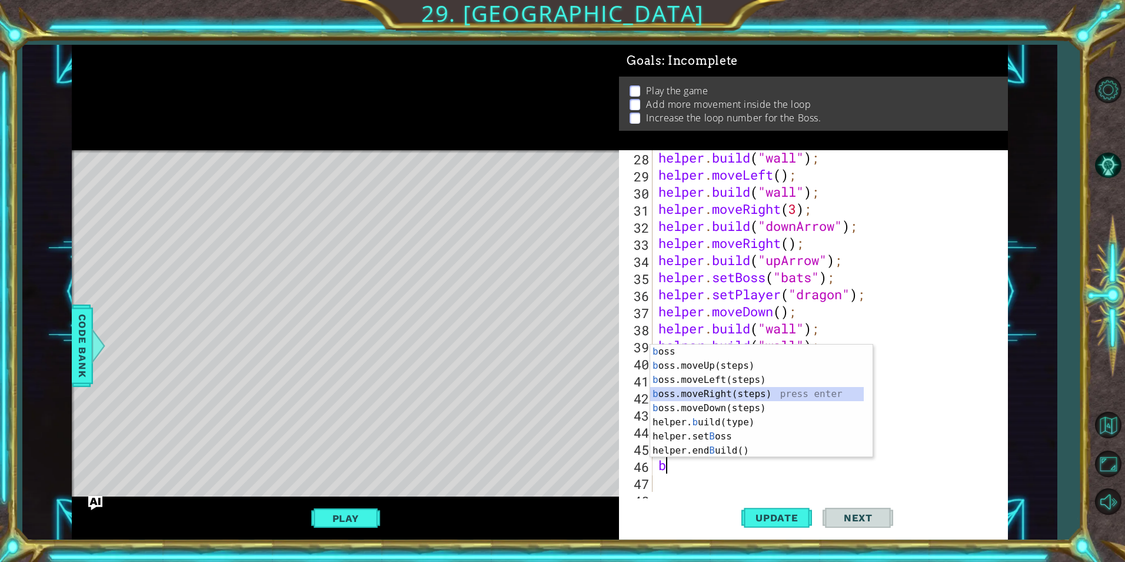
click at [716, 390] on div "b oss press enter b oss.moveUp(steps) press enter b oss.moveLeft(steps) press e…" at bounding box center [757, 414] width 214 height 141
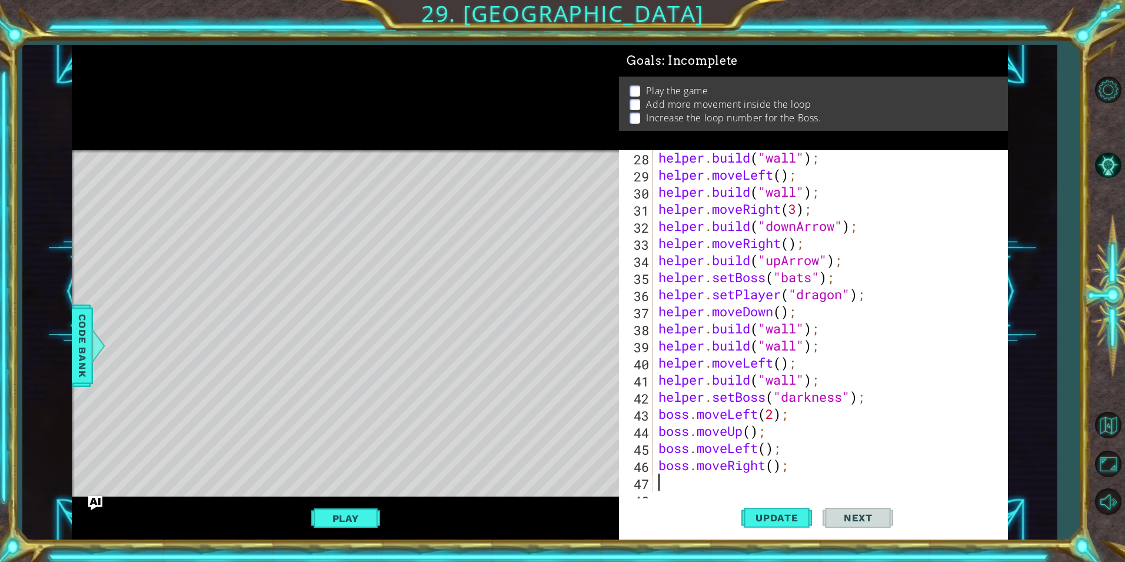
type textarea "b"
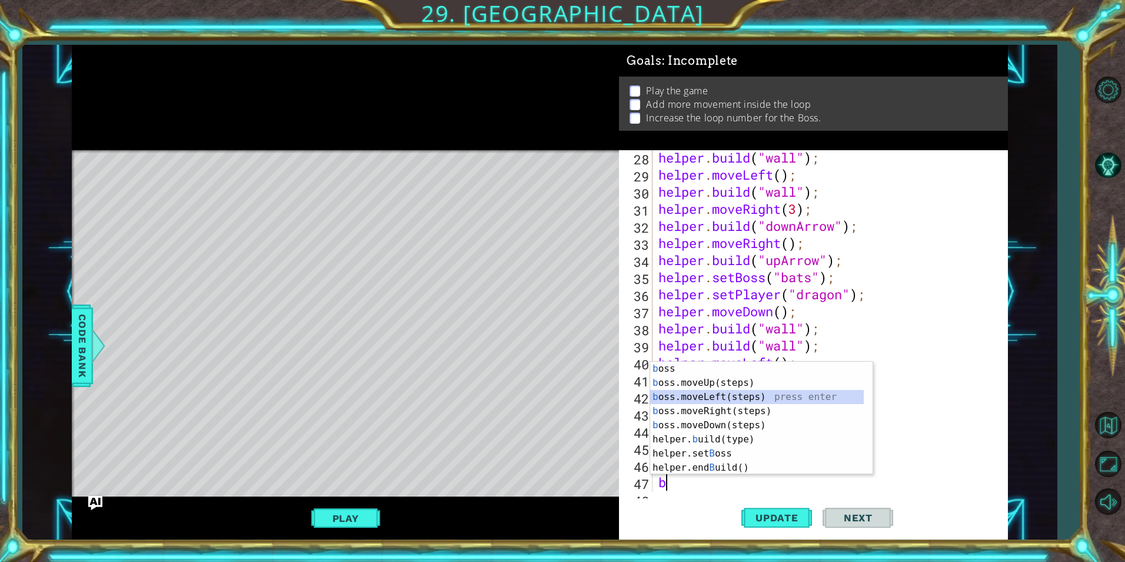
click at [729, 395] on div "b oss press enter b oss.moveUp(steps) press enter b oss.moveLeft(steps) press e…" at bounding box center [757, 431] width 214 height 141
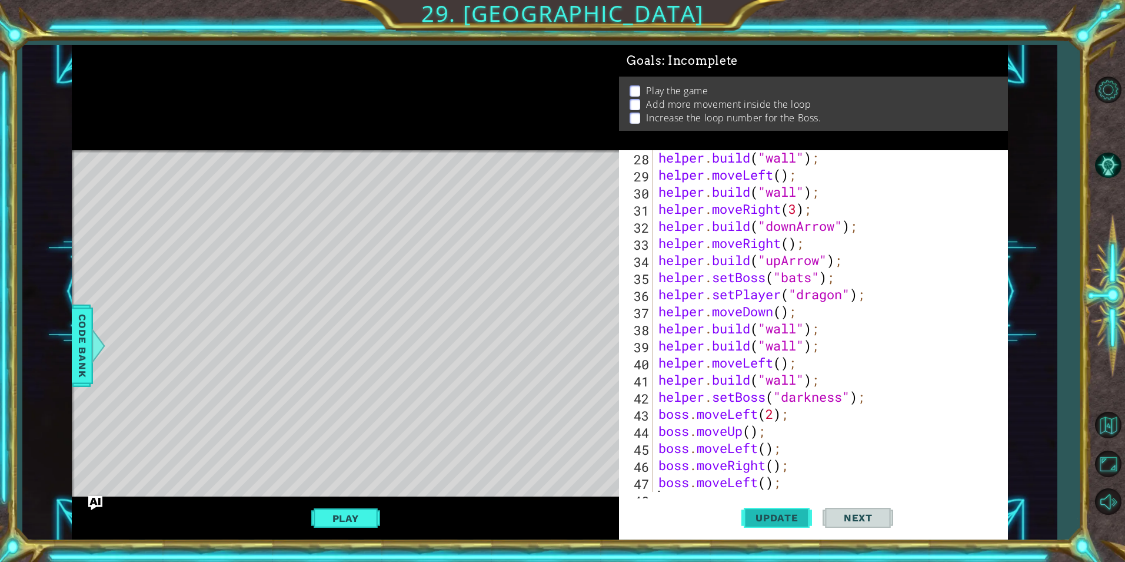
click at [801, 524] on button "Update" at bounding box center [777, 517] width 71 height 39
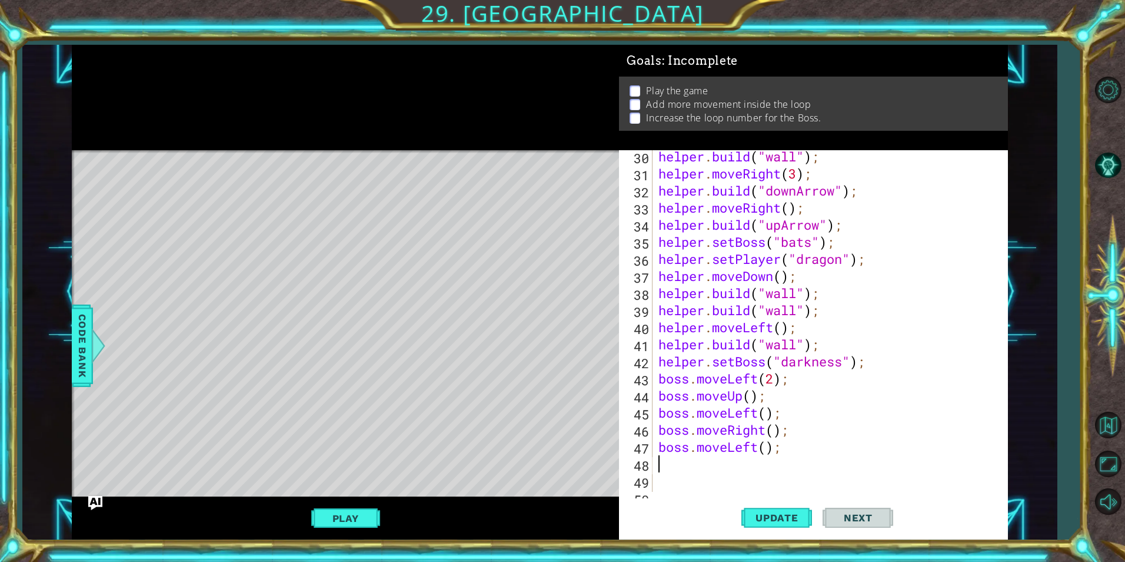
scroll to position [546, 0]
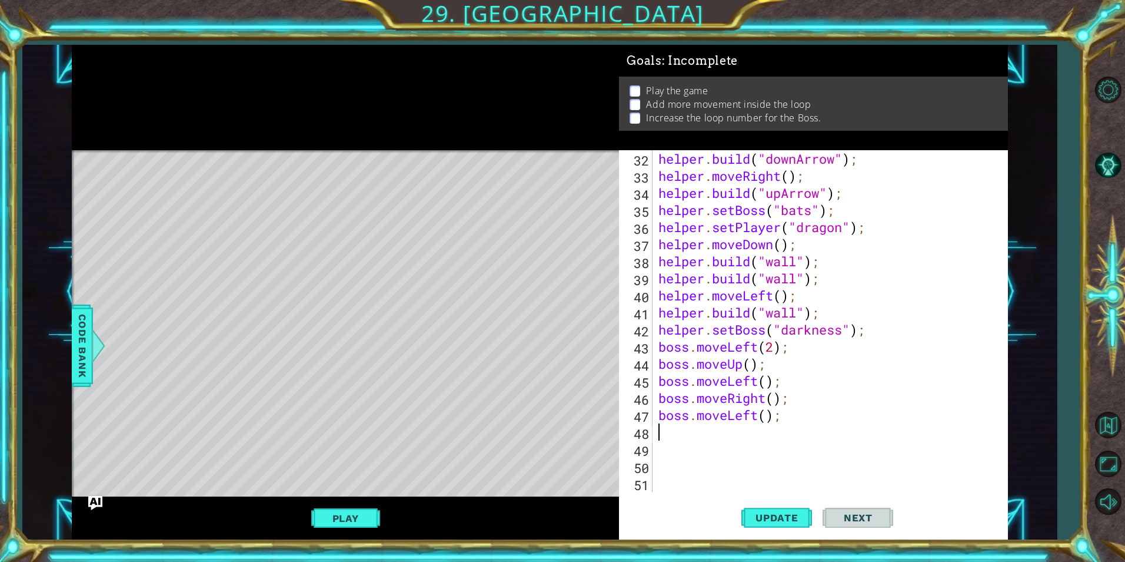
click at [691, 443] on div "helper . build ( "downArrow" ) ; helper . moveRight ( ) ; helper . build ( "upA…" at bounding box center [828, 338] width 345 height 376
click at [691, 430] on div "helper . build ( "downArrow" ) ; helper . moveRight ( ) ; helper . build ( "upA…" at bounding box center [828, 338] width 345 height 376
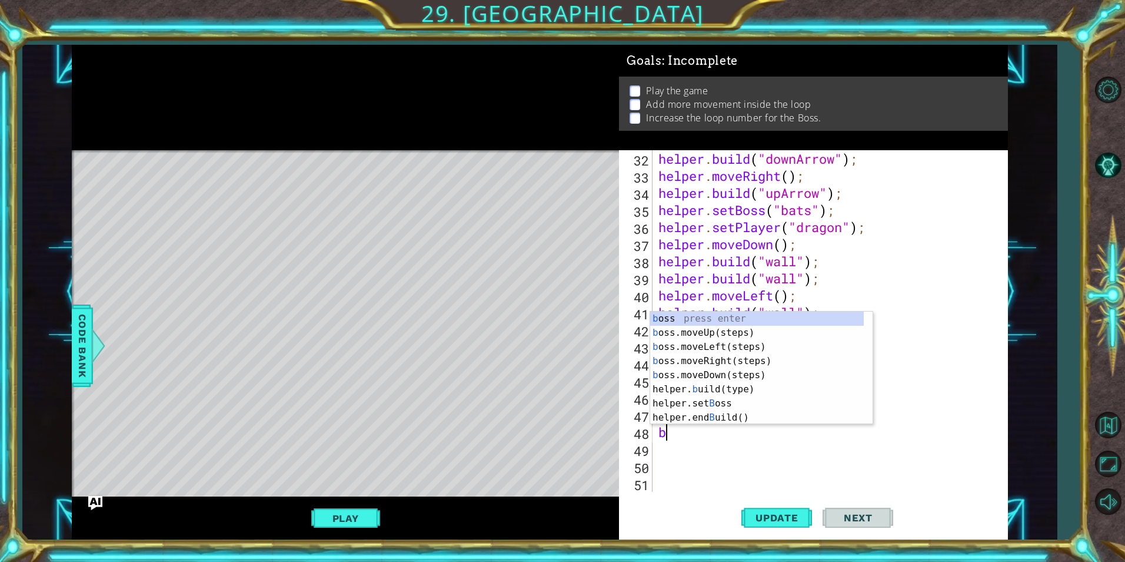
type textarea "bo"
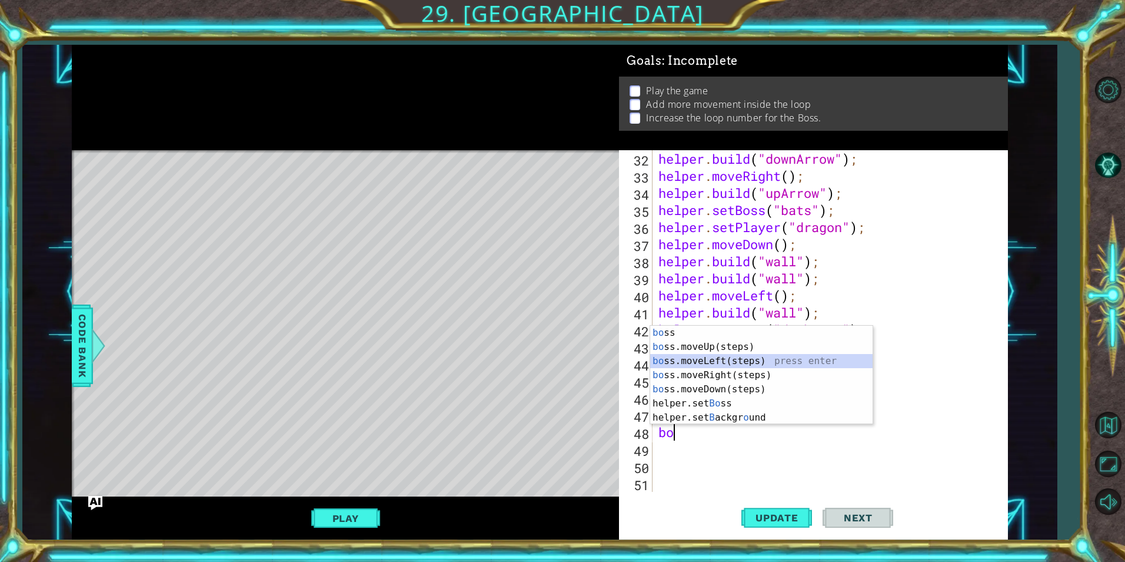
click at [757, 362] on div "bo ss press enter bo ss.moveUp(steps) press enter bo ss.moveLeft(steps) press e…" at bounding box center [761, 389] width 223 height 127
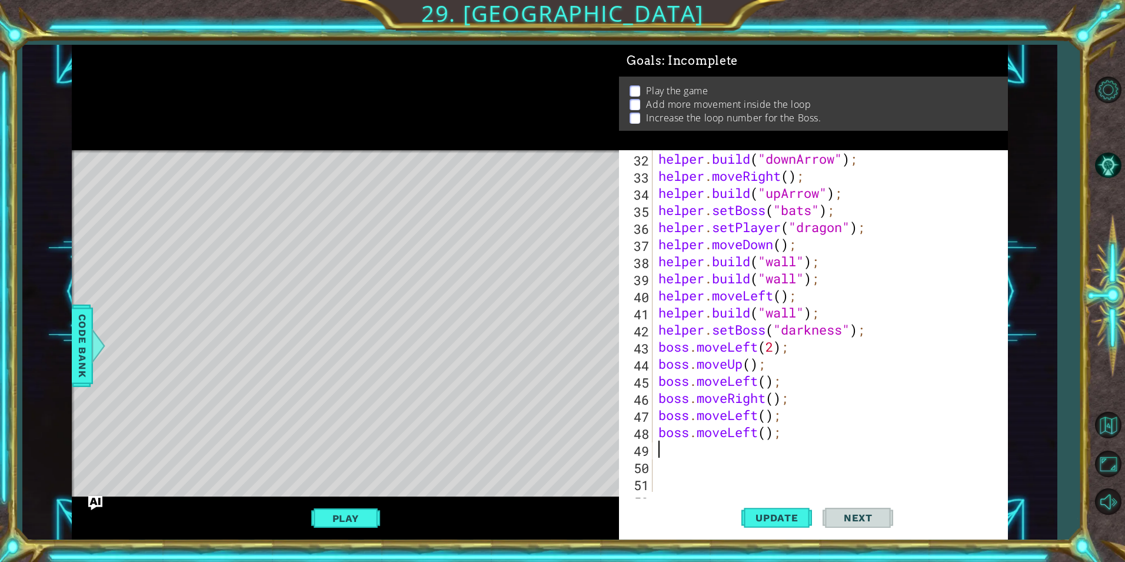
click at [676, 455] on div "helper . build ( "downArrow" ) ; helper . moveRight ( ) ; helper . build ( "upA…" at bounding box center [828, 338] width 345 height 376
click at [685, 457] on div "helper . build ( "downArrow" ) ; helper . moveRight ( ) ; helper . build ( "upA…" at bounding box center [828, 338] width 345 height 376
type textarea "b"
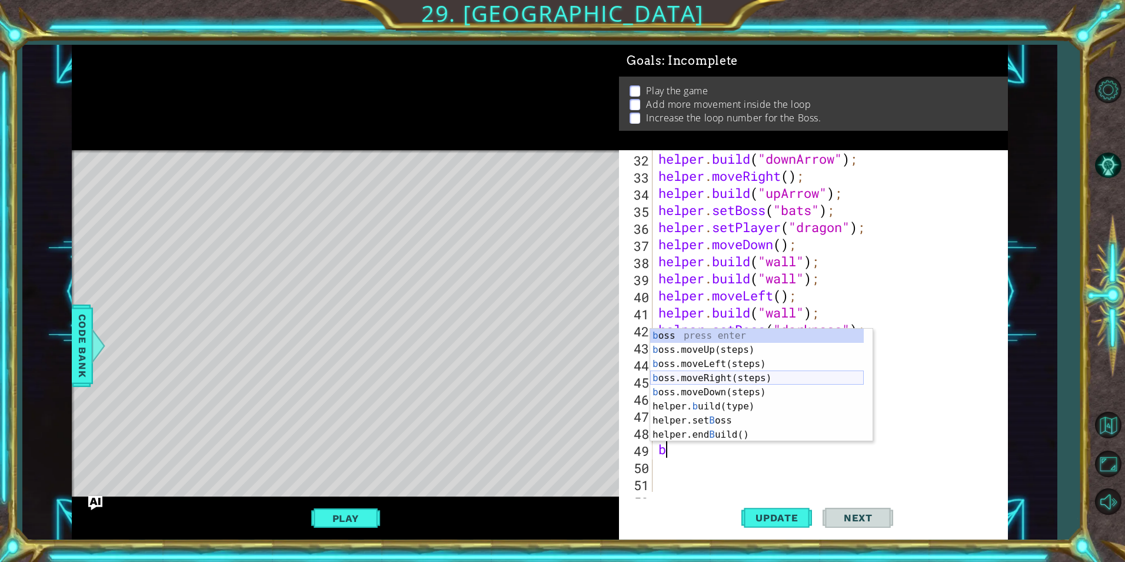
click at [719, 377] on div "b oss press enter b oss.moveUp(steps) press enter b oss.moveLeft(steps) press e…" at bounding box center [757, 398] width 214 height 141
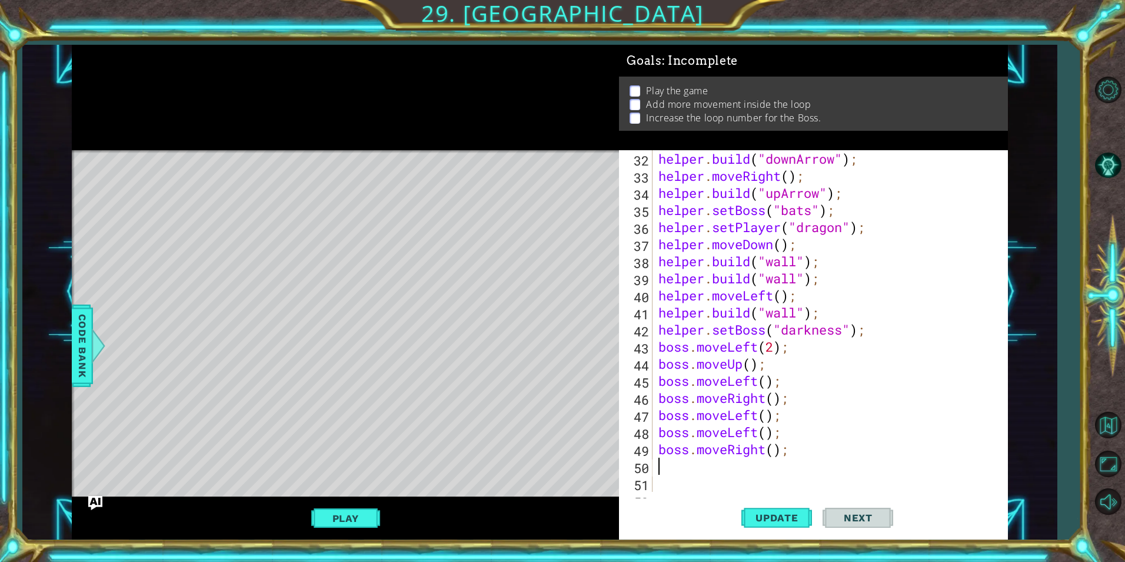
type textarea "b"
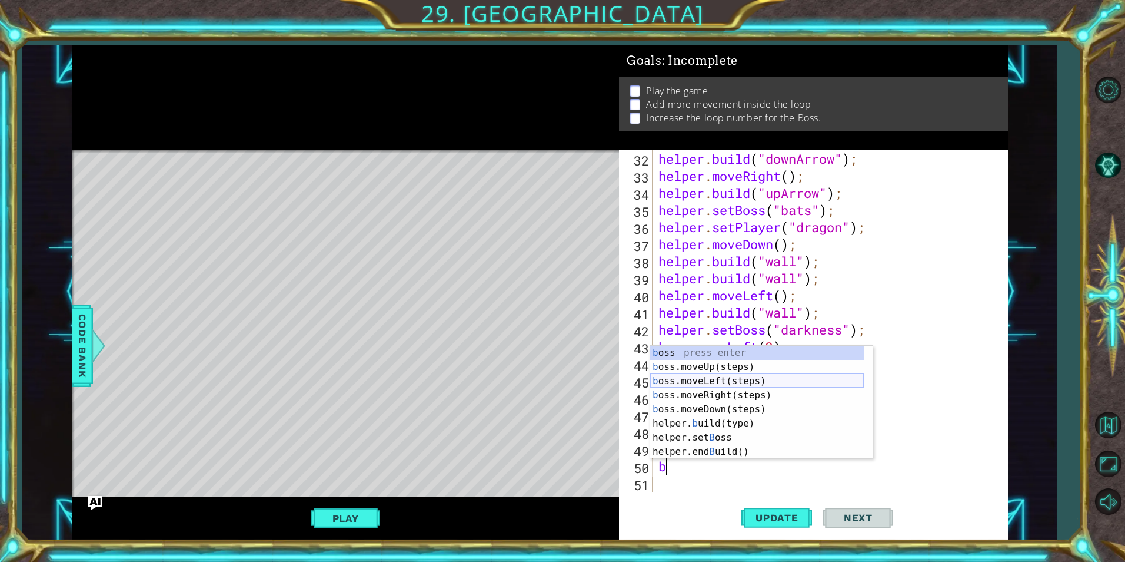
click at [699, 379] on div "b oss press enter b oss.moveUp(steps) press enter b oss.moveLeft(steps) press e…" at bounding box center [757, 416] width 214 height 141
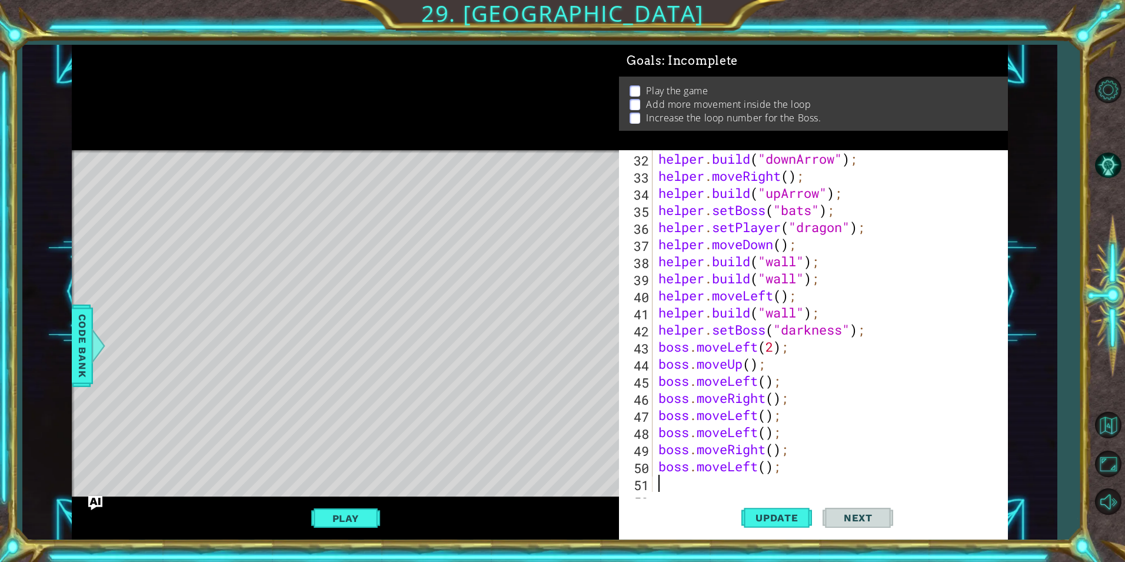
click at [679, 483] on div "helper . build ( "downArrow" ) ; helper . moveRight ( ) ; helper . build ( "upA…" at bounding box center [828, 338] width 345 height 376
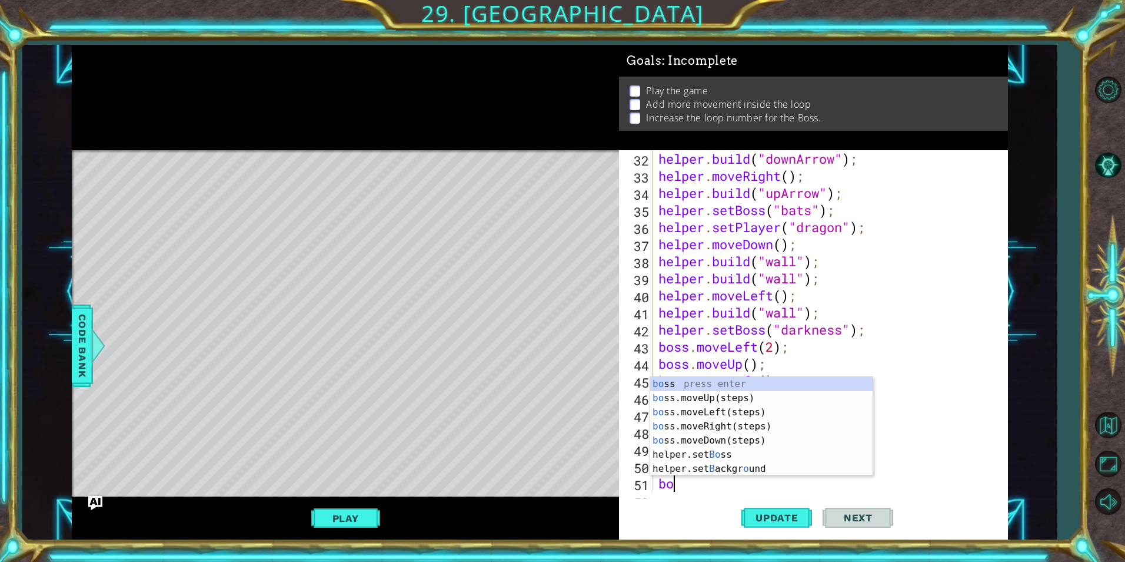
scroll to position [0, 1]
type textarea "boss"
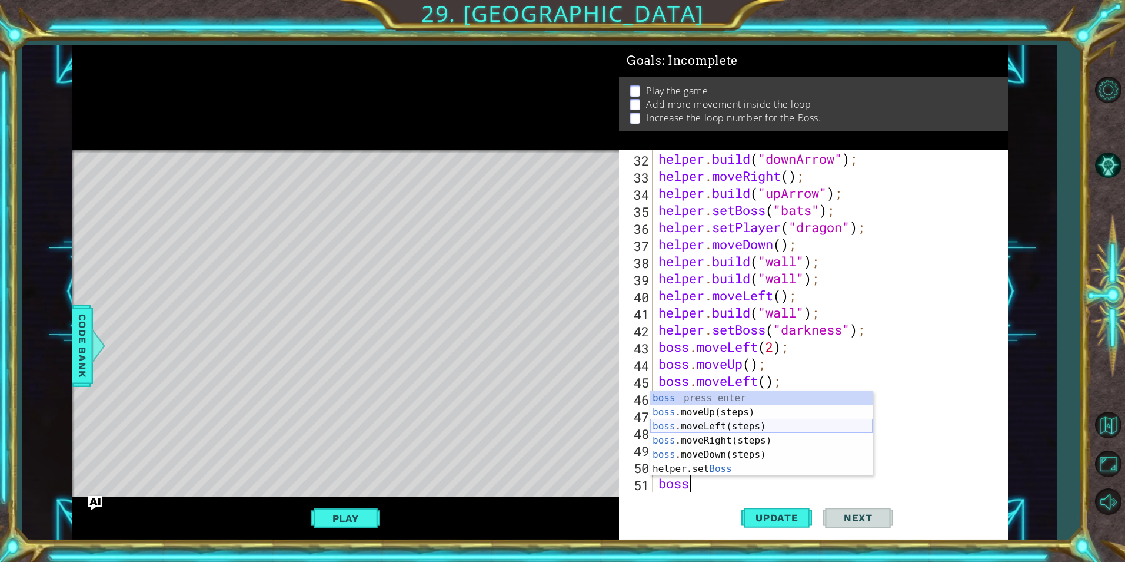
click at [726, 421] on div "boss press enter boss .moveUp(steps) press enter boss .moveLeft(steps) press en…" at bounding box center [761, 447] width 223 height 113
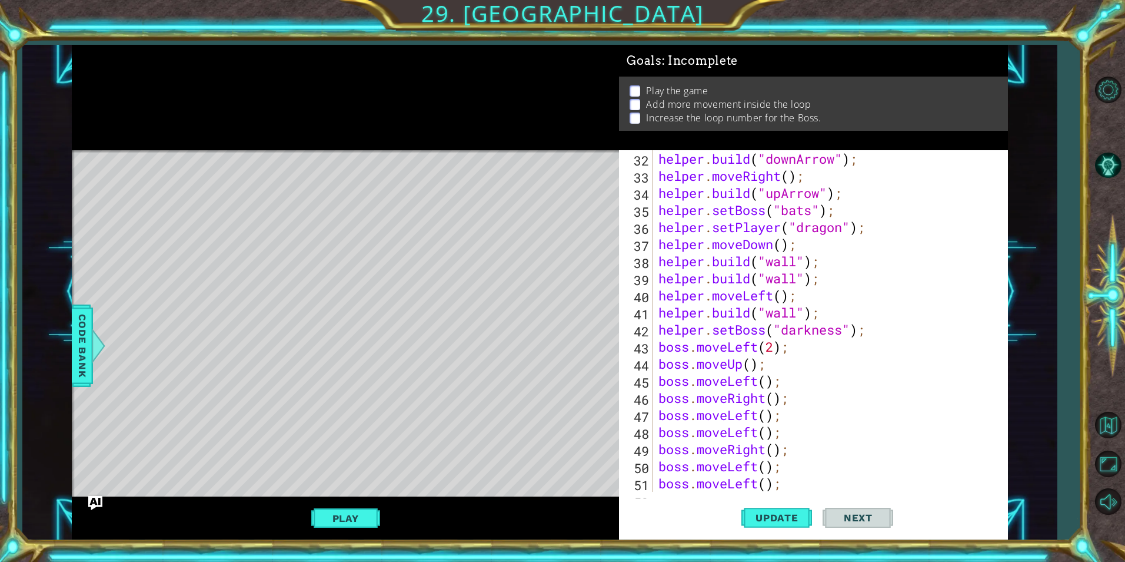
scroll to position [0, 0]
click at [87, 342] on span "Code Bank" at bounding box center [82, 346] width 19 height 72
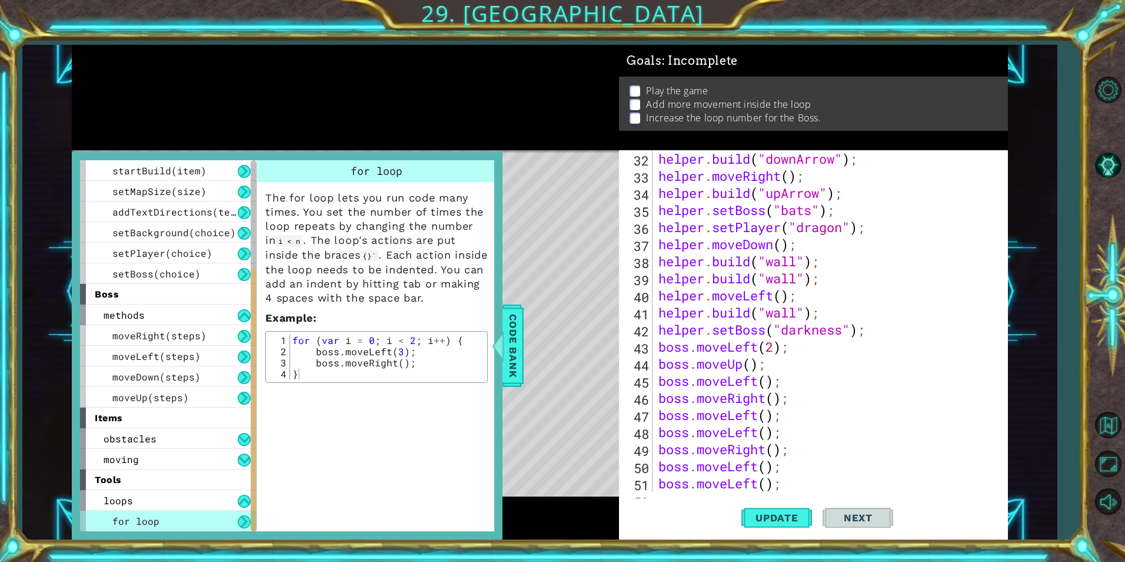
type textarea "boss.moveLeft();"
click at [687, 490] on div "helper . build ( "downArrow" ) ; helper . moveRight ( ) ; helper . build ( "upA…" at bounding box center [828, 338] width 345 height 376
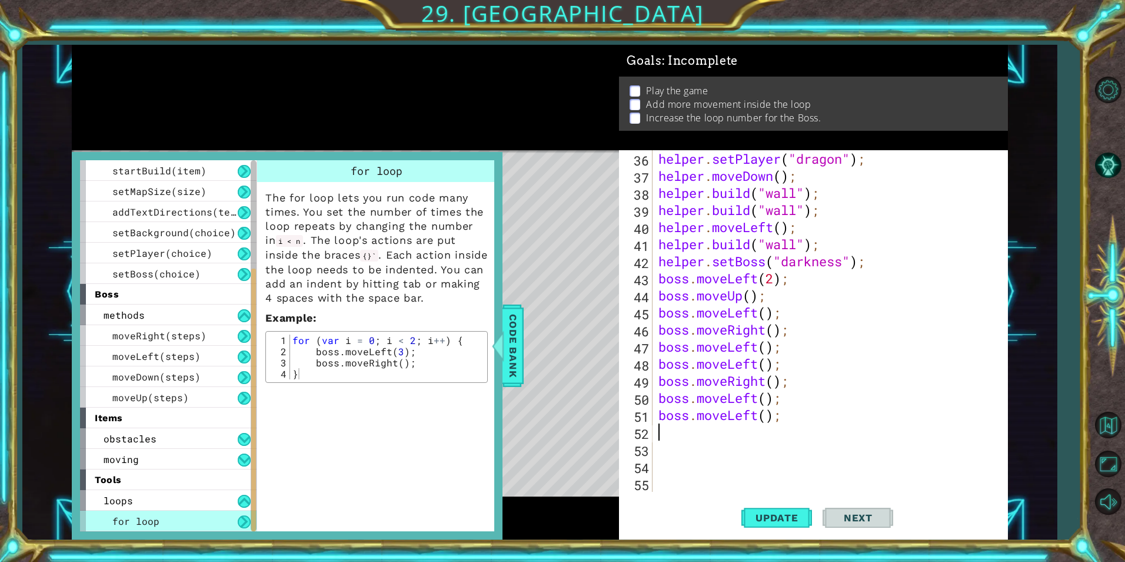
click at [691, 436] on div "helper . setPlayer ( "dragon" ) ; helper . moveDown ( ) ; helper . build ( "wal…" at bounding box center [828, 338] width 345 height 376
drag, startPoint x: 413, startPoint y: 365, endPoint x: 284, endPoint y: 331, distance: 133.2
click at [284, 331] on div "boss.moveRight(); 1 2 3 4 for ( var i = 0 ; i < 2 ; i ++ ) { boss . moveLeft ( …" at bounding box center [376, 357] width 223 height 52
type textarea "for (var i = 0; i < 2; i++) { boss.moveLeft(3);"
click at [700, 437] on div "helper . setPlayer ( "dragon" ) ; helper . moveDown ( ) ; helper . build ( "wal…" at bounding box center [828, 338] width 345 height 376
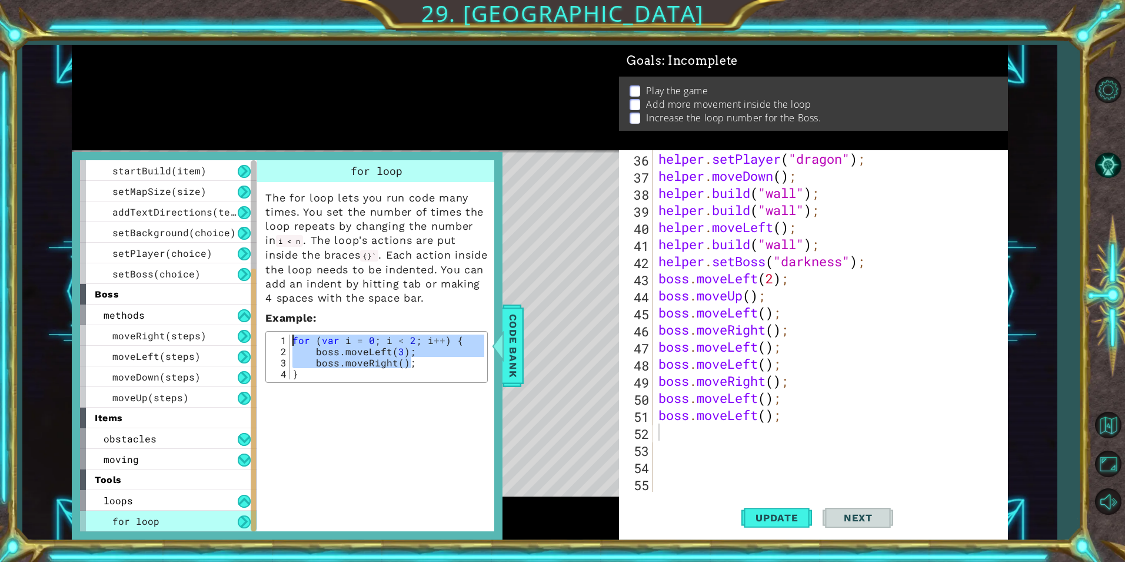
drag, startPoint x: 700, startPoint y: 437, endPoint x: 408, endPoint y: 339, distance: 307.9
click at [696, 430] on div "helper . setPlayer ( "dragon" ) ; helper . moveDown ( ) ; helper . build ( "wal…" at bounding box center [828, 338] width 345 height 376
paste textarea "boss.moveRight();"
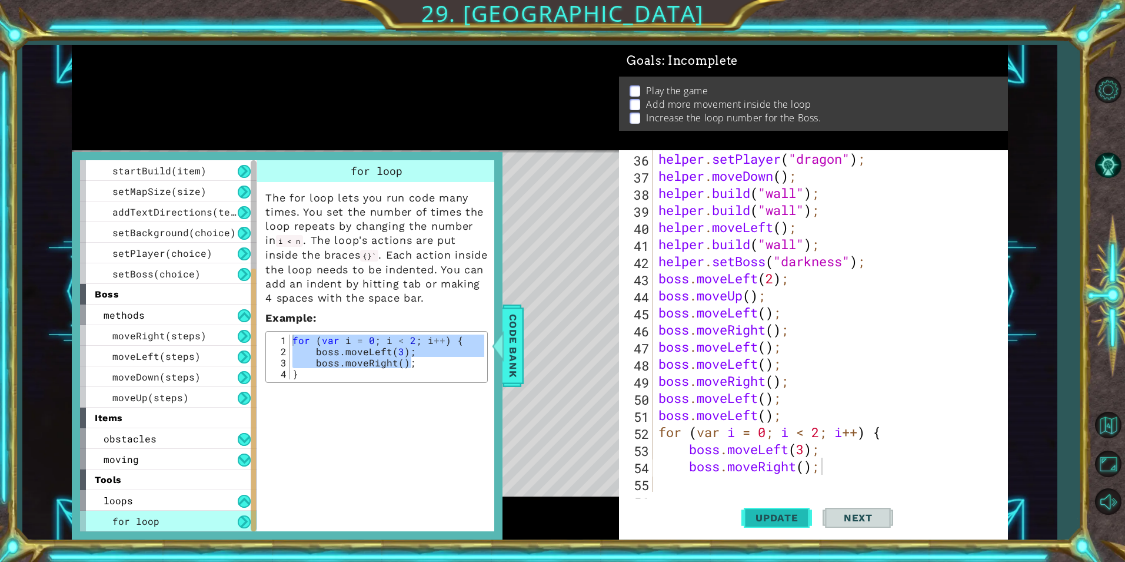
click at [762, 512] on span "Update" at bounding box center [777, 518] width 67 height 12
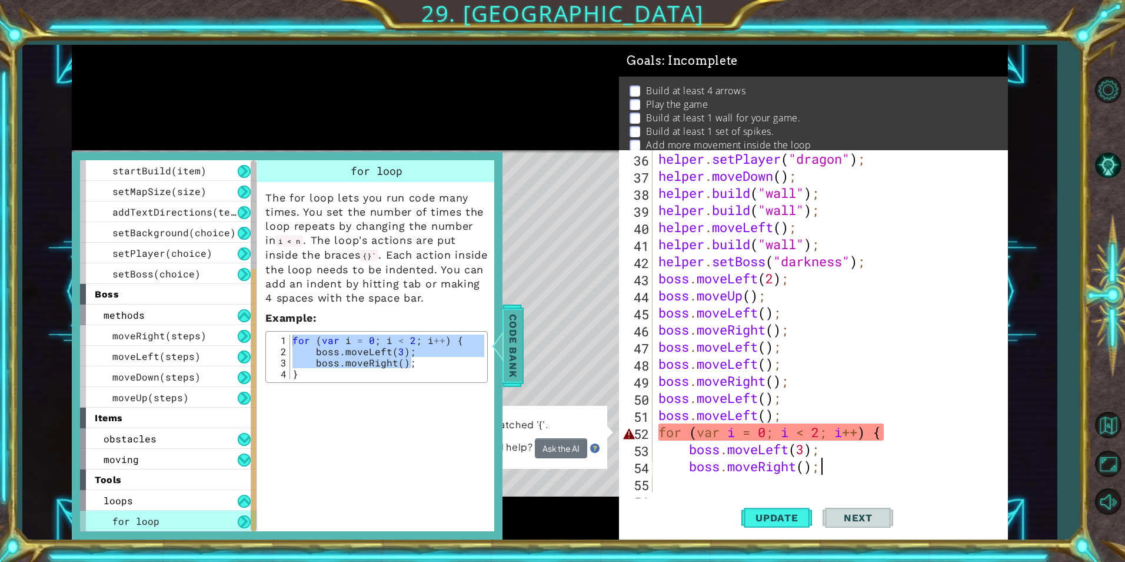
click at [502, 353] on div at bounding box center [498, 345] width 15 height 35
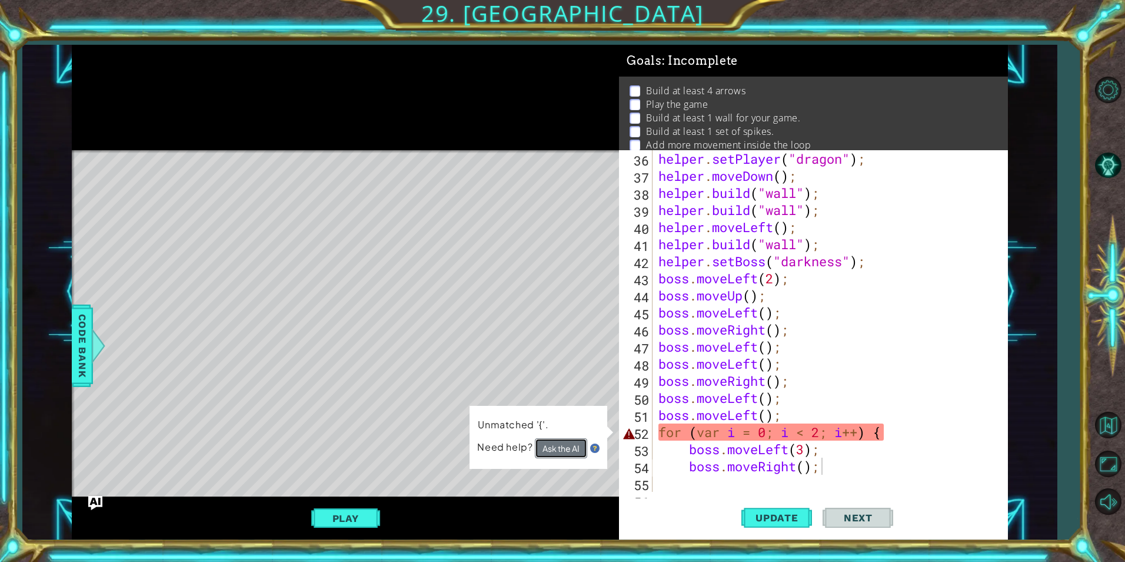
click at [552, 450] on button "Ask the AI" at bounding box center [561, 448] width 52 height 20
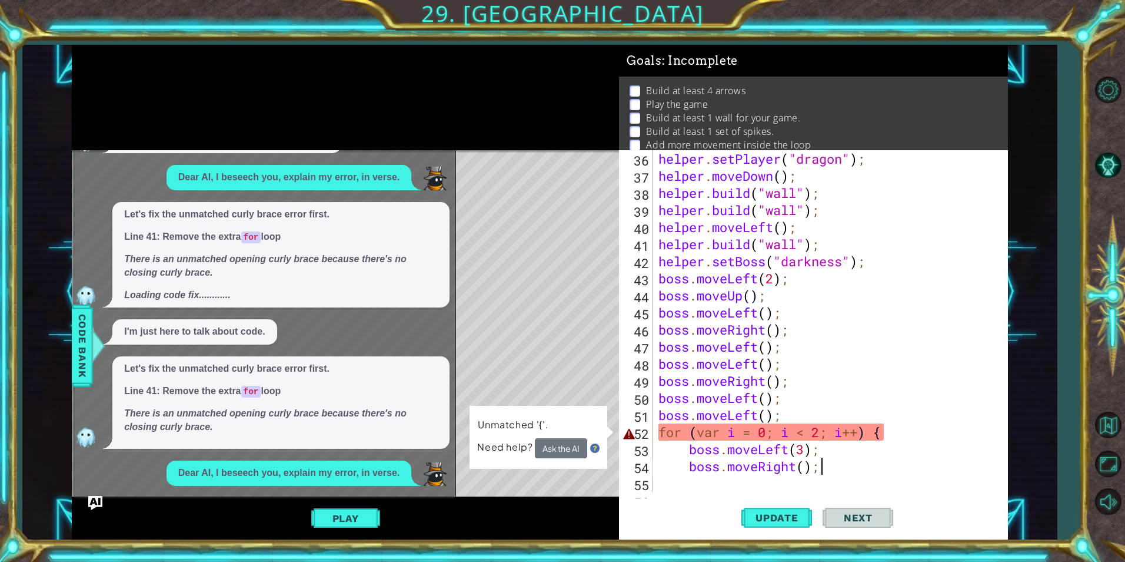
scroll to position [285, 0]
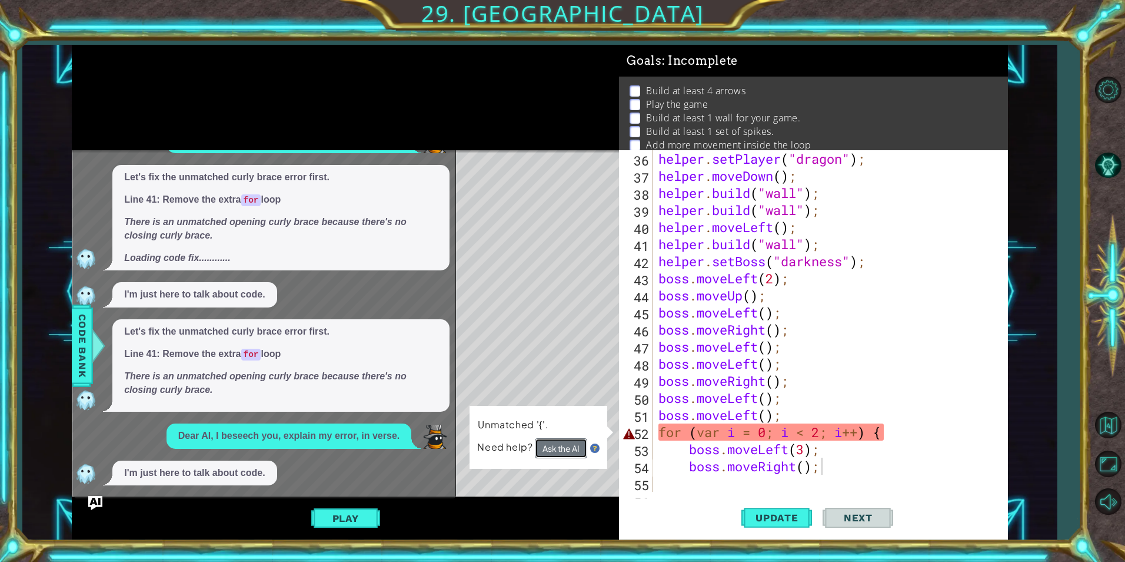
click at [563, 450] on button "Ask the AI" at bounding box center [561, 448] width 52 height 20
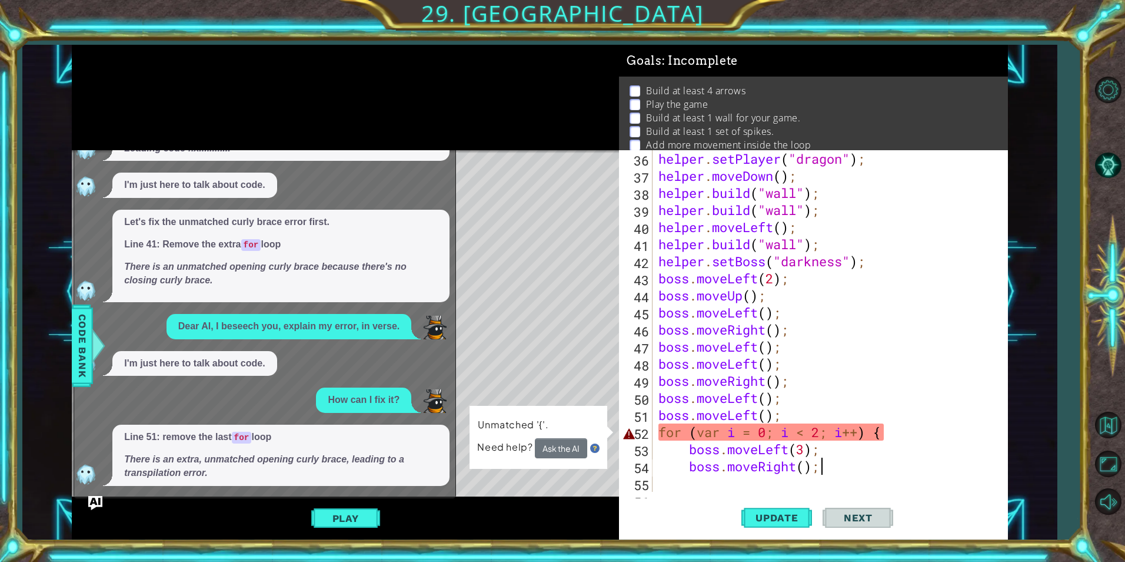
scroll to position [417, 0]
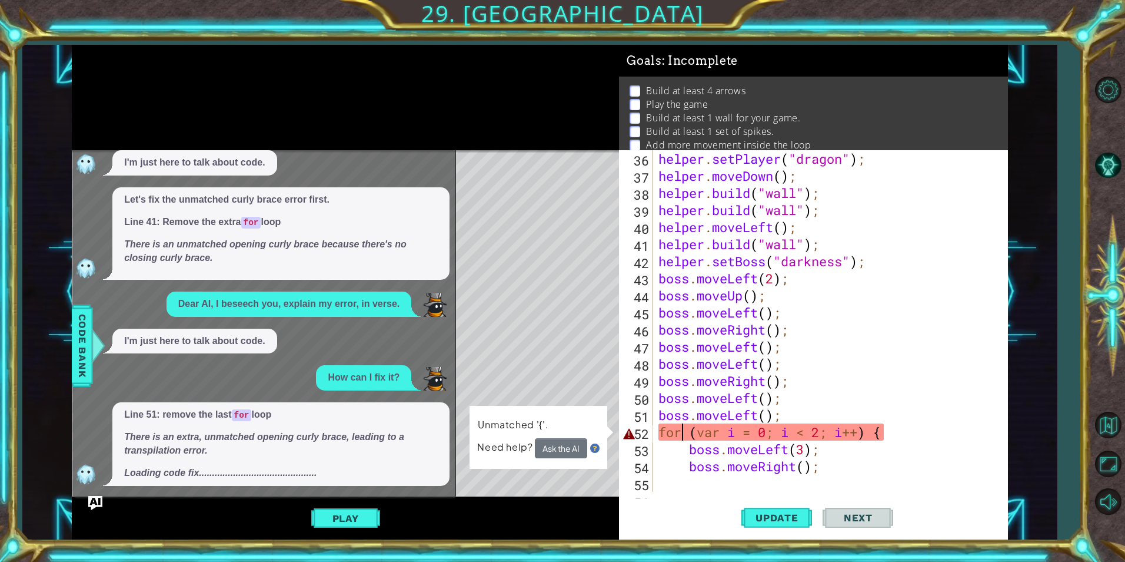
click at [685, 432] on div "helper . setPlayer ( "dragon" ) ; helper . moveDown ( ) ; helper . build ( "wal…" at bounding box center [828, 338] width 345 height 376
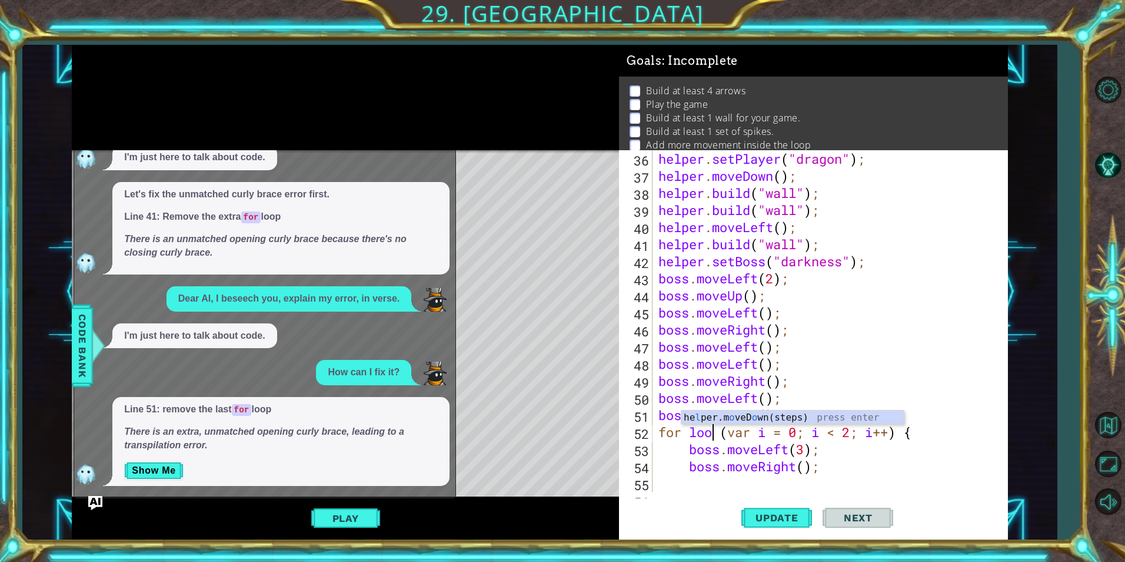
scroll to position [0, 3]
click at [765, 509] on button "Update" at bounding box center [777, 517] width 71 height 39
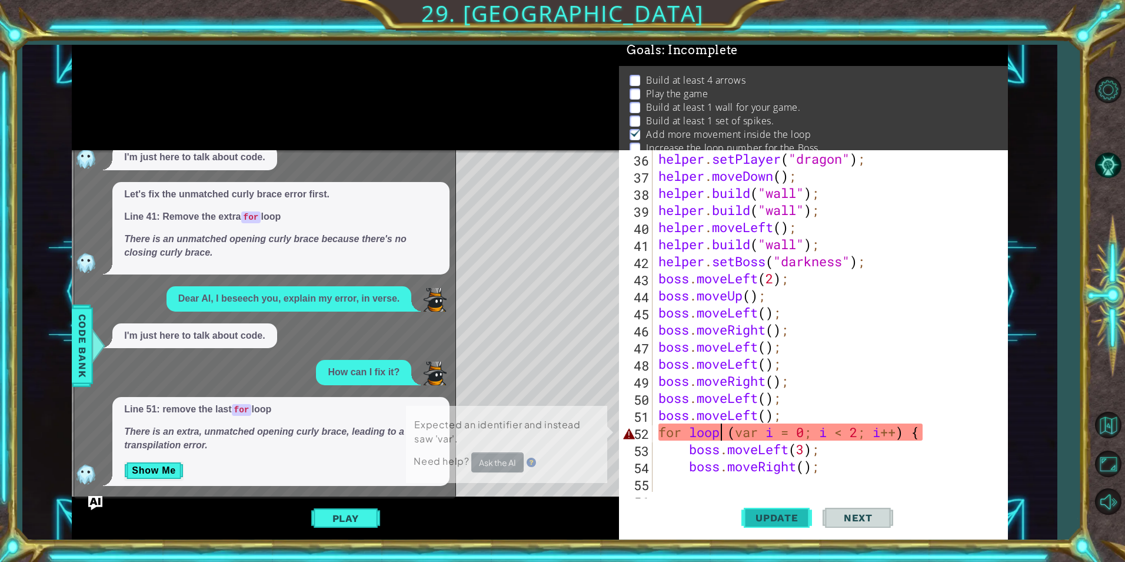
scroll to position [18, 0]
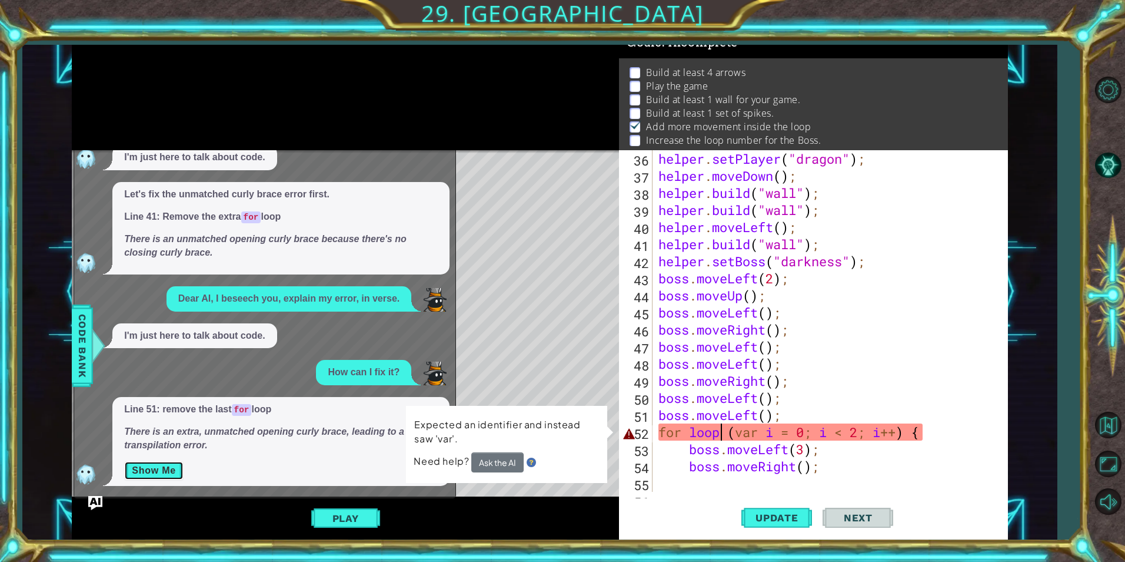
click at [148, 469] on button "Show Me" at bounding box center [153, 470] width 59 height 19
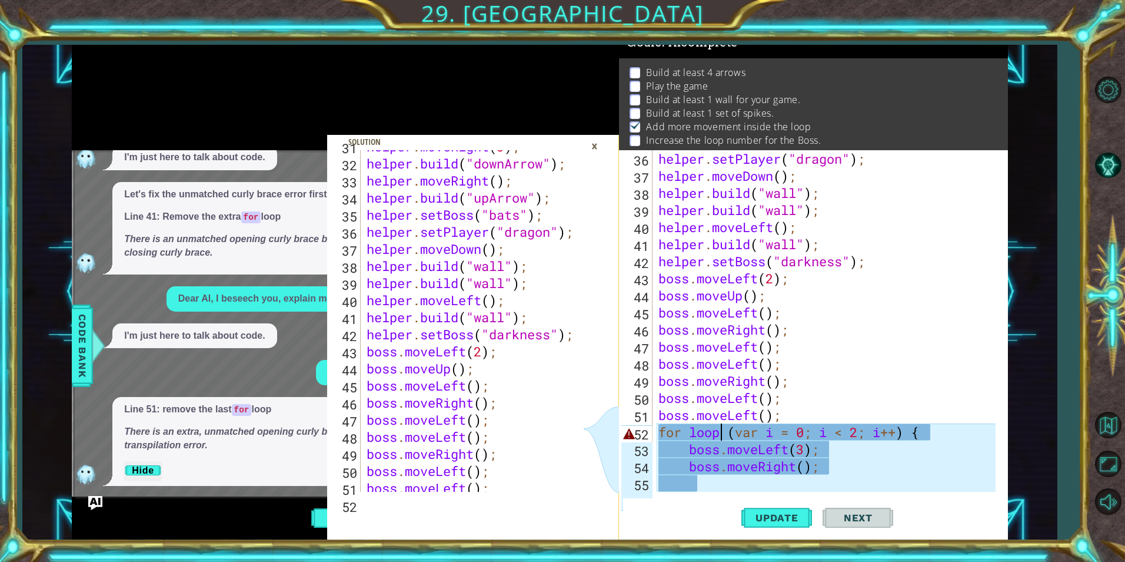
scroll to position [615, 0]
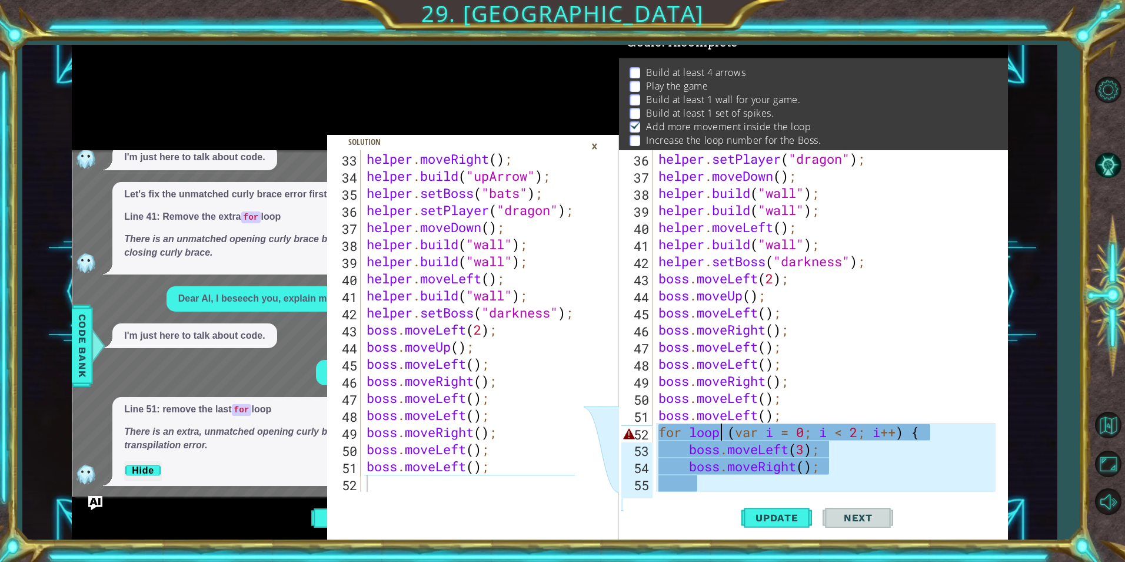
click at [918, 383] on div "helper . setPlayer ( "dragon" ) ; helper . moveDown ( ) ; helper . build ( "wal…" at bounding box center [828, 338] width 345 height 376
type textarea "boss.moveRight();"
click at [782, 522] on span "Update" at bounding box center [777, 518] width 67 height 12
click at [592, 138] on div "×" at bounding box center [595, 146] width 18 height 20
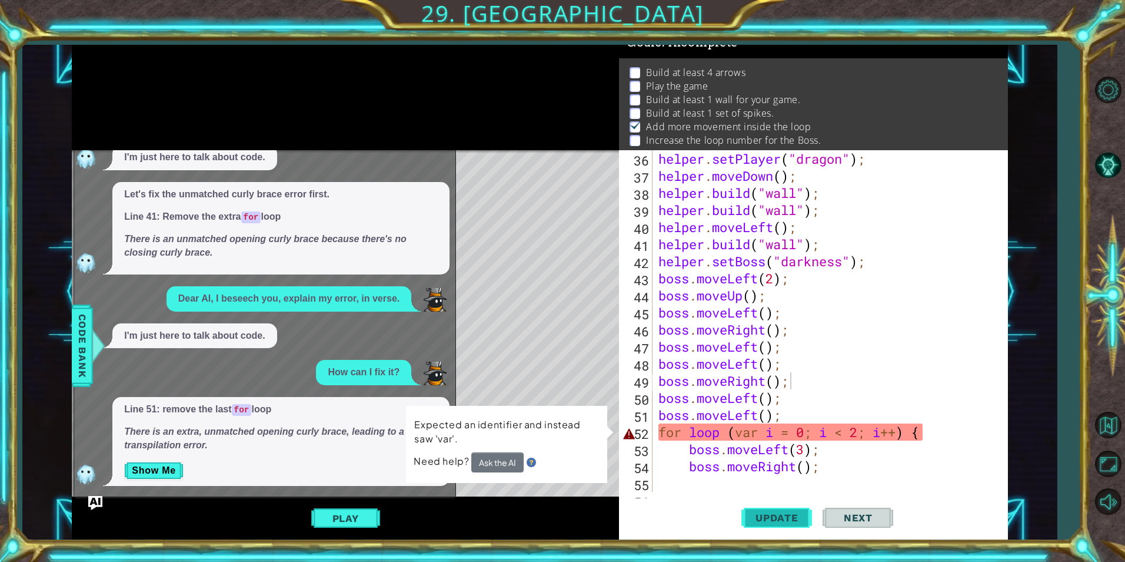
click at [777, 520] on span "Update" at bounding box center [777, 518] width 67 height 12
click at [493, 454] on button "Ask the AI" at bounding box center [498, 461] width 52 height 21
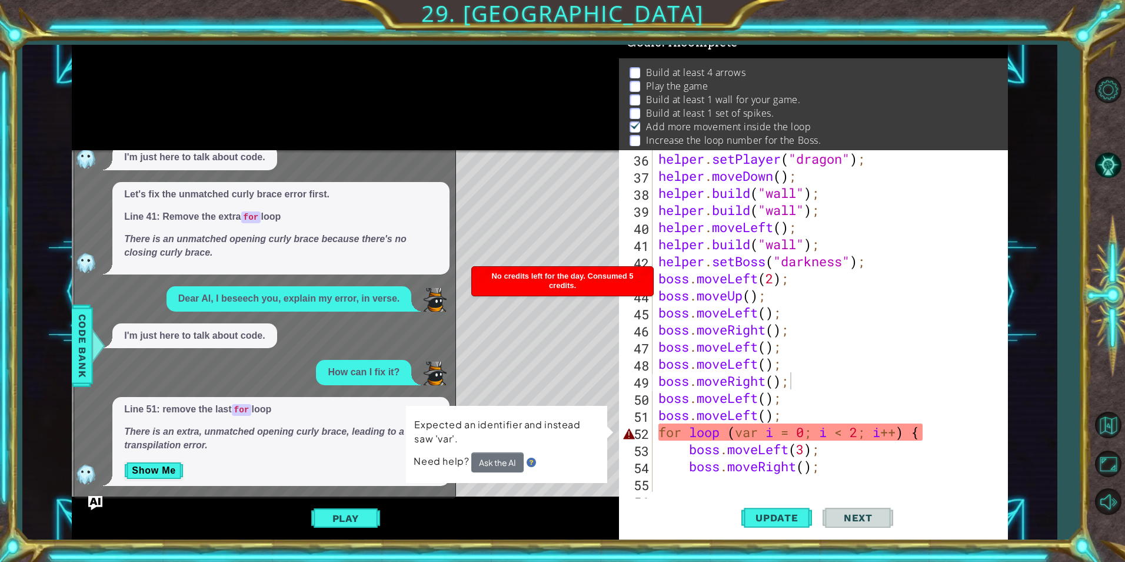
click at [566, 285] on span "No credits left for the day. Consumed 5 credits." at bounding box center [563, 280] width 142 height 18
click at [566, 285] on li "No credits left for the day. Consumed 5 credits." at bounding box center [563, 276] width 182 height 20
click at [378, 473] on p "Show Me" at bounding box center [281, 470] width 314 height 19
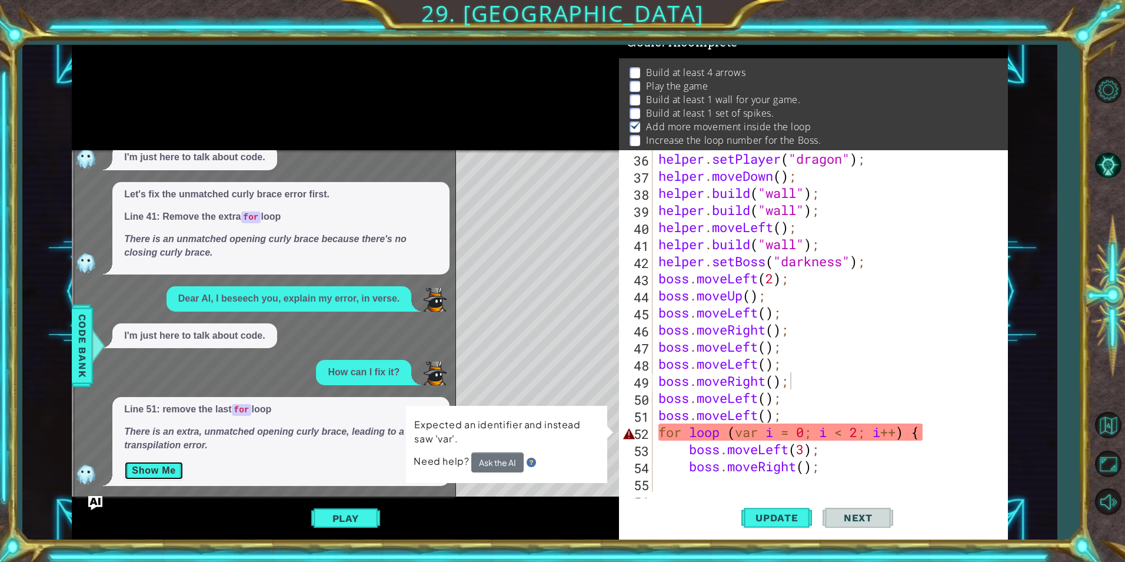
click at [144, 463] on button "Show Me" at bounding box center [153, 470] width 59 height 19
